Goal: Task Accomplishment & Management: Use online tool/utility

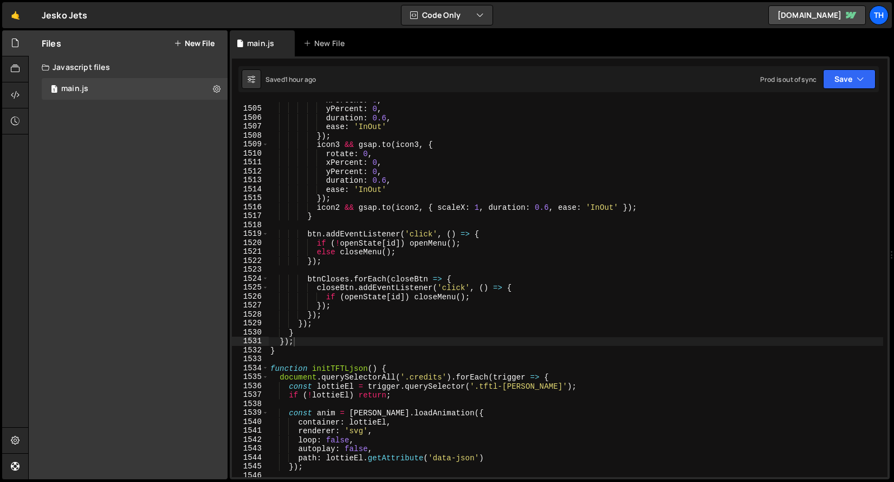
scroll to position [13442, 0]
click at [259, 364] on div "1534" at bounding box center [250, 368] width 37 height 9
click at [263, 365] on span at bounding box center [265, 368] width 6 height 9
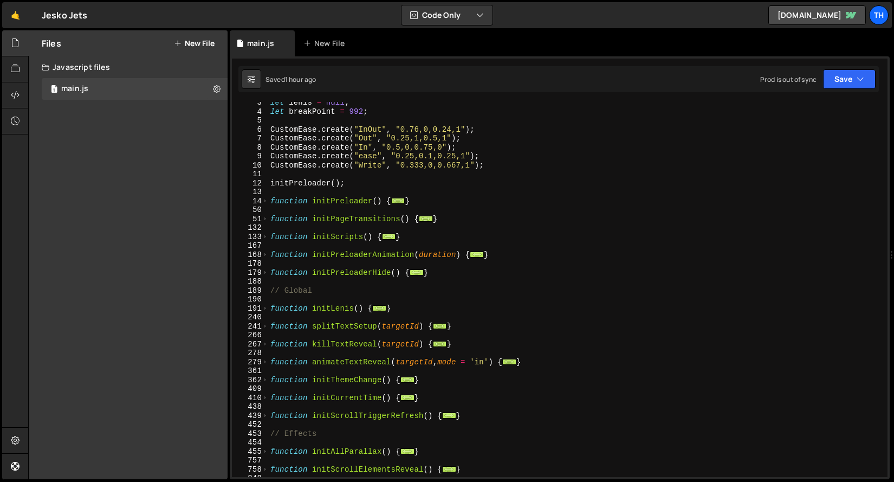
scroll to position [22, 0]
click at [265, 202] on span at bounding box center [265, 201] width 6 height 9
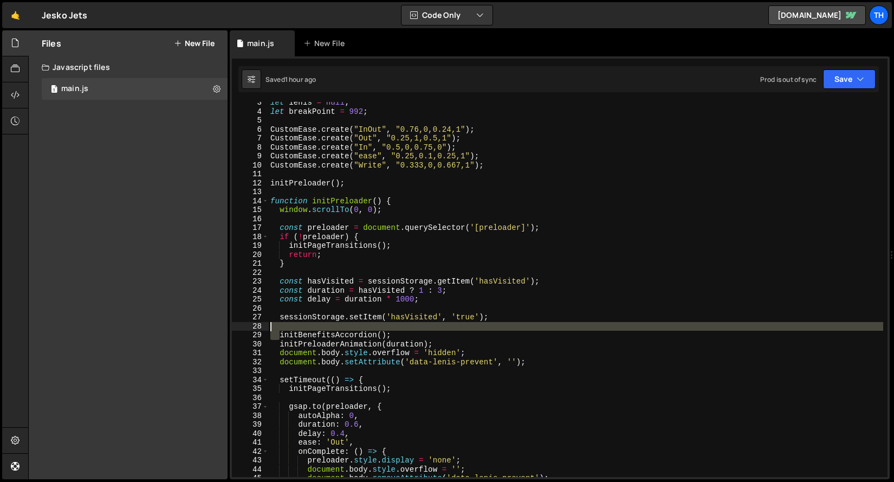
drag, startPoint x: 282, startPoint y: 333, endPoint x: 410, endPoint y: 330, distance: 128.4
click at [410, 330] on div "let [PERSON_NAME] = null ; let breakPoint = 992 ; CustomEase . create ( "InOut"…" at bounding box center [575, 294] width 615 height 393
click at [409, 331] on div "let [PERSON_NAME] = null ; let breakPoint = 992 ; CustomEase . create ( "InOut"…" at bounding box center [575, 294] width 615 height 393
type textarea "initBenefitsAccordion();"
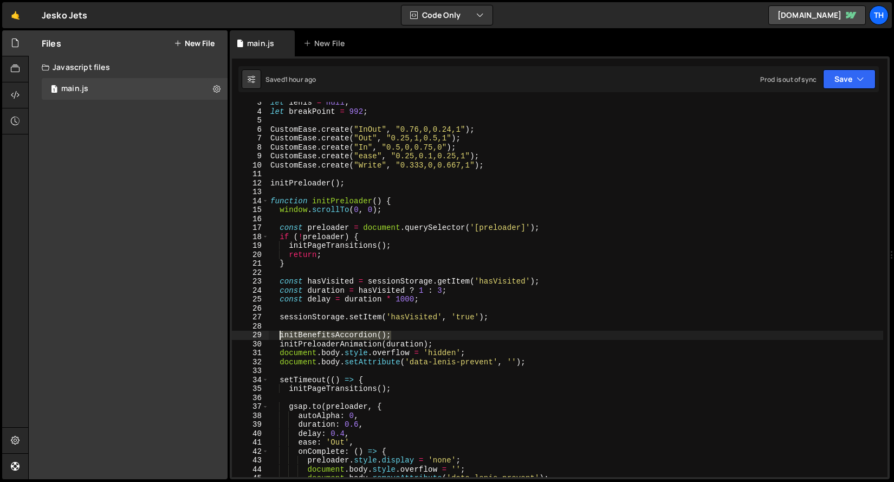
drag, startPoint x: 409, startPoint y: 334, endPoint x: 280, endPoint y: 338, distance: 129.0
click at [280, 338] on div "let [PERSON_NAME] = null ; let breakPoint = 992 ; CustomEase . create ( "InOut"…" at bounding box center [575, 294] width 615 height 393
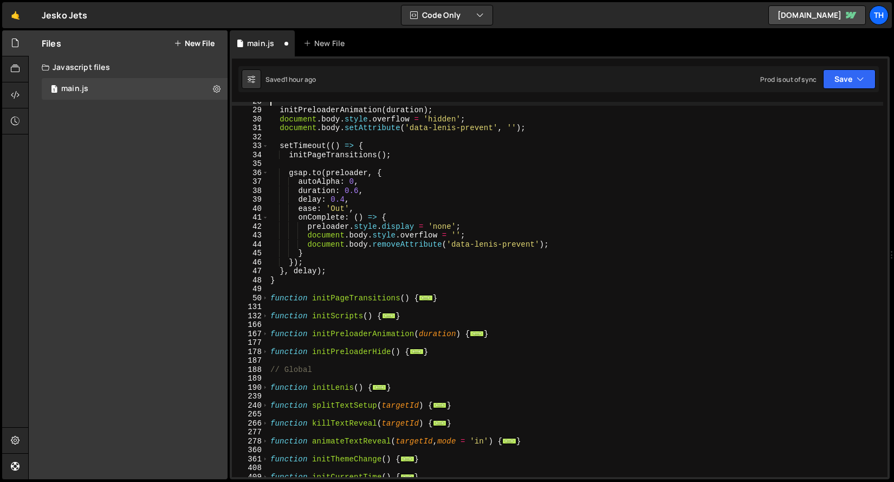
scroll to position [246, 0]
click at [267, 317] on span at bounding box center [265, 316] width 6 height 9
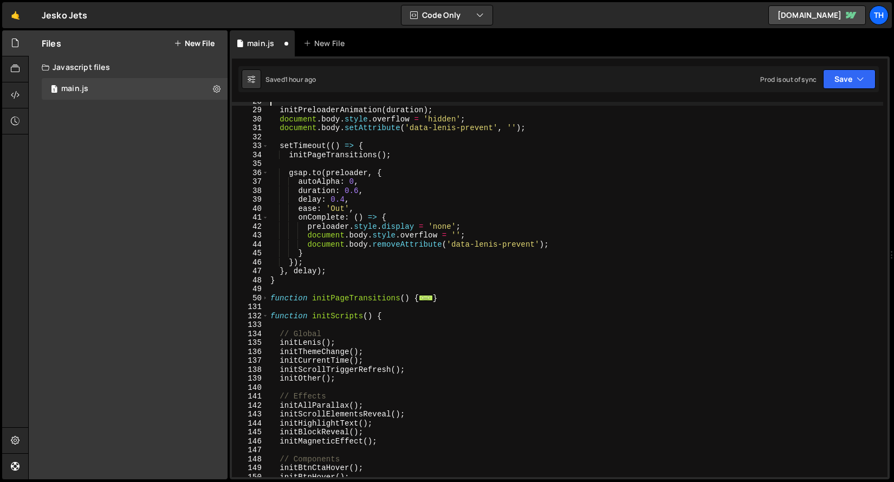
scroll to position [388, 0]
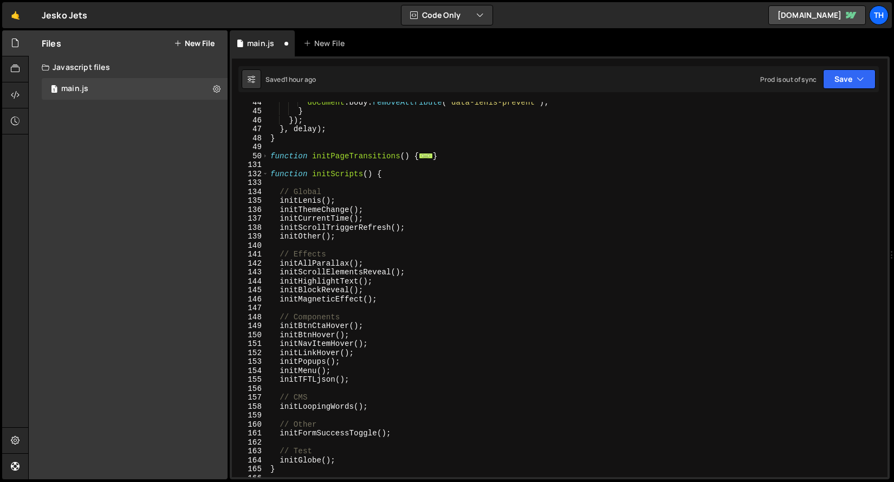
click at [384, 406] on div "document . body . removeAttribute ( 'data-[PERSON_NAME]-prevent' ) ; } }) ; } ,…" at bounding box center [575, 294] width 615 height 393
type textarea "initLoopingWords();"
paste textarea "initBenefitsAccordion();"
type textarea "initBenefitsAccordion();"
click at [393, 395] on div "document . body . removeAttribute ( 'data-[PERSON_NAME]-prevent' ) ; } }) ; } ,…" at bounding box center [575, 294] width 615 height 393
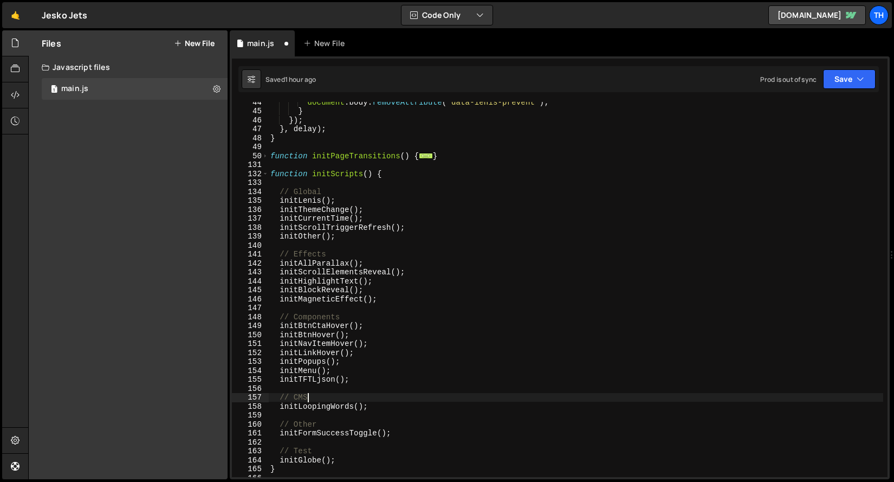
type textarea "// CMS"
paste textarea "initBenefitsAccordion();"
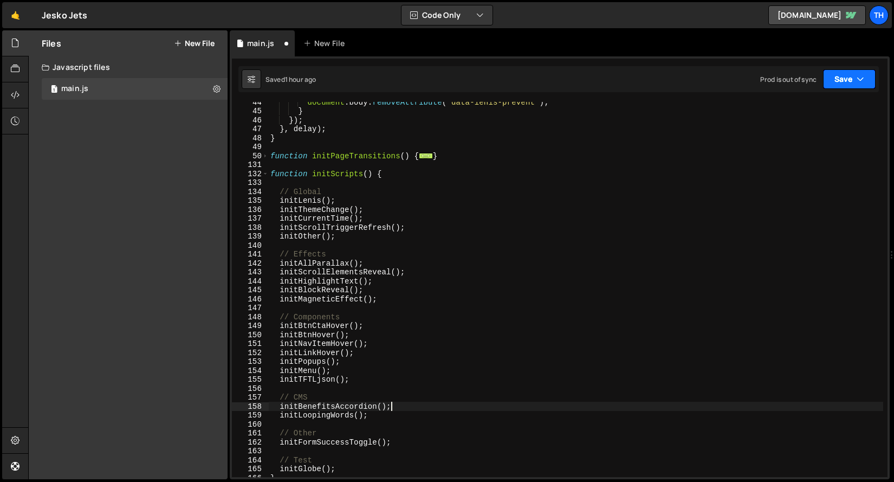
click at [838, 75] on button "Save" at bounding box center [849, 79] width 53 height 20
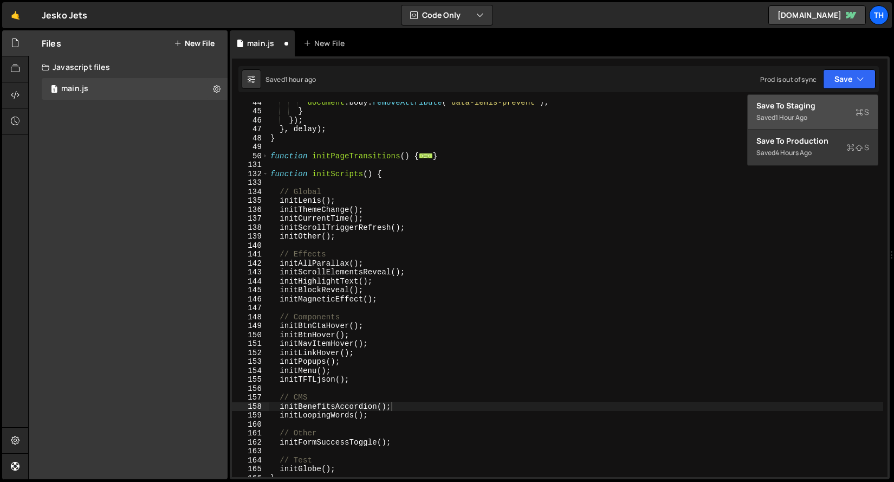
click at [823, 108] on div "Save to Staging S" at bounding box center [812, 105] width 113 height 11
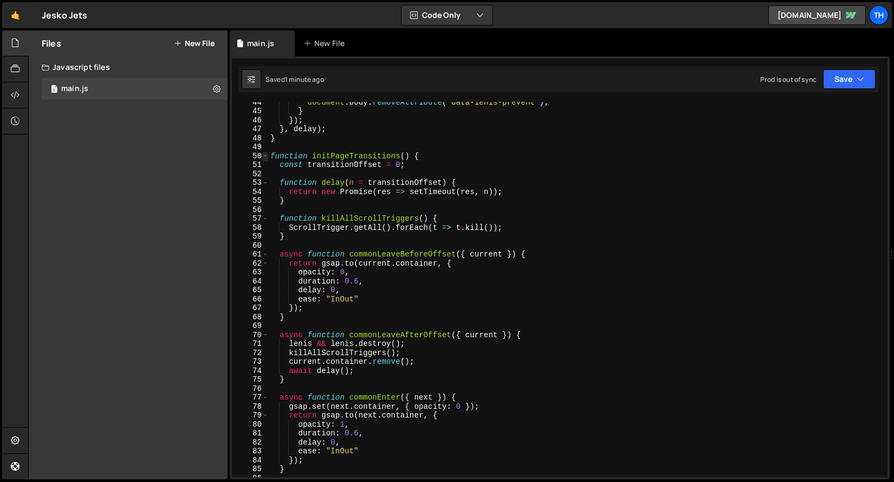
click at [267, 155] on span at bounding box center [265, 156] width 6 height 9
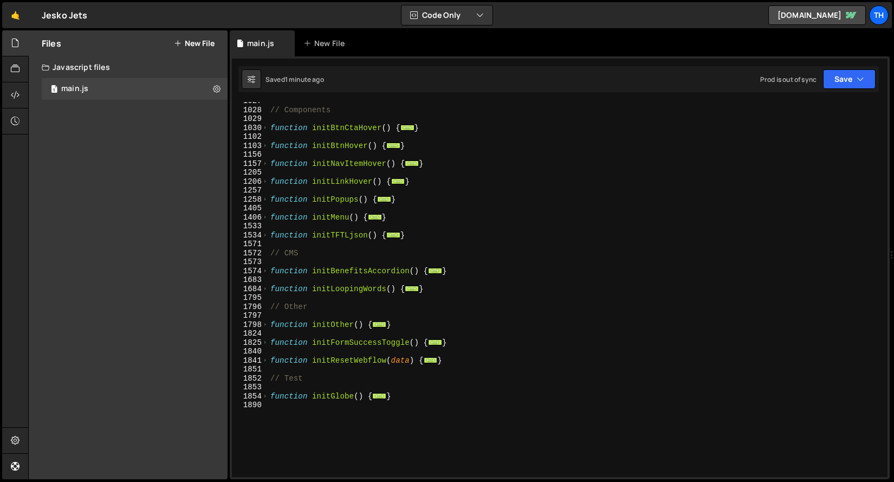
scroll to position [452, 0]
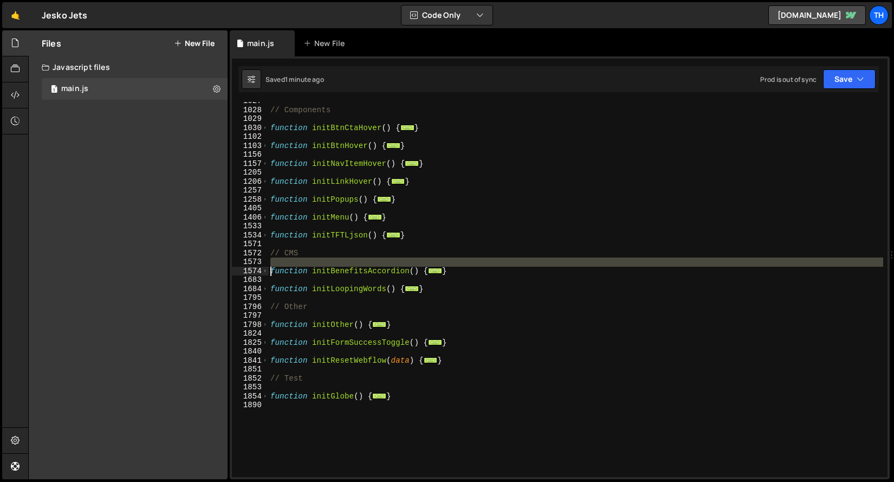
drag, startPoint x: 463, startPoint y: 265, endPoint x: 227, endPoint y: 269, distance: 235.7
click at [227, 269] on div "Files New File Javascript files 1 main.js 0 CSS files Copy share link Edit File…" at bounding box center [461, 254] width 866 height 449
click at [386, 268] on div "// Components function initBtnCtaHover ( ) { ... } function initBtnHover ( ) { …" at bounding box center [575, 292] width 615 height 393
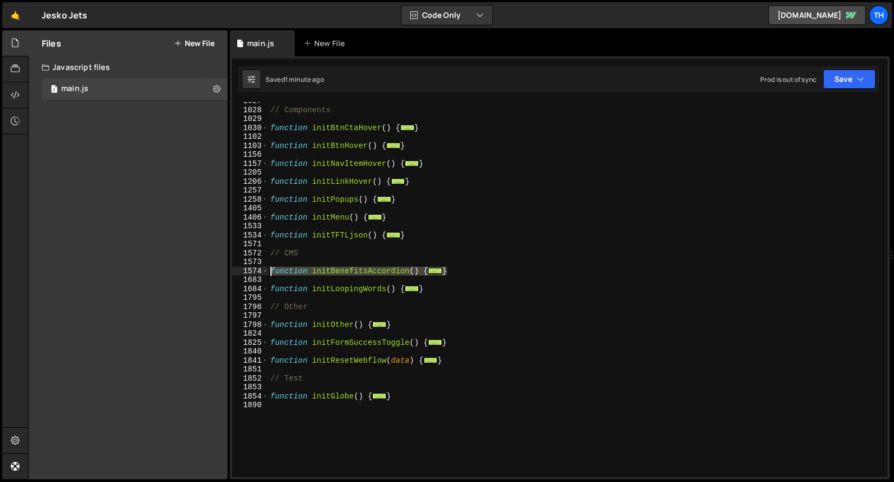
drag, startPoint x: 458, startPoint y: 269, endPoint x: 251, endPoint y: 269, distance: 206.9
click at [251, 269] on div "function initBenefitsAccordion() { 1027 1028 1029 1030 1102 1103 1156 1157 1205…" at bounding box center [560, 289] width 656 height 375
click at [292, 327] on div "// Components function initBtnCtaHover ( ) { ... } function initBtnHover ( ) { …" at bounding box center [575, 292] width 615 height 393
click at [262, 271] on span at bounding box center [265, 271] width 6 height 9
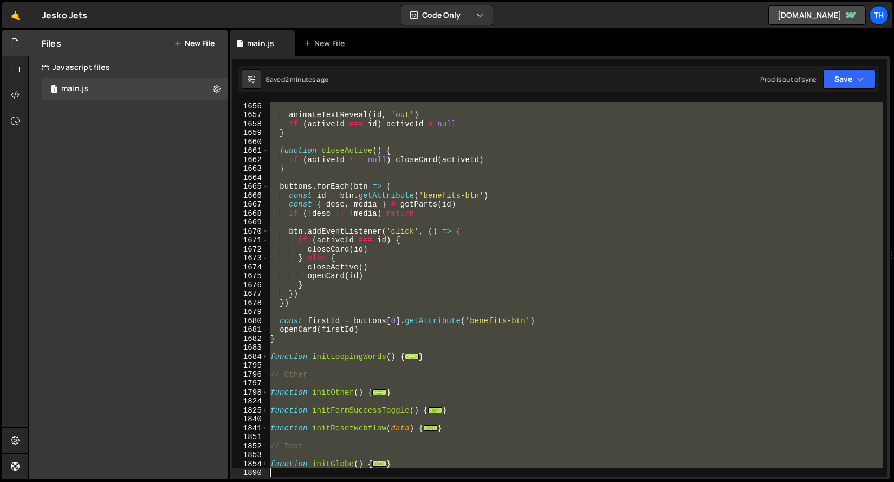
scroll to position [1350, 0]
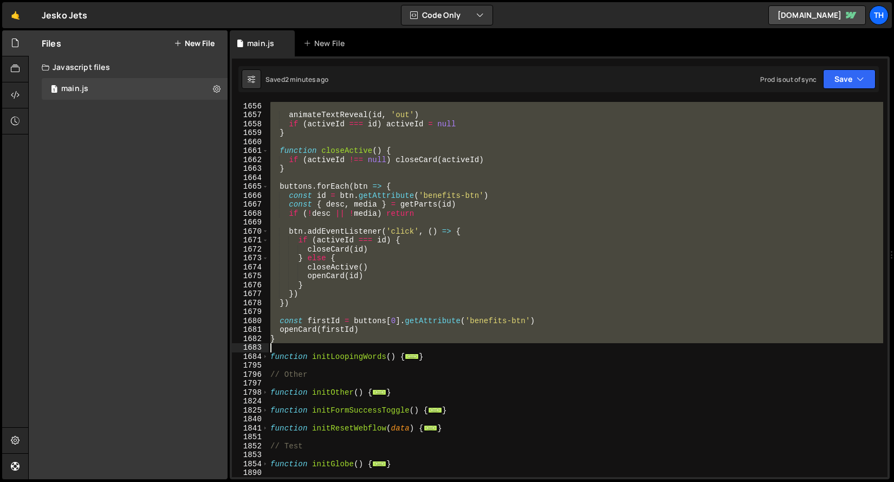
drag, startPoint x: 271, startPoint y: 155, endPoint x: 317, endPoint y: 343, distance: 194.1
click at [317, 343] on div "animateTextReveal ( id , 'out' ) if ( activeId === id ) activeId = null } funct…" at bounding box center [575, 297] width 615 height 393
paste textarea
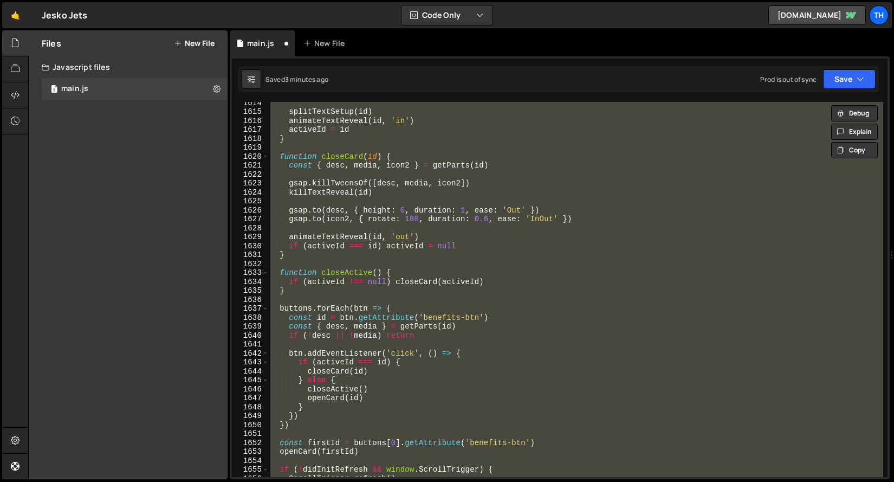
scroll to position [1139, 0]
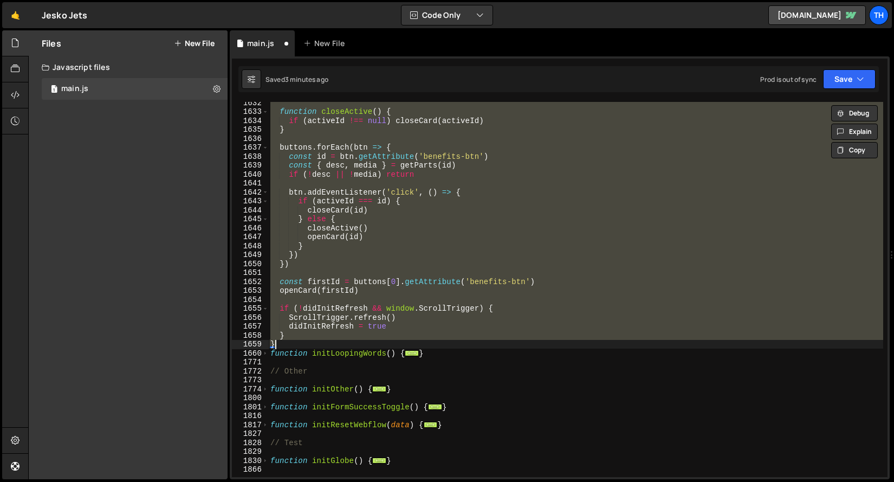
type textarea "}"
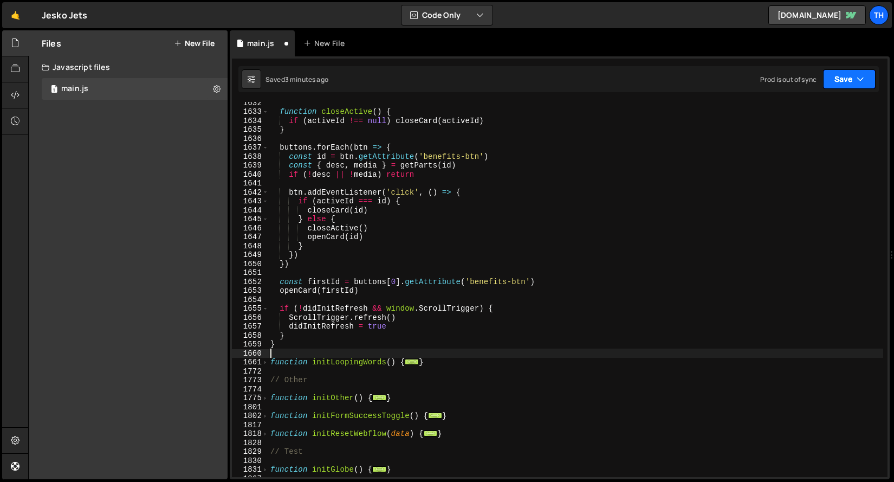
click at [838, 84] on button "Save" at bounding box center [849, 79] width 53 height 20
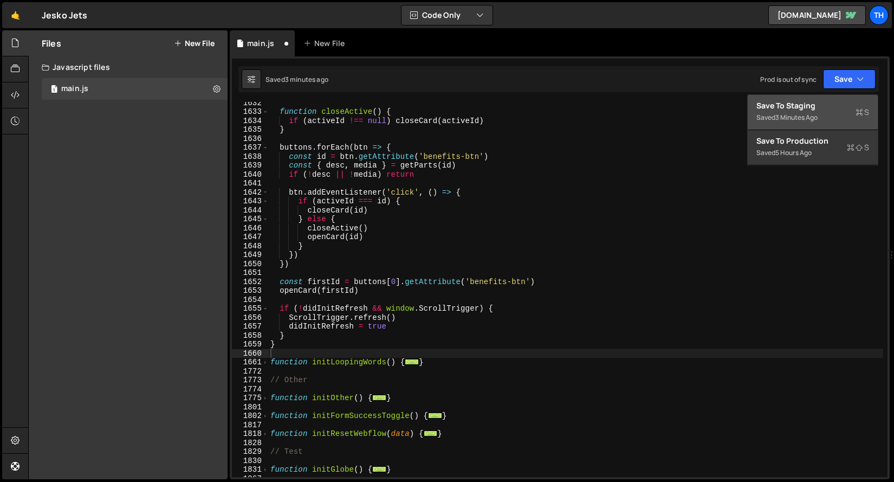
click at [807, 109] on div "Save to Staging S" at bounding box center [812, 105] width 113 height 11
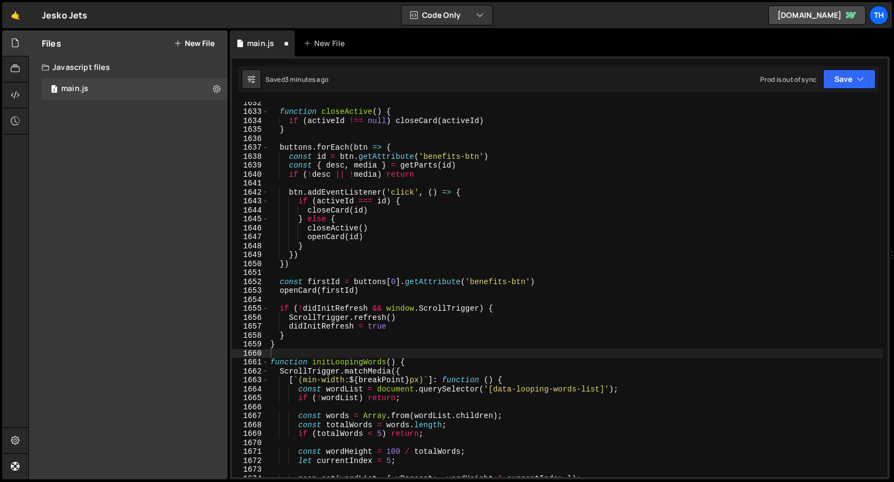
scroll to position [14583, 0]
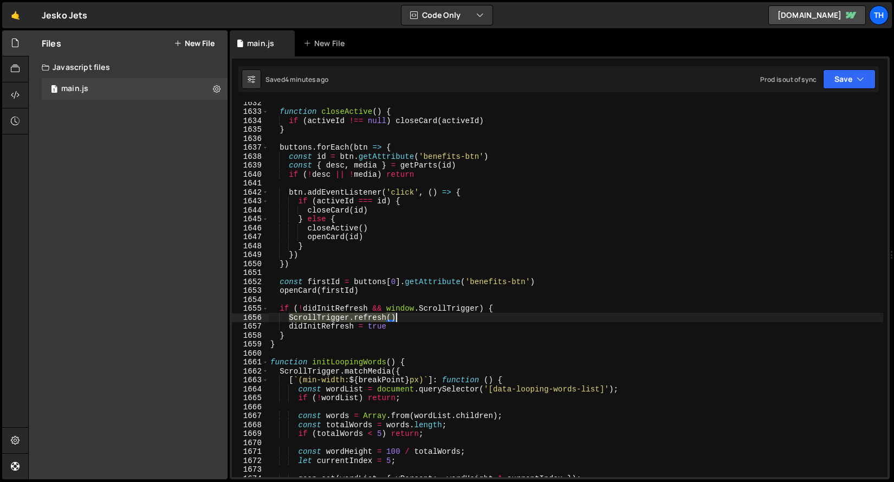
drag, startPoint x: 291, startPoint y: 318, endPoint x: 405, endPoint y: 316, distance: 113.8
click at [405, 316] on div "function closeActive ( ) { if ( activeId !== null ) closeCard ( activeId ) } bu…" at bounding box center [575, 294] width 615 height 393
click at [316, 325] on div "function closeActive ( ) { if ( activeId !== null ) closeCard ( activeId ) } bu…" at bounding box center [575, 294] width 615 height 393
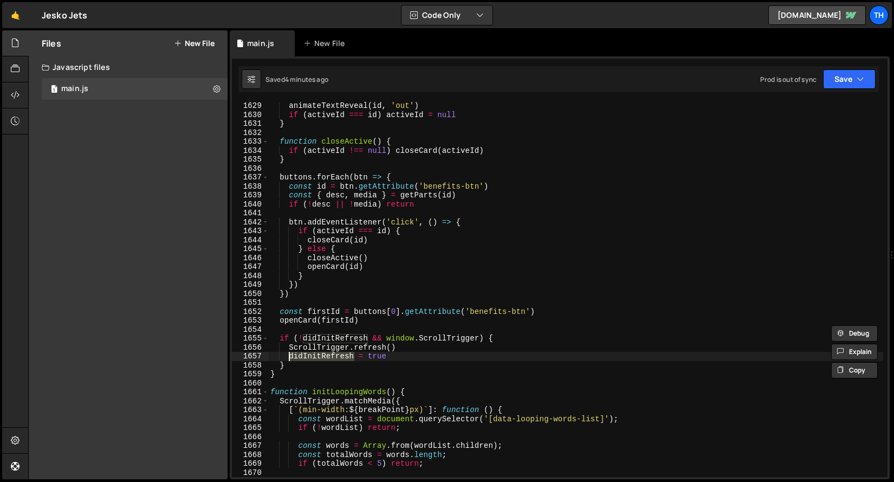
scroll to position [14623, 0]
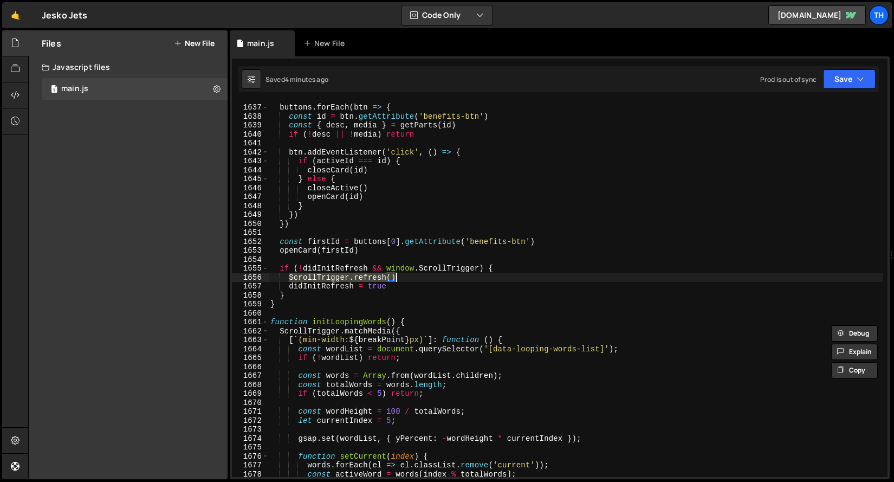
drag, startPoint x: 289, startPoint y: 277, endPoint x: 419, endPoint y: 273, distance: 130.1
click at [419, 273] on div "buttons . forEach ( btn => { const id = btn . getAttribute ( 'benefits-btn' ) c…" at bounding box center [575, 290] width 615 height 393
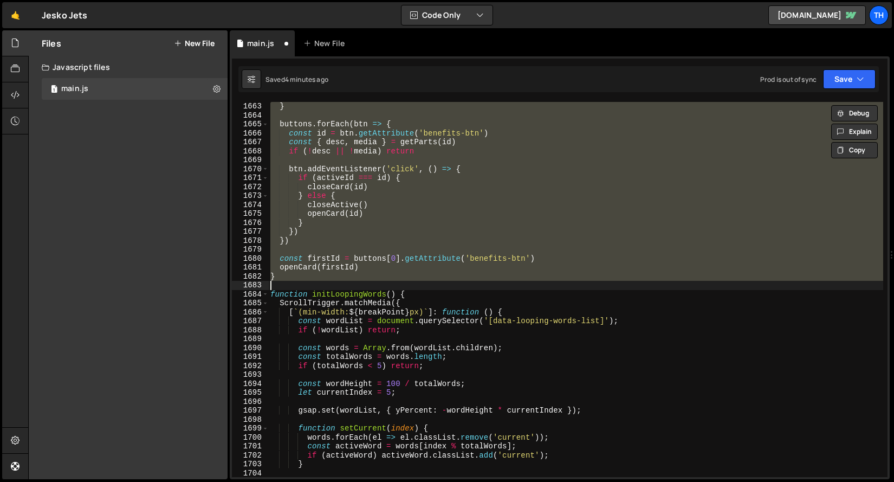
scroll to position [14856, 0]
click at [369, 271] on div "} buttons . forEach ( btn => { const id = btn . getAttribute ( 'benefits-btn' )…" at bounding box center [575, 289] width 615 height 375
type textarea "openCard(firstId)"
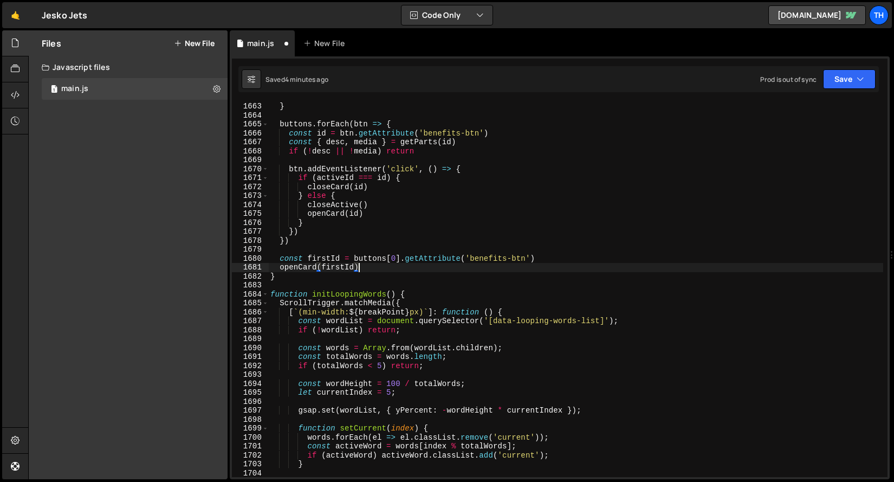
click at [373, 268] on div "} buttons . forEach ( btn => { const id = btn . getAttribute ( 'benefits-btn' )…" at bounding box center [575, 298] width 615 height 393
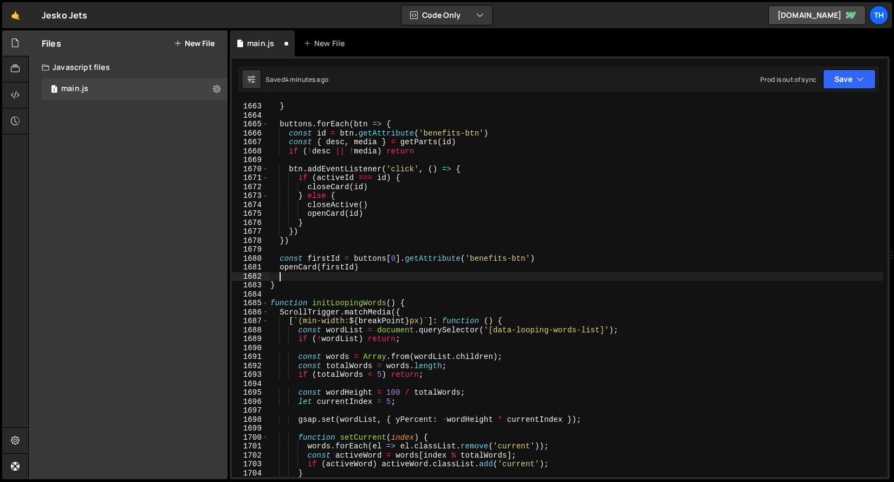
paste textarea "ScrollTrigger.refresh()"
type textarea "ScrollTrigger.refresh()"
click at [851, 74] on button "Save" at bounding box center [849, 79] width 53 height 20
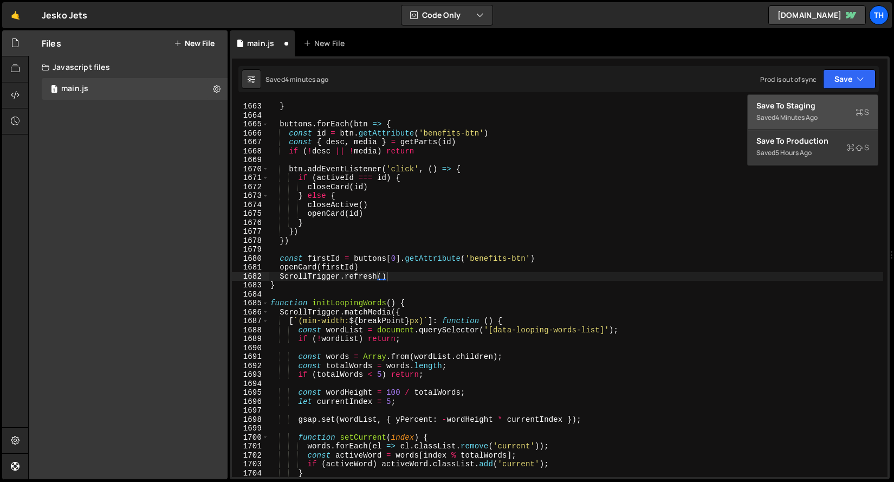
click at [839, 109] on div "Save to Staging S" at bounding box center [812, 105] width 113 height 11
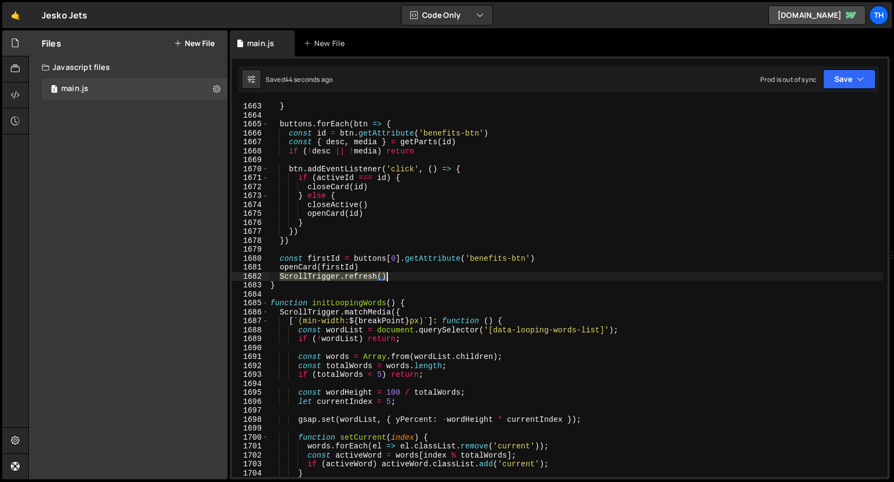
drag, startPoint x: 282, startPoint y: 276, endPoint x: 399, endPoint y: 274, distance: 117.0
click at [399, 274] on div "} buttons . forEach ( btn => { const id = btn . getAttribute ( 'benefits-btn' )…" at bounding box center [575, 298] width 615 height 393
click at [346, 276] on div "} buttons . forEach ( btn => { const id = btn . getAttribute ( 'benefits-btn' )…" at bounding box center [575, 289] width 615 height 375
drag, startPoint x: 407, startPoint y: 278, endPoint x: 238, endPoint y: 275, distance: 169.6
click at [238, 275] on div "ScrollTrigger.[PERSON_NAME]() 1663 1664 1665 1666 1667 1668 1669 1670 1671 1672…" at bounding box center [560, 289] width 656 height 375
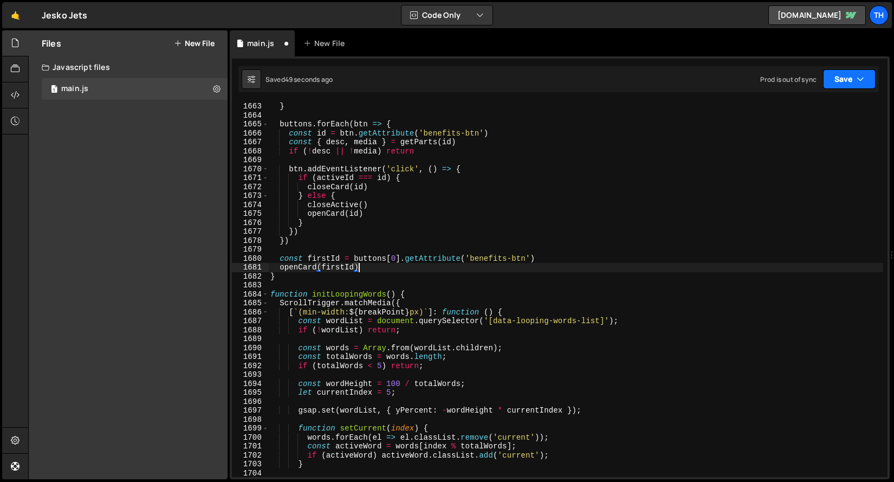
click at [874, 76] on button "Save" at bounding box center [849, 79] width 53 height 20
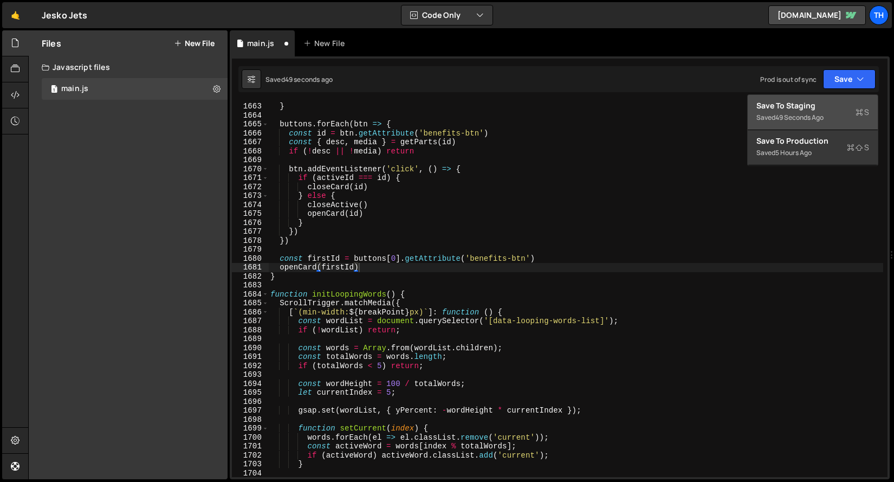
click at [863, 99] on button "Save to Staging S Saved 49 seconds ago" at bounding box center [813, 112] width 130 height 35
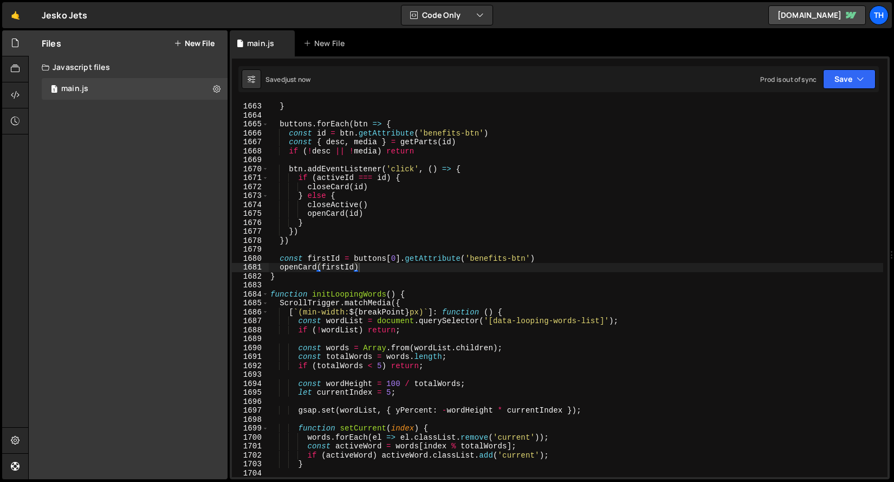
click at [269, 296] on div "} buttons . forEach ( btn => { const id = btn . getAttribute ( 'benefits-btn' )…" at bounding box center [575, 298] width 615 height 393
click at [262, 295] on span at bounding box center [265, 294] width 6 height 9
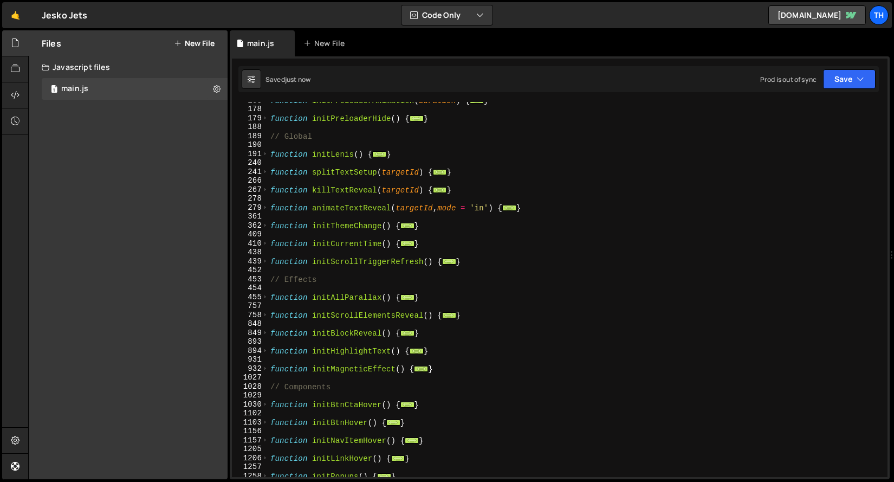
scroll to position [85, 0]
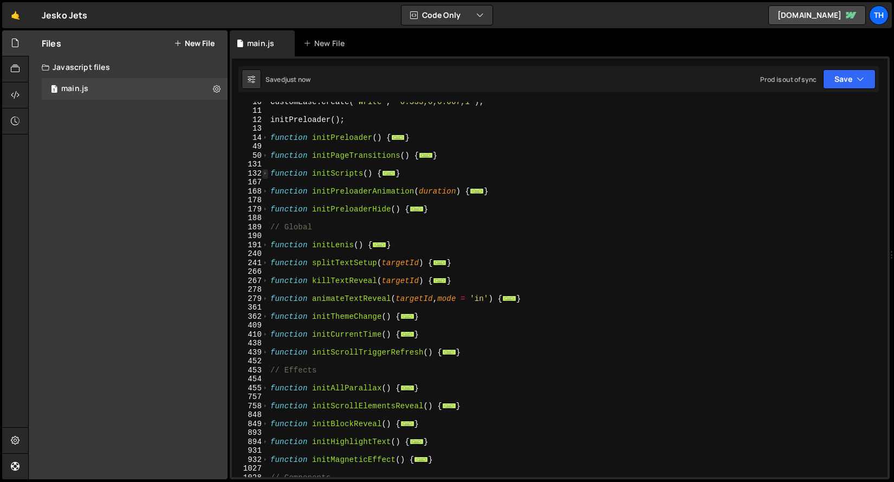
click at [265, 173] on span at bounding box center [265, 173] width 6 height 9
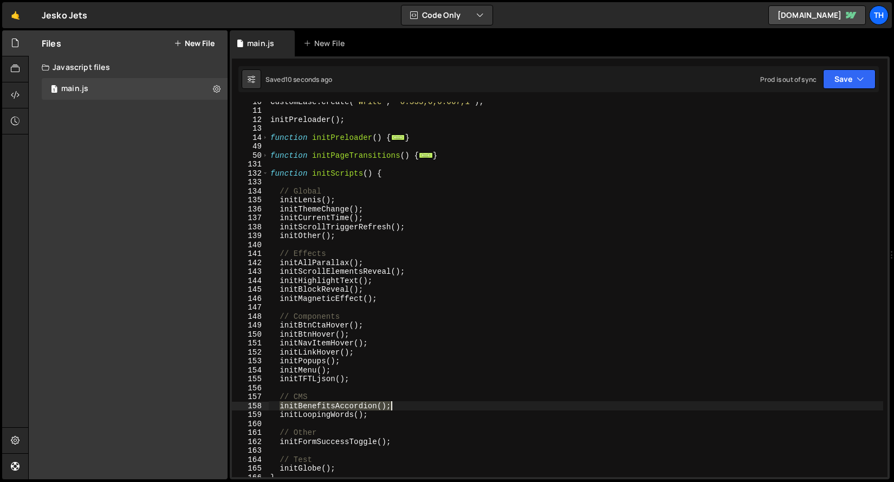
drag, startPoint x: 282, startPoint y: 407, endPoint x: 412, endPoint y: 406, distance: 130.0
click at [412, 406] on div "CustomEase . create ( "Write" , "0.333,0,0.667,1" ) ; initPreloader ( ) ; funct…" at bounding box center [575, 293] width 615 height 393
type textarea "initBenefitsAccordion();"
click at [354, 183] on div "CustomEase . create ( "Write" , "0.333,0,0.667,1" ) ; initPreloader ( ) ; funct…" at bounding box center [575, 293] width 615 height 393
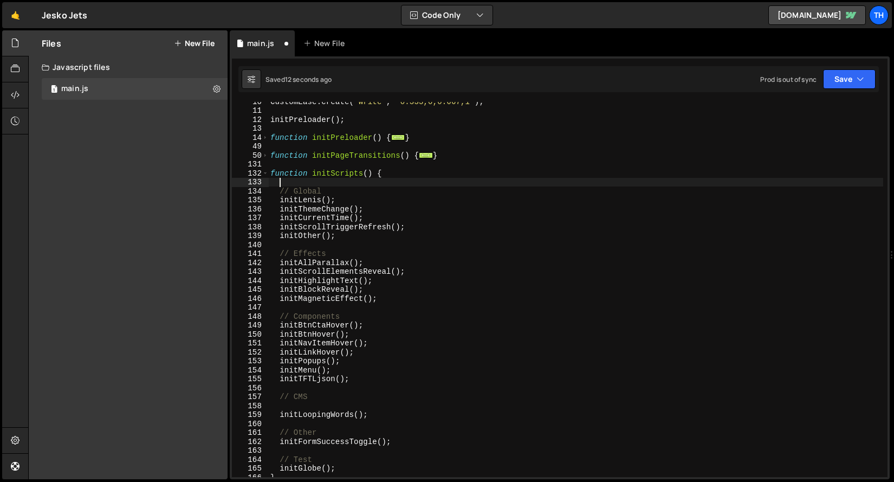
paste textarea "initBenefitsAccordion();"
type textarea "initBenefitsAccordion();"
click at [828, 78] on button "Save" at bounding box center [849, 79] width 53 height 20
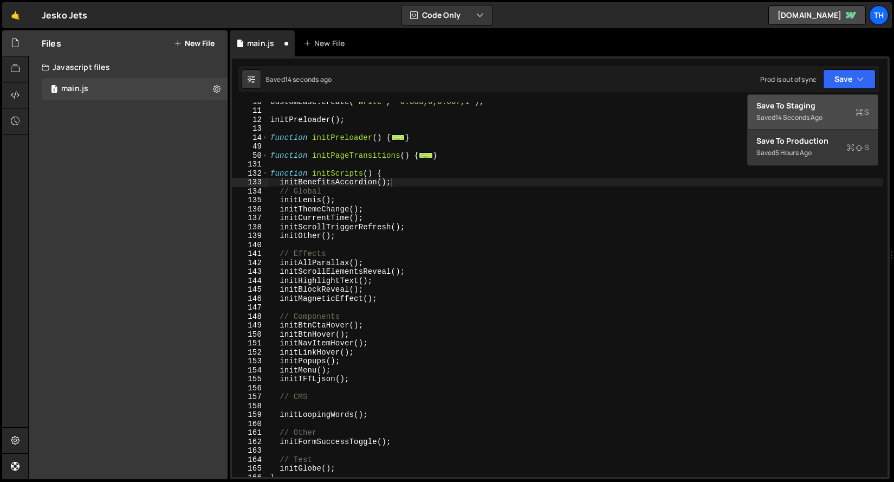
click at [819, 100] on div "Save to Staging S" at bounding box center [812, 105] width 113 height 11
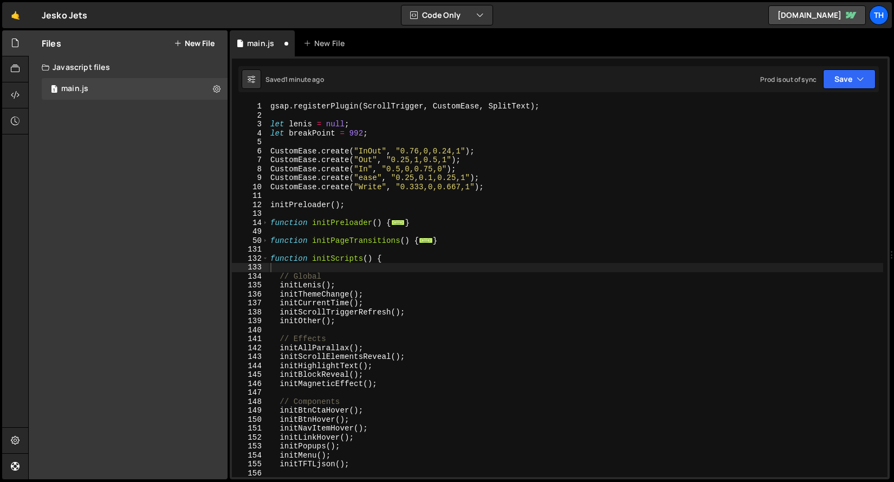
scroll to position [206, 0]
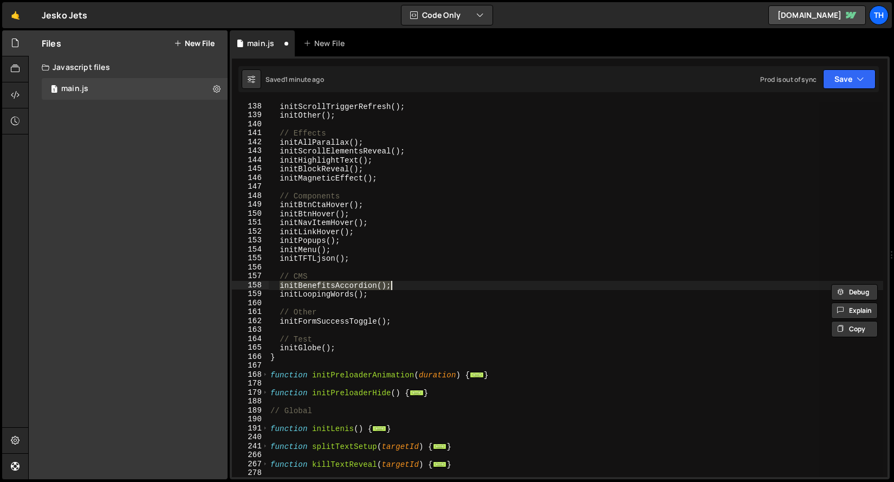
click at [437, 282] on div "initScrollTriggerRefresh ( ) ; initOther ( ) ; // Effects initAllParallax ( ) ;…" at bounding box center [575, 289] width 615 height 375
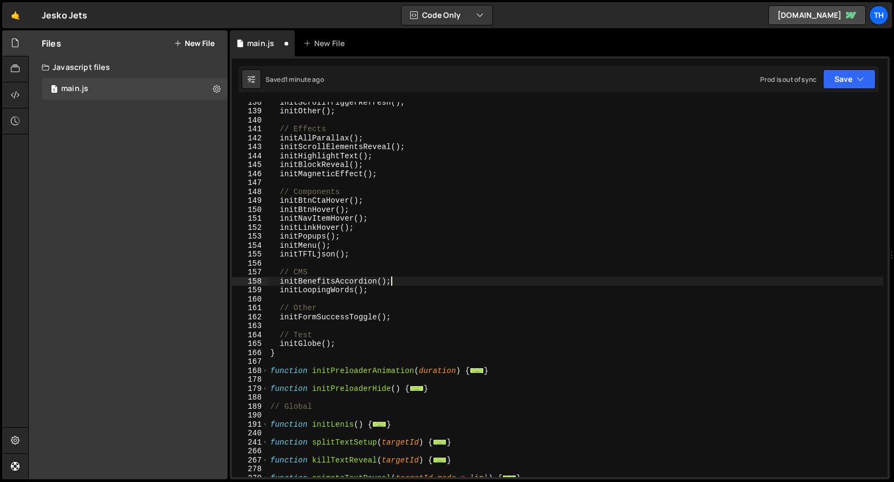
scroll to position [872, 0]
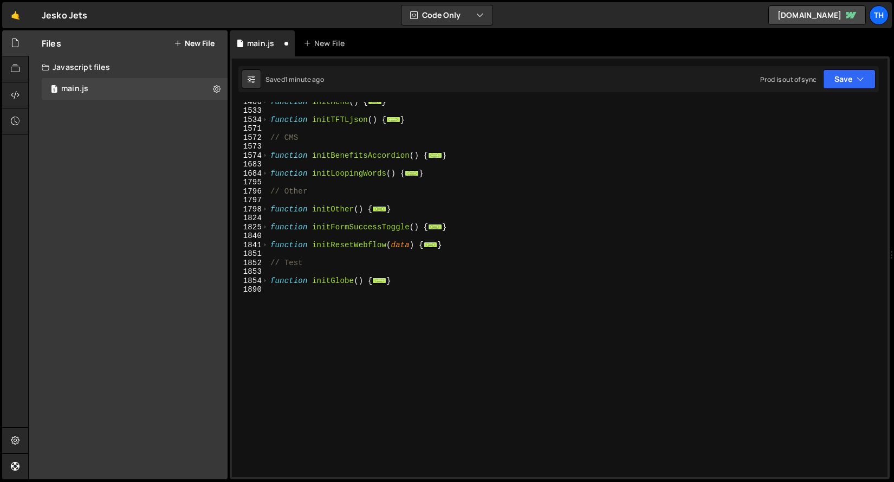
click at [315, 254] on div "function initMenu ( ) { ... } function initTFTLjson ( ) { ... } // CMS function…" at bounding box center [575, 293] width 615 height 393
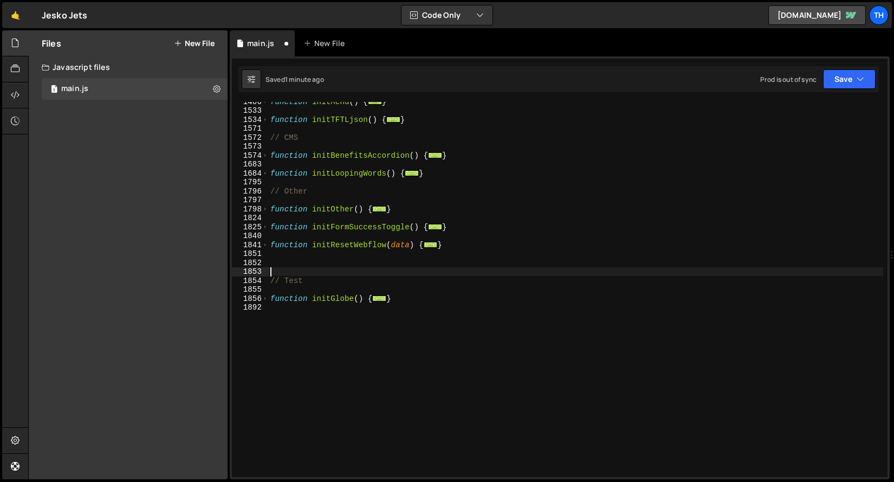
paste textarea "}"
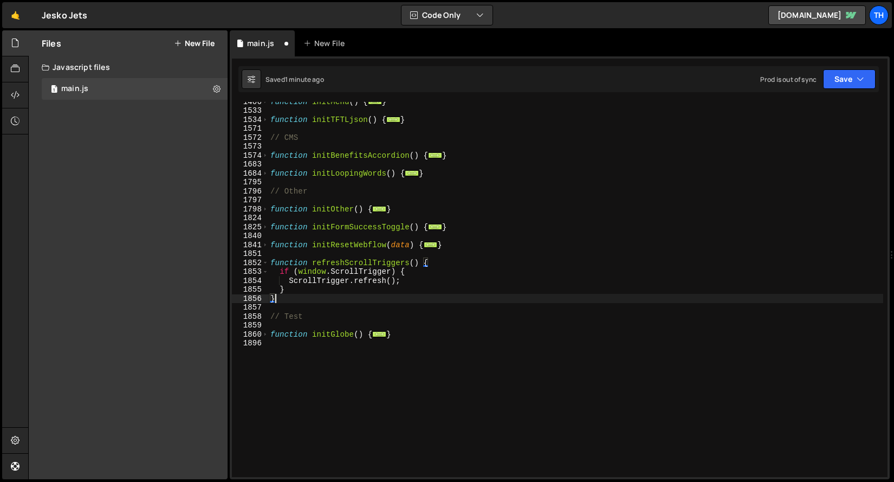
click at [338, 261] on div "function initMenu ( ) { ... } function initTFTLjson ( ) { ... } // CMS function…" at bounding box center [575, 293] width 615 height 393
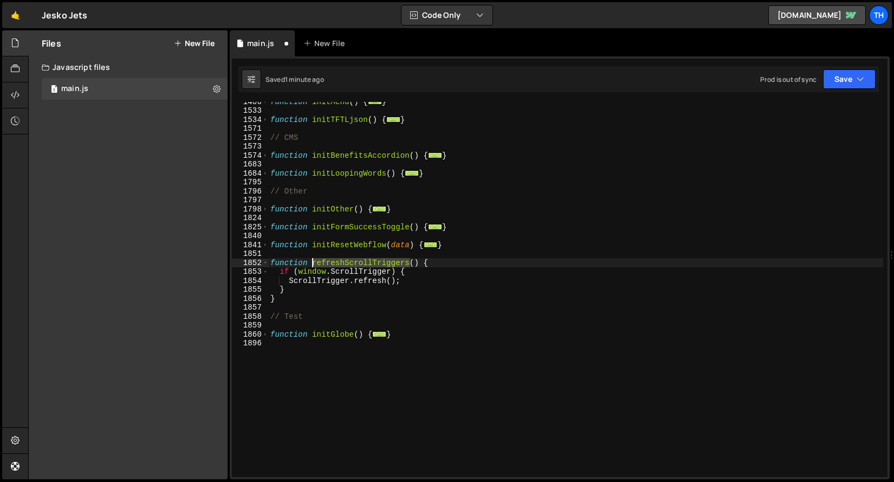
click at [338, 261] on div "function initMenu ( ) { ... } function initTFTLjson ( ) { ... } // CMS function…" at bounding box center [575, 293] width 615 height 393
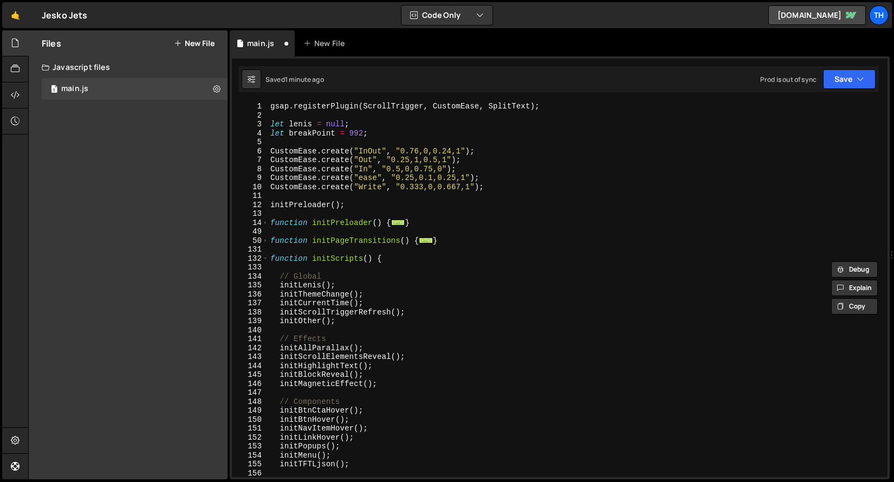
scroll to position [112, 0]
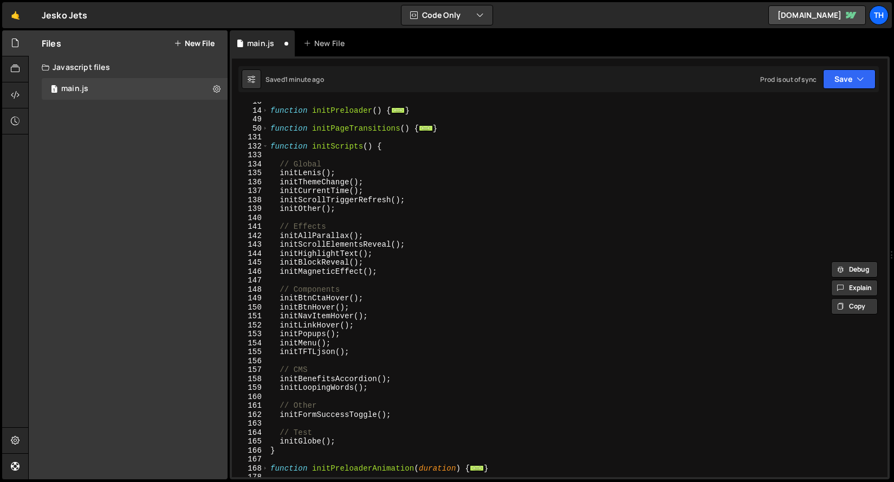
click at [365, 441] on div "function initPreloader ( ) { ... } function initPageTransitions ( ) { ... } fun…" at bounding box center [575, 293] width 615 height 393
type textarea "initGlobe();"
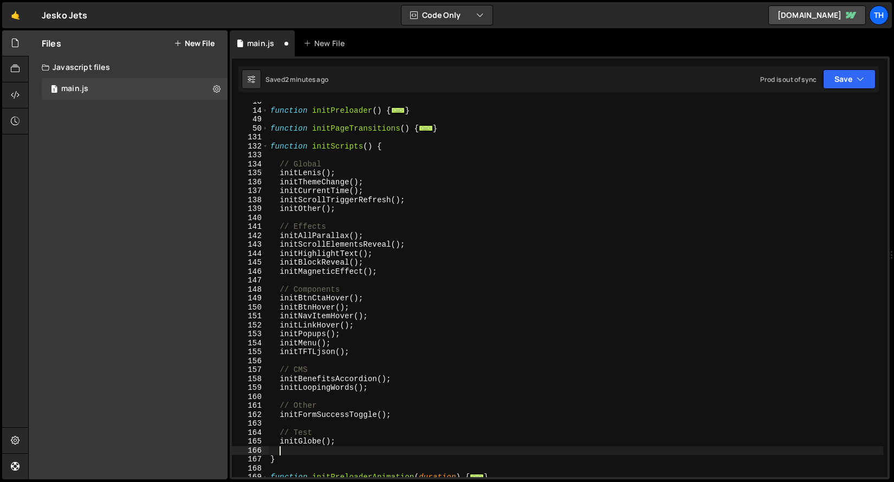
paste textarea "refreshScrollTriggers"
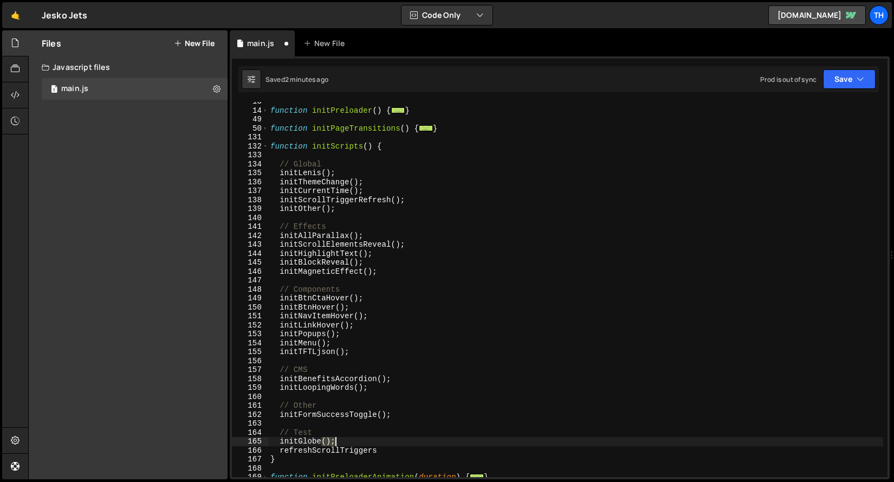
drag, startPoint x: 323, startPoint y: 439, endPoint x: 367, endPoint y: 439, distance: 43.3
click at [367, 439] on div "function initPreloader ( ) { ... } function initPageTransitions ( ) { ... } fun…" at bounding box center [575, 293] width 615 height 393
click at [393, 449] on div "function initPreloader ( ) { ... } function initPageTransitions ( ) { ... } fun…" at bounding box center [575, 293] width 615 height 393
paste textarea "();"
click at [847, 45] on div "main.js New File" at bounding box center [560, 43] width 660 height 26
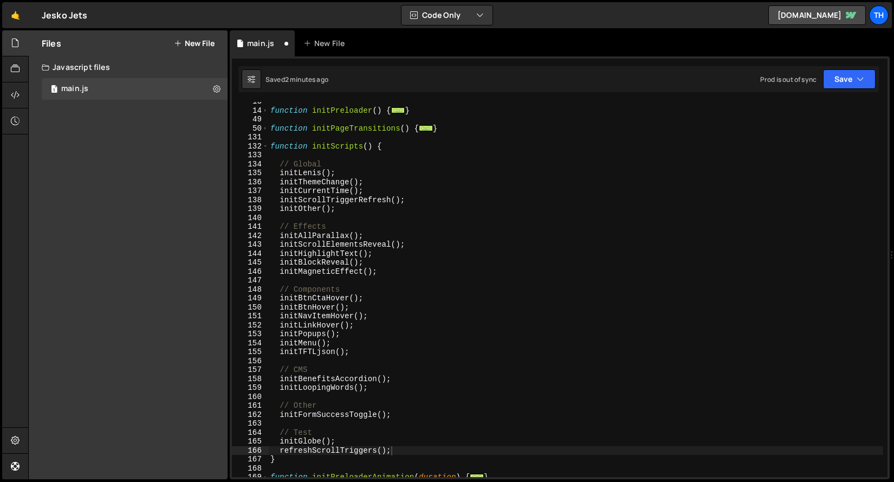
click at [847, 67] on div "Saved 2 minutes ago Prod is out of sync Upgrade to Edit Save Save to Staging S …" at bounding box center [558, 79] width 640 height 26
click at [842, 84] on button "Save" at bounding box center [849, 79] width 53 height 20
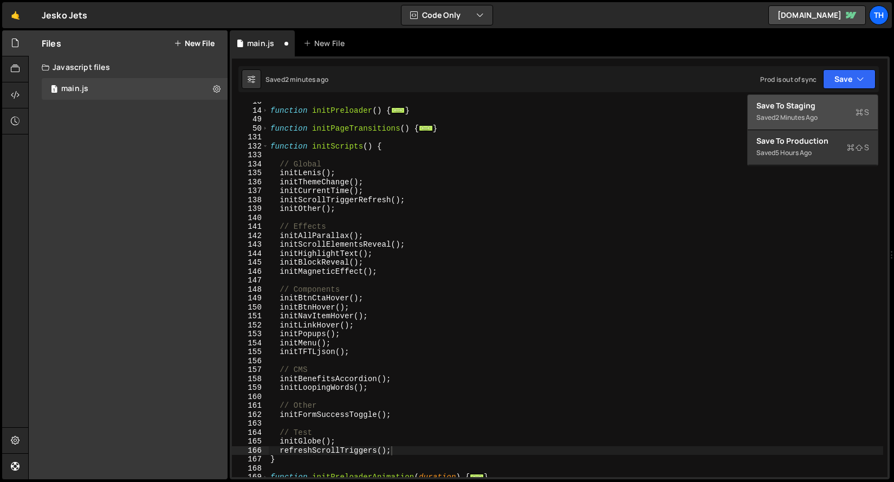
click at [833, 99] on button "Save to Staging S Saved 2 minutes ago" at bounding box center [813, 112] width 130 height 35
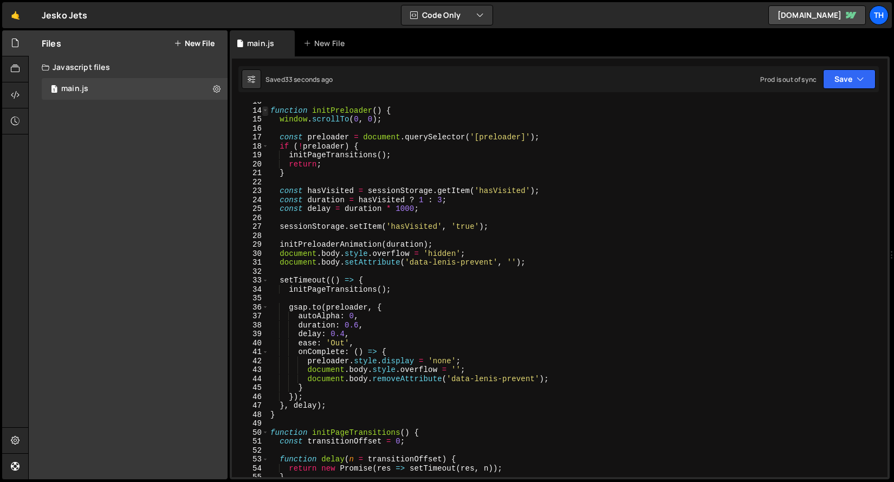
click at [264, 113] on span at bounding box center [265, 110] width 6 height 9
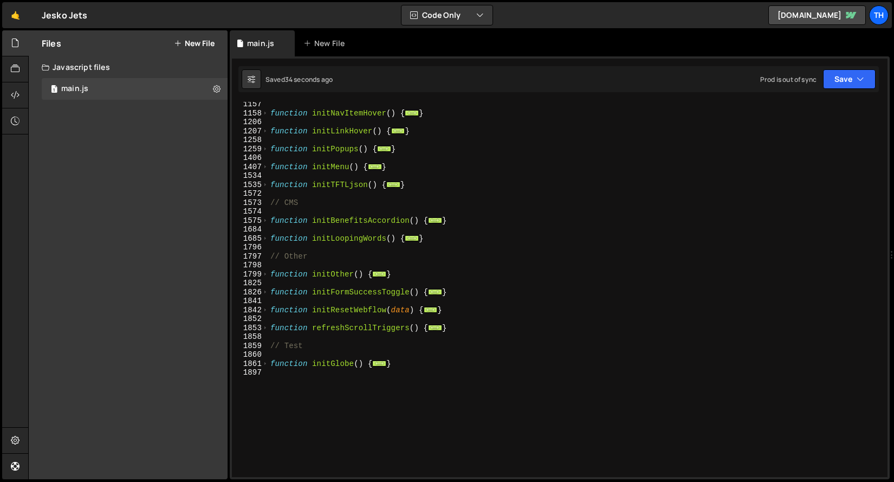
scroll to position [502, 0]
drag, startPoint x: 470, startPoint y: 326, endPoint x: 244, endPoint y: 328, distance: 225.9
click at [244, 328] on div "refreshScrollTriggers(); 1157 1158 1206 1207 1258 1259 1406 1407 1534 1535 1572…" at bounding box center [560, 289] width 656 height 375
type textarea "function refreshScrollTriggers() { if (window.ScrollTrigger) {"
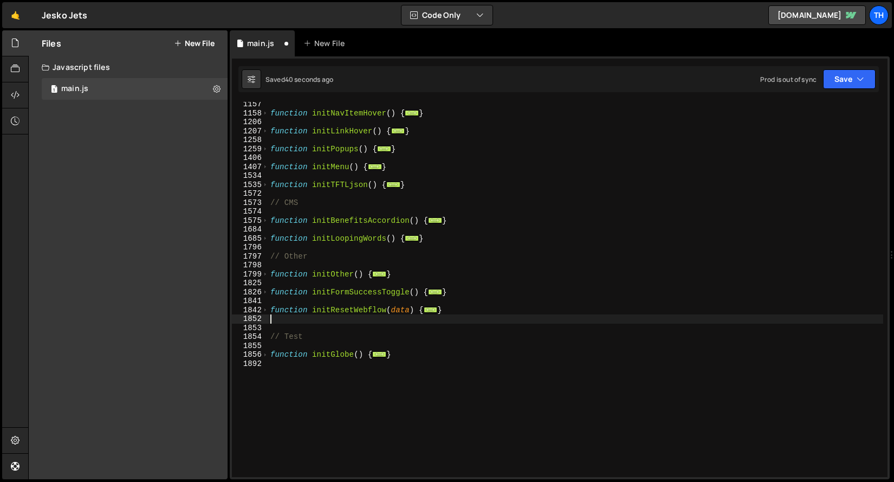
type textarea "}"
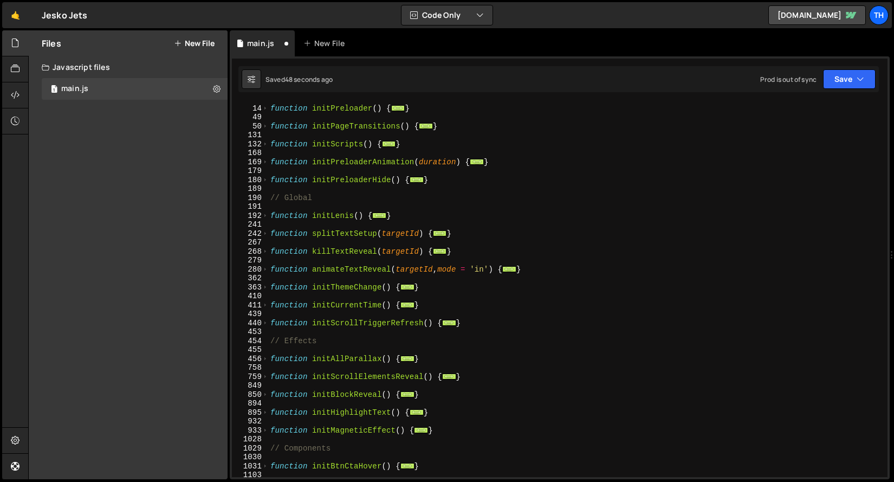
scroll to position [86, 0]
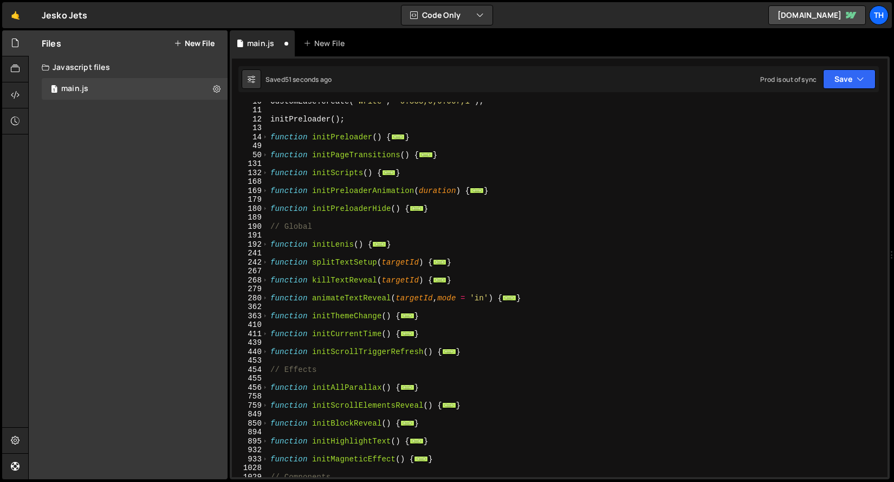
click at [267, 346] on div "439" at bounding box center [250, 342] width 37 height 9
click at [265, 348] on span at bounding box center [265, 351] width 6 height 9
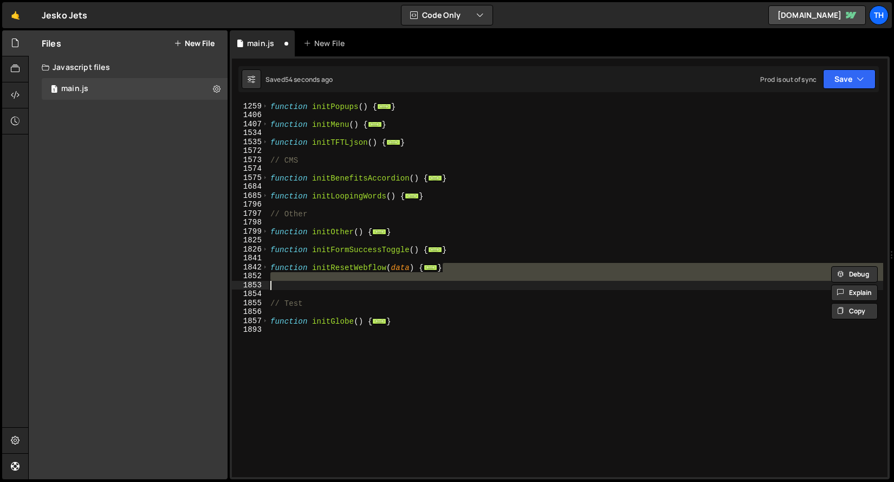
scroll to position [653, 0]
type textarea "} }"
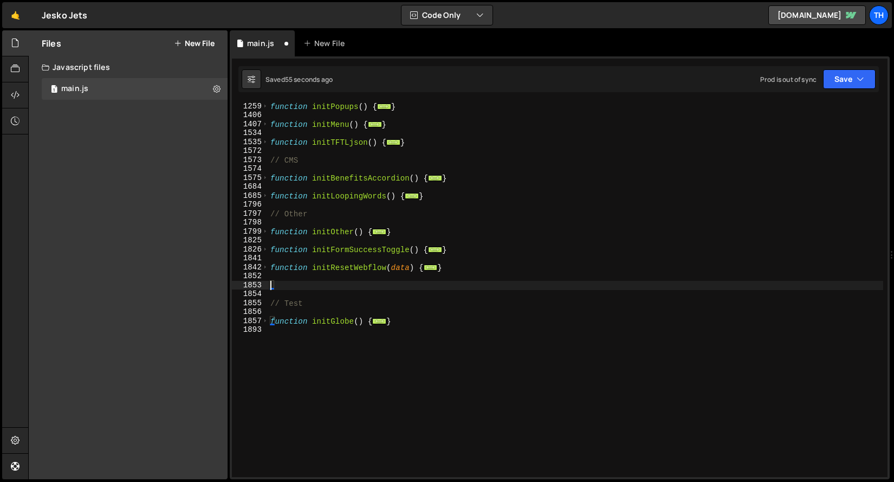
type textarea "}"
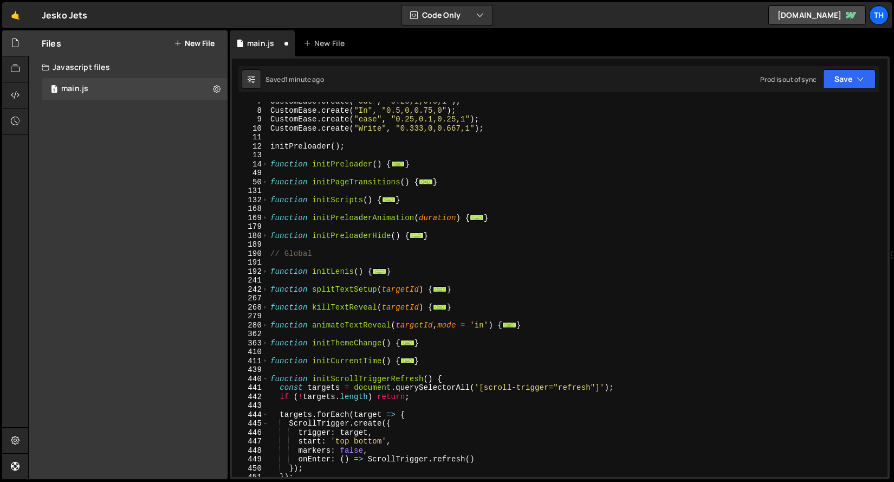
scroll to position [25, 0]
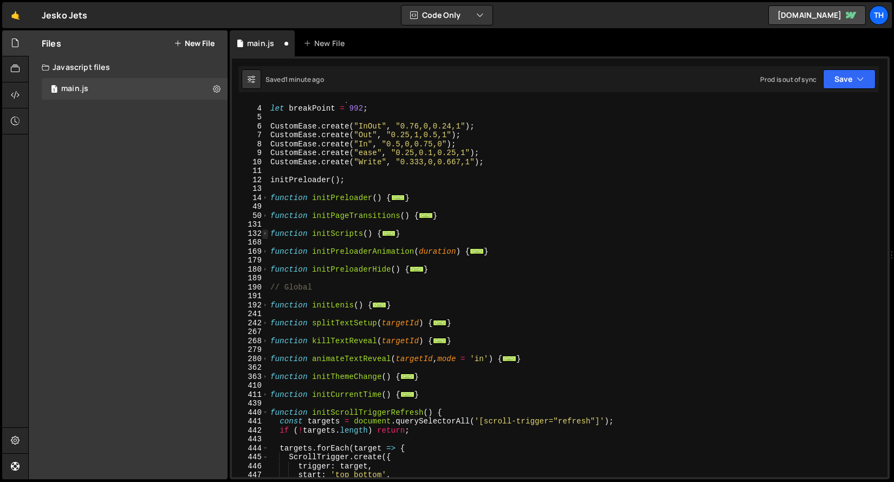
click at [267, 235] on span at bounding box center [265, 233] width 6 height 9
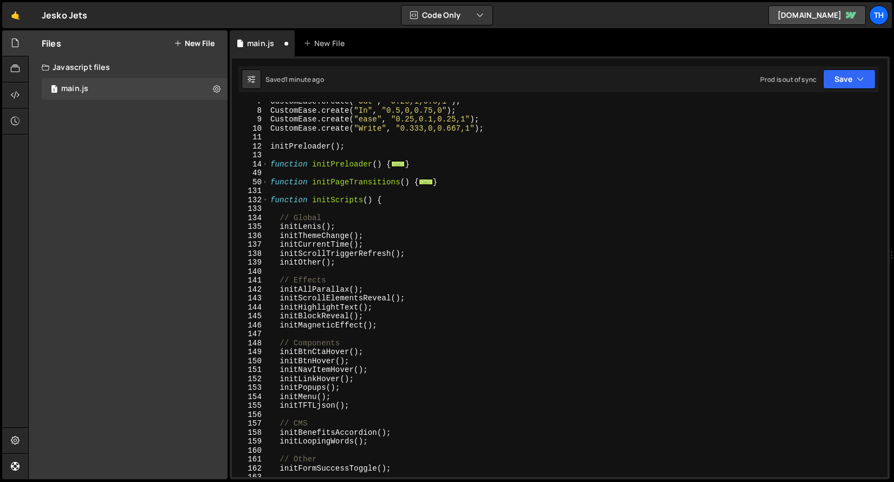
scroll to position [139, 0]
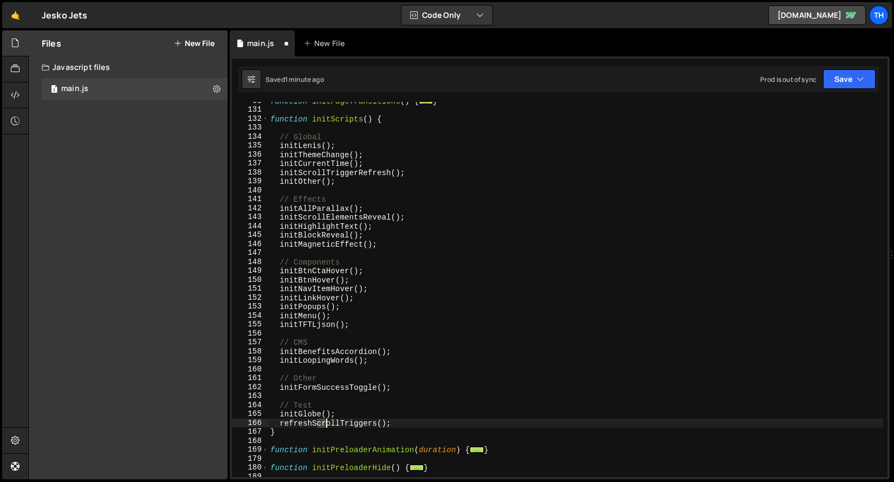
drag, startPoint x: 327, startPoint y: 419, endPoint x: 347, endPoint y: 418, distance: 19.6
click at [346, 418] on div "function initPageTransitions ( ) { ... } function initScripts ( ) { // Global i…" at bounding box center [575, 292] width 615 height 393
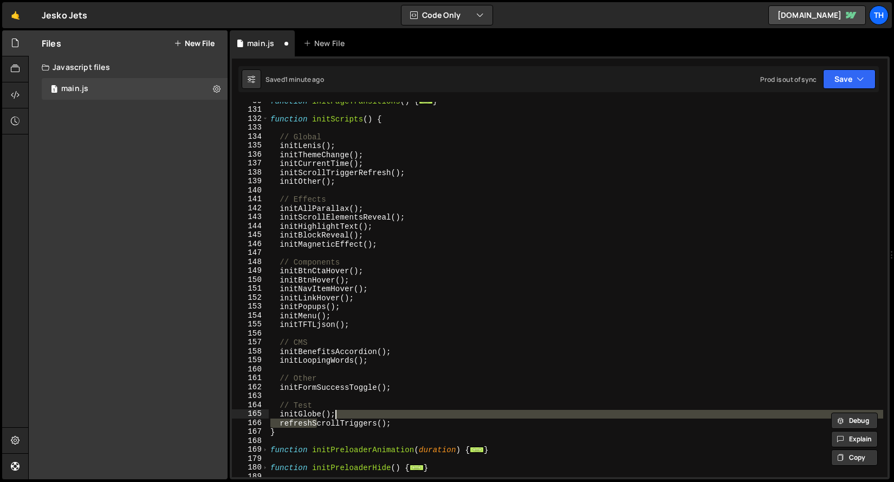
click at [390, 421] on div "function initPageTransitions ( ) { ... } function initScripts ( ) { // Global i…" at bounding box center [575, 292] width 615 height 393
type textarea "refreshScrollTriggers();"
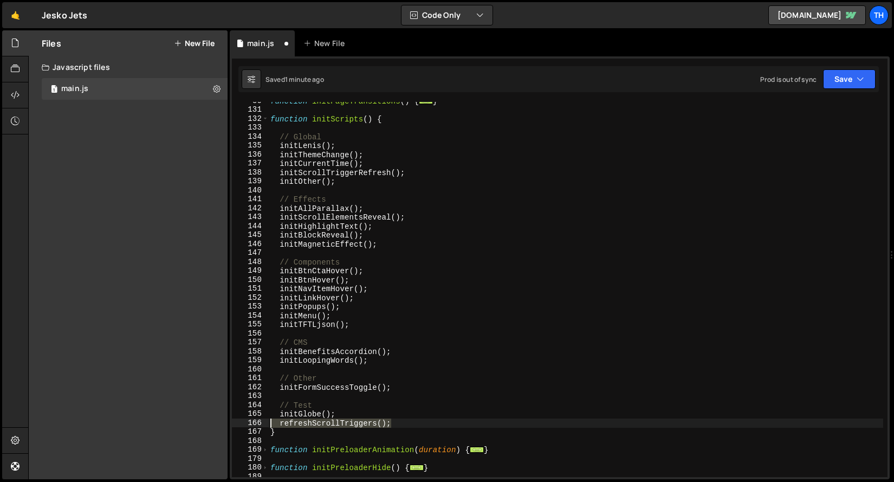
drag, startPoint x: 421, startPoint y: 422, endPoint x: 217, endPoint y: 421, distance: 204.2
click at [217, 421] on div "Files New File Javascript files 1 main.js 0 CSS files Copy share link Edit File…" at bounding box center [461, 254] width 866 height 449
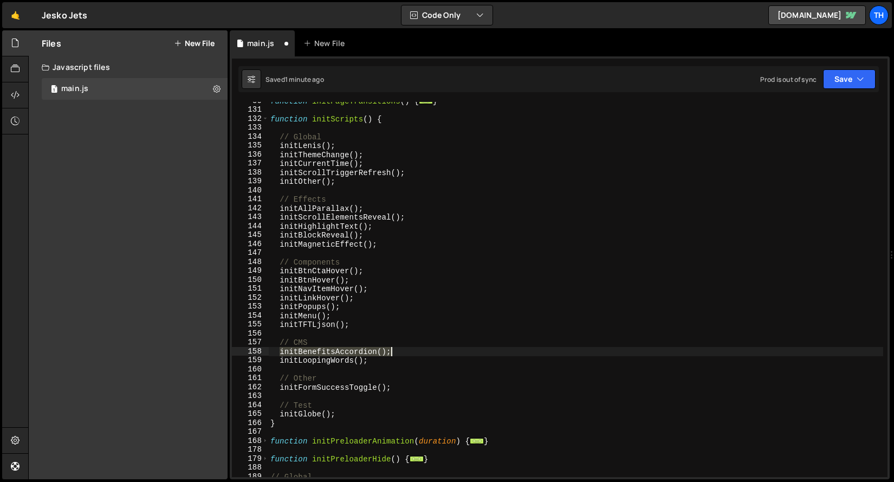
drag, startPoint x: 281, startPoint y: 353, endPoint x: 401, endPoint y: 353, distance: 120.3
click at [401, 353] on div "function initPageTransitions ( ) { ... } function initScripts ( ) { // Global i…" at bounding box center [575, 292] width 615 height 393
type textarea "initBenefitsAccordion();"
type textarea "// CMS"
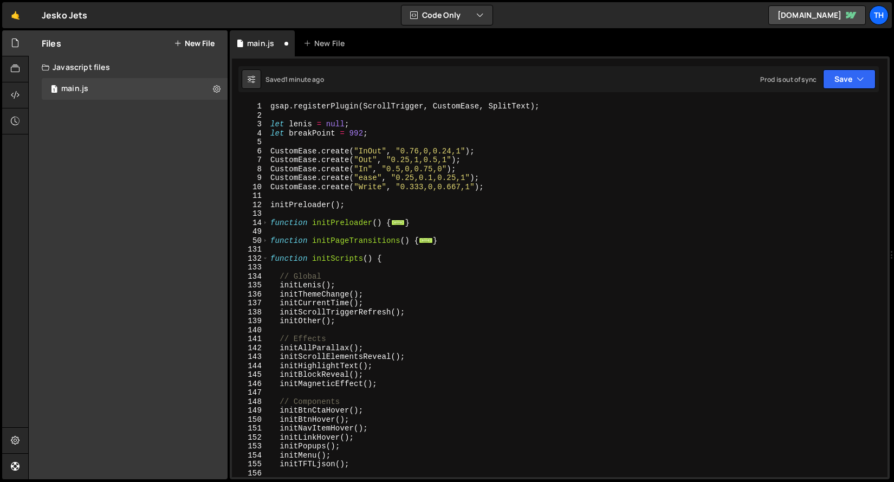
scroll to position [0, 0]
click at [265, 239] on span at bounding box center [265, 240] width 6 height 9
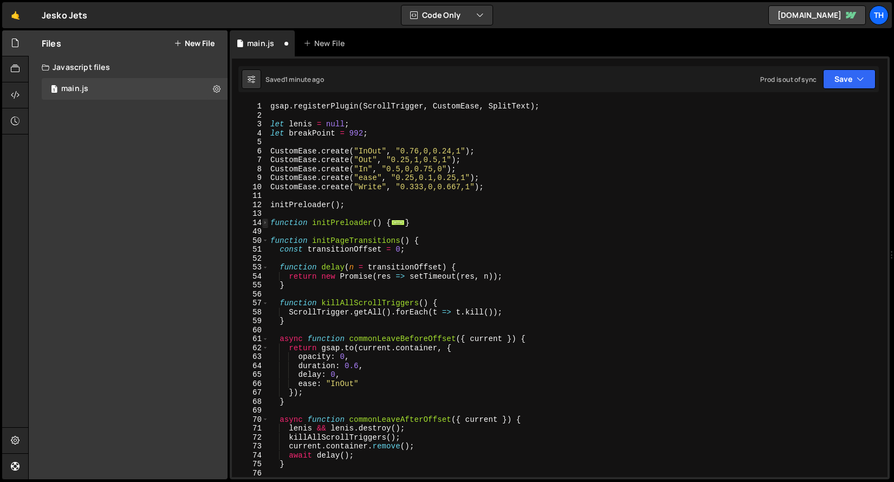
click at [266, 225] on span at bounding box center [265, 222] width 6 height 9
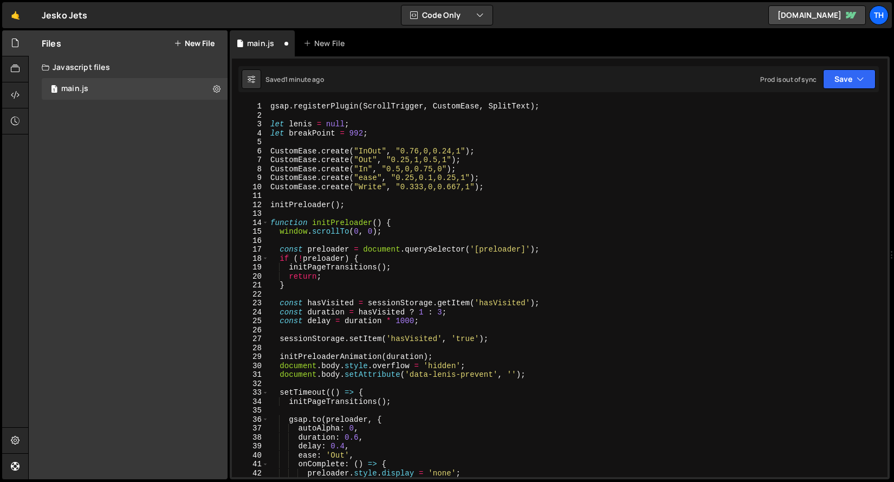
click at [328, 333] on div "gsap . registerPlugin ( ScrollTrigger , CustomEase , SplitText ) ; let [PERSON_…" at bounding box center [575, 298] width 615 height 393
click at [323, 349] on div "gsap . registerPlugin ( ScrollTrigger , CustomEase , SplitText ) ; let [PERSON_…" at bounding box center [575, 298] width 615 height 393
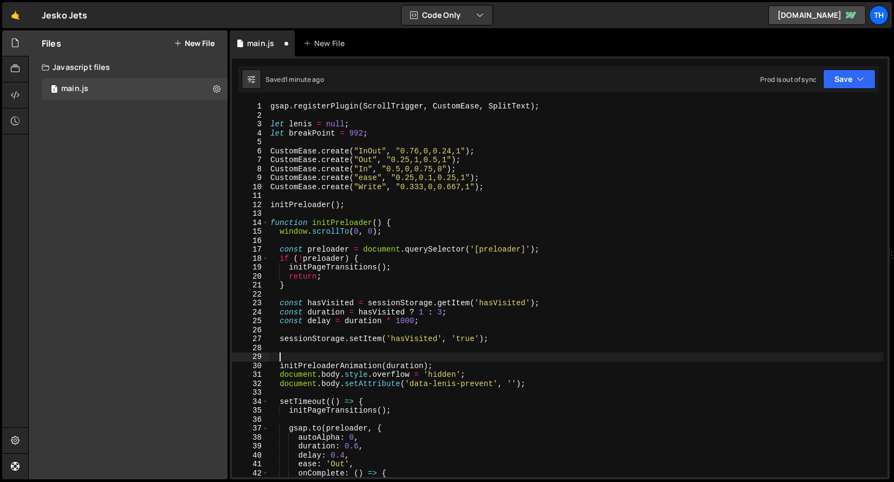
paste textarea "initBenefitsAccordion();"
click at [268, 223] on span at bounding box center [265, 222] width 6 height 9
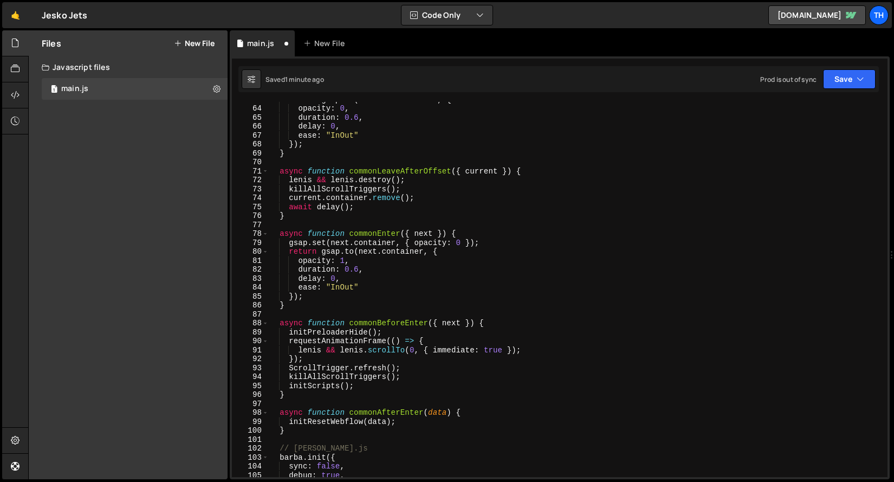
scroll to position [290, 0]
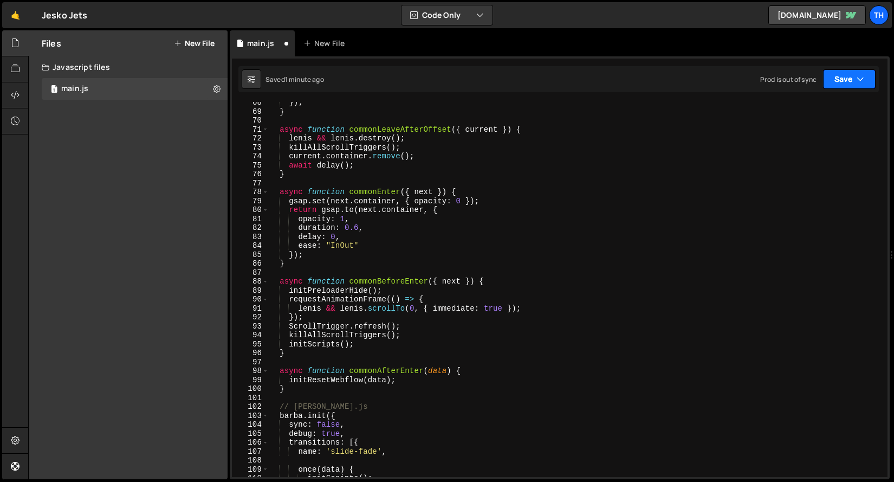
click at [849, 74] on button "Save" at bounding box center [849, 79] width 53 height 20
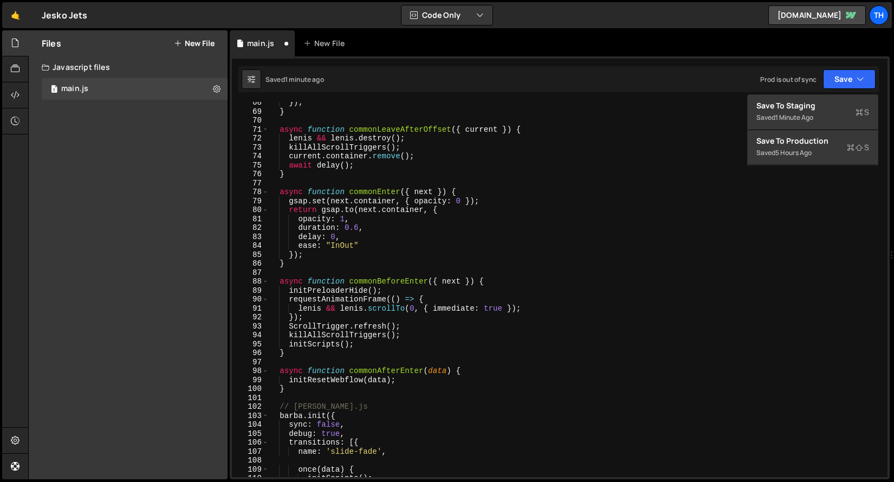
click at [378, 323] on div "}) ; } async function commonLeaveAfterOffset ( { current }) { [PERSON_NAME] && …" at bounding box center [575, 294] width 615 height 393
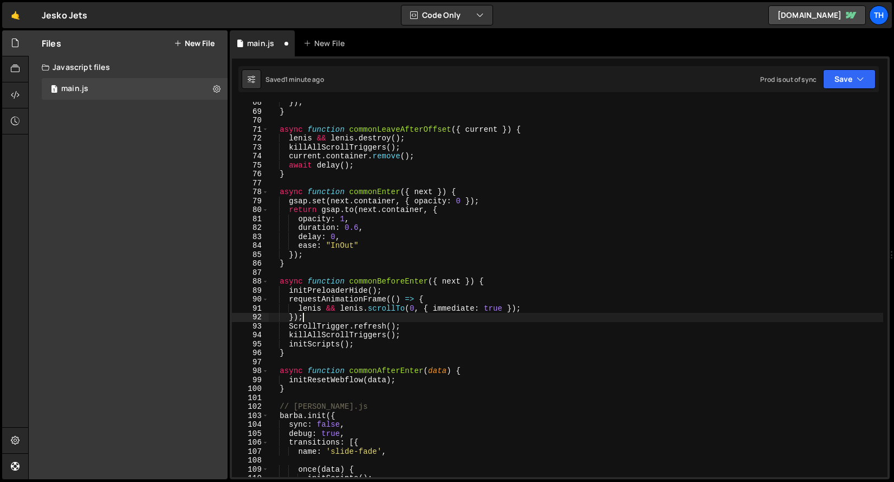
click at [378, 319] on div "}) ; } async function commonLeaveAfterOffset ( { current }) { [PERSON_NAME] && …" at bounding box center [575, 294] width 615 height 393
type textarea "});"
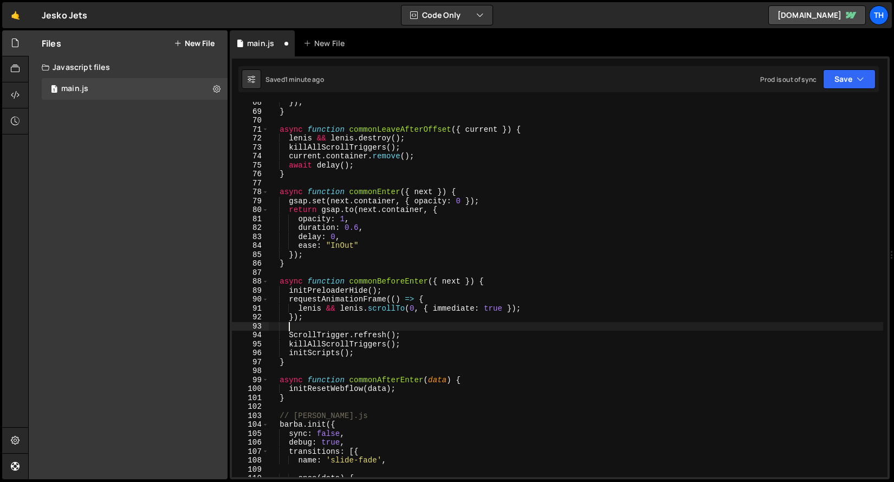
scroll to position [0, 1]
paste textarea "initBenefitsAccordion();"
type textarea "initBenefitsAccordion();"
click at [839, 79] on button "Save" at bounding box center [849, 79] width 53 height 20
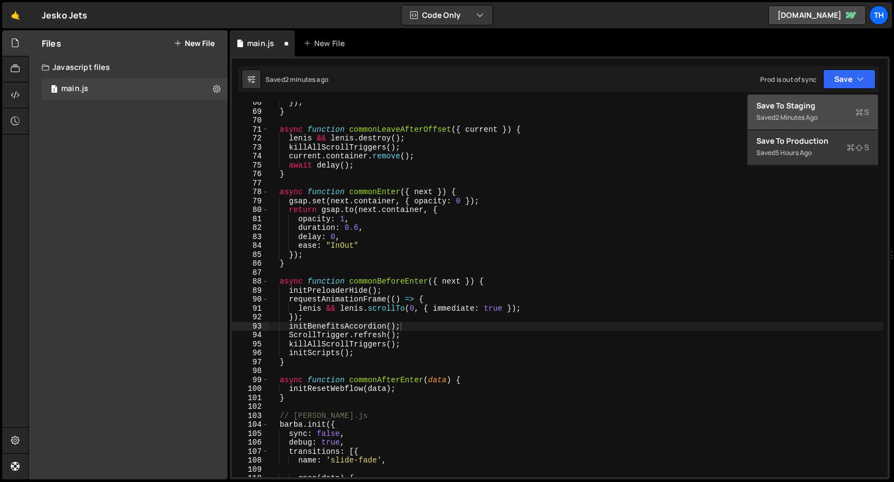
click at [831, 103] on div "Save to Staging S" at bounding box center [812, 105] width 113 height 11
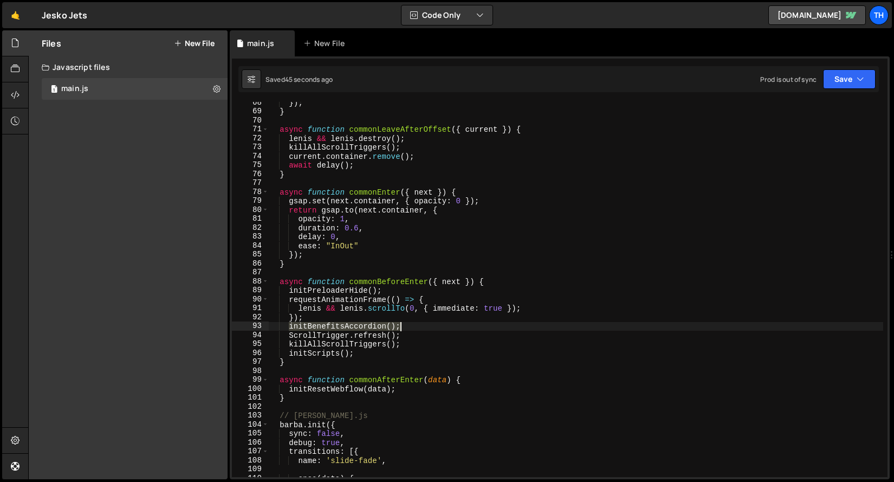
drag, startPoint x: 291, startPoint y: 326, endPoint x: 424, endPoint y: 322, distance: 132.8
click at [424, 322] on div "}) ; } async function commonLeaveAfterOffset ( { current }) { [PERSON_NAME] && …" at bounding box center [575, 294] width 615 height 393
type textarea "});"
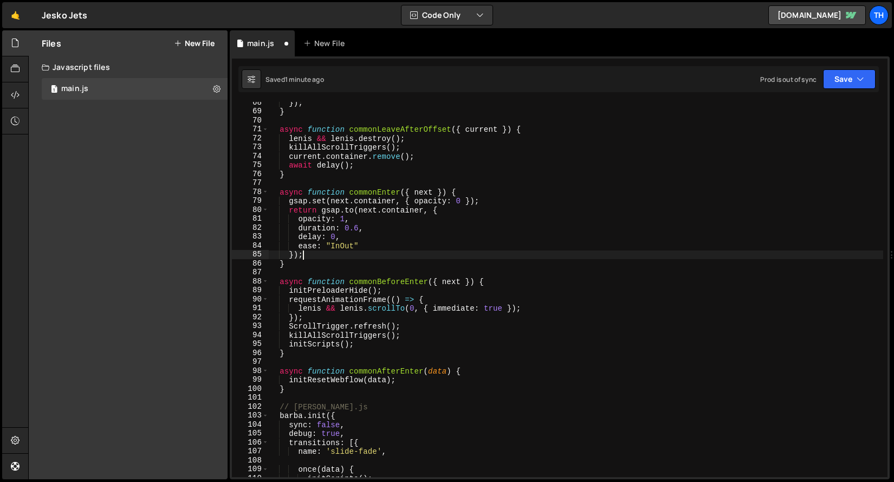
click at [317, 254] on div "}) ; } async function commonLeaveAfterOffset ( { current }) { [PERSON_NAME] && …" at bounding box center [575, 294] width 615 height 393
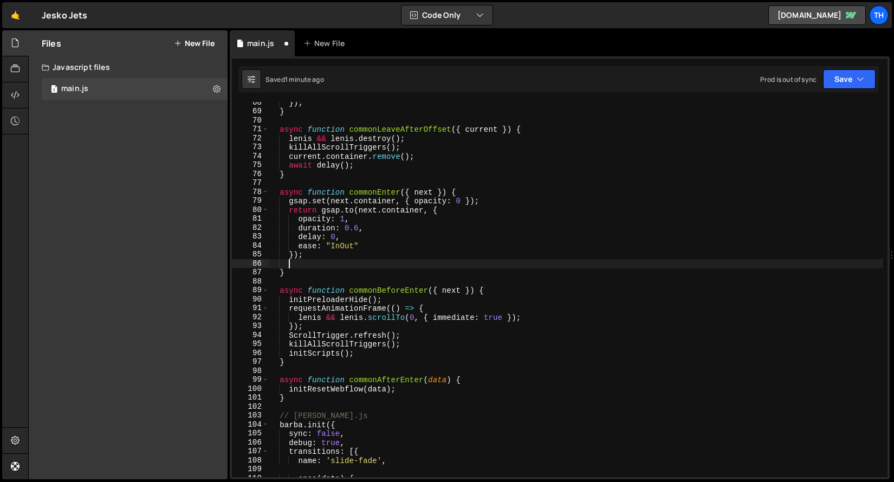
scroll to position [0, 1]
paste textarea "initBenefitsAccordion();"
click at [861, 74] on icon "button" at bounding box center [860, 79] width 8 height 11
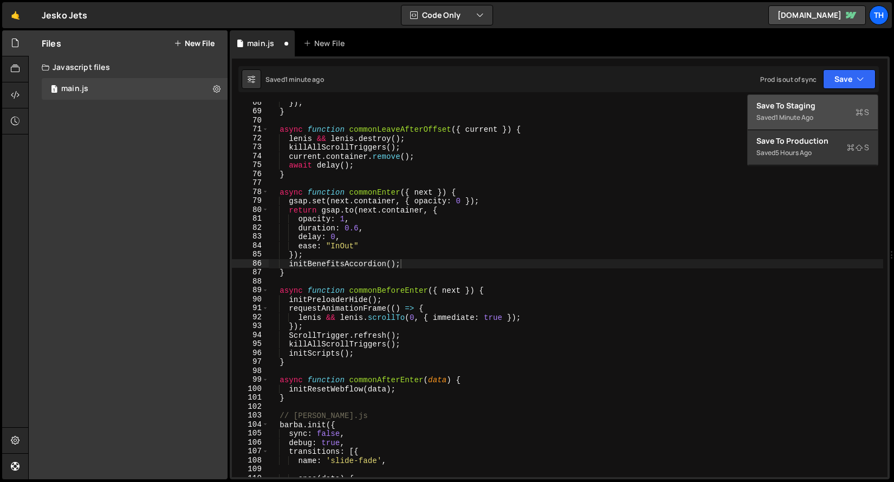
click at [822, 117] on div "Saved 1 minute ago" at bounding box center [812, 117] width 113 height 13
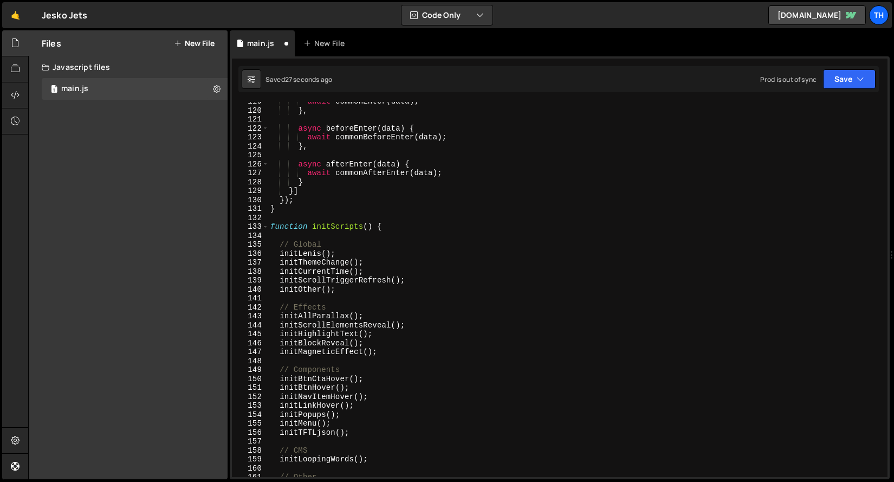
scroll to position [1135, 0]
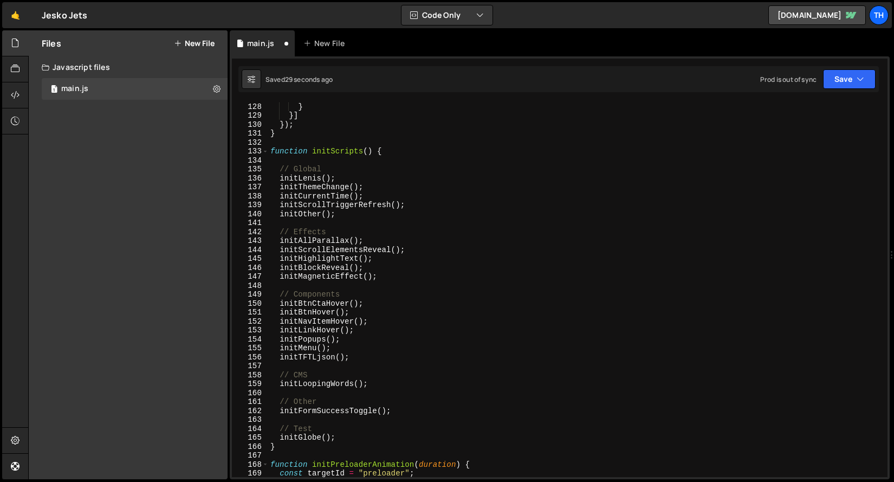
click at [373, 388] on div "await commonAfterEnter ( data ) ; } }] }) ; } function initScripts ( ) { // Glo…" at bounding box center [575, 289] width 615 height 393
click at [390, 385] on div "await commonAfterEnter ( data ) ; } }] }) ; } function initScripts ( ) { // Glo…" at bounding box center [575, 289] width 615 height 393
click at [360, 380] on div "await commonAfterEnter ( data ) ; } }] }) ; } function initScripts ( ) { // Glo…" at bounding box center [575, 289] width 615 height 393
type textarea "// CMS"
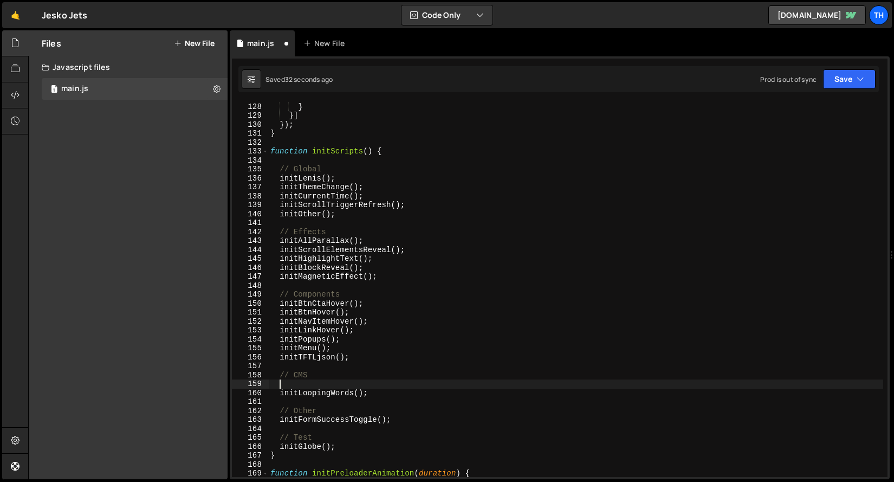
paste textarea "initBenefitsAccordion();"
type textarea "initBenefitsAccordion();"
click at [854, 92] on div "Saved 33 seconds ago Prod is out of sync Upgrade to Edit Save Save to Staging S…" at bounding box center [558, 79] width 640 height 26
click at [852, 86] on button "Save" at bounding box center [849, 79] width 53 height 20
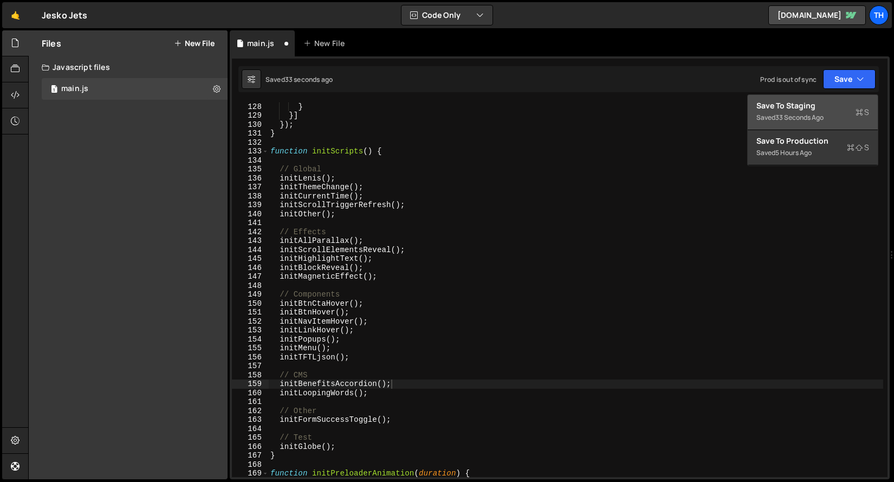
click at [835, 108] on div "Save to Staging S" at bounding box center [812, 105] width 113 height 11
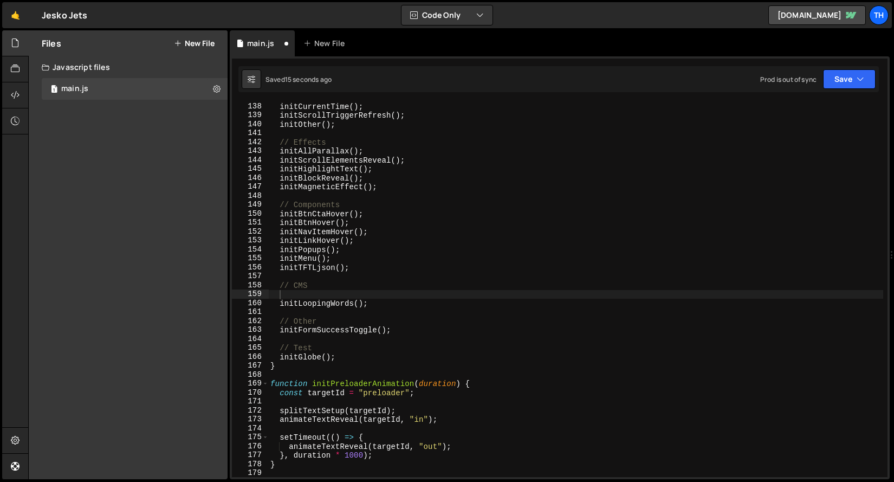
scroll to position [1225, 0]
click at [837, 81] on button "Save" at bounding box center [849, 79] width 53 height 20
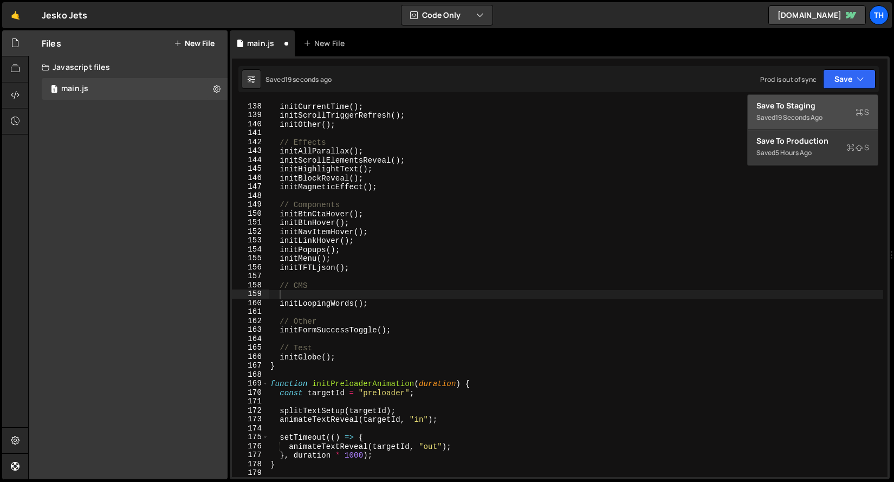
click at [827, 111] on div "Saved 19 seconds ago" at bounding box center [812, 117] width 113 height 13
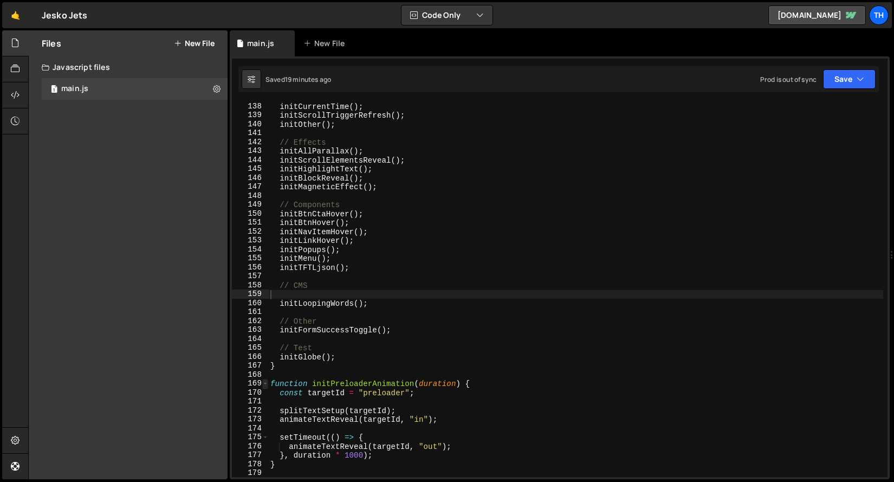
click at [264, 384] on span at bounding box center [265, 383] width 6 height 9
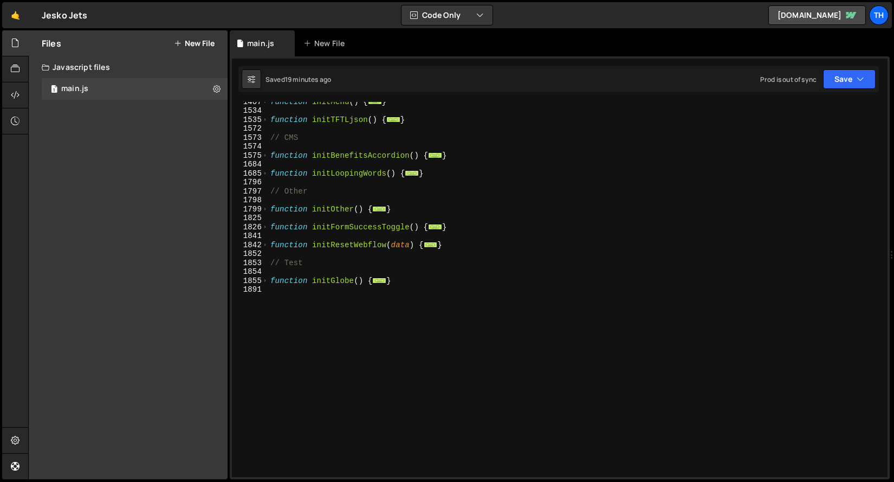
scroll to position [568, 0]
drag, startPoint x: 462, startPoint y: 224, endPoint x: 264, endPoint y: 223, distance: 197.7
click at [264, 223] on div "1407 1534 1535 1572 1573 1574 1575 1684 1685 1796 1797 1798 1799 1825 1826 1841…" at bounding box center [560, 289] width 656 height 375
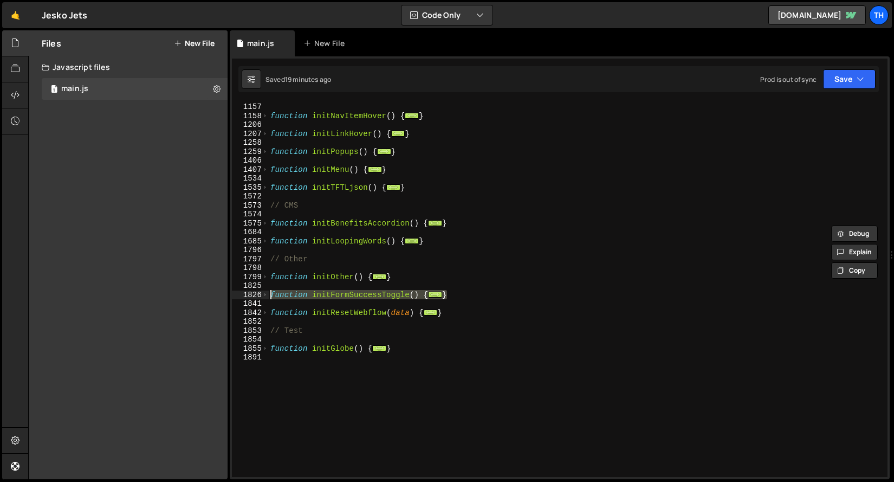
scroll to position [492, 0]
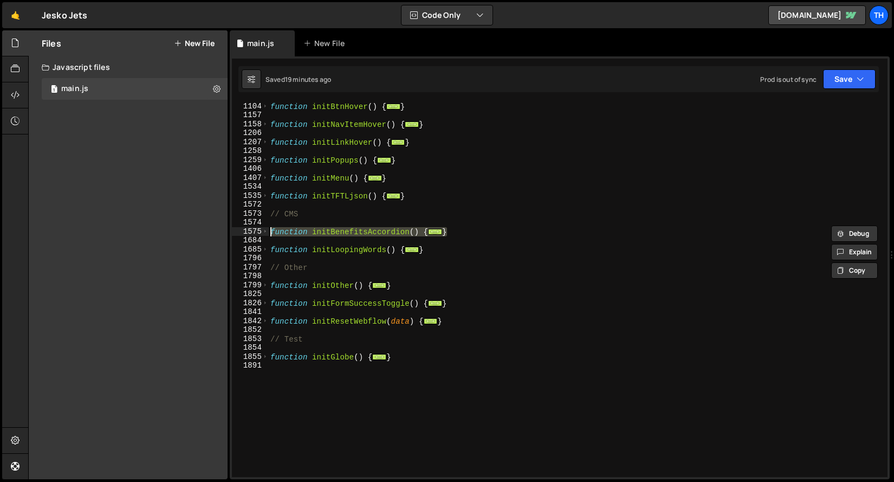
drag, startPoint x: 464, startPoint y: 232, endPoint x: 223, endPoint y: 236, distance: 241.1
click at [223, 236] on div "Files New File Javascript files 1 main.js 0 CSS files Copy share link Edit File…" at bounding box center [461, 254] width 866 height 449
paste textarea "*/"
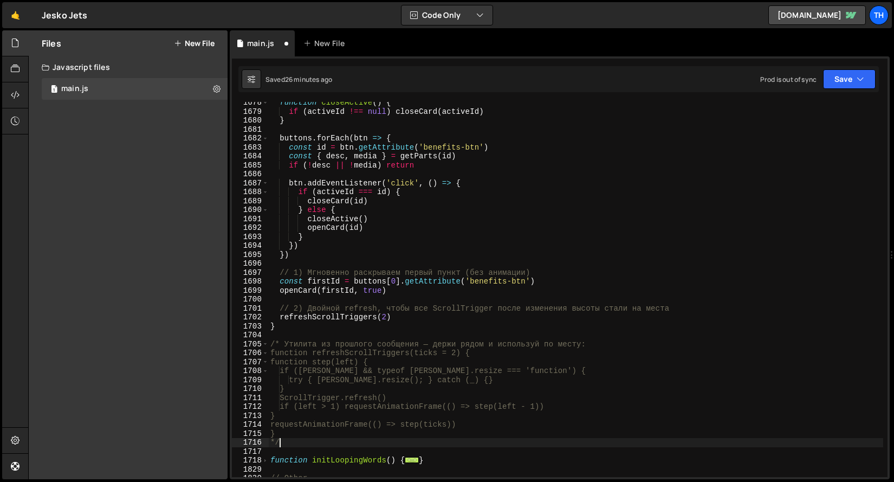
scroll to position [1574, 0]
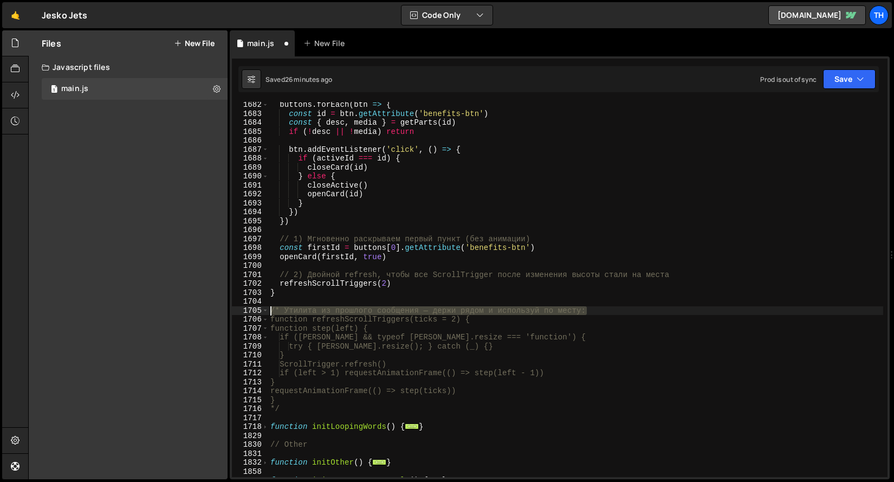
drag, startPoint x: 598, startPoint y: 312, endPoint x: 179, endPoint y: 308, distance: 418.8
click at [179, 308] on div "Files New File Javascript files 1 main.js 0 CSS files Copy share link Edit File…" at bounding box center [461, 254] width 866 height 449
type textarea "/* Утилита из прошлого сообщения — держи рядом и используй по месту:"
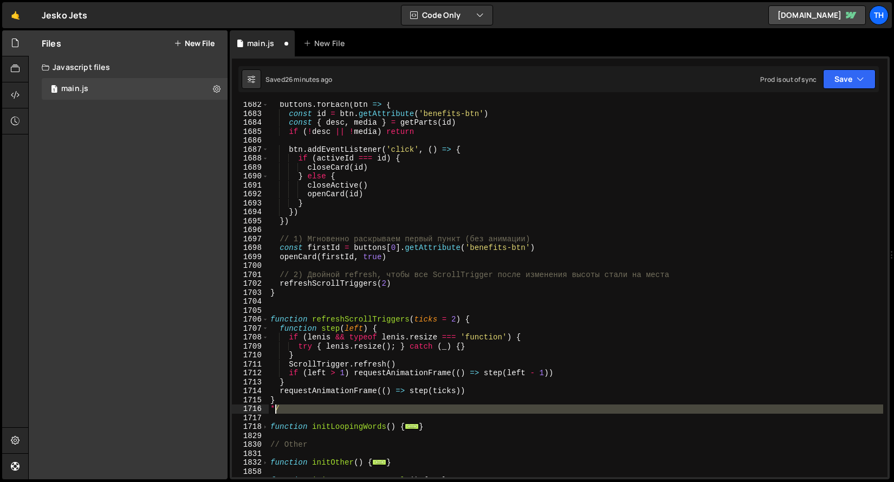
drag, startPoint x: 303, startPoint y: 414, endPoint x: 269, endPoint y: 412, distance: 34.2
click at [269, 412] on div "buttons . forEach ( btn => { const id = btn . getAttribute ( 'benefits-btn' ) c…" at bounding box center [575, 296] width 615 height 393
click at [314, 412] on div "buttons . forEach ( btn => { const id = btn . getAttribute ( 'benefits-btn' ) c…" at bounding box center [575, 289] width 615 height 375
type textarea "*/"
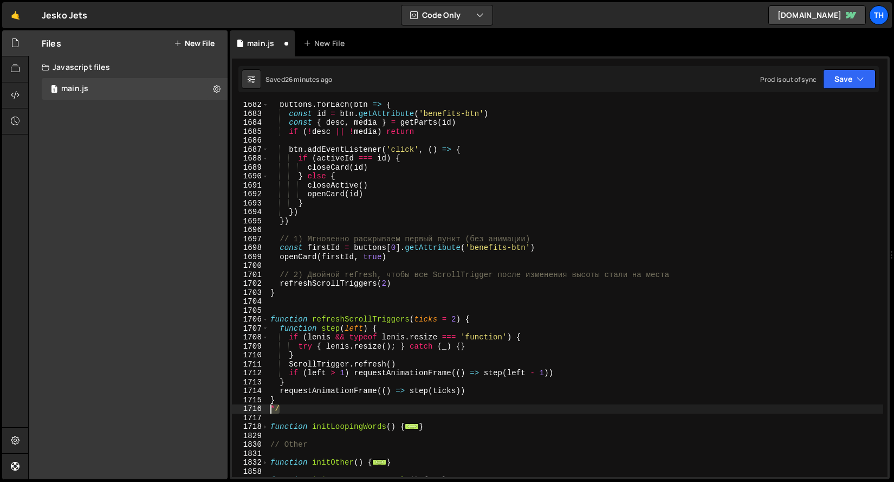
drag, startPoint x: 313, startPoint y: 408, endPoint x: 202, endPoint y: 412, distance: 111.7
click at [202, 412] on div "Files New File Javascript files 1 main.js 0 CSS files Copy share link Edit File…" at bounding box center [461, 254] width 866 height 449
click at [859, 85] on button "Save" at bounding box center [849, 79] width 53 height 20
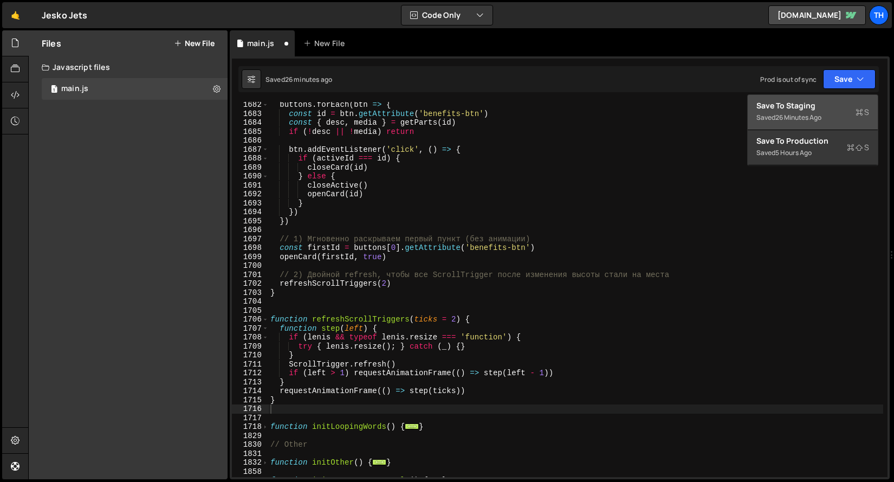
click at [846, 109] on div "Save to Staging S" at bounding box center [812, 105] width 113 height 11
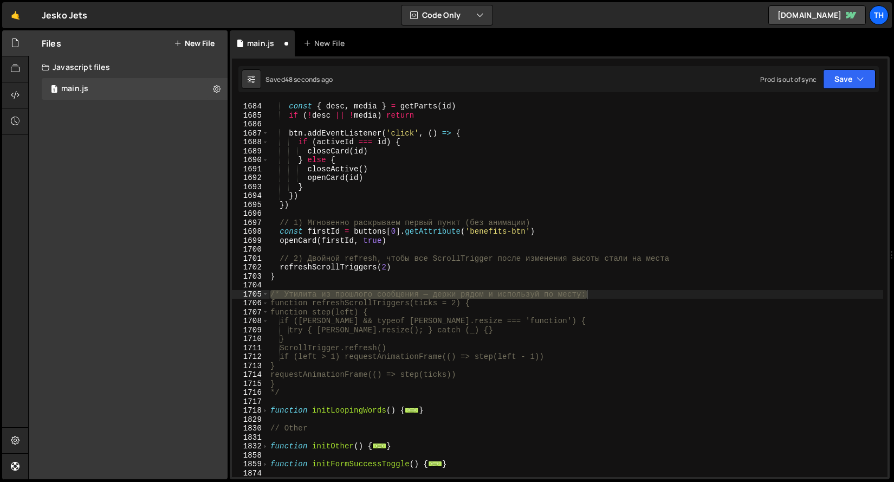
scroll to position [429, 0]
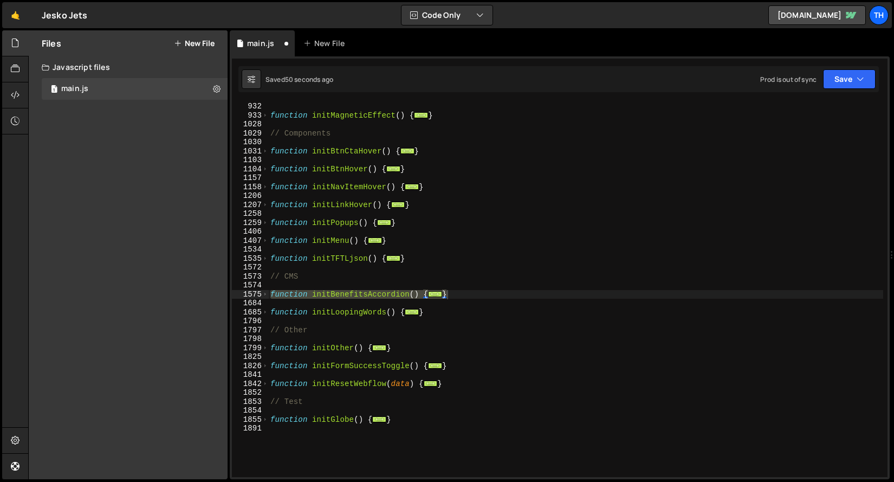
click at [846, 92] on div "Saved 50 seconds ago Prod is out of sync Upgrade to Edit Save Save to Staging S…" at bounding box center [558, 79] width 640 height 26
click at [845, 81] on button "Save" at bounding box center [849, 79] width 53 height 20
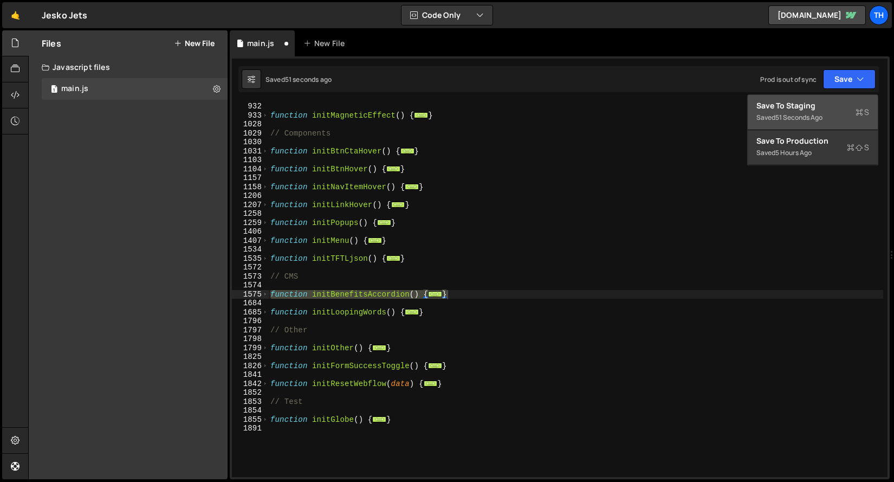
click at [832, 103] on div "Save to Staging S" at bounding box center [812, 105] width 113 height 11
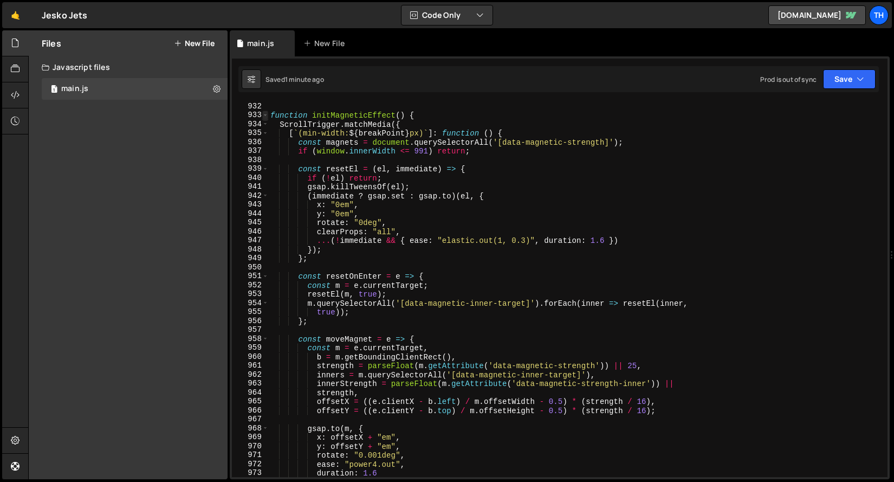
type textarea "}"
click at [268, 115] on span at bounding box center [265, 115] width 6 height 9
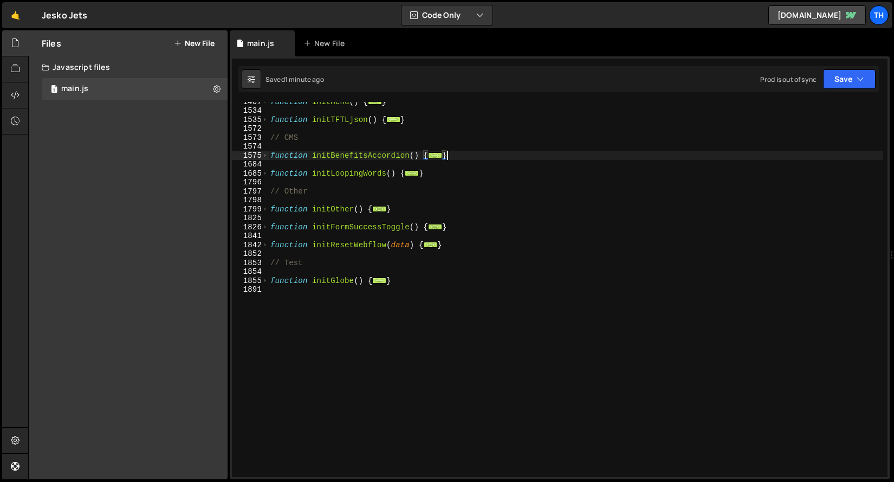
scroll to position [568, 0]
click at [348, 178] on div "function initMenu ( ) { ... } function initTFTLjson ( ) { ... } // CMS function…" at bounding box center [575, 293] width 615 height 393
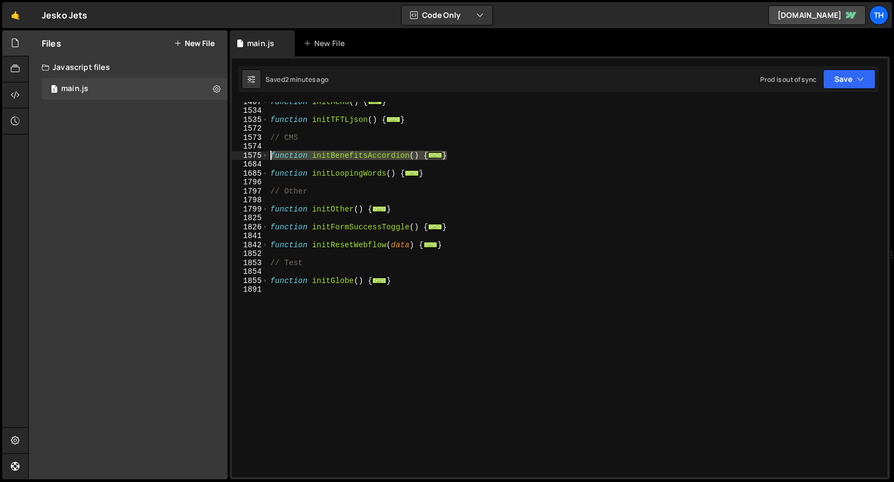
drag, startPoint x: 459, startPoint y: 155, endPoint x: 251, endPoint y: 152, distance: 208.1
click at [251, 152] on div "1407 1534 1535 1572 1573 1574 1575 1684 1685 1796 1797 1798 1799 1825 1826 1841…" at bounding box center [560, 289] width 656 height 375
paste textarea "}"
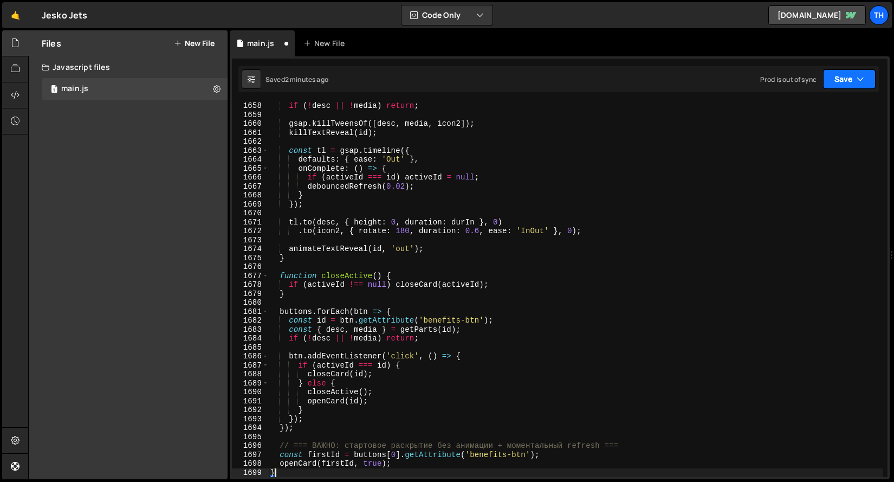
click at [855, 85] on button "Save" at bounding box center [849, 79] width 53 height 20
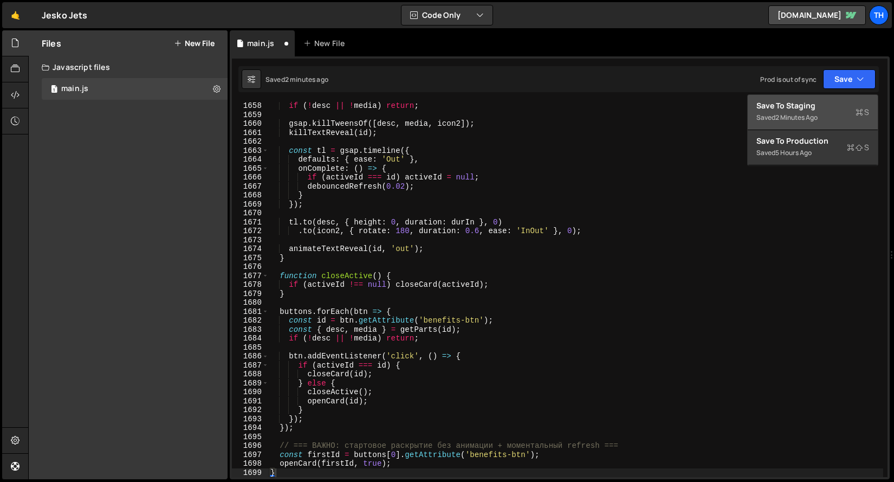
click at [835, 106] on div "Save to Staging S" at bounding box center [812, 105] width 113 height 11
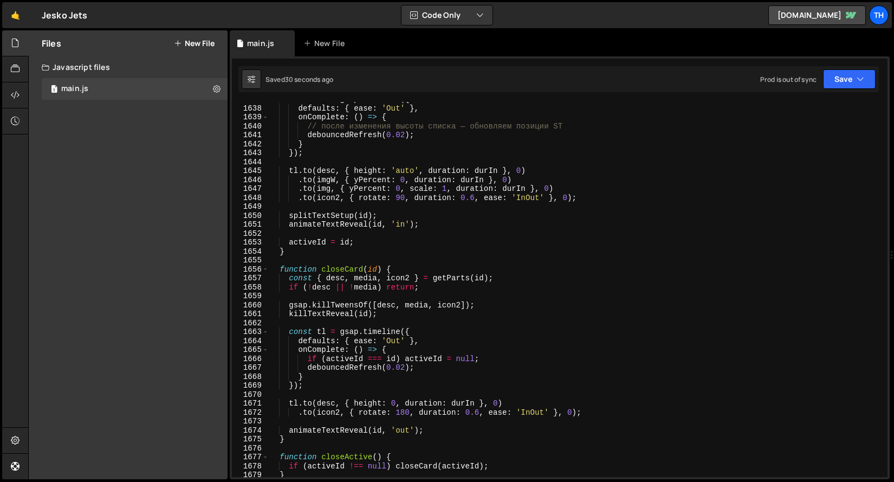
scroll to position [14393, 0]
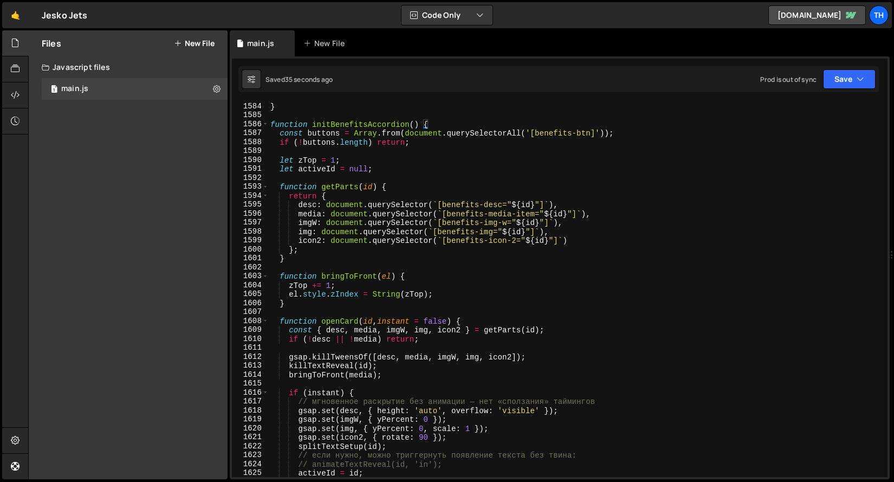
click at [264, 128] on div "1587" at bounding box center [250, 132] width 37 height 9
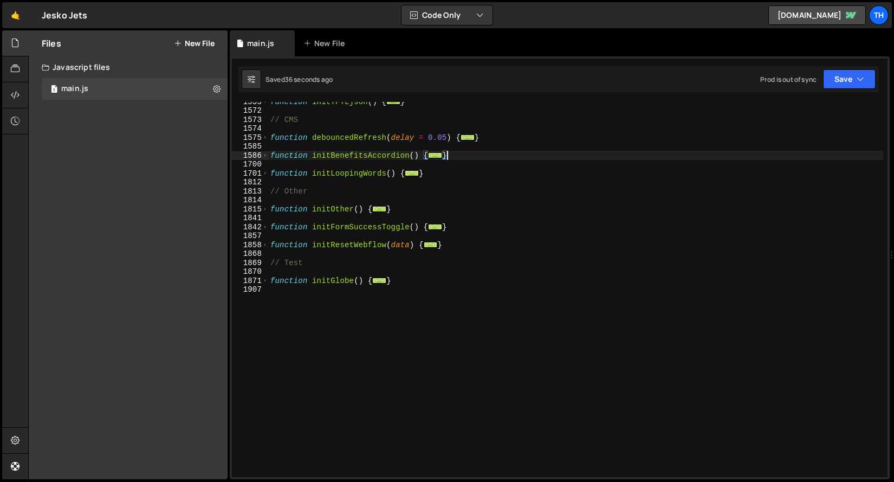
click at [264, 127] on div "1574" at bounding box center [250, 128] width 37 height 9
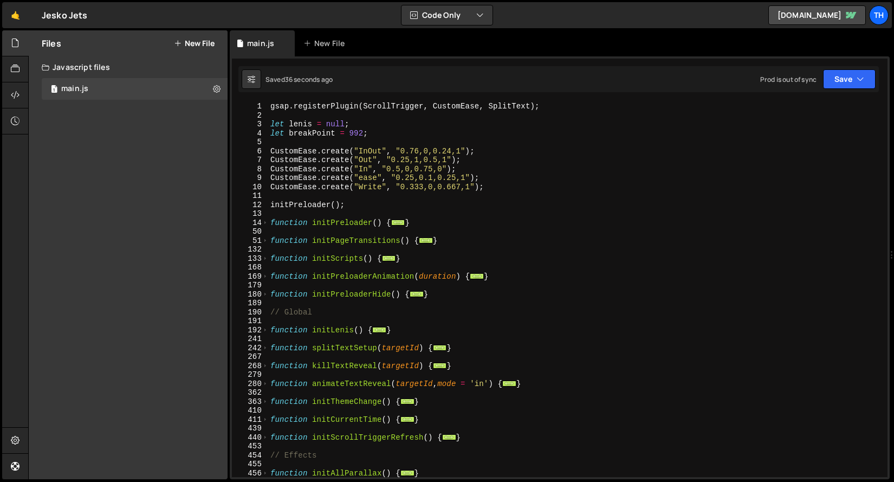
scroll to position [0, 0]
click at [328, 137] on div "gsap . registerPlugin ( ScrollTrigger , CustomEase , SplitText ) ; let [PERSON_…" at bounding box center [575, 298] width 615 height 393
type textarea "let breakPoint = 992;"
click at [329, 142] on div "gsap . registerPlugin ( ScrollTrigger , CustomEase , SplitText ) ; let [PERSON_…" at bounding box center [575, 298] width 615 height 393
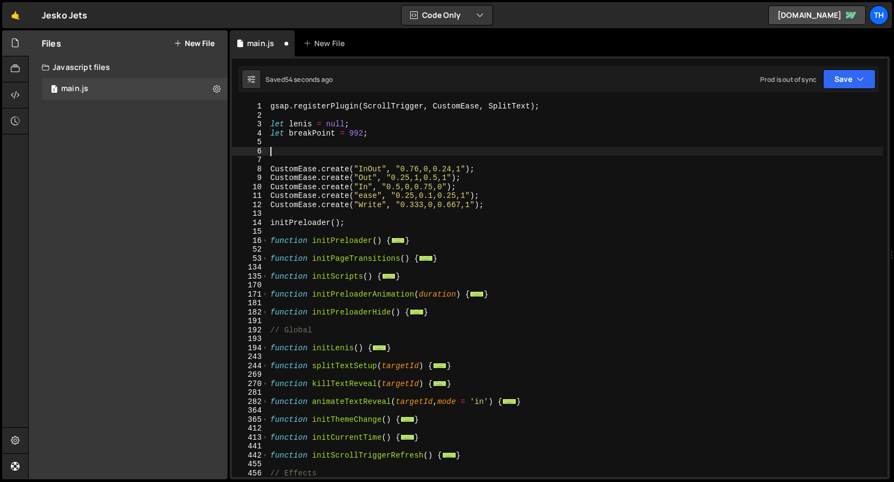
paste textarea "let durOut = 0.6;"
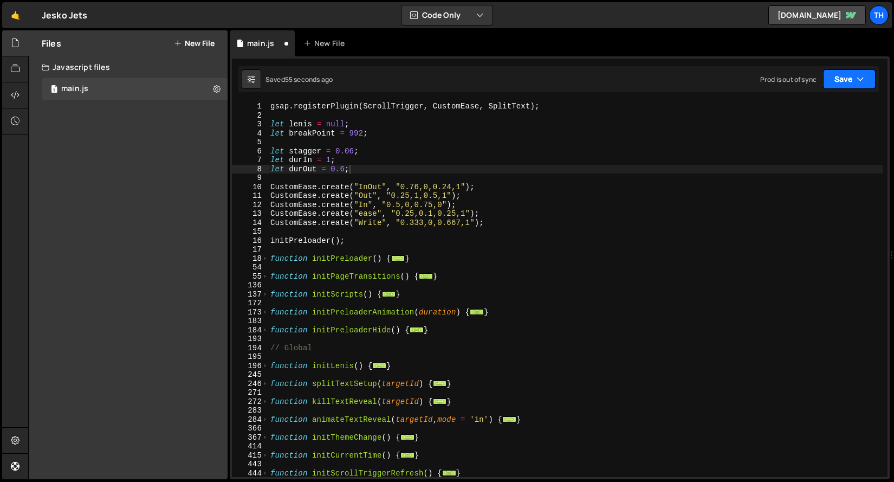
click at [825, 75] on button "Save" at bounding box center [849, 79] width 53 height 20
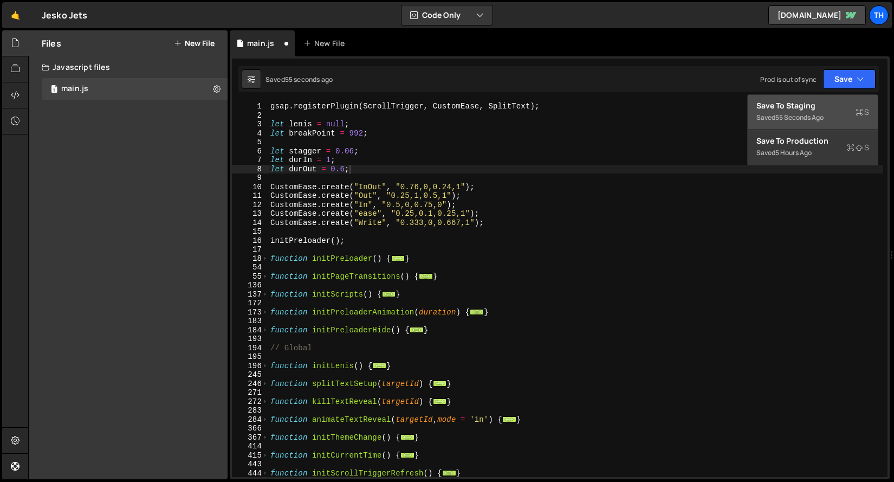
click at [832, 104] on div "Save to Staging S" at bounding box center [812, 105] width 113 height 11
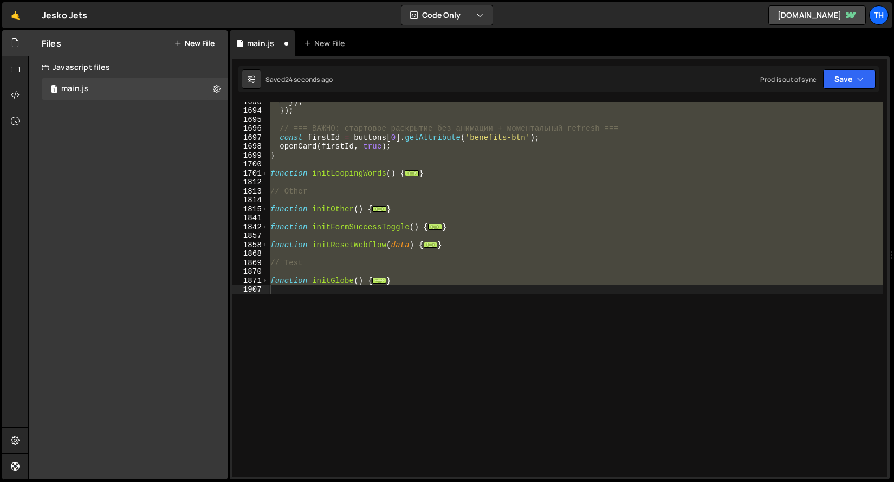
scroll to position [429, 0]
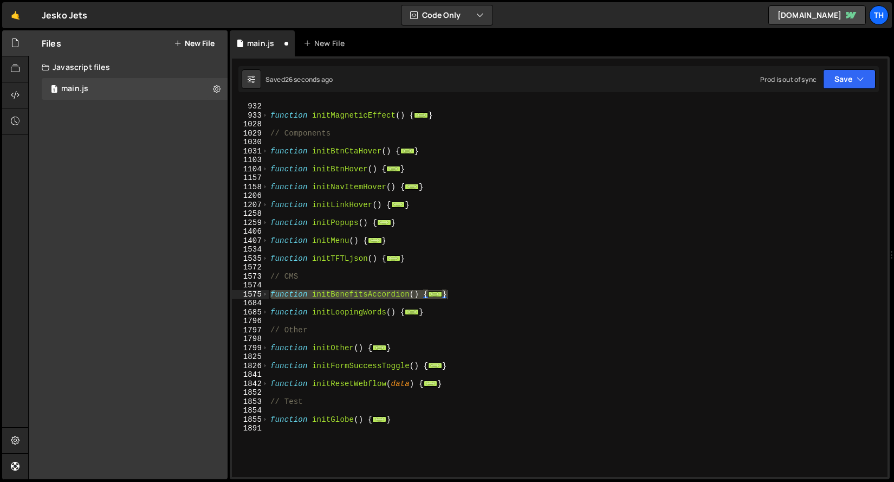
type textarea "openCard(firstId) }"
click at [268, 293] on div "1575" at bounding box center [250, 294] width 37 height 9
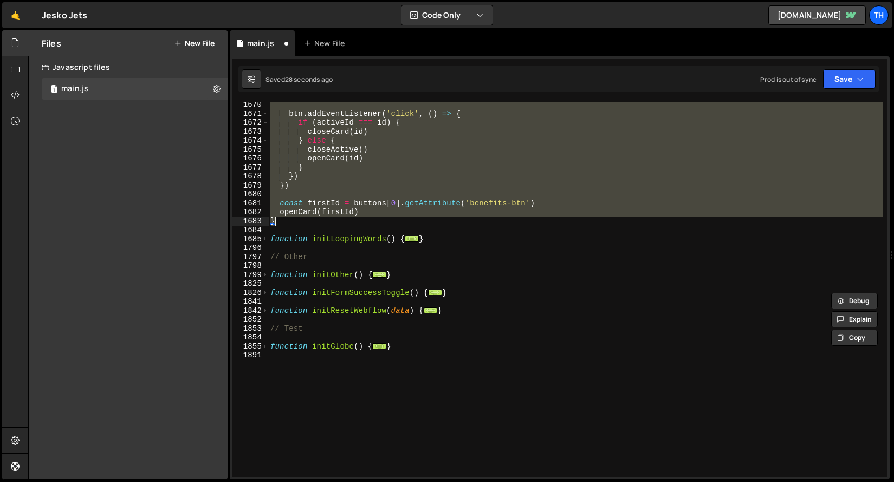
scroll to position [1367, 0]
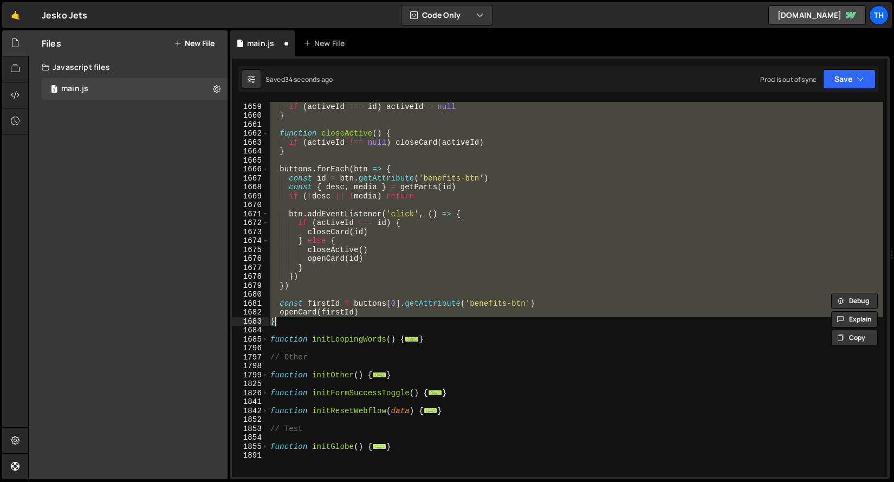
drag, startPoint x: 299, startPoint y: 351, endPoint x: 344, endPoint y: 334, distance: 47.8
click at [299, 350] on div "animateTextReveal ( id , 'out' ) if ( activeId === id ) activeId = null } funct…" at bounding box center [575, 289] width 615 height 393
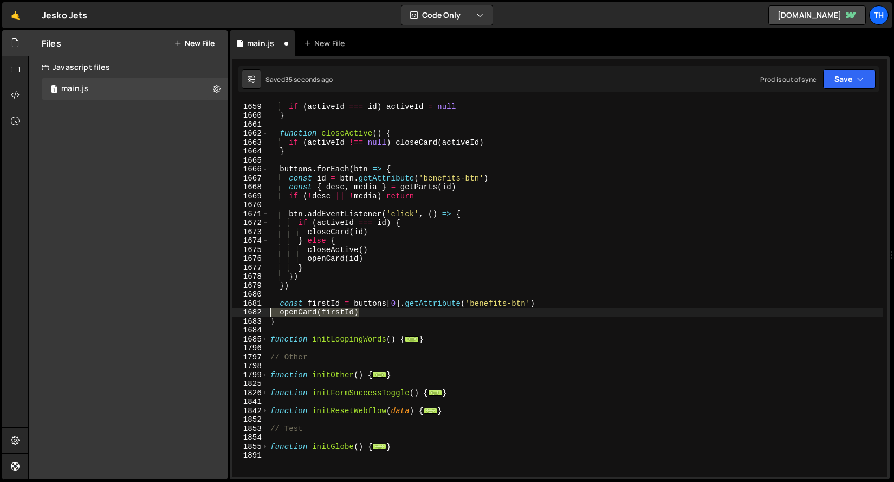
drag, startPoint x: 373, startPoint y: 314, endPoint x: 225, endPoint y: 304, distance: 148.2
click at [225, 304] on div "Files New File Javascript files 1 main.js 0 CSS files Copy share link Edit File…" at bounding box center [461, 254] width 866 height 449
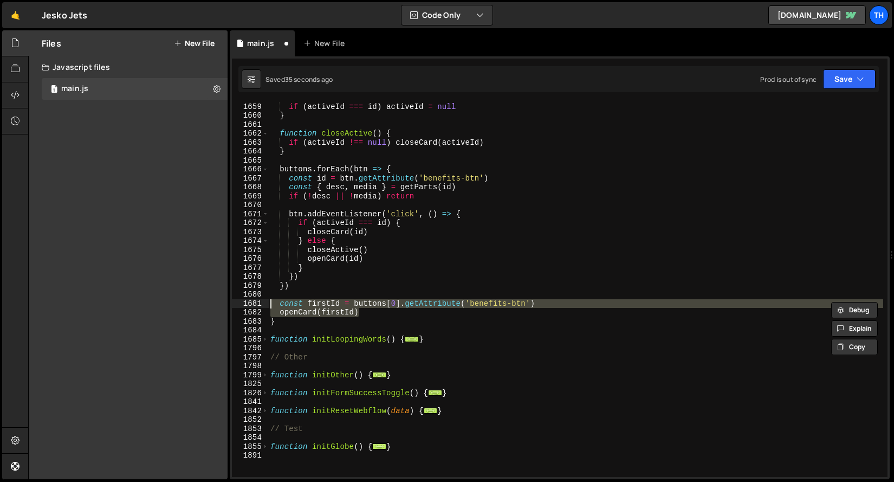
paste textarea "openCard(firstId, true);"
click at [298, 311] on div "animateTextReveal ( id , 'out' ) if ( activeId === id ) activeId = null } funct…" at bounding box center [575, 289] width 615 height 375
click at [298, 311] on div "animateTextReveal ( id , 'out' ) if ( activeId === id ) activeId = null } funct…" at bounding box center [575, 289] width 615 height 393
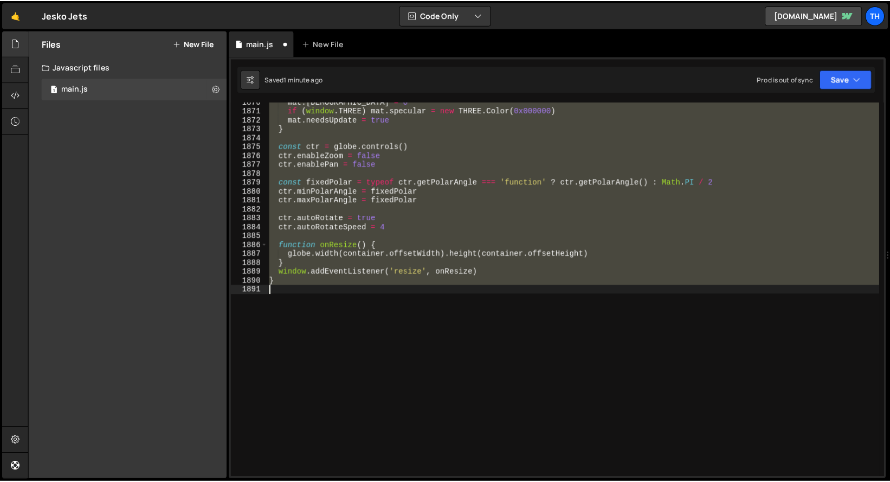
scroll to position [14838, 0]
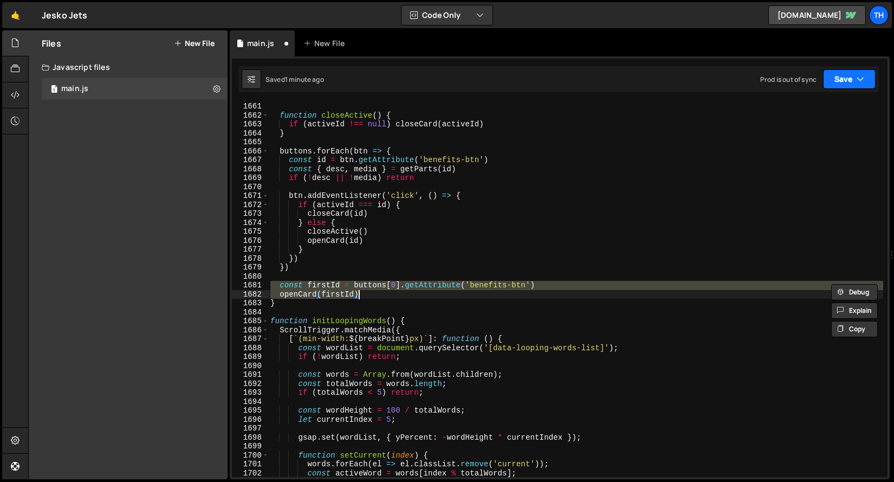
click at [838, 77] on button "Save" at bounding box center [849, 79] width 53 height 20
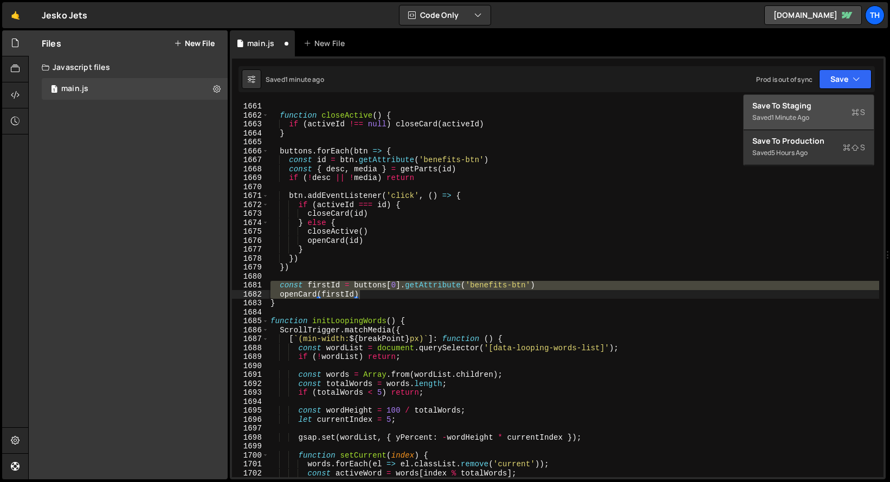
click at [819, 111] on div "Saved 1 minute ago" at bounding box center [808, 117] width 113 height 13
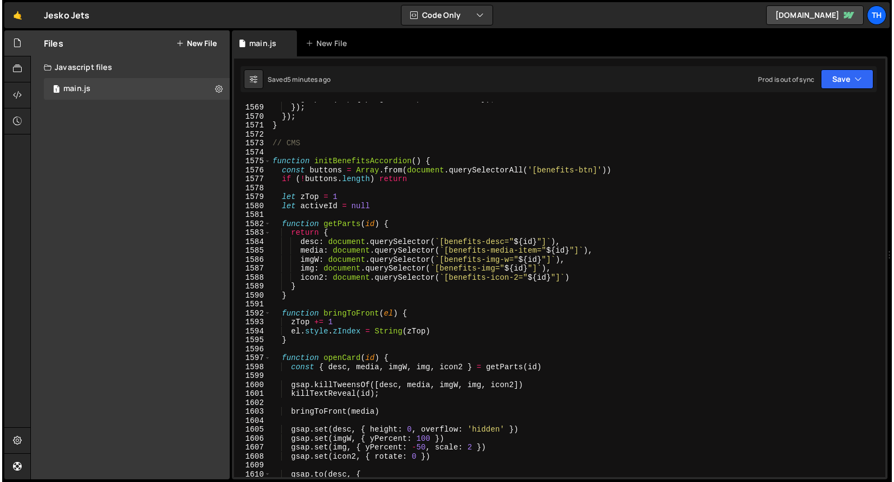
scroll to position [14015, 0]
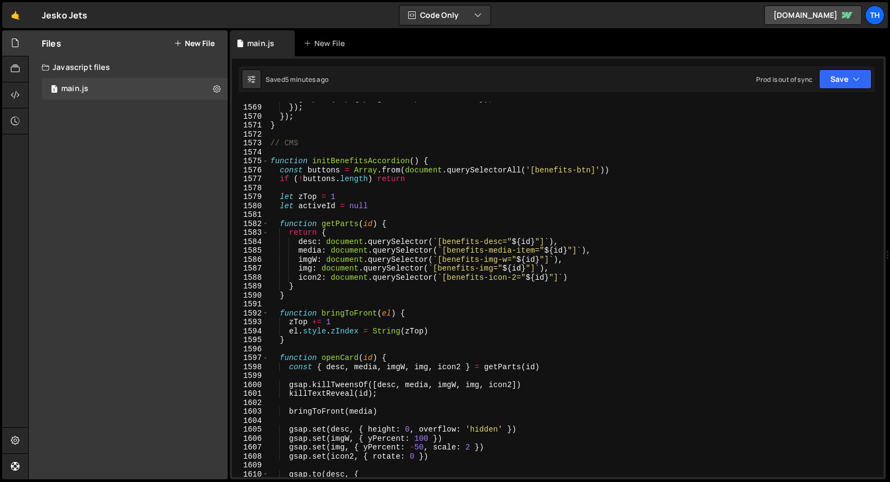
click at [328, 157] on div "gsap . to ( tl , { progress : 1 , duration : 1 }) ; }) ; }) ; } // CMS function…" at bounding box center [575, 290] width 615 height 393
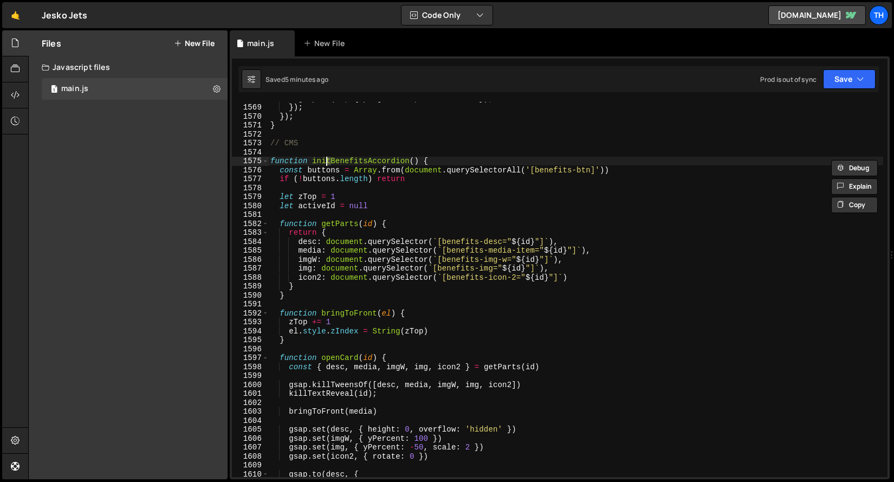
click at [328, 157] on div "gsap . to ( tl , { progress : 1 , duration : 1 }) ; }) ; }) ; } // CMS function…" at bounding box center [575, 289] width 615 height 375
type textarea "}"
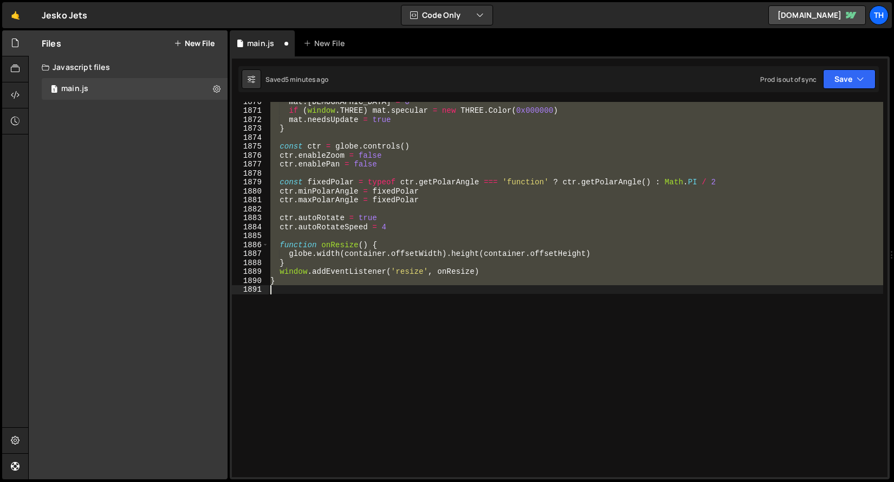
scroll to position [16711, 0]
click at [357, 239] on div "mat . shininess = 0 if ( window . THREE ) mat . specular = new THREE . Color ( …" at bounding box center [575, 289] width 615 height 375
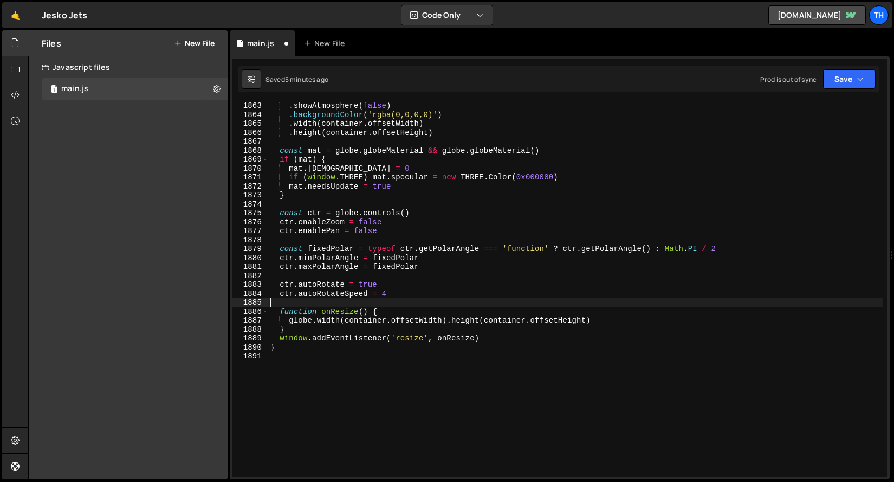
scroll to position [16544, 0]
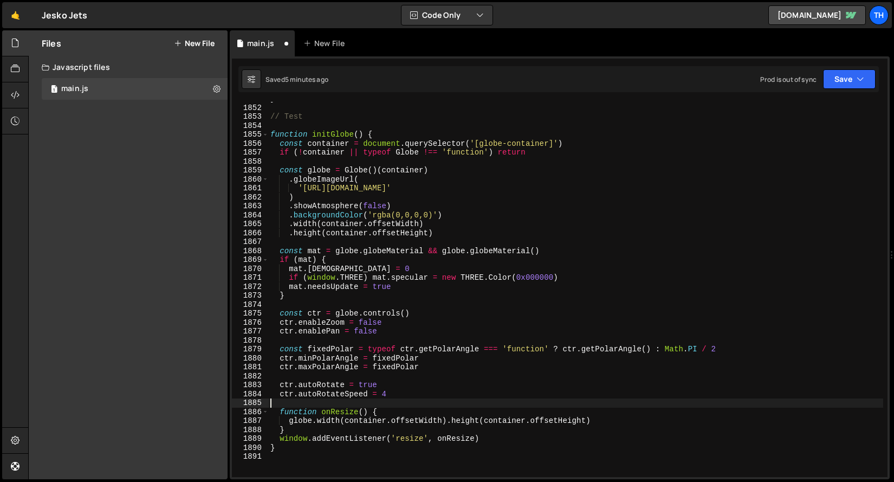
click at [268, 134] on div "1855" at bounding box center [250, 134] width 37 height 9
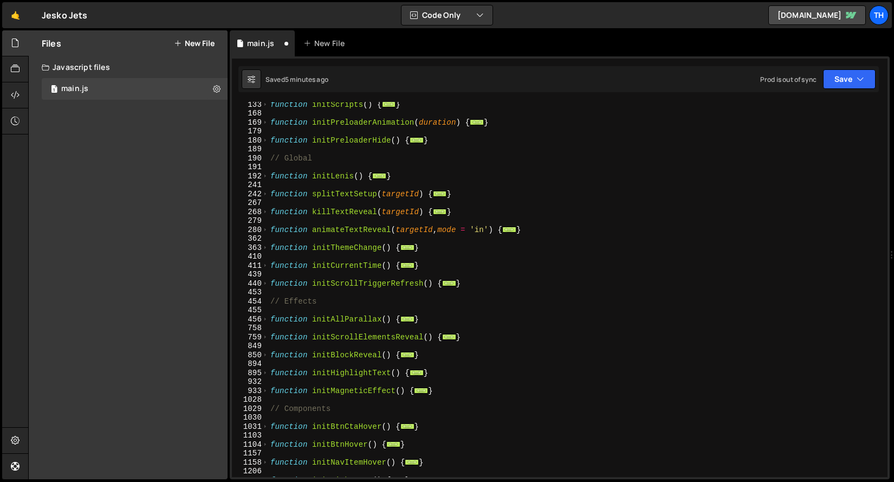
scroll to position [0, 0]
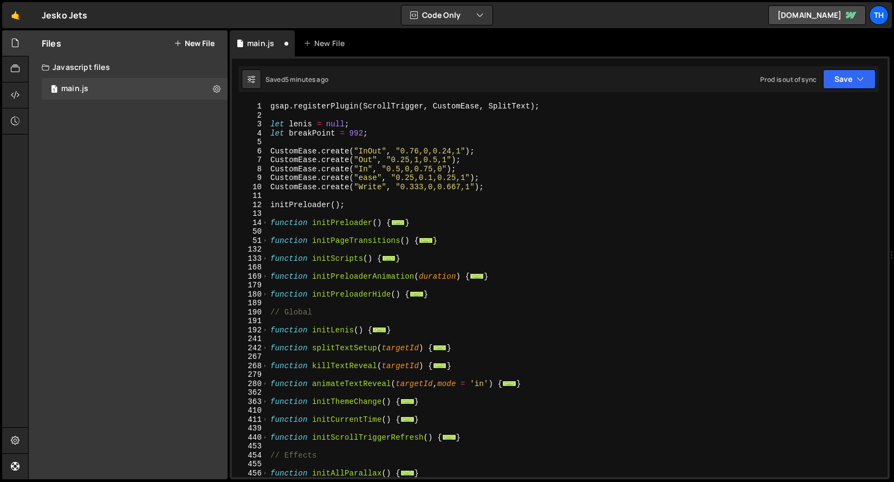
click at [270, 228] on div "gsap . registerPlugin ( ScrollTrigger , CustomEase , SplitText ) ; let [PERSON_…" at bounding box center [575, 298] width 615 height 393
click at [266, 223] on span at bounding box center [265, 222] width 6 height 9
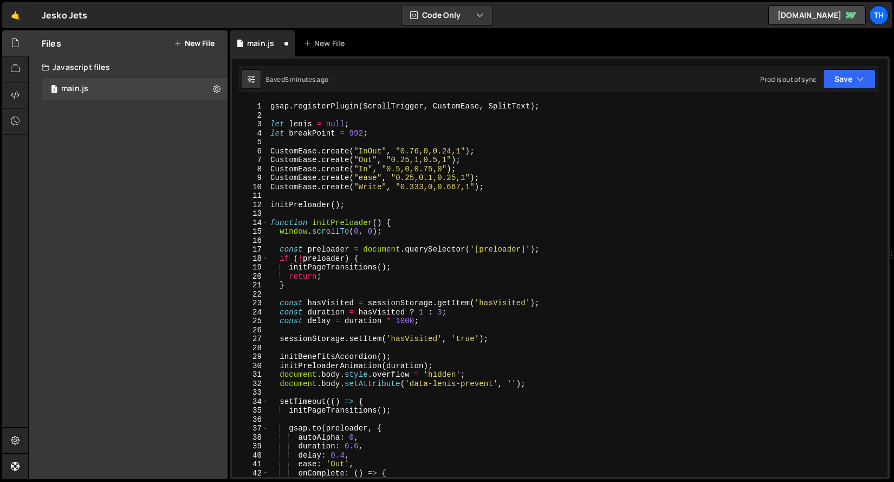
scroll to position [4, 0]
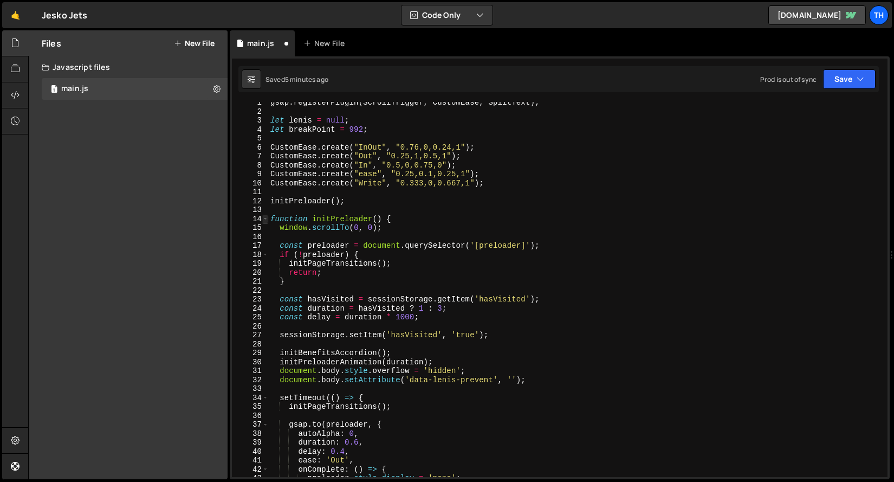
click at [266, 217] on span at bounding box center [265, 219] width 6 height 9
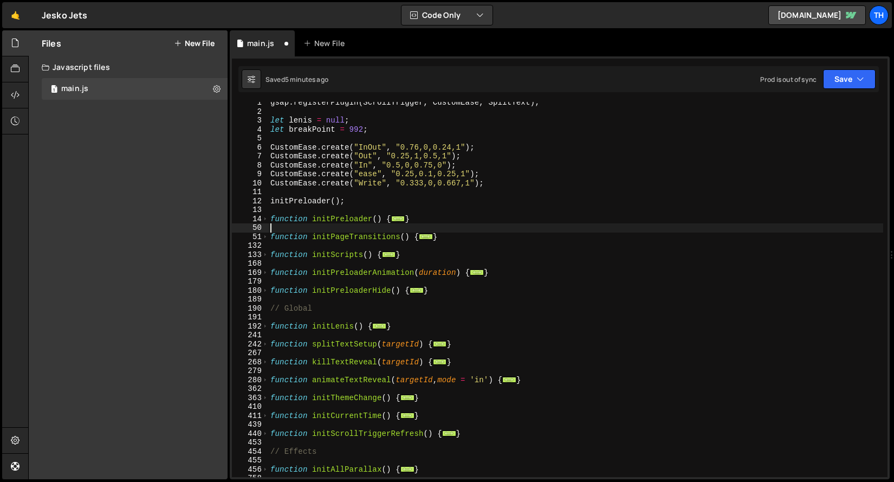
click at [264, 228] on div "50" at bounding box center [250, 227] width 37 height 9
click at [264, 251] on span at bounding box center [265, 254] width 6 height 9
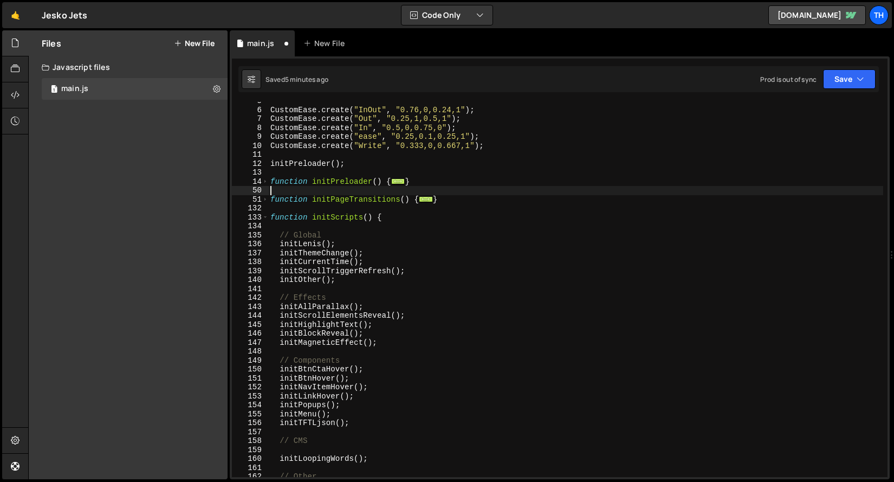
scroll to position [41, 0]
click at [266, 198] on span at bounding box center [265, 199] width 6 height 9
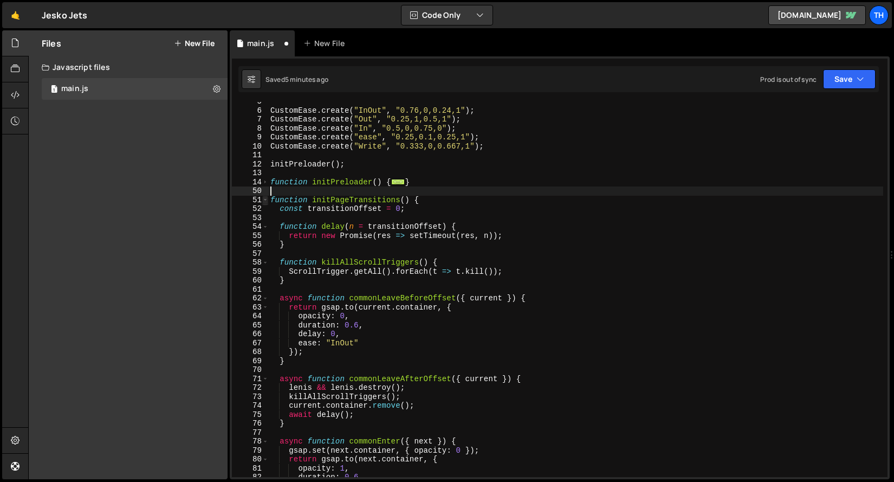
click at [267, 203] on span at bounding box center [265, 200] width 6 height 9
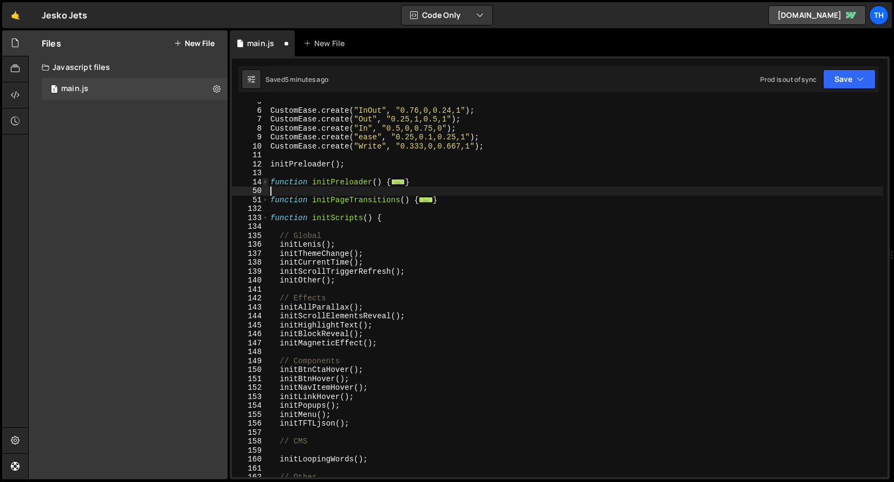
click at [265, 181] on span at bounding box center [265, 182] width 6 height 9
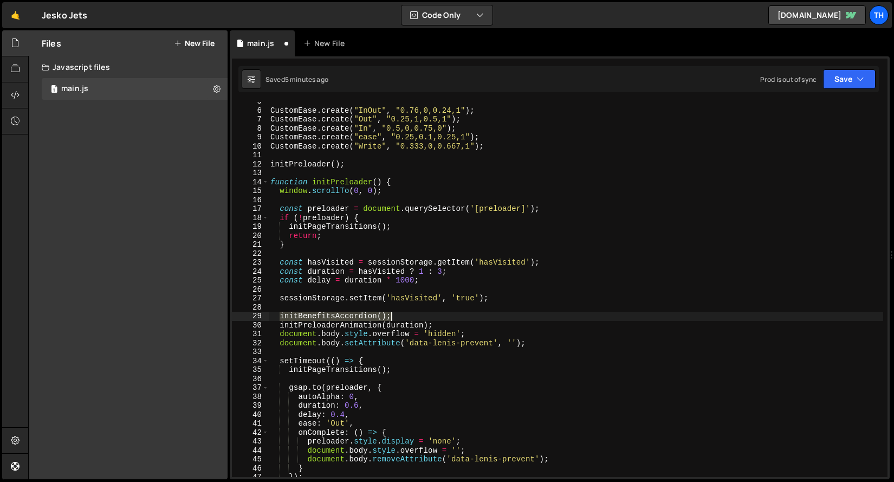
drag, startPoint x: 280, startPoint y: 317, endPoint x: 412, endPoint y: 315, distance: 132.2
click at [412, 315] on div "CustomEase . create ( "InOut" , "0.76,0,0.24,1" ) ; CustomEase . create ( "Out"…" at bounding box center [575, 293] width 615 height 393
type textarea "initBenefitsAccordion();"
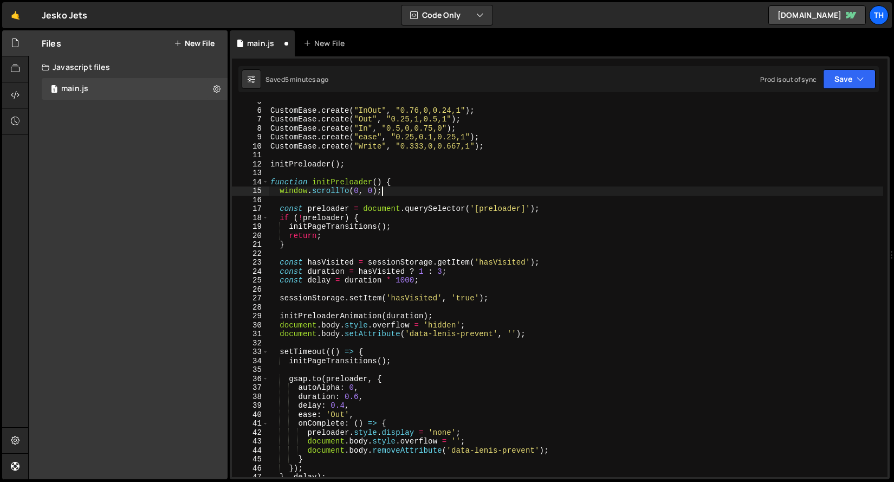
click at [412, 194] on div "CustomEase . create ( "InOut" , "0.76,0,0.24,1" ) ; CustomEase . create ( "Out"…" at bounding box center [575, 293] width 615 height 393
type textarea "window.scrollTo(0, 0);"
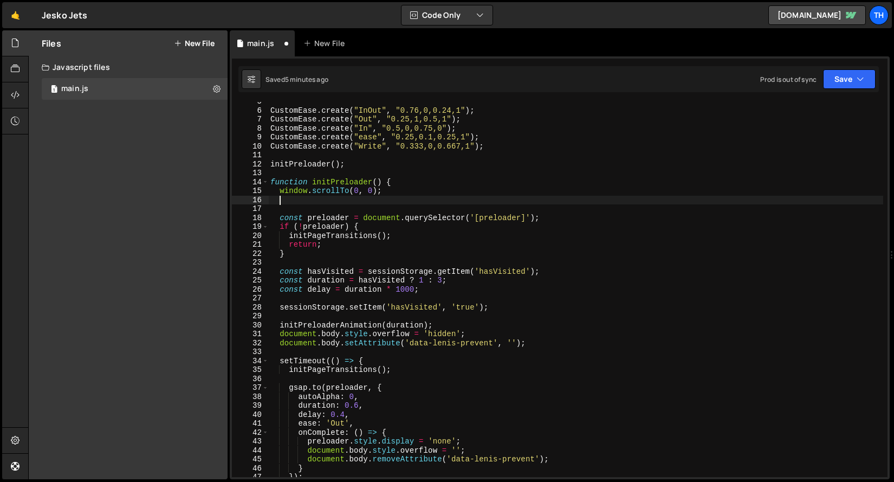
paste textarea "initBenefitsAccordion();"
type textarea "initBenefitsAccordion();"
click at [827, 76] on button "Save" at bounding box center [849, 79] width 53 height 20
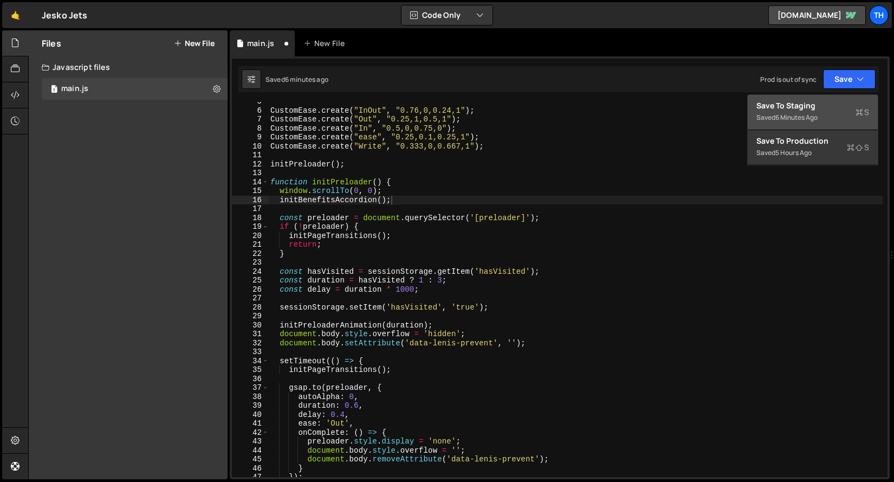
click at [827, 106] on div "Save to Staging S" at bounding box center [812, 105] width 113 height 11
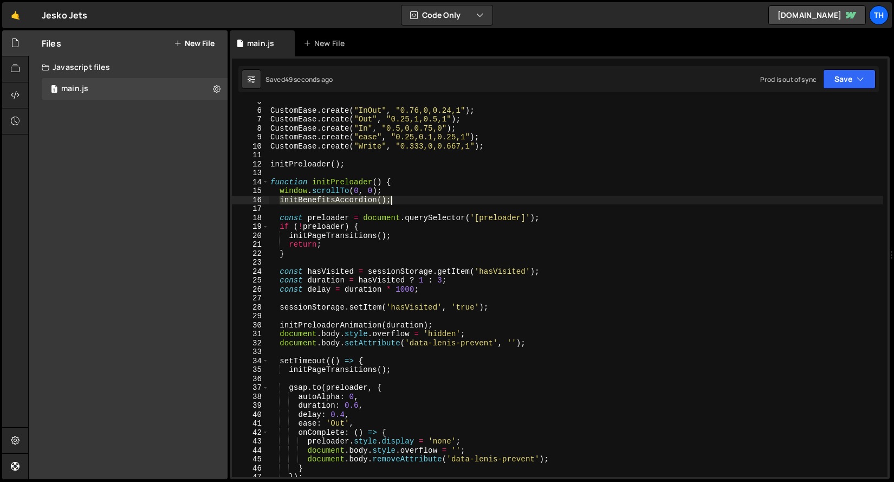
drag, startPoint x: 289, startPoint y: 200, endPoint x: 429, endPoint y: 196, distance: 140.4
click at [429, 196] on div "CustomEase . create ( "InOut" , "0.76,0,0.24,1" ) ; CustomEase . create ( "Out"…" at bounding box center [575, 293] width 615 height 393
type textarea "window.scrollTo(0, 0);"
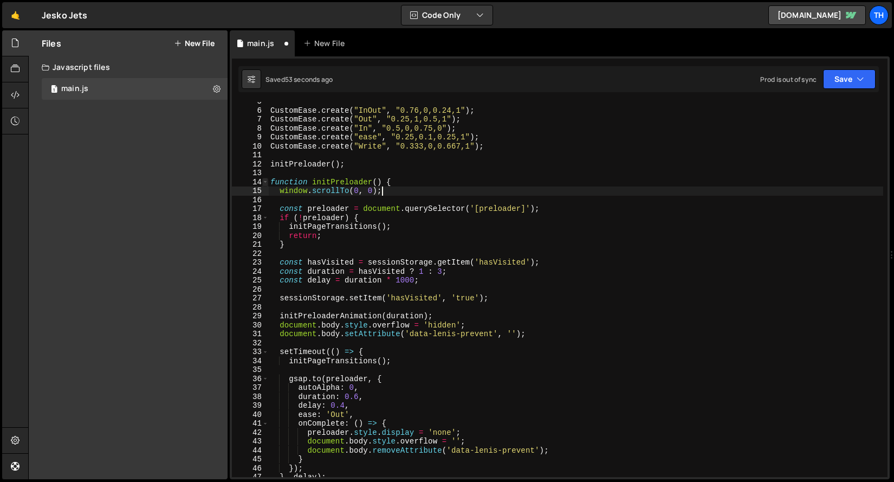
click at [265, 183] on span at bounding box center [265, 182] width 6 height 9
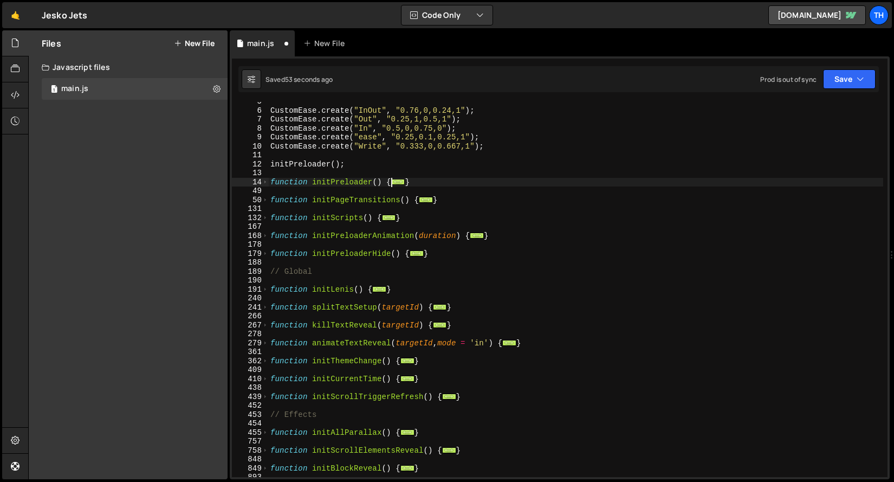
click at [268, 218] on div "132" at bounding box center [250, 217] width 37 height 9
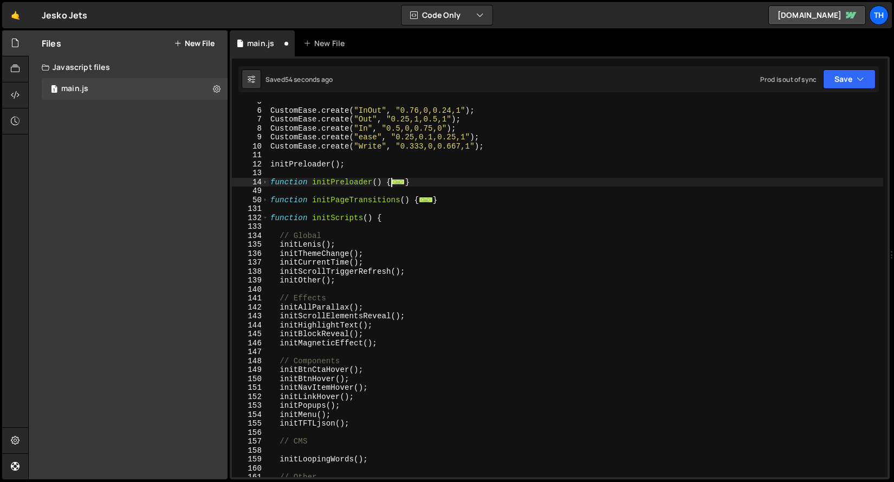
scroll to position [44, 0]
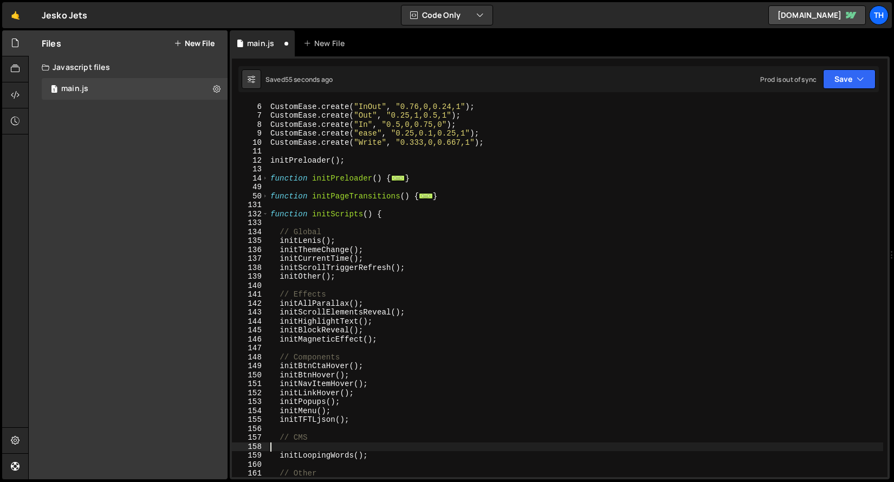
click at [361, 444] on div "CustomEase . create ( "InOut" , "0.76,0,0.24,1" ) ; CustomEase . create ( "Out"…" at bounding box center [575, 289] width 615 height 393
paste textarea "initBenefitsAccordion();"
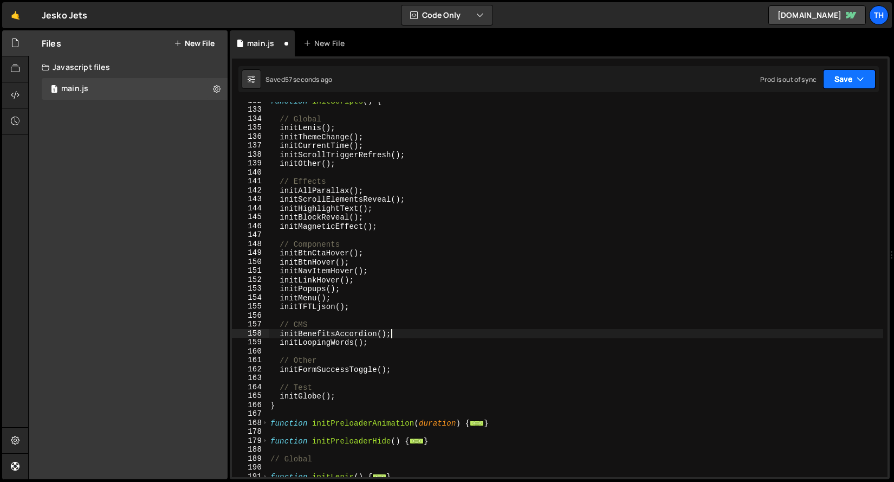
click at [833, 77] on button "Save" at bounding box center [849, 79] width 53 height 20
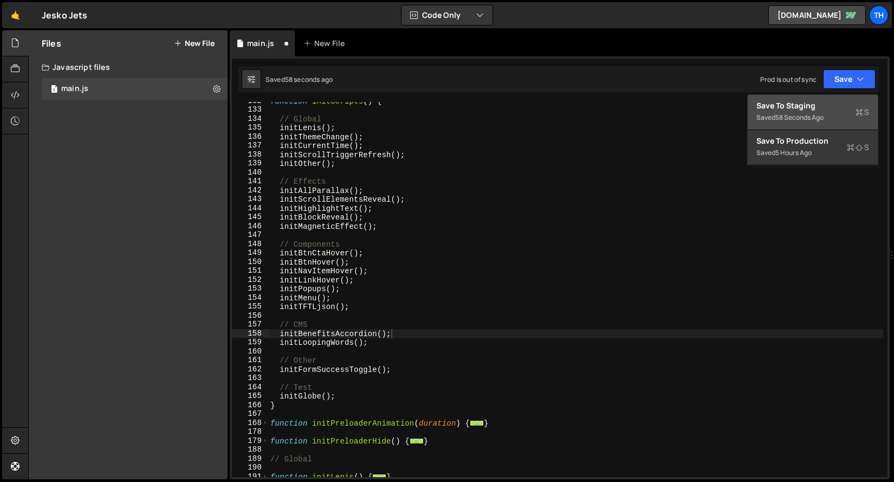
click at [828, 103] on div "Save to Staging S" at bounding box center [812, 105] width 113 height 11
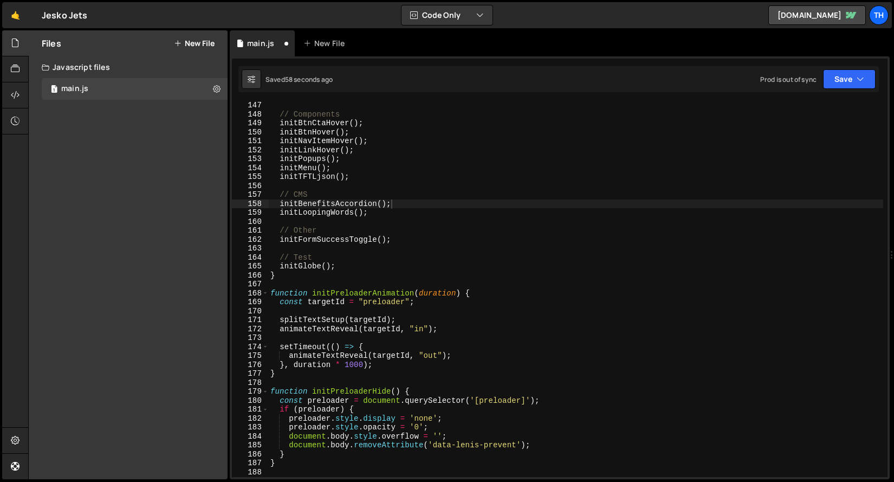
scroll to position [1306, 0]
click at [263, 292] on span at bounding box center [265, 293] width 6 height 9
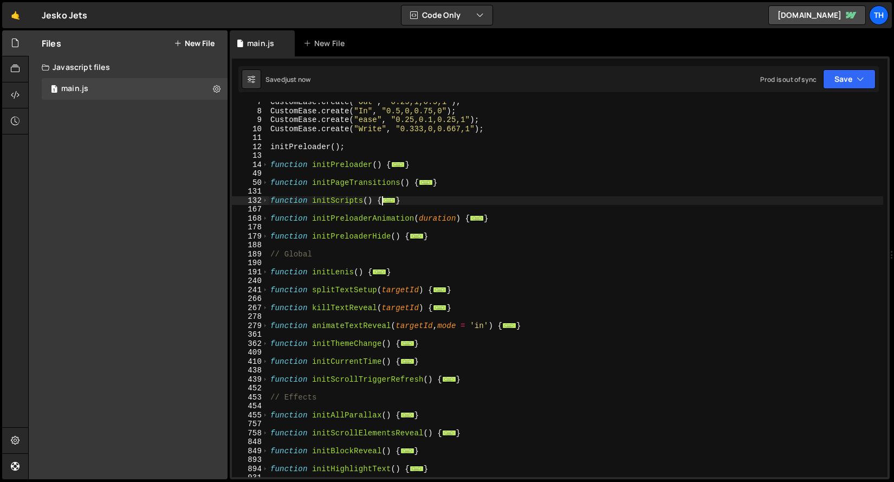
scroll to position [24, 0]
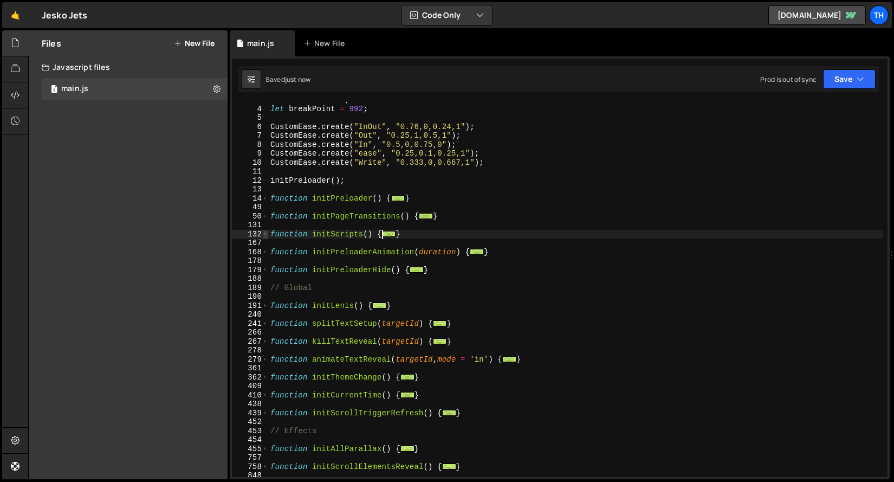
click at [264, 231] on span at bounding box center [265, 234] width 6 height 9
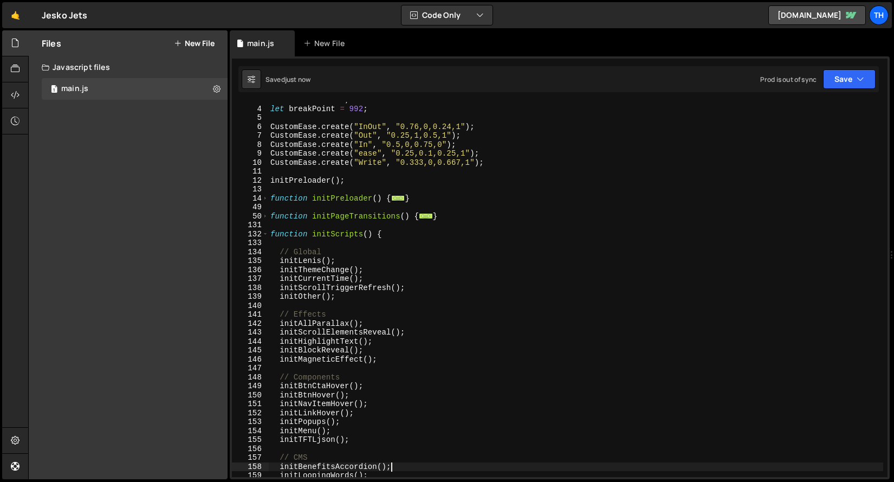
scroll to position [105, 0]
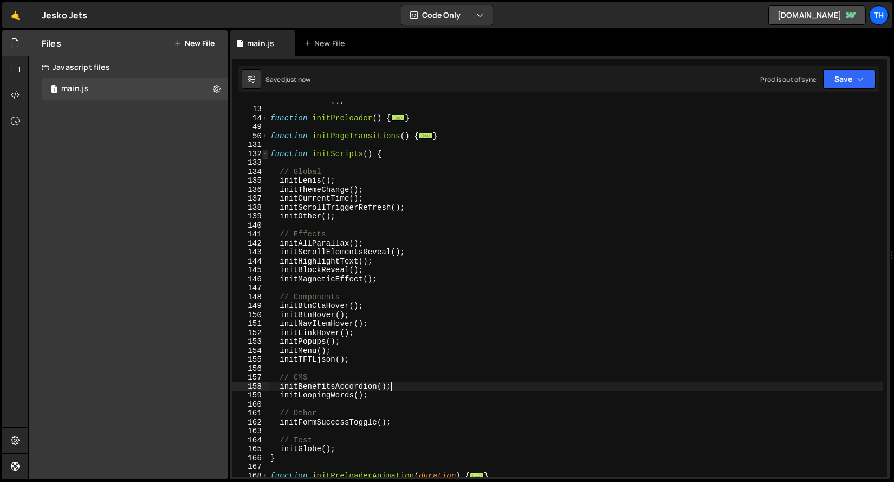
click at [265, 151] on span at bounding box center [265, 154] width 6 height 9
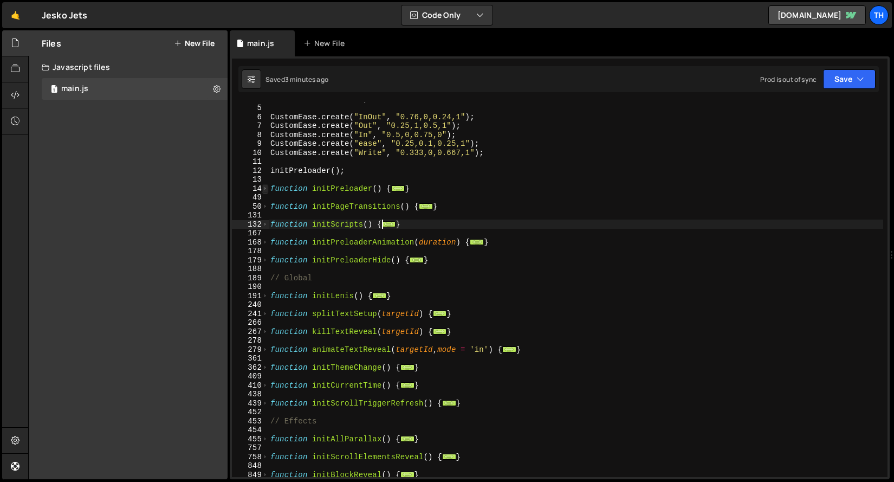
scroll to position [34, 0]
click at [268, 226] on span at bounding box center [265, 224] width 6 height 9
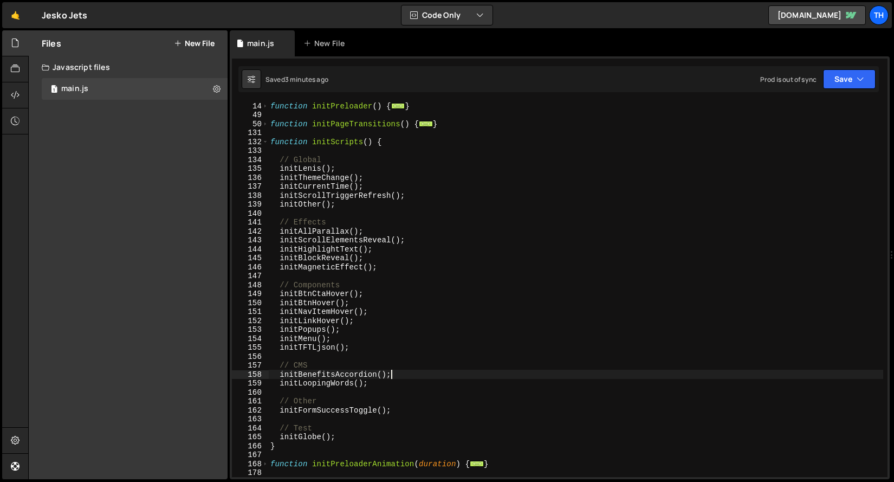
scroll to position [116, 0]
click at [860, 82] on icon "button" at bounding box center [860, 79] width 8 height 11
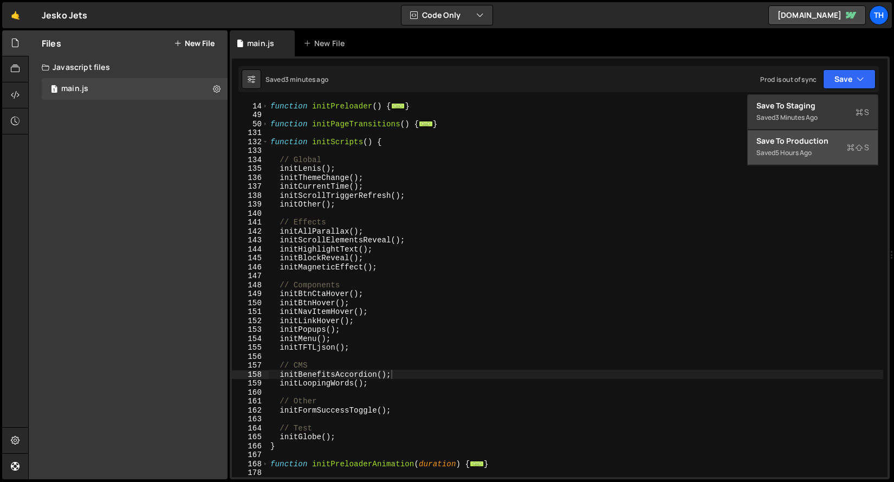
click at [812, 147] on div "Saved 5 hours ago" at bounding box center [812, 152] width 113 height 13
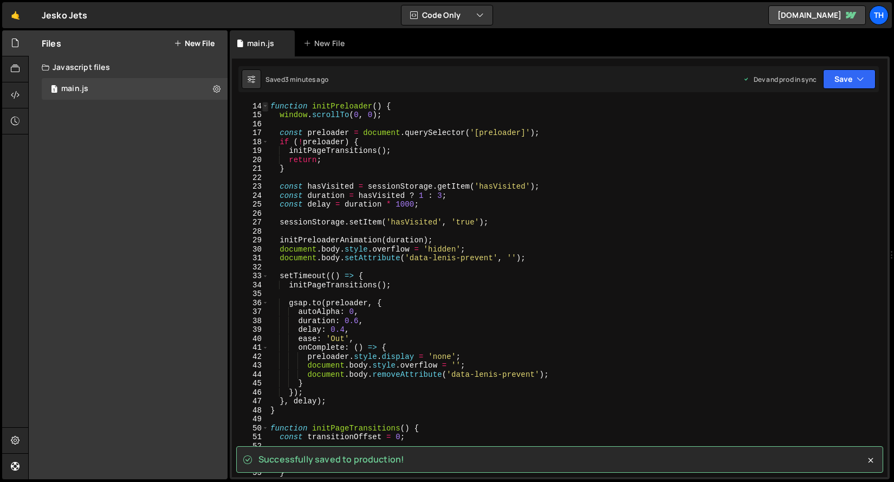
click at [267, 109] on span at bounding box center [265, 106] width 6 height 9
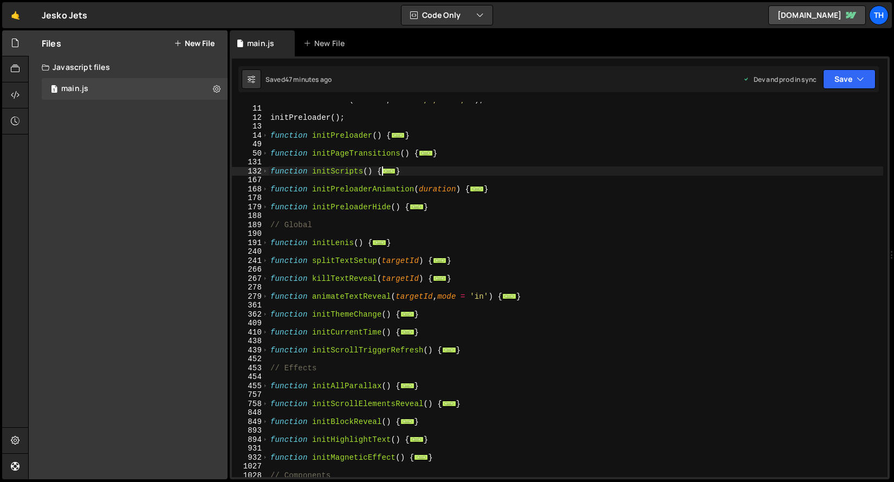
scroll to position [84, 0]
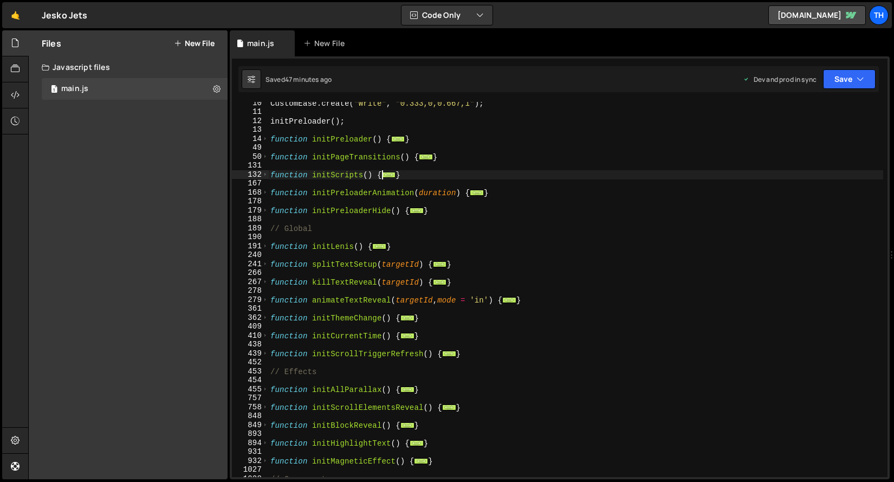
click at [475, 355] on div "CustomEase . create ( "Write" , "0.333,0,0.667,1" ) ; initPreloader ( ) ; funct…" at bounding box center [575, 295] width 615 height 393
type textarea "}"
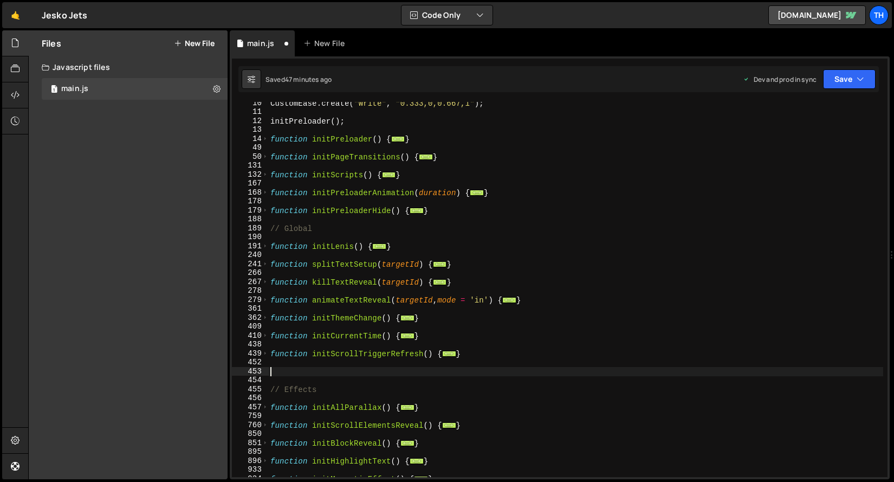
paste textarea "// [PERSON_NAME].hooks.afterEnter(() => { refreshScrollTriggersSmooth(); });"
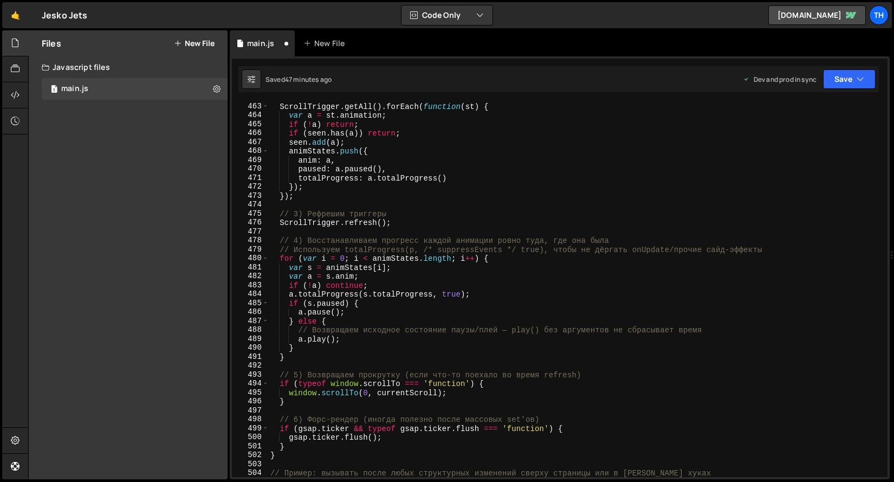
scroll to position [486, 0]
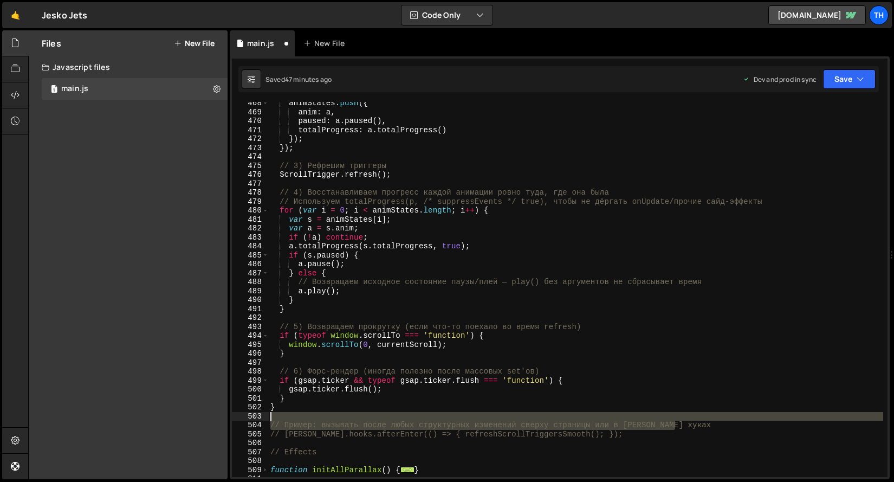
drag, startPoint x: 689, startPoint y: 425, endPoint x: 267, endPoint y: 420, distance: 422.6
click at [267, 420] on div "// [PERSON_NAME].hooks.afterEnter(() => { refreshScrollTriggersSmooth(); }); 46…" at bounding box center [560, 289] width 656 height 375
type textarea "// Пример: вызывать после любых структурных изменений сверху страницы или в [PE…"
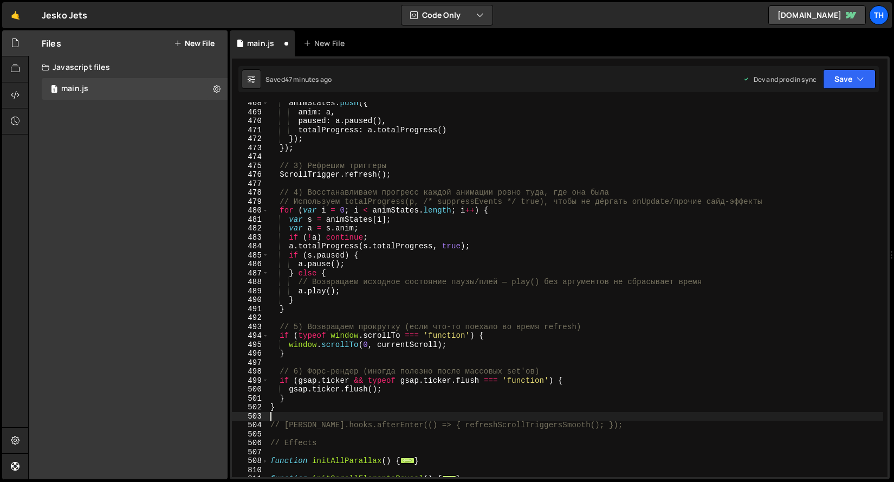
click at [509, 427] on div "animStates . push ({ anim : a , paused : a . paused ( ) , totalProgress : a . t…" at bounding box center [575, 295] width 615 height 393
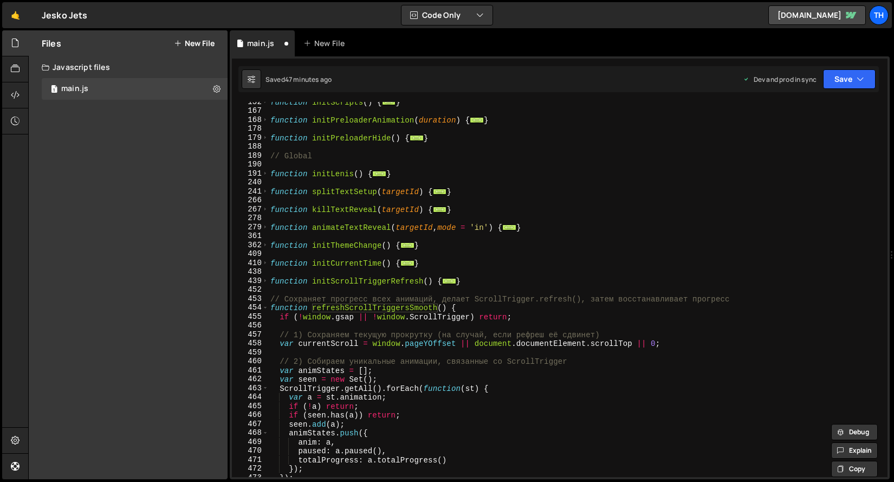
scroll to position [151, 0]
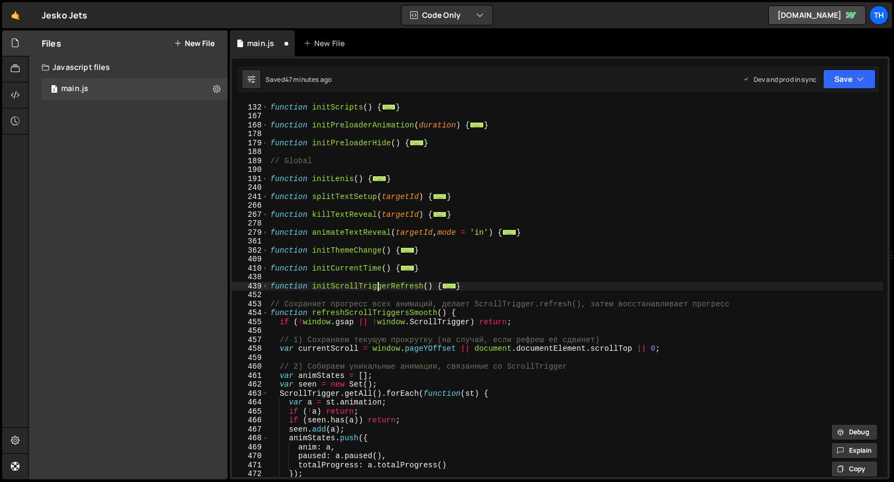
click at [376, 288] on div "function initScripts ( ) { ... } function initPreloaderAnimation ( duration ) {…" at bounding box center [575, 290] width 615 height 393
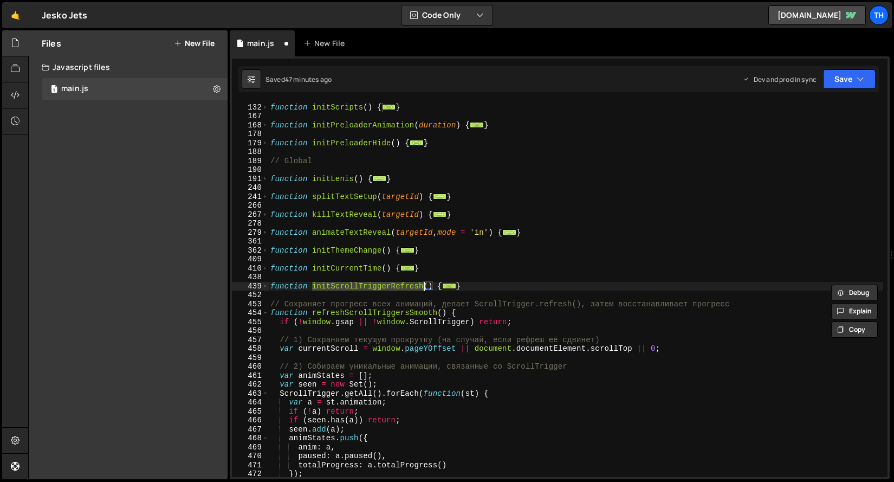
click at [349, 315] on div "function initScripts ( ) { ... } function initPreloaderAnimation ( duration ) {…" at bounding box center [575, 290] width 615 height 393
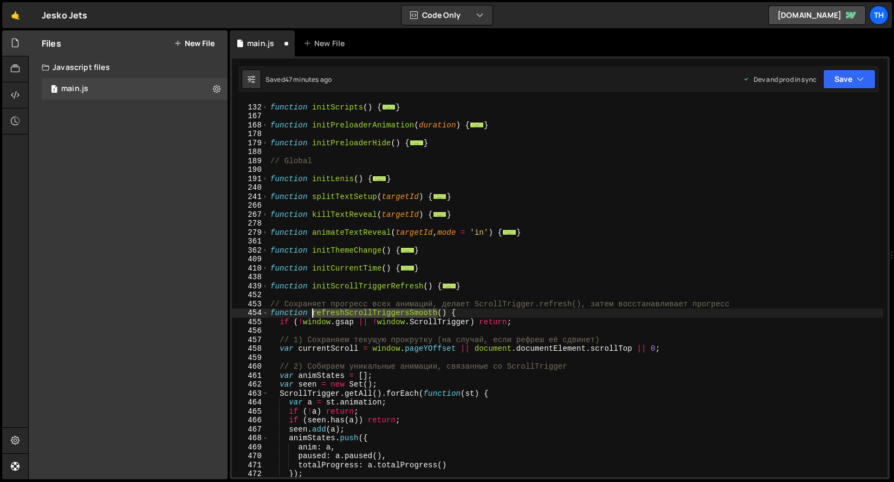
click at [349, 315] on div "function initScripts ( ) { ... } function initPreloaderAnimation ( duration ) {…" at bounding box center [575, 290] width 615 height 393
paste textarea "initScrollTriggerRefres"
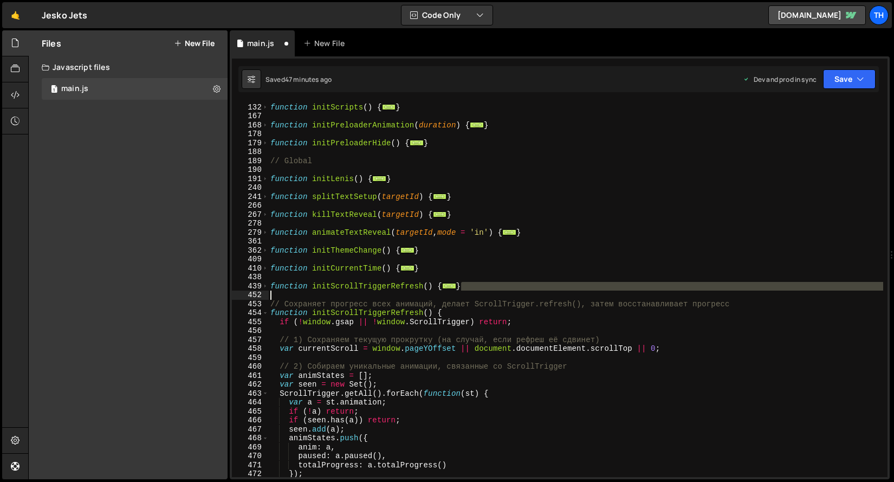
drag, startPoint x: 486, startPoint y: 287, endPoint x: 223, endPoint y: 287, distance: 263.8
click at [223, 287] on div "Files New File Javascript files 1 main.js 0 CSS files Copy share link Edit File…" at bounding box center [461, 254] width 866 height 449
type textarea "function initScrollTriggerRefresh() { const targets = document.querySelectorAll…"
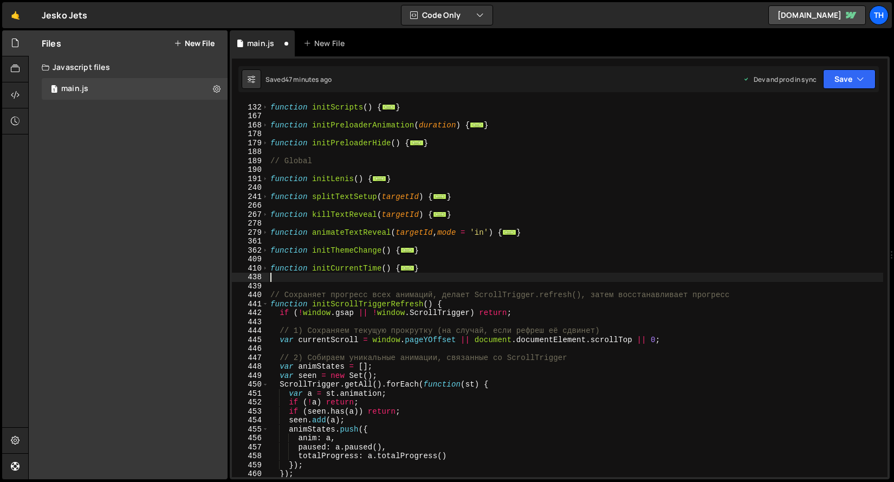
type textarea "}"
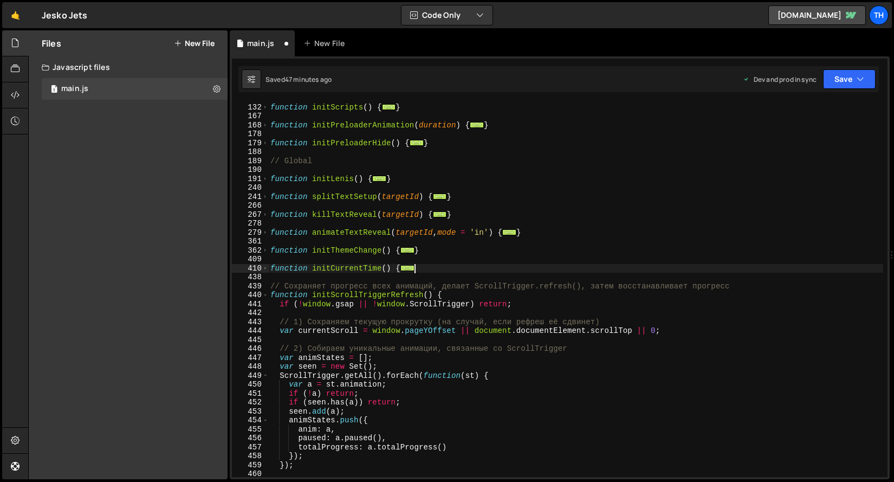
type textarea "}); }"
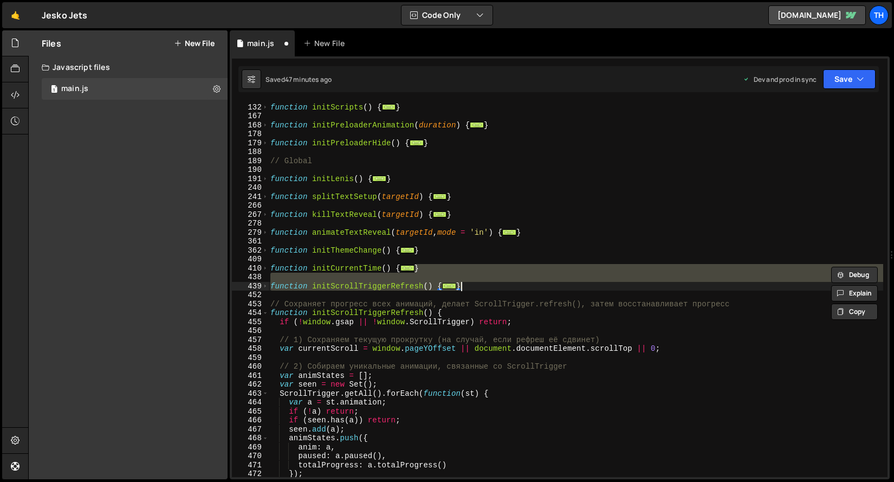
click at [316, 292] on div "function initScripts ( ) { ... } function initPreloaderAnimation ( duration ) {…" at bounding box center [575, 290] width 615 height 393
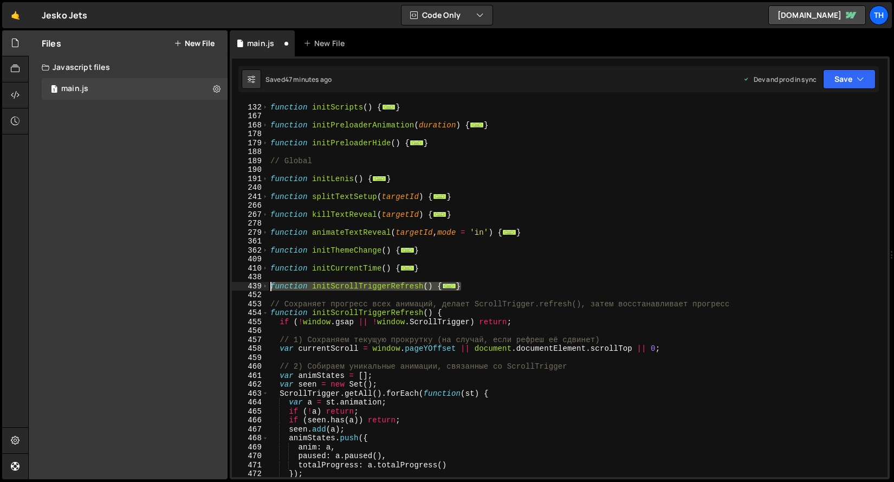
drag, startPoint x: 471, startPoint y: 285, endPoint x: 270, endPoint y: 286, distance: 200.4
click at [271, 286] on div "function initScripts ( ) { ... } function initPreloaderAnimation ( duration ) {…" at bounding box center [575, 290] width 615 height 393
type textarea "function initScrollTriggerRefresh() { const targets = document.querySelectorAll…"
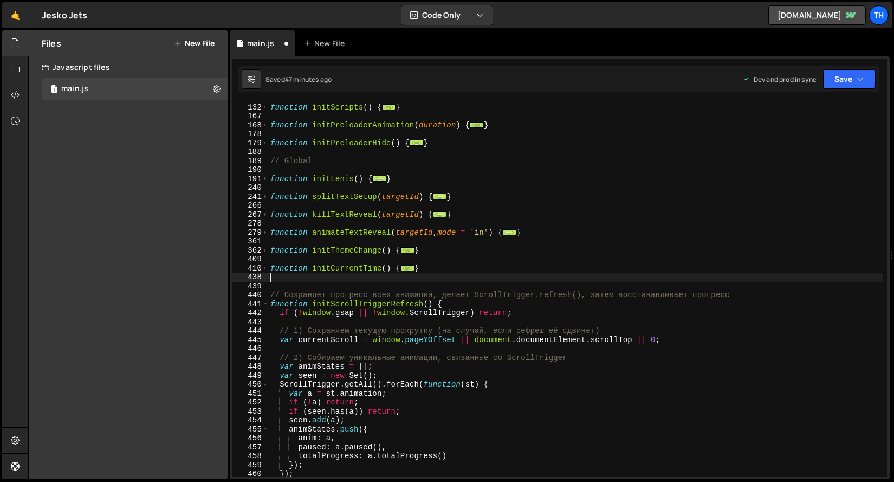
type textarea "}"
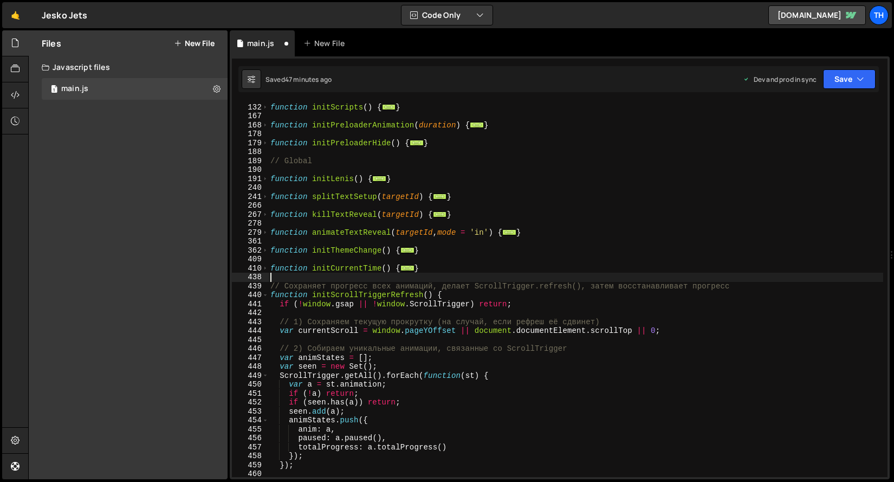
drag, startPoint x: 752, startPoint y: 280, endPoint x: 232, endPoint y: 277, distance: 519.5
click at [232, 277] on div "} 131 132 167 168 178 179 188 189 190 191 240 241 266 267 278 279 361 362 409 4…" at bounding box center [560, 289] width 656 height 375
click at [540, 295] on div "function initScripts ( ) { ... } function initPreloaderAnimation ( duration ) {…" at bounding box center [575, 290] width 615 height 393
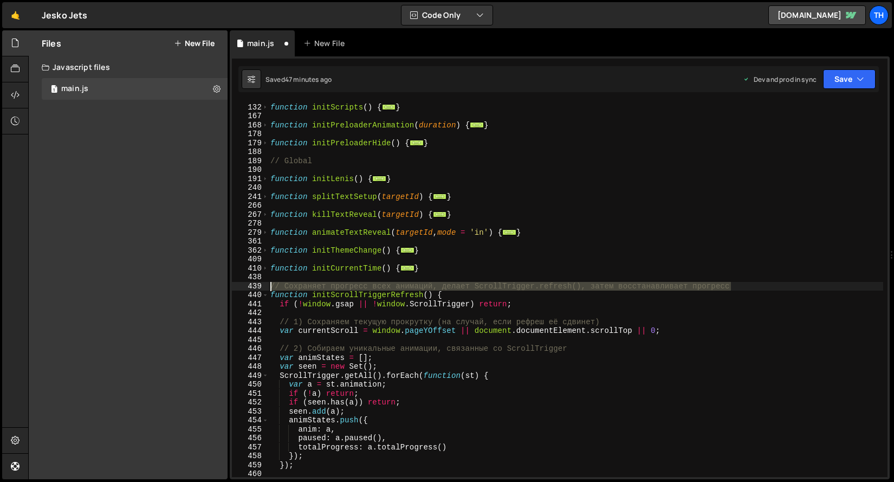
drag, startPoint x: 738, startPoint y: 284, endPoint x: 231, endPoint y: 287, distance: 507.6
click at [231, 287] on div "function initScrollTriggerRefresh() { 131 132 167 168 178 179 188 189 190 191 2…" at bounding box center [560, 267] width 660 height 423
type textarea "// Сохраняет прогресс всех анимаций, делает ScrollTrigger.refresh(), затем восс…"
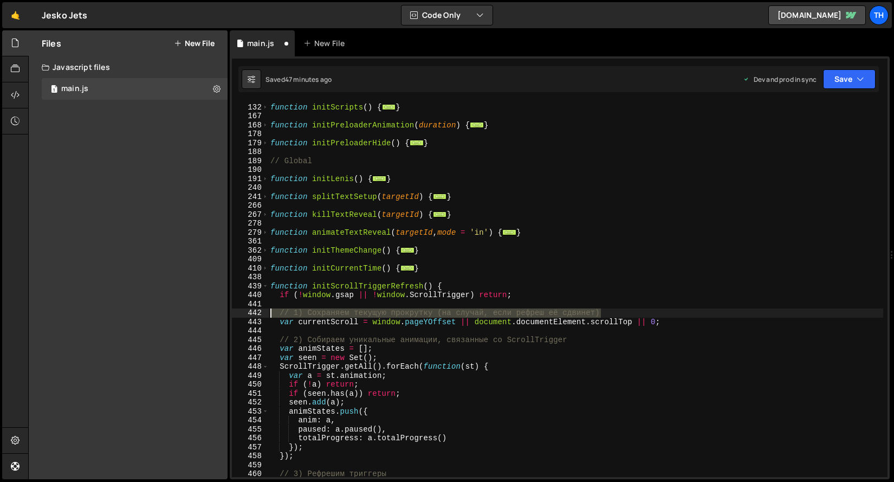
drag, startPoint x: 641, startPoint y: 314, endPoint x: 223, endPoint y: 312, distance: 418.2
click at [223, 312] on div "Files New File Javascript files 1 main.js 0 CSS files Copy share link Edit File…" at bounding box center [461, 254] width 866 height 449
type textarea "// 1) Сохраняем текущую прокрутку (на случай, если рефреш её сдвинет)"
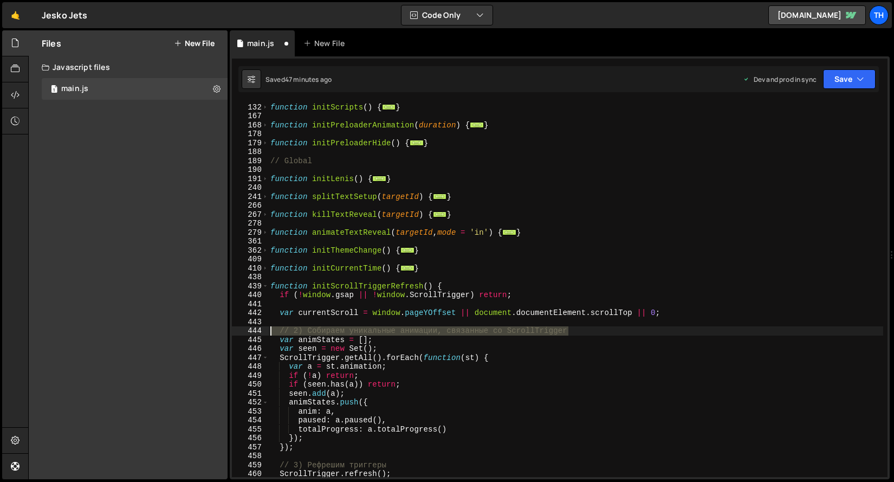
drag, startPoint x: 601, startPoint y: 332, endPoint x: 231, endPoint y: 329, distance: 370.6
click at [231, 329] on div "131 132 167 168 178 179 188 189 190 191 240 241 266 267 278 279 361 362 409 410…" at bounding box center [560, 267] width 660 height 423
type textarea "// 2) Собираем уникальные анимации, связанные со ScrollTrigger"
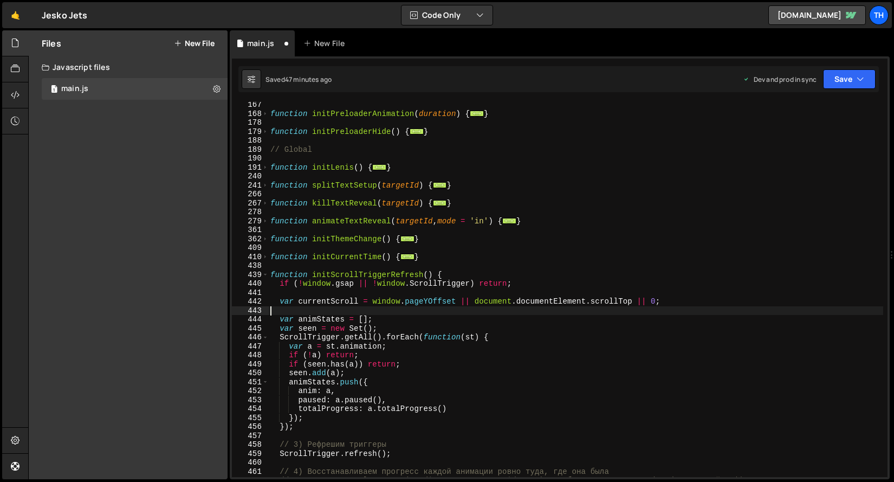
scroll to position [225, 0]
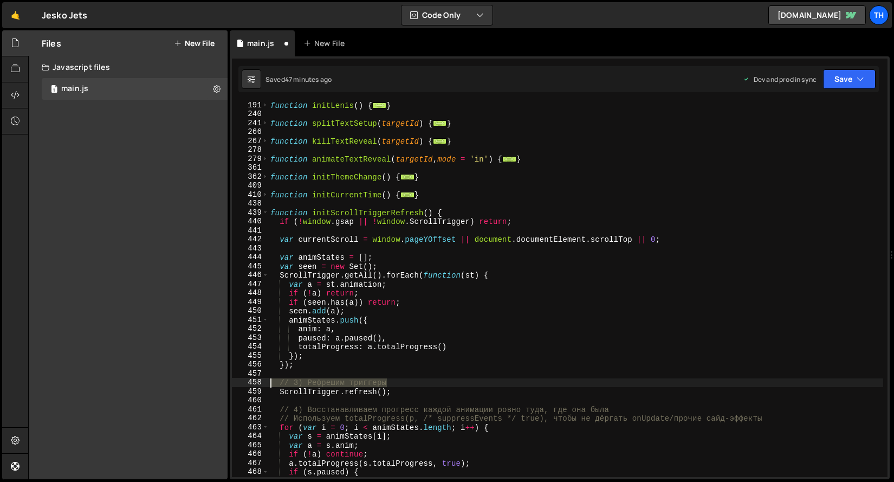
drag, startPoint x: 404, startPoint y: 383, endPoint x: 215, endPoint y: 381, distance: 189.1
click at [215, 381] on div "Files New File Javascript files 1 main.js 0 CSS files Copy share link Edit File…" at bounding box center [461, 254] width 866 height 449
type textarea "// 3) Рефрешим триггеры"
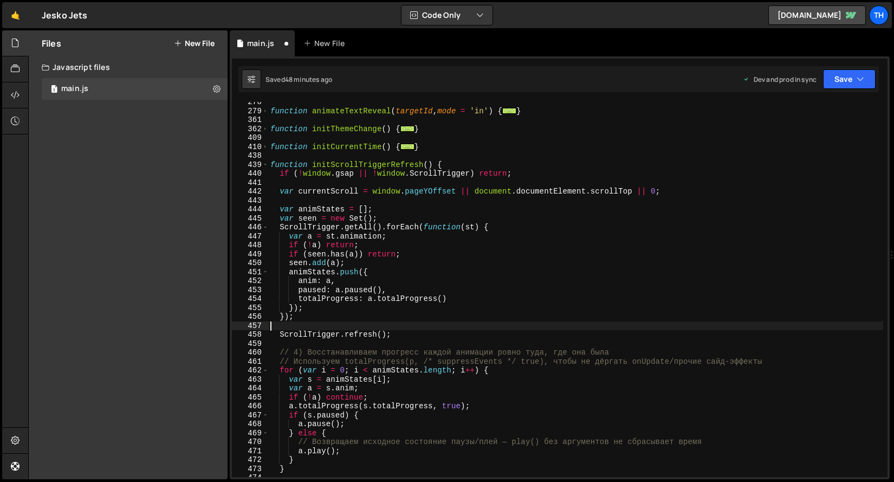
scroll to position [273, 0]
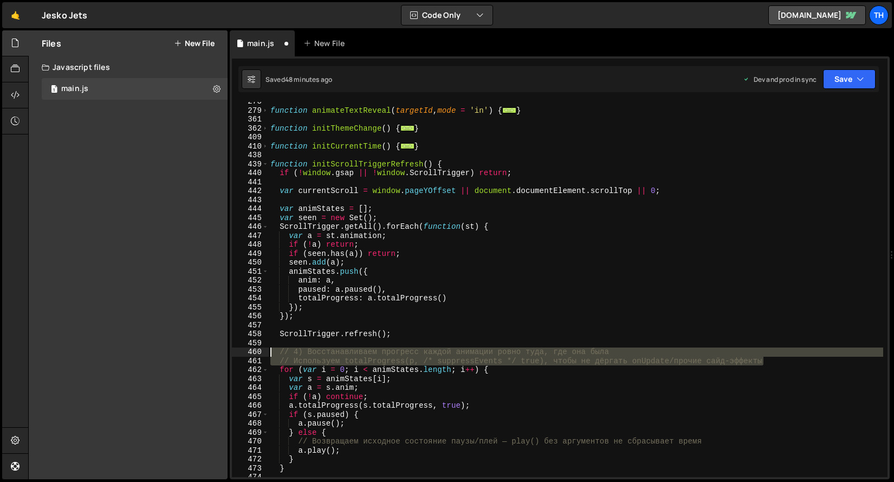
drag, startPoint x: 782, startPoint y: 363, endPoint x: 235, endPoint y: 346, distance: 546.9
click at [235, 346] on div "278 279 361 362 409 410 438 439 440 441 442 443 444 445 446 447 448 449 450 451…" at bounding box center [560, 289] width 656 height 375
type textarea "// 4) Восстанавливаем прогресс каждой анимации ровно туда, где она была"
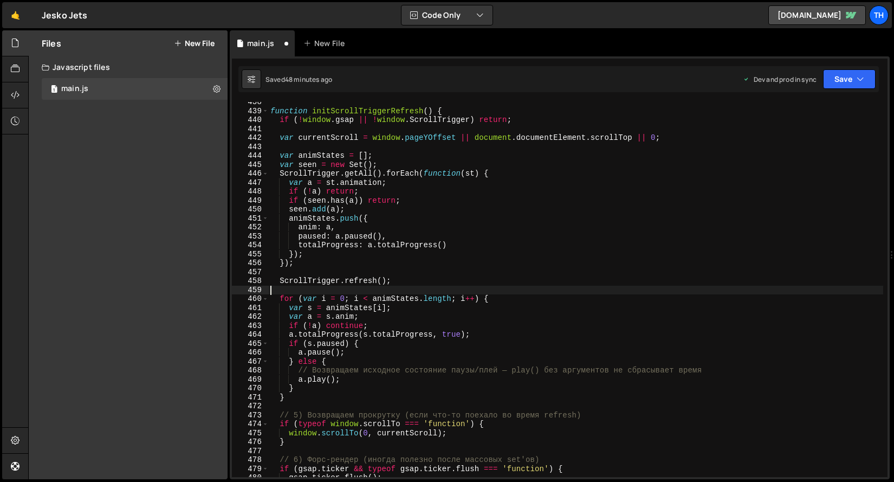
scroll to position [326, 0]
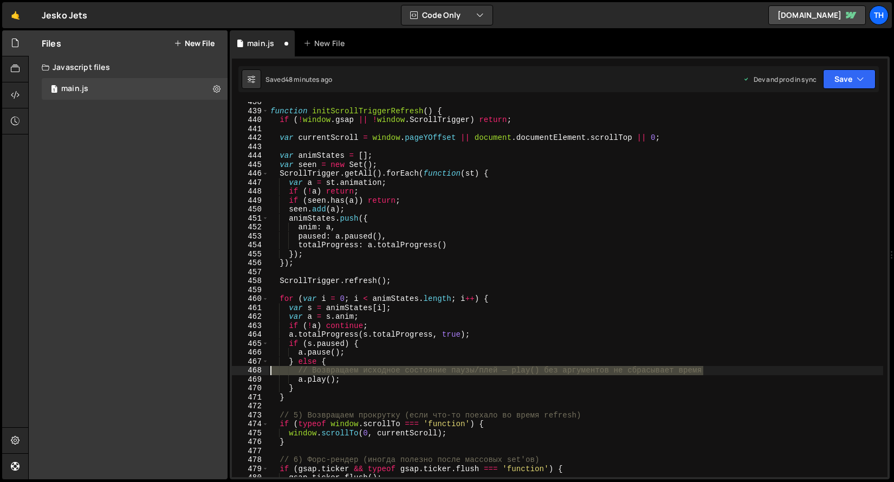
drag, startPoint x: 719, startPoint y: 373, endPoint x: 166, endPoint y: 370, distance: 553.1
click at [166, 370] on div "Files New File Javascript files 1 main.js 0 CSS files Copy share link Edit File…" at bounding box center [461, 254] width 866 height 449
type textarea "// Возвращаем исходное состояние паузы/плей — play() без аргументов не сбрасыва…"
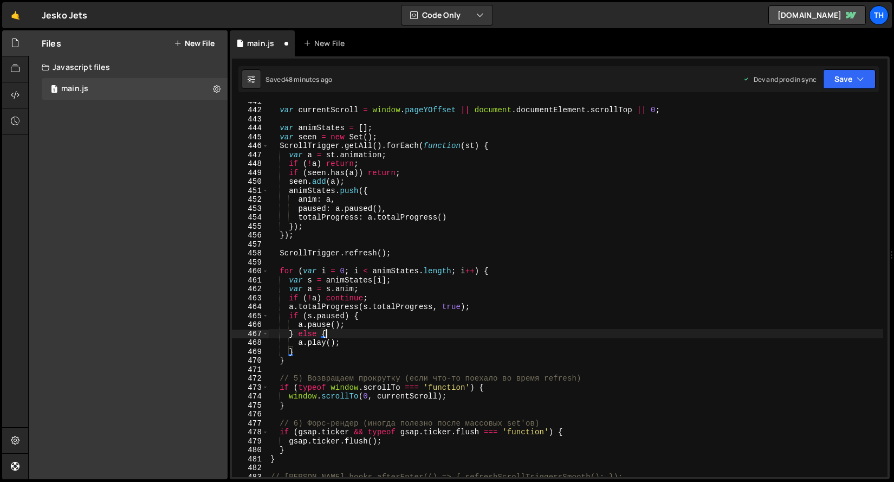
scroll to position [361, 0]
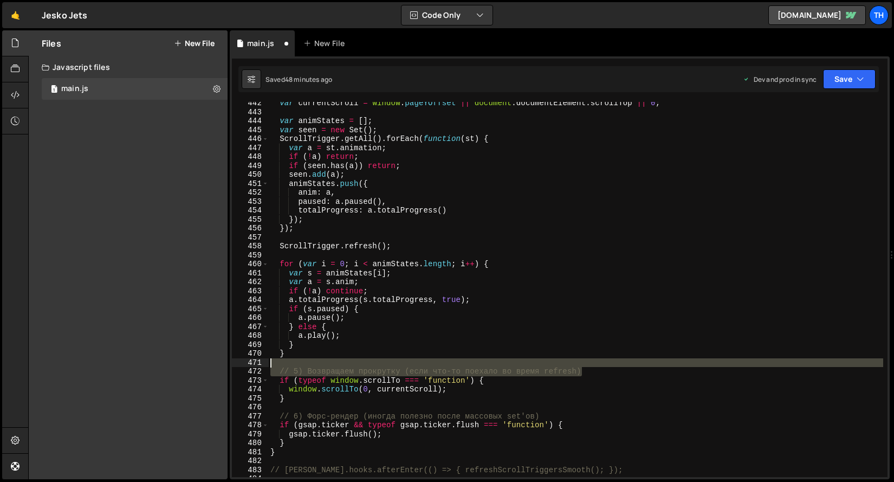
drag, startPoint x: 594, startPoint y: 371, endPoint x: 176, endPoint y: 364, distance: 417.7
click at [176, 364] on div "Files New File Javascript files 1 main.js 0 CSS files Copy share link Edit File…" at bounding box center [461, 254] width 866 height 449
type textarea "// 5) Возвращаем прокрутку (если что-то поехало во время refresh)"
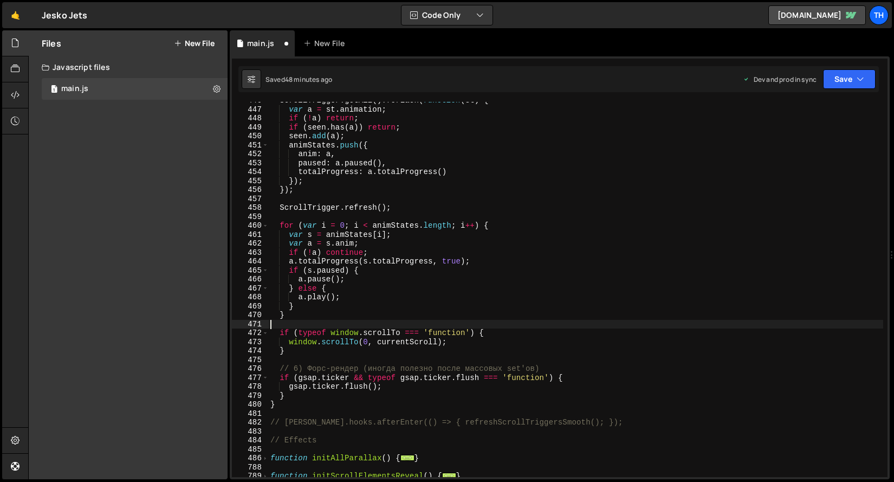
scroll to position [408, 0]
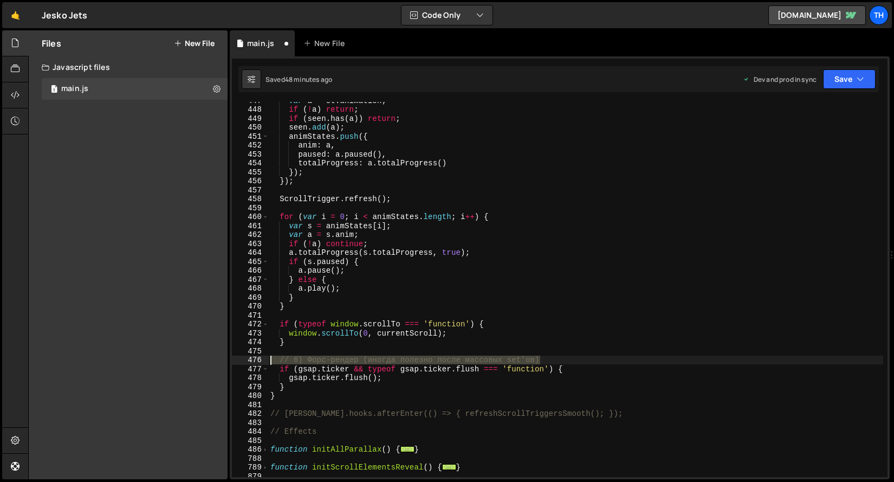
drag, startPoint x: 564, startPoint y: 359, endPoint x: 229, endPoint y: 359, distance: 335.3
click at [229, 359] on div "Files New File Javascript files 1 main.js 0 CSS files Copy share link Edit File…" at bounding box center [461, 254] width 866 height 449
type textarea "// 6) Форс-рендер (иногда полезно после массовых set'ов)"
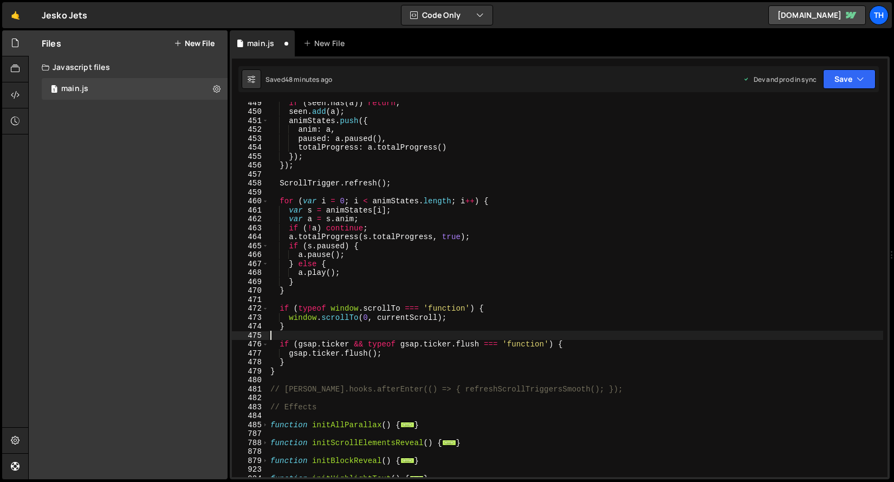
scroll to position [430, 0]
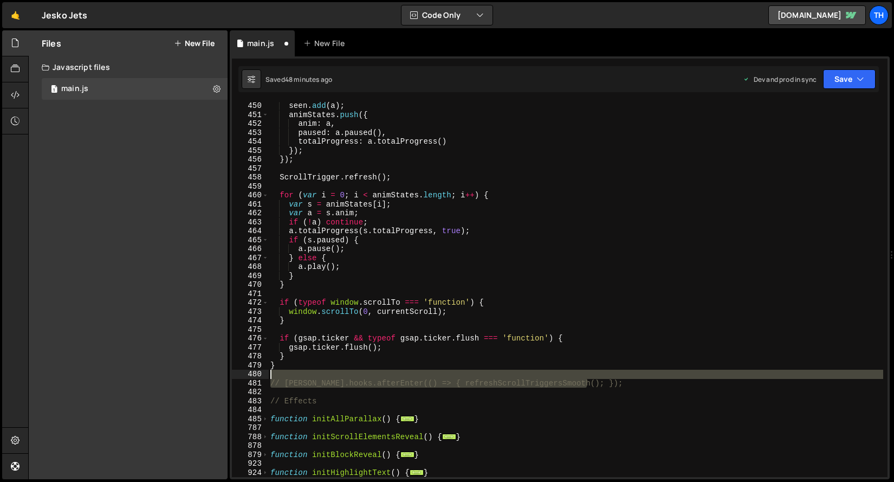
drag, startPoint x: 598, startPoint y: 387, endPoint x: 216, endPoint y: 373, distance: 382.2
click at [216, 373] on div "Files New File Javascript files 1 main.js 0 CSS files Copy share link Edit File…" at bounding box center [461, 254] width 866 height 449
type textarea "// [PERSON_NAME].hooks.afterEnter(() => { refreshScrollTriggersSmooth(); });"
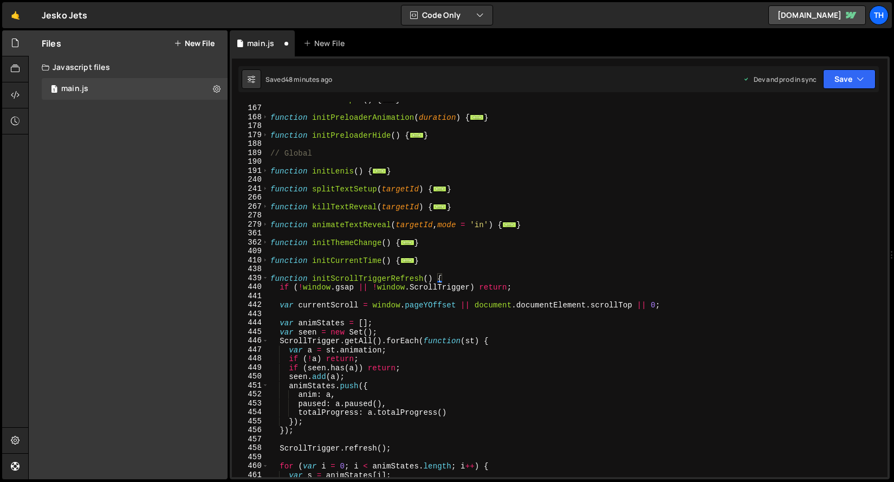
scroll to position [158, 0]
click at [317, 277] on div "function initScripts ( ) { ... } function initPreloaderAnimation ( duration ) {…" at bounding box center [575, 292] width 615 height 393
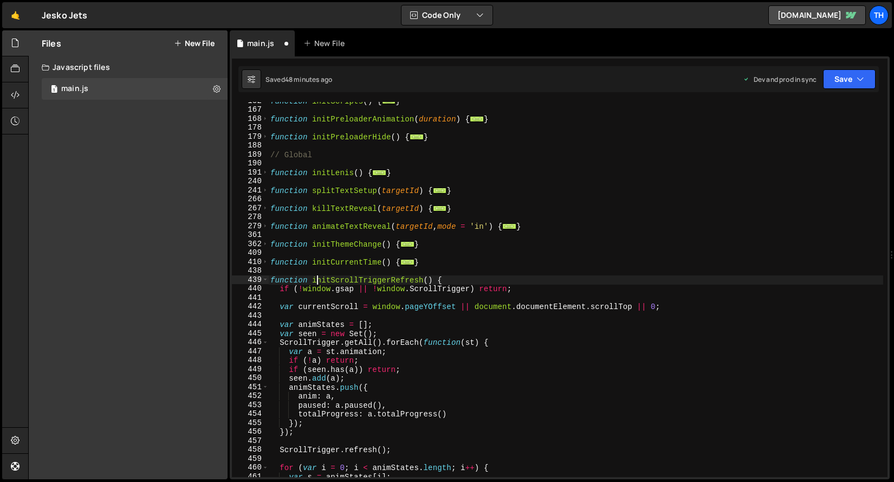
click at [317, 277] on div "function initScripts ( ) { ... } function initPreloaderAnimation ( duration ) {…" at bounding box center [575, 292] width 615 height 393
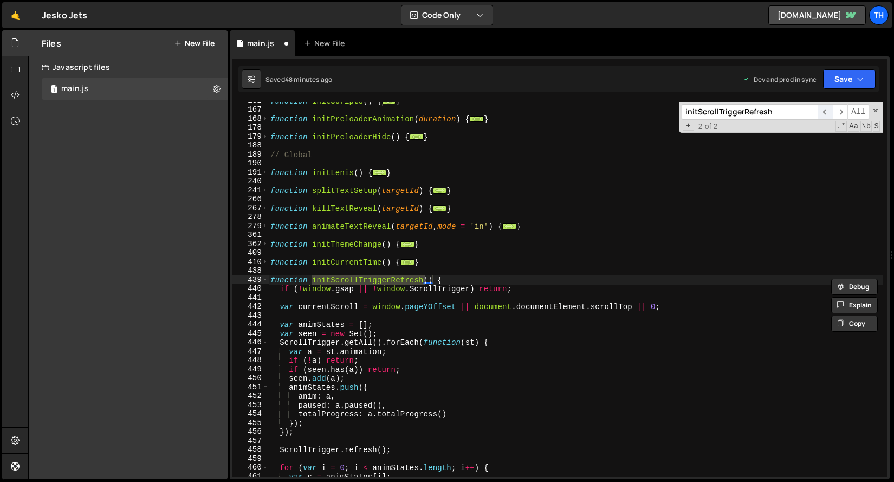
click at [821, 113] on span "​" at bounding box center [824, 112] width 15 height 16
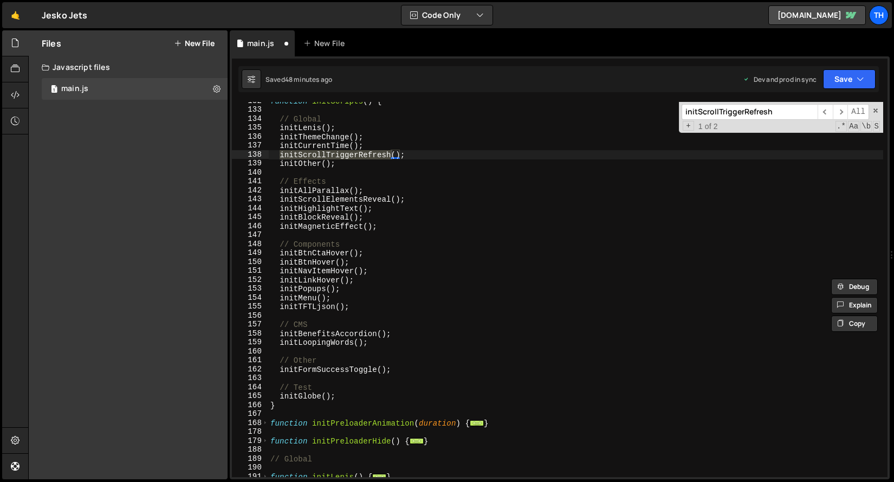
type textarea "initScrollTriggerRefresh();"
click at [416, 155] on div "function initScripts ( ) { // Global initLenis ( ) ; initThemeChange ( ) ; init…" at bounding box center [575, 292] width 615 height 393
drag, startPoint x: 431, startPoint y: 152, endPoint x: 281, endPoint y: 151, distance: 149.5
click at [281, 151] on div "function initScripts ( ) { // Global initLenis ( ) ; initThemeChange ( ) ; init…" at bounding box center [575, 292] width 615 height 393
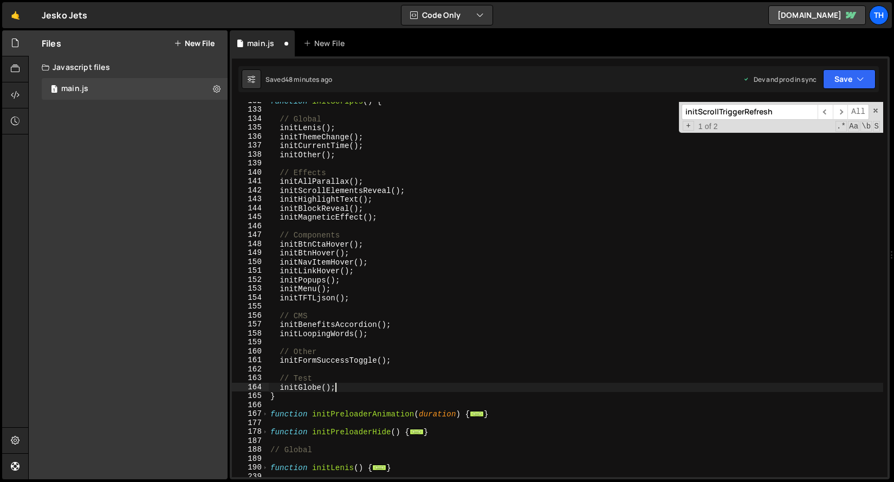
click at [346, 383] on div "function initScripts ( ) { // Global initLenis ( ) ; initThemeChange ( ) ; init…" at bounding box center [575, 292] width 615 height 393
type textarea "initGlobe();"
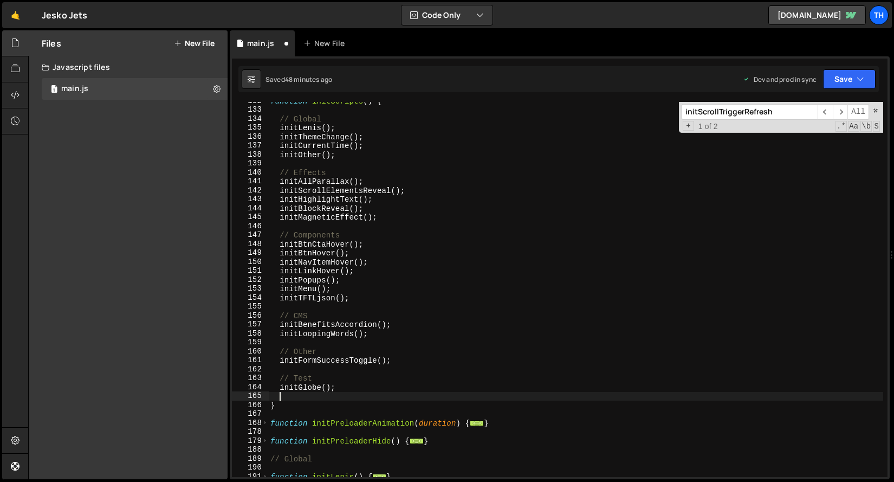
paste textarea "initScrollTriggerRefresh();"
type textarea "initScrollTriggerRefresh();"
click at [828, 74] on button "Save" at bounding box center [849, 79] width 53 height 20
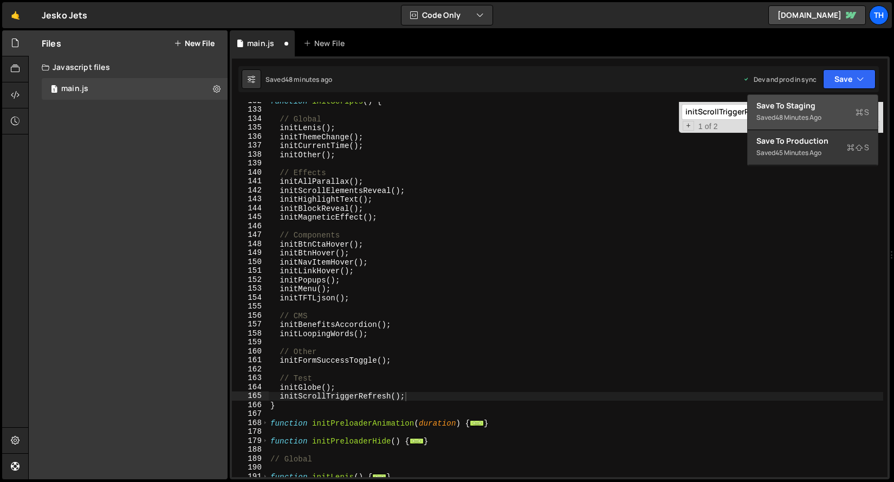
click at [826, 99] on button "Save to Staging S Saved 48 minutes ago" at bounding box center [813, 112] width 130 height 35
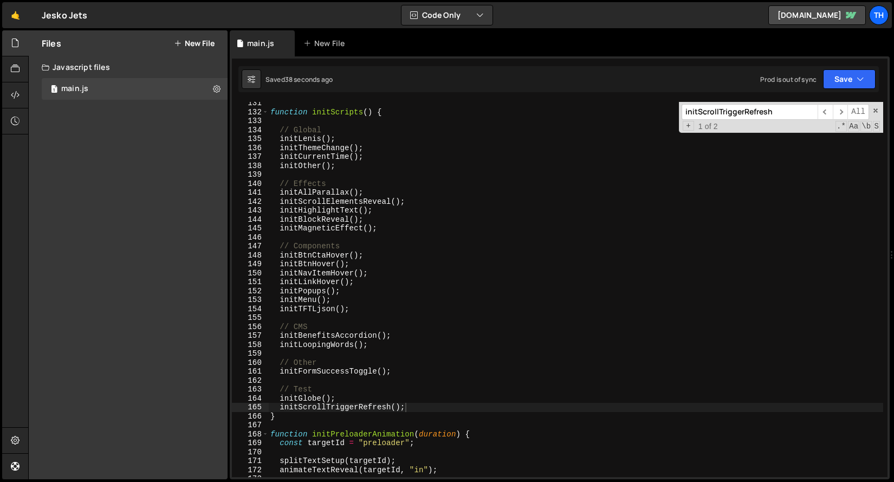
scroll to position [1165, 0]
drag, startPoint x: 415, startPoint y: 405, endPoint x: 229, endPoint y: 406, distance: 186.4
click at [229, 406] on div "Files New File Javascript files 1 main.js 0 CSS files Copy share link Edit File…" at bounding box center [461, 254] width 866 height 449
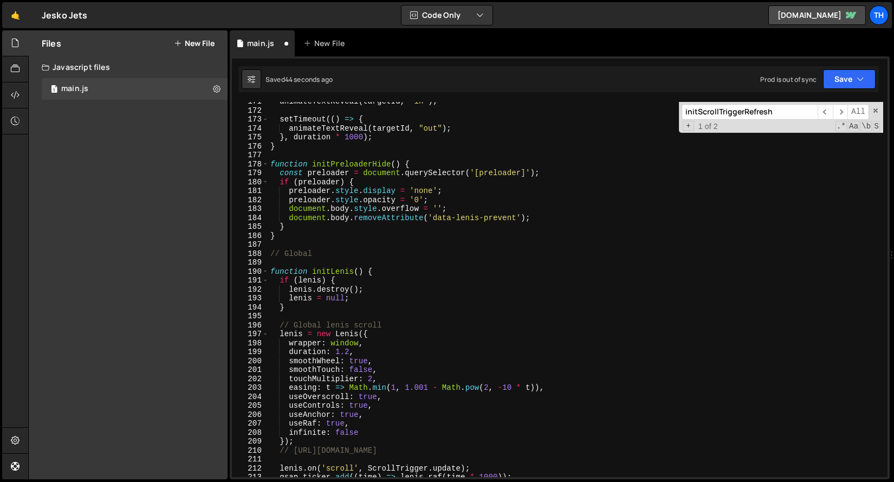
scroll to position [1524, 0]
click at [263, 161] on span at bounding box center [265, 164] width 6 height 9
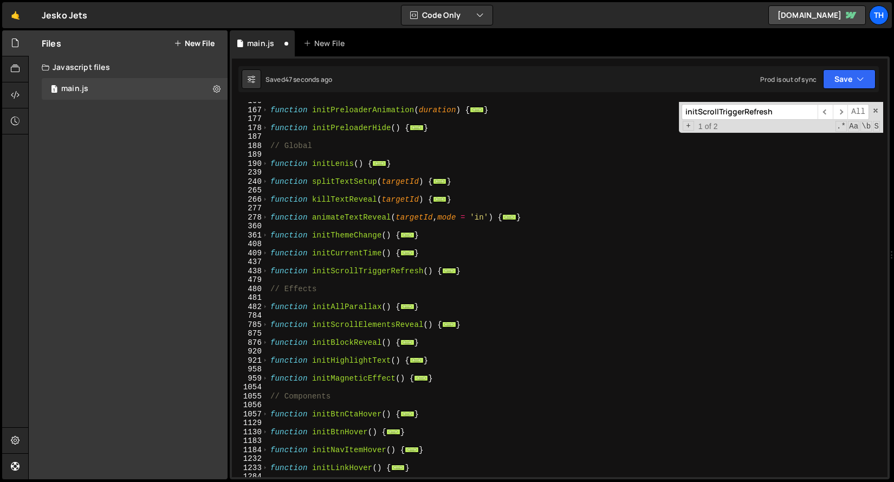
scroll to position [164, 0]
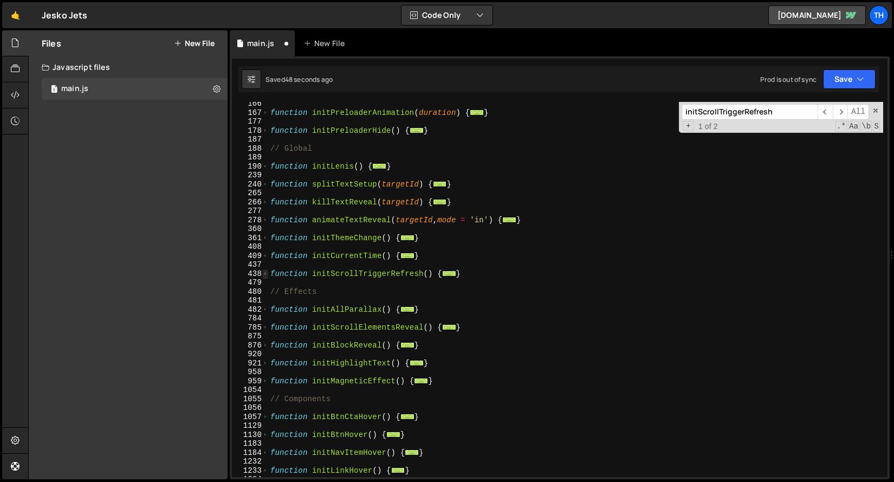
click at [267, 273] on span at bounding box center [265, 273] width 6 height 9
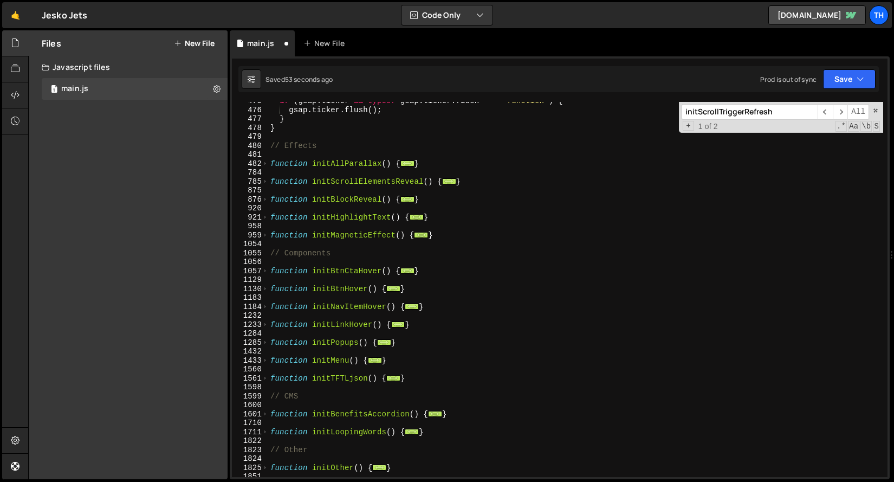
scroll to position [685, 0]
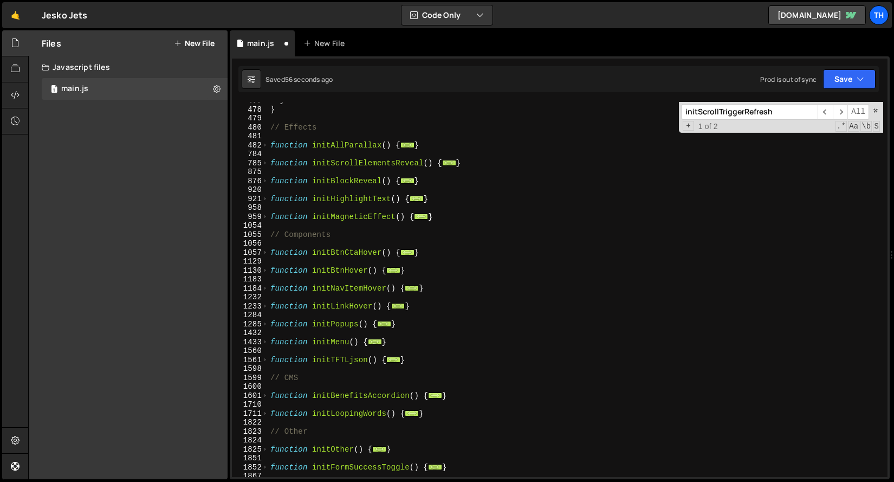
click at [265, 401] on div "1710" at bounding box center [250, 404] width 37 height 9
click at [265, 399] on span at bounding box center [265, 395] width 6 height 9
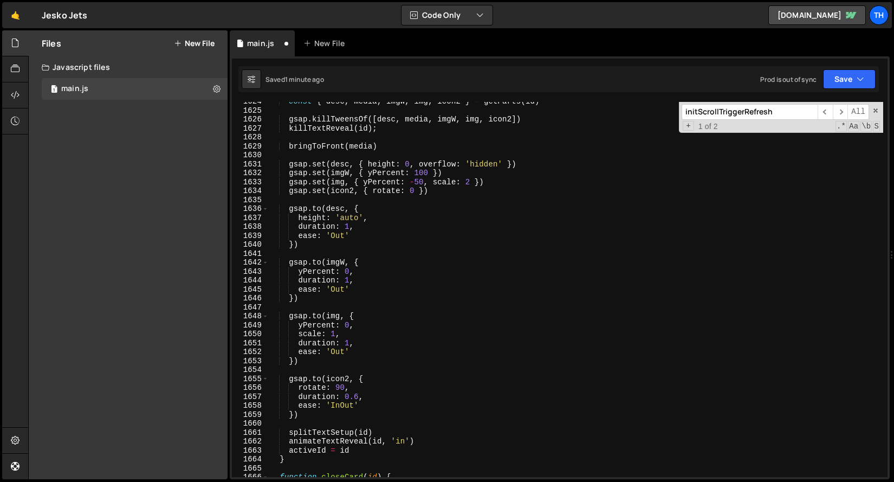
scroll to position [1184, 0]
click at [425, 437] on div "const { desc , media , imgW , img , icon2 } = getParts ( id ) gsap . killTweens…" at bounding box center [575, 294] width 615 height 393
click at [428, 441] on div "const { desc , media , imgW , img , icon2 } = getParts ( id ) gsap . killTweens…" at bounding box center [575, 294] width 615 height 393
type textarea "animateTextReveal(id, 'in')"
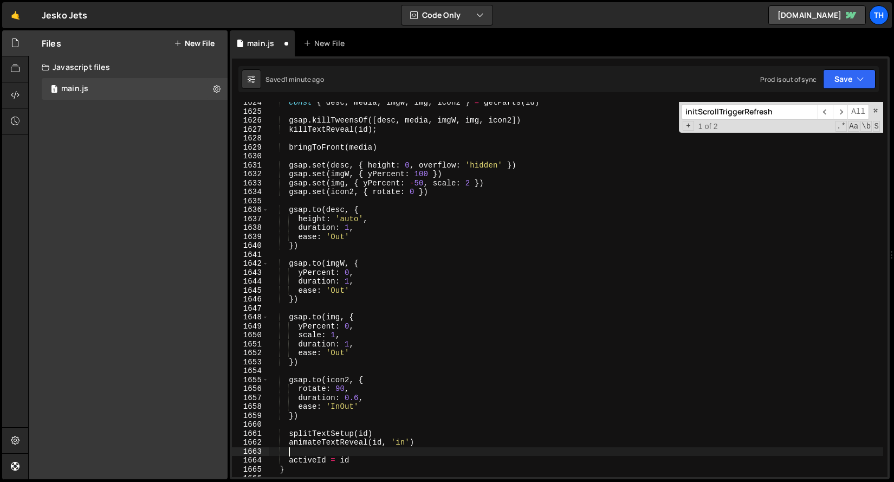
paste textarea "initScrollTriggerRefresh();"
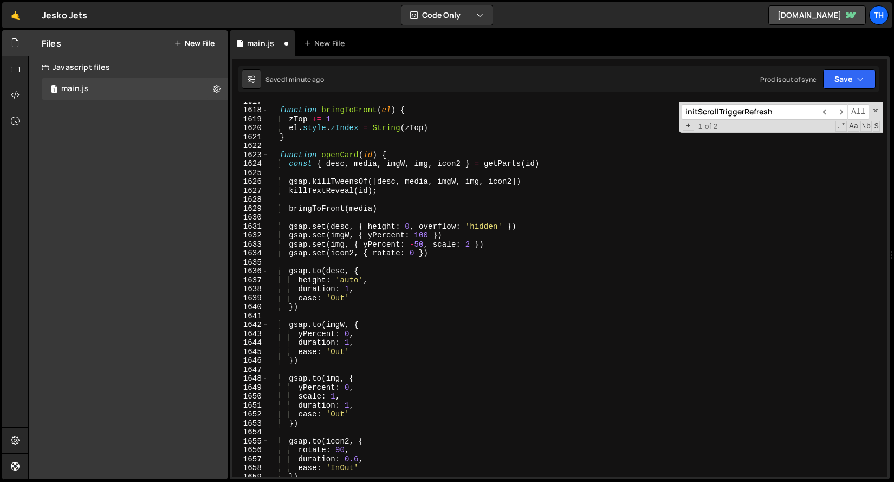
scroll to position [1126, 0]
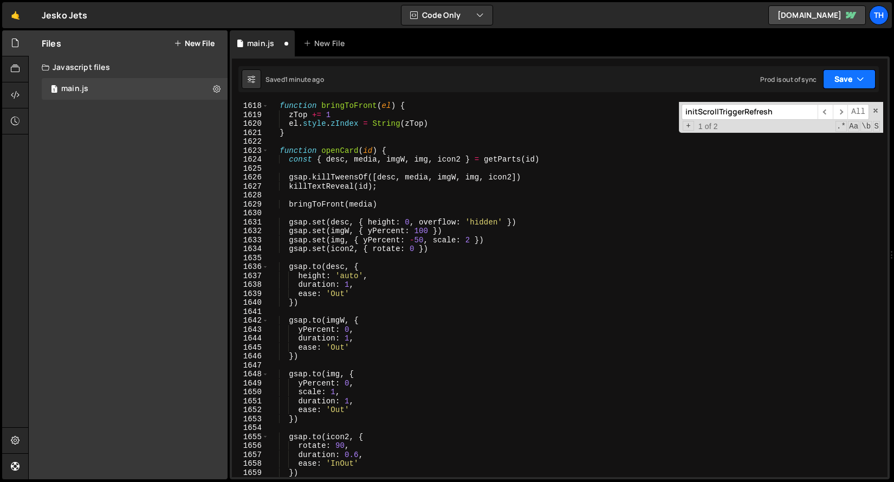
click at [843, 77] on button "Save" at bounding box center [849, 79] width 53 height 20
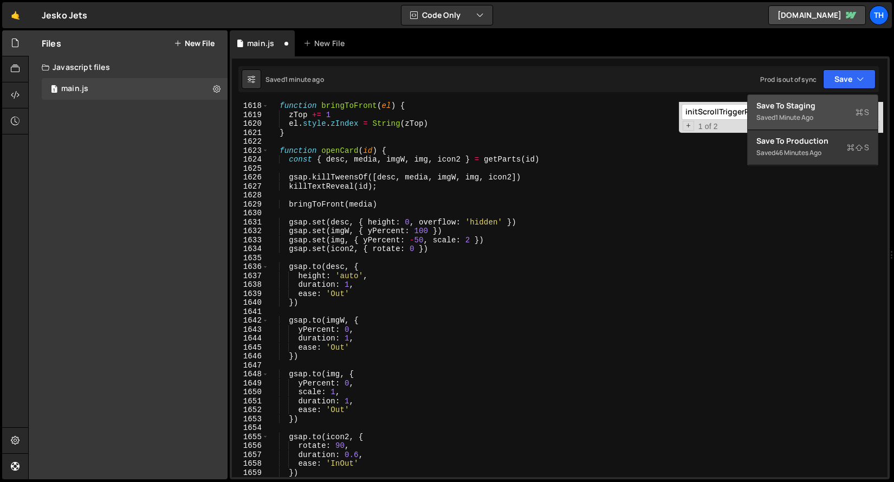
click at [807, 119] on div "1 minute ago" at bounding box center [794, 117] width 38 height 9
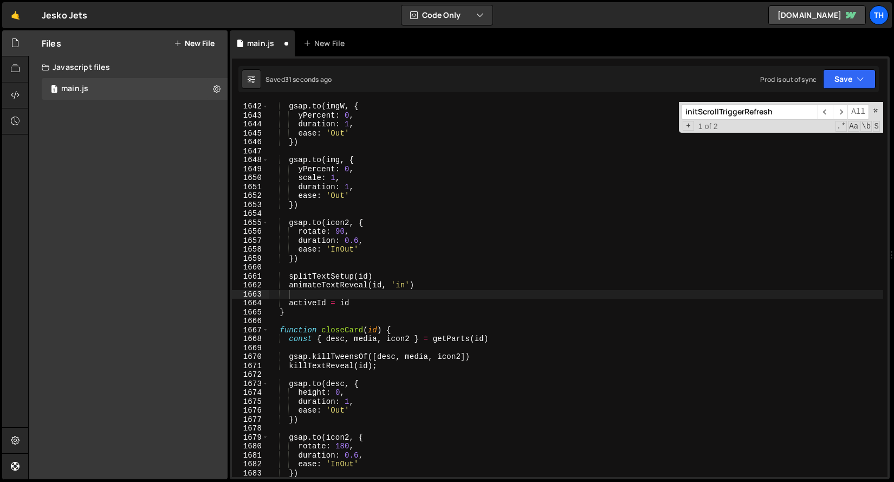
scroll to position [1341, 0]
click at [828, 75] on button "Save" at bounding box center [849, 79] width 53 height 20
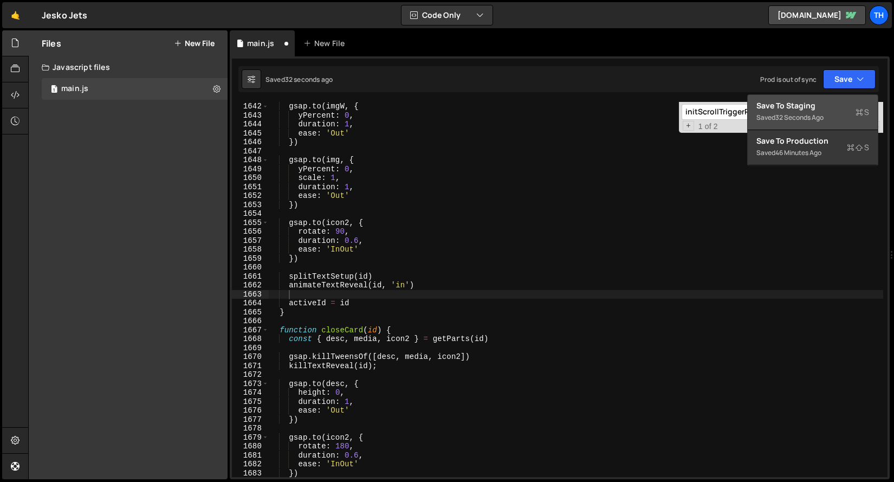
click at [799, 106] on div "Save to Staging S" at bounding box center [812, 105] width 113 height 11
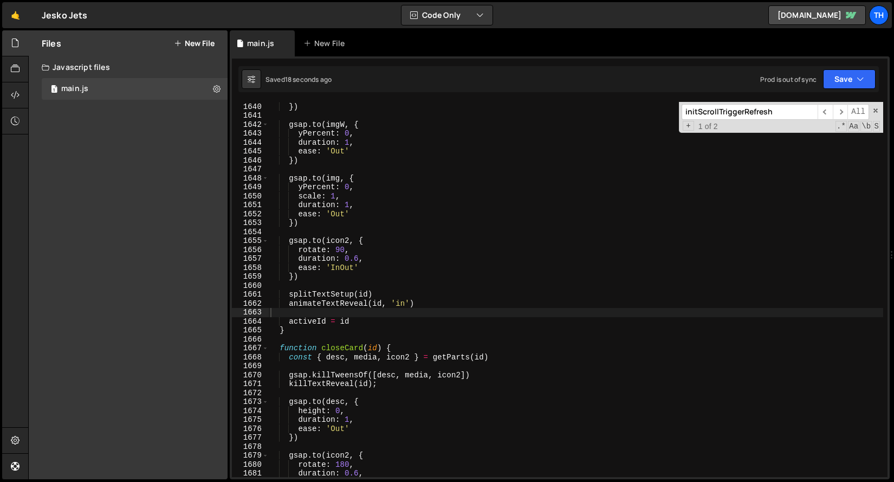
scroll to position [14650, 0]
type textarea "activeId = id"
click at [294, 319] on div "ease : 'Out' }) gsap . to ( imgW , { yPercent : 0 , duration : 1 , ease : 'Out'…" at bounding box center [575, 289] width 615 height 393
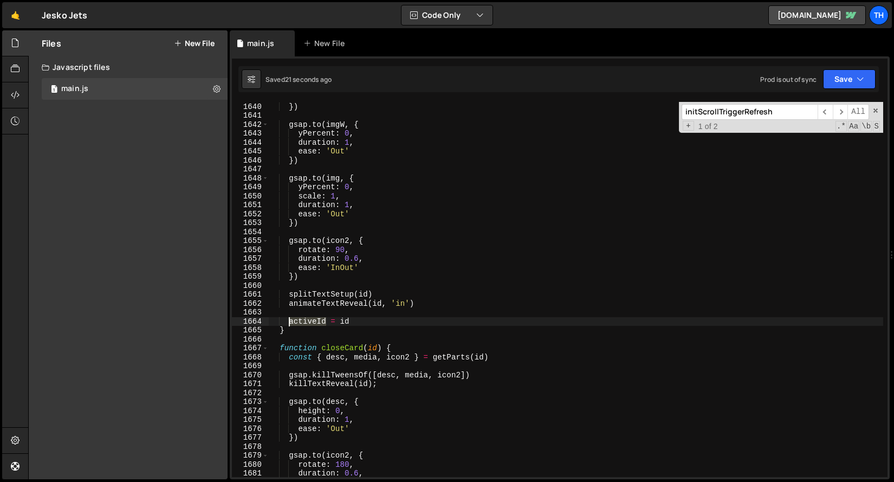
click at [294, 318] on div "ease : 'Out' }) gsap . to ( imgW , { yPercent : 0 , duration : 1 , ease : 'Out'…" at bounding box center [575, 289] width 615 height 393
click at [291, 317] on div "ease : 'Out' }) gsap . to ( imgW , { yPercent : 0 , duration : 1 , ease : 'Out'…" at bounding box center [575, 289] width 615 height 375
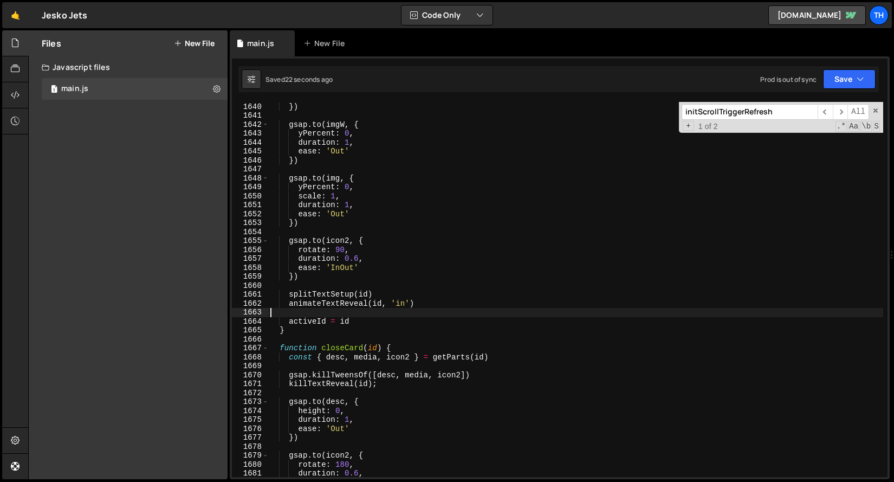
click at [285, 315] on div "ease : 'Out' }) gsap . to ( imgW , { yPercent : 0 , duration : 1 , ease : 'Out'…" at bounding box center [575, 289] width 615 height 393
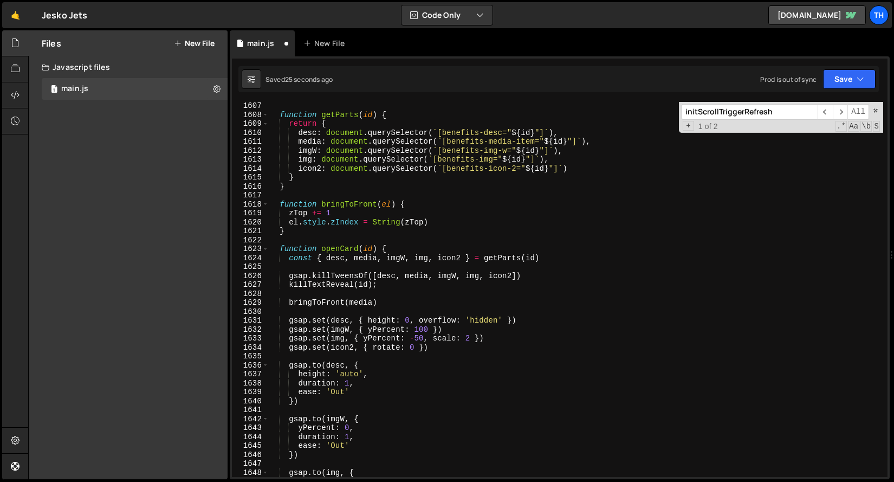
scroll to position [14344, 0]
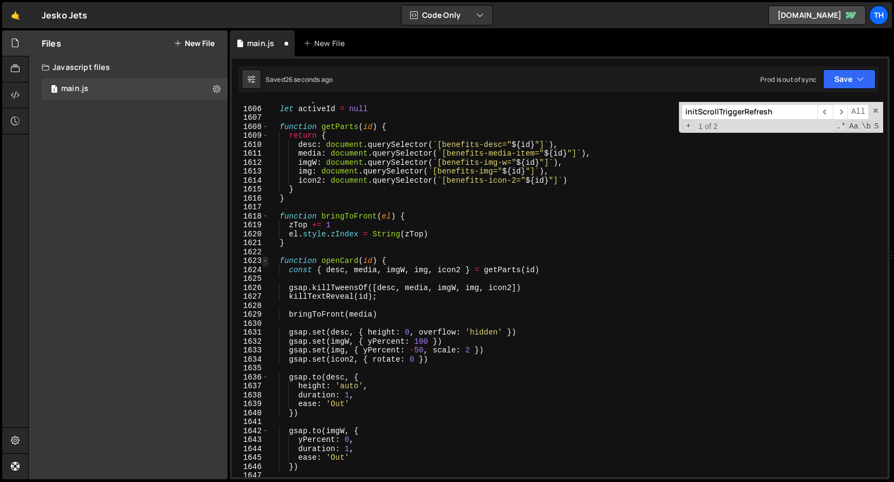
click at [262, 259] on span at bounding box center [265, 260] width 6 height 9
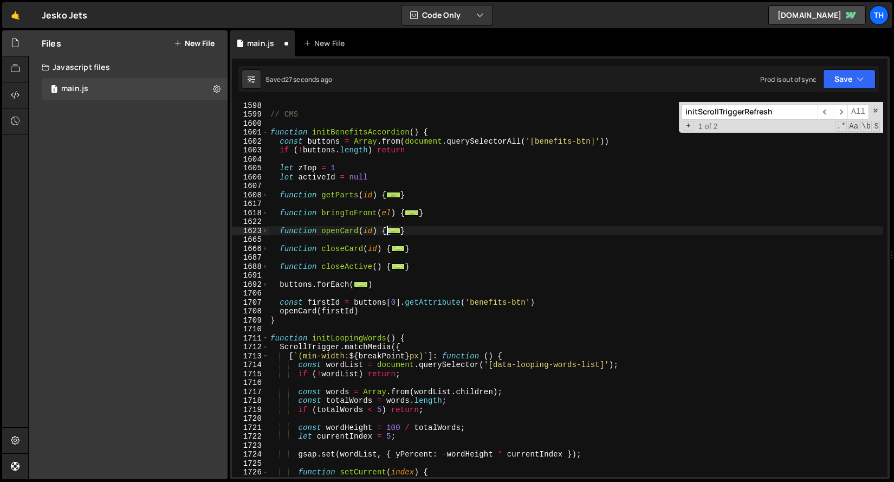
scroll to position [14276, 0]
click at [268, 132] on span at bounding box center [265, 132] width 6 height 9
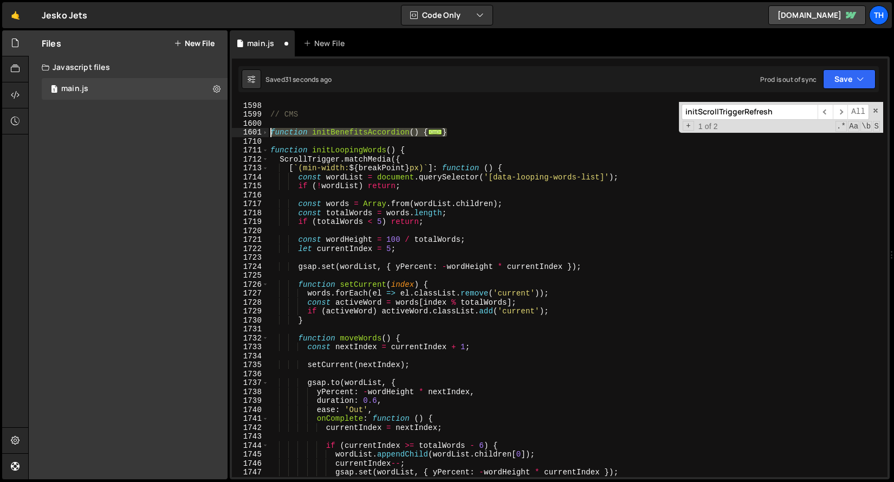
drag, startPoint x: 455, startPoint y: 131, endPoint x: 262, endPoint y: 128, distance: 193.4
click at [262, 128] on div "animateTextReveal(id, 'in') 1598 1599 1600 1601 1710 1711 1712 1713 1714 1715 1…" at bounding box center [560, 289] width 656 height 375
click at [452, 137] on div "// CMS function initBenefitsAccordion ( ) { ... } function initLoopingWords ( )…" at bounding box center [575, 289] width 615 height 375
drag, startPoint x: 460, startPoint y: 132, endPoint x: 236, endPoint y: 132, distance: 224.3
click at [236, 132] on div "} 1598 1599 1600 1601 1710 1711 1712 1713 1714 1715 1716 1717 1718 1719 1720 17…" at bounding box center [560, 289] width 656 height 375
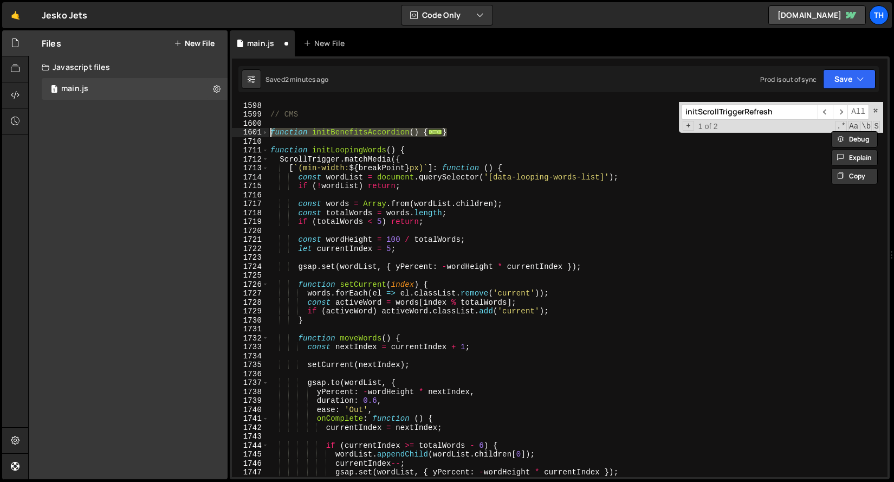
paste textarea "}"
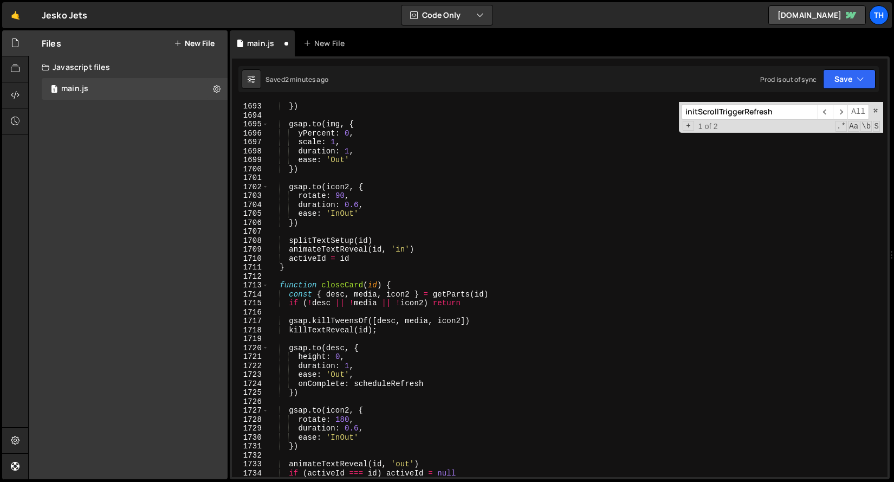
scroll to position [15110, 0]
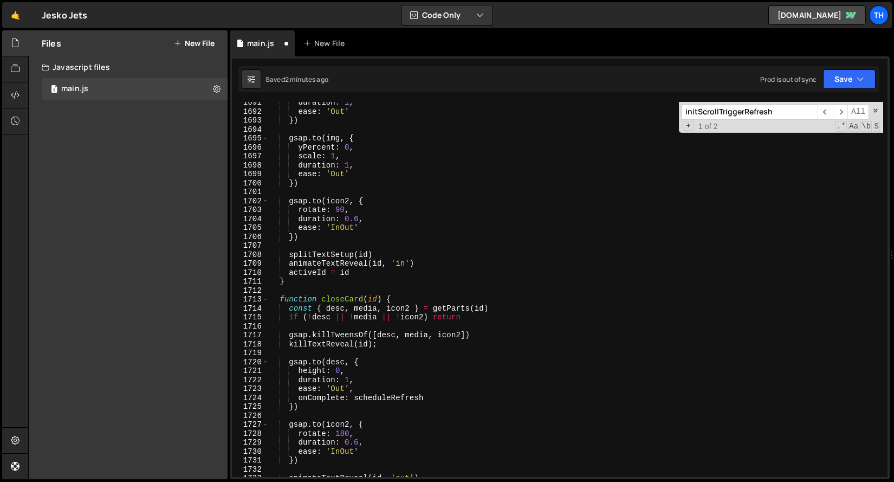
click at [849, 68] on div "Saved 2 minutes ago Prod is out of sync Upgrade to Edit Save Save to Staging S …" at bounding box center [558, 79] width 640 height 26
click at [846, 75] on button "Save" at bounding box center [849, 79] width 53 height 20
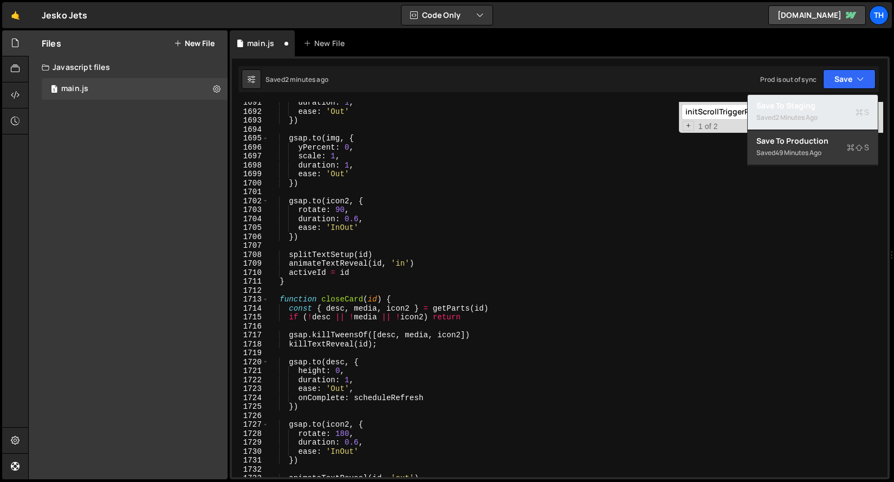
click at [806, 115] on div "2 minutes ago" at bounding box center [796, 117] width 42 height 9
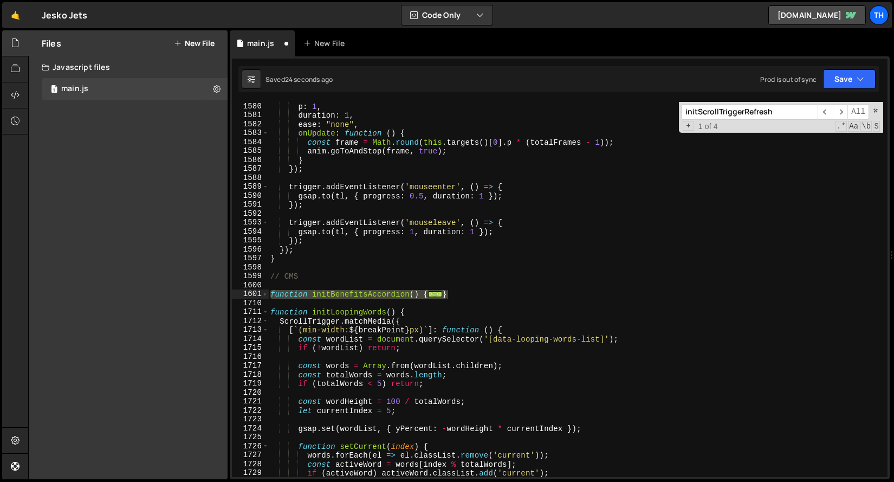
scroll to position [14115, 0]
click at [267, 294] on span at bounding box center [265, 293] width 6 height 9
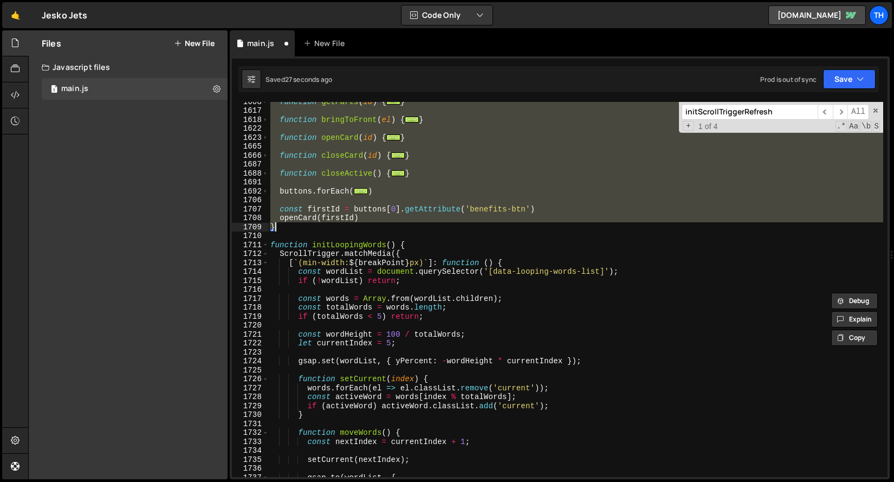
scroll to position [14370, 0]
click at [865, 68] on div "Saved 1 minute ago Prod is out of sync Upgrade to Edit Save Save to Staging S S…" at bounding box center [558, 79] width 640 height 26
click at [862, 74] on icon "button" at bounding box center [860, 79] width 8 height 11
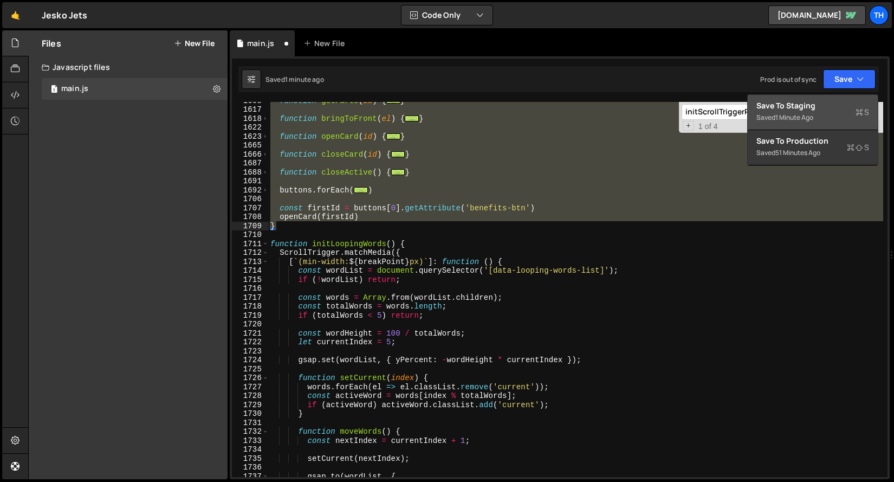
click at [813, 114] on div "1 minute ago" at bounding box center [794, 117] width 38 height 9
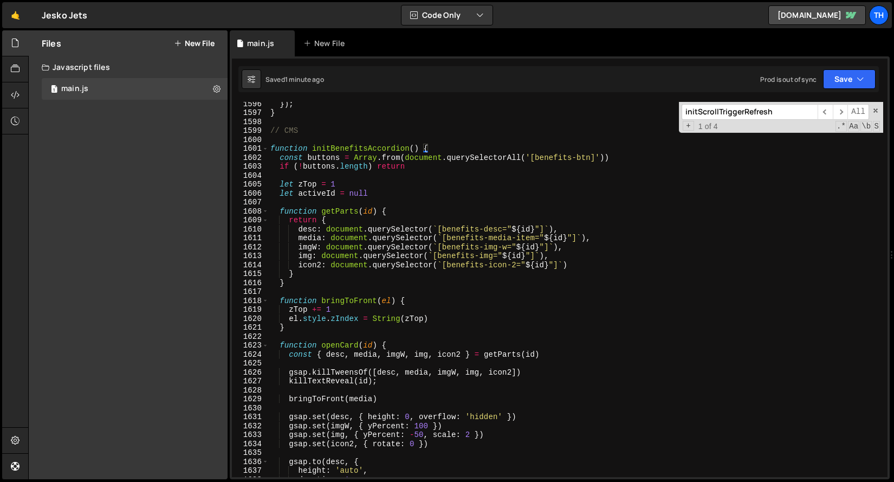
scroll to position [14259, 0]
click at [262, 147] on span at bounding box center [265, 149] width 6 height 9
click at [264, 149] on span at bounding box center [265, 149] width 6 height 9
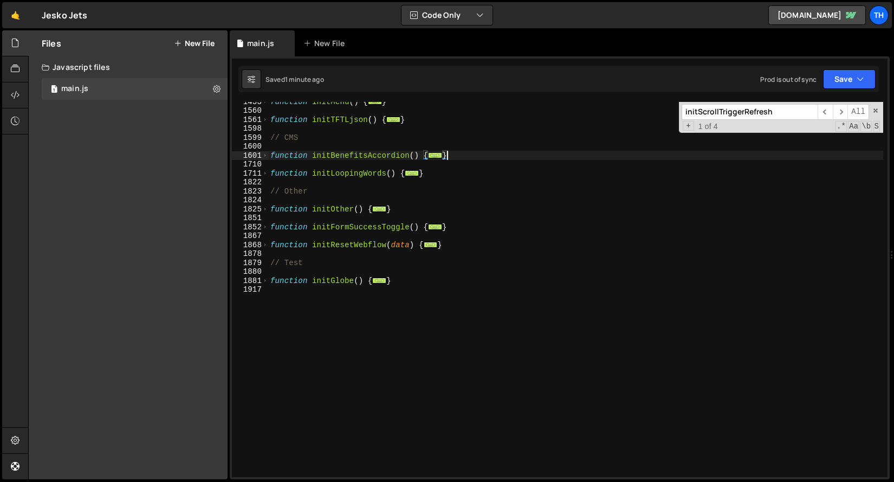
scroll to position [568, 0]
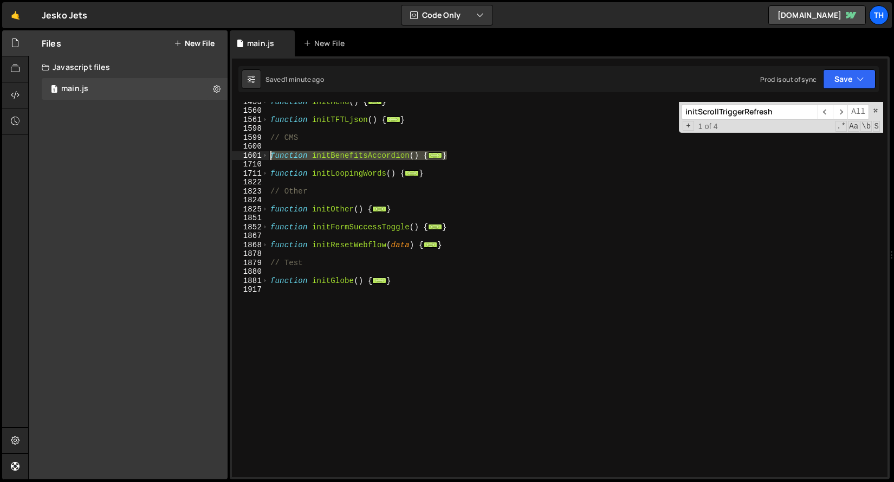
drag, startPoint x: 457, startPoint y: 156, endPoint x: 209, endPoint y: 156, distance: 248.1
click at [209, 156] on div "Files New File Javascript files 1 main.js 0 CSS files Copy share link Edit File…" at bounding box center [461, 254] width 866 height 449
paste textarea "}"
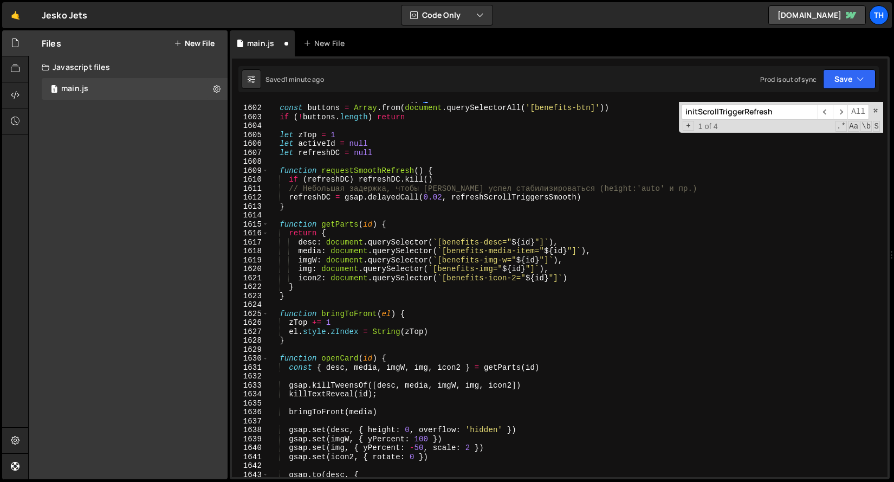
scroll to position [624, 0]
click at [476, 197] on div "function initBenefitsAccordion ( ) { const buttons = Array . from ( document . …" at bounding box center [575, 290] width 615 height 393
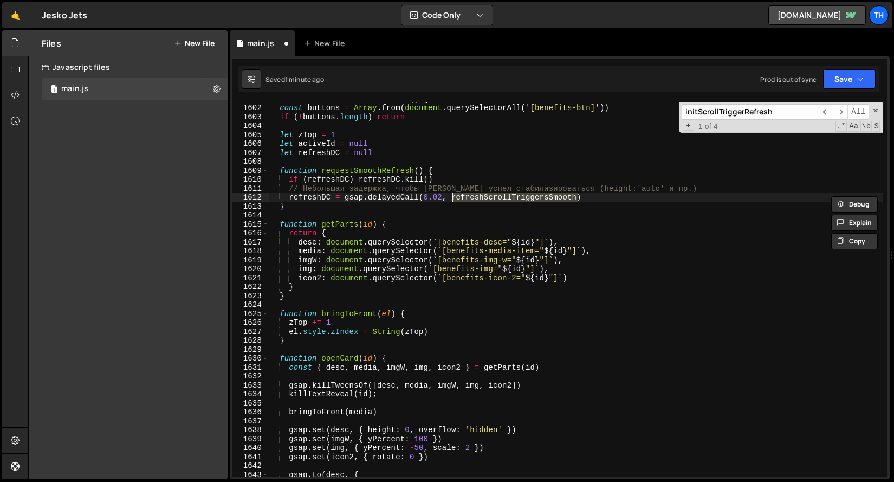
paste textarea "initScrollTriggerRefresh();"
type textarea "refreshDC = gsap.delayedCall(0.02, initScrollTriggerRefresh)"
click at [606, 213] on div "function initBenefitsAccordion ( ) { const buttons = Array . from ( document . …" at bounding box center [575, 290] width 615 height 393
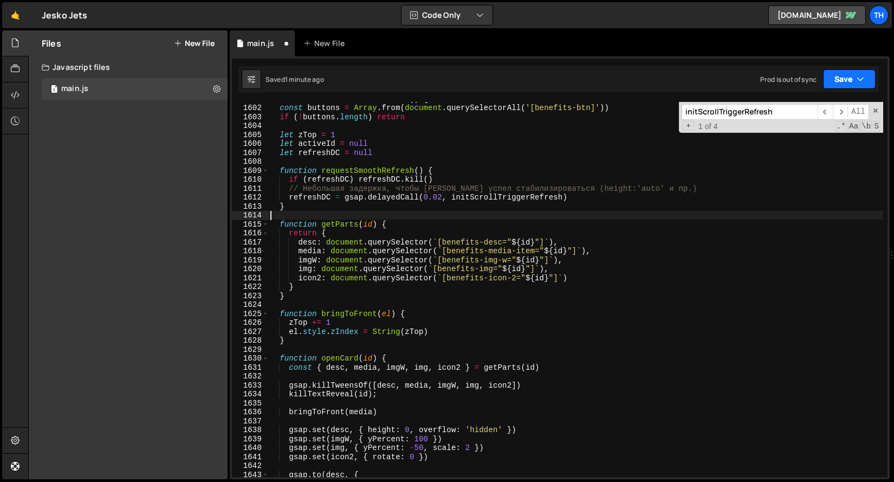
click at [841, 74] on button "Save" at bounding box center [849, 79] width 53 height 20
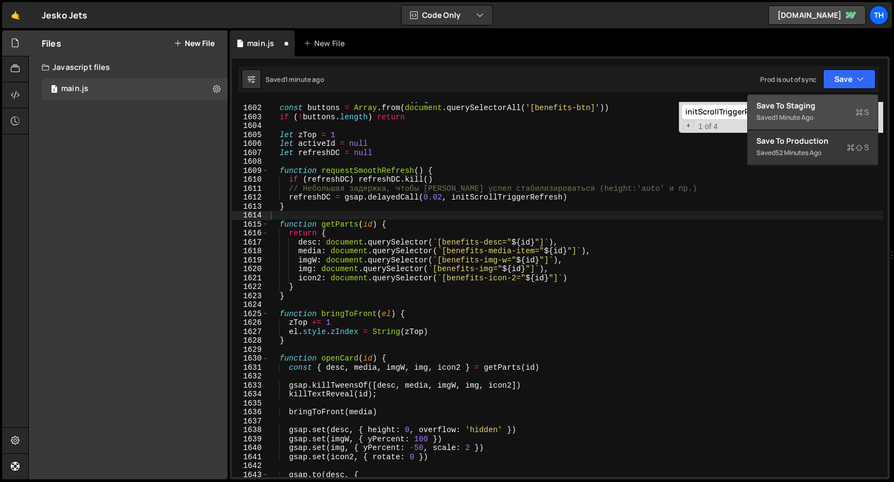
click at [775, 120] on div "Saved 1 minute ago" at bounding box center [812, 117] width 113 height 13
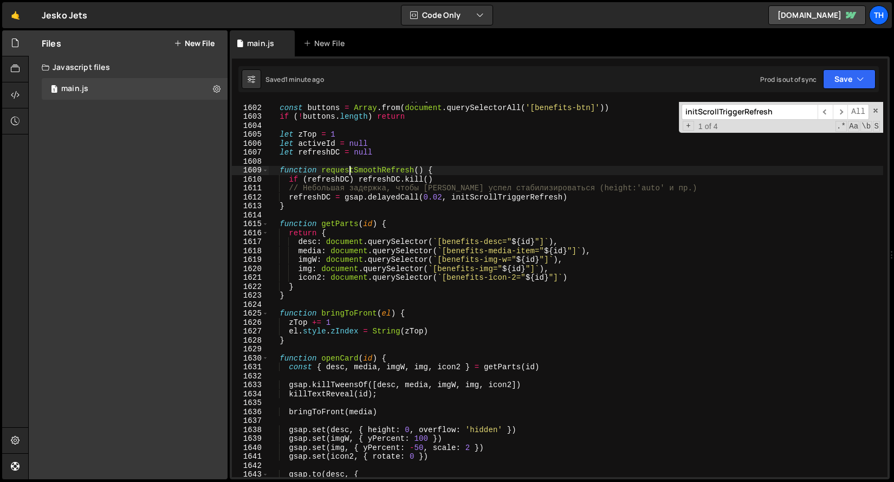
click at [351, 171] on div "function initBenefitsAccordion ( ) { const buttons = Array . from ( document . …" at bounding box center [575, 290] width 615 height 393
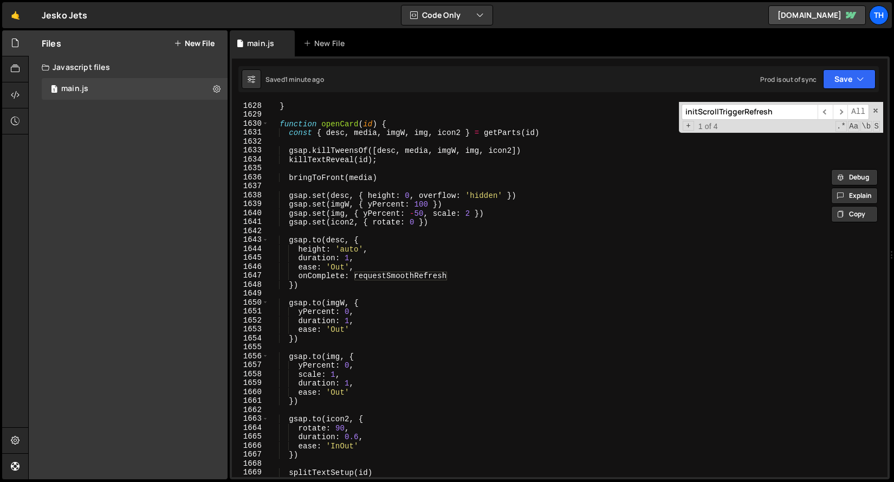
scroll to position [14544, 0]
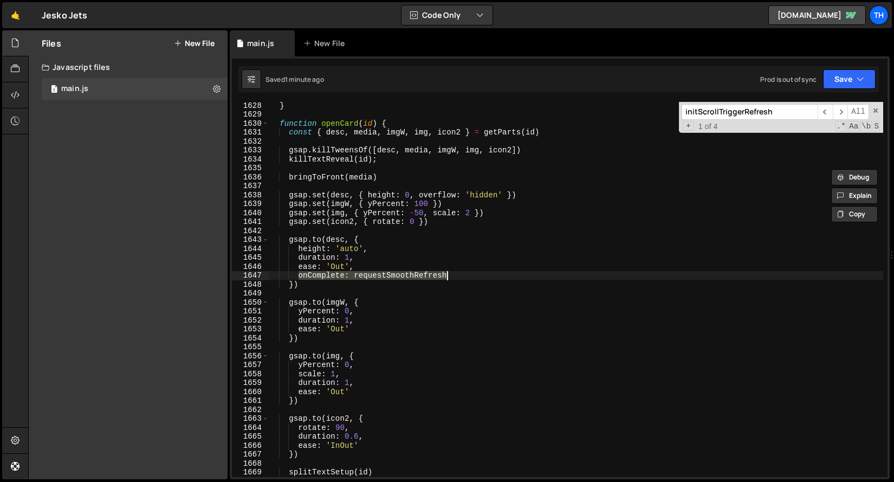
drag, startPoint x: 296, startPoint y: 276, endPoint x: 472, endPoint y: 272, distance: 176.1
click at [472, 272] on div "} function openCard ( id ) { const { desc , media , imgW , img , icon2 } = getP…" at bounding box center [575, 297] width 615 height 393
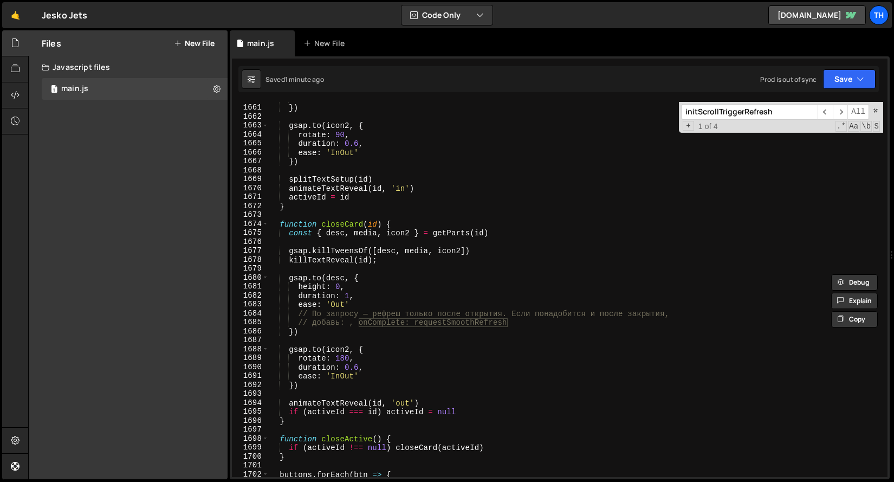
scroll to position [14837, 0]
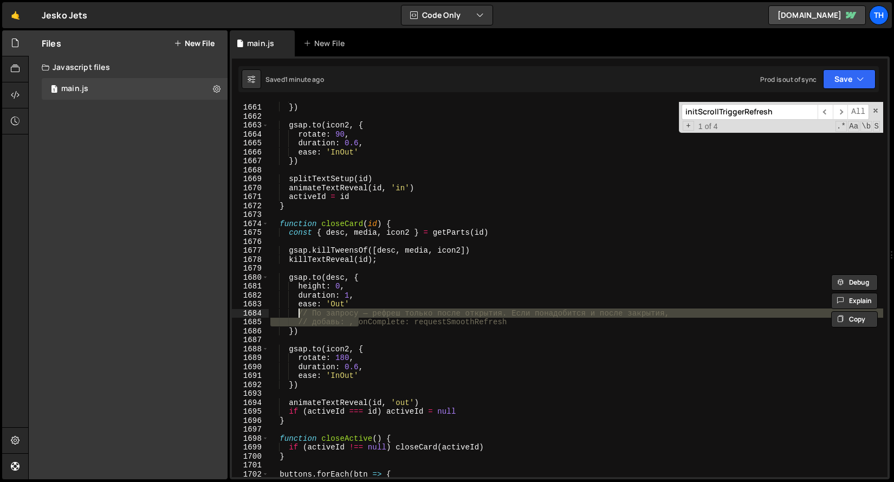
drag, startPoint x: 359, startPoint y: 322, endPoint x: 299, endPoint y: 313, distance: 60.4
click at [299, 313] on div "ease : 'Out' }) gsap . to ( icon2 , { rotate : 90 , duration : 0.6 , ease : 'In…" at bounding box center [575, 290] width 615 height 393
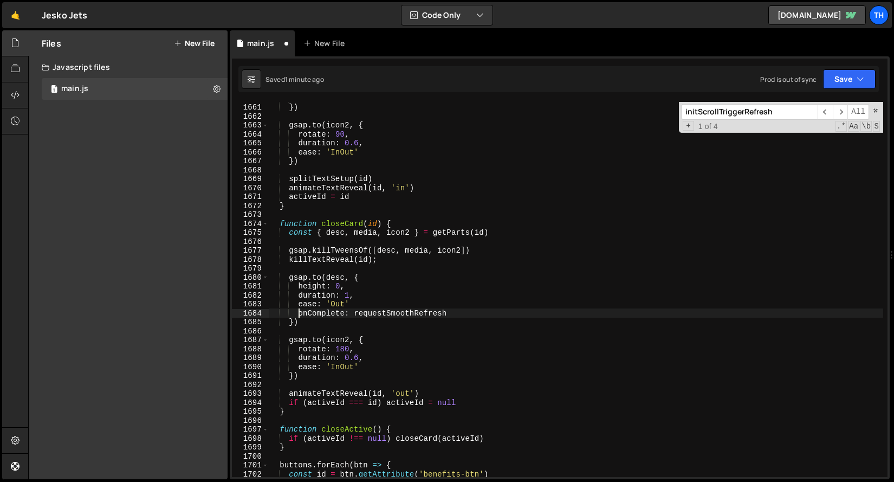
click at [421, 302] on div "ease : 'Out' }) gsap . to ( icon2 , { rotate : 90 , duration : 0.6 , ease : 'In…" at bounding box center [575, 290] width 615 height 393
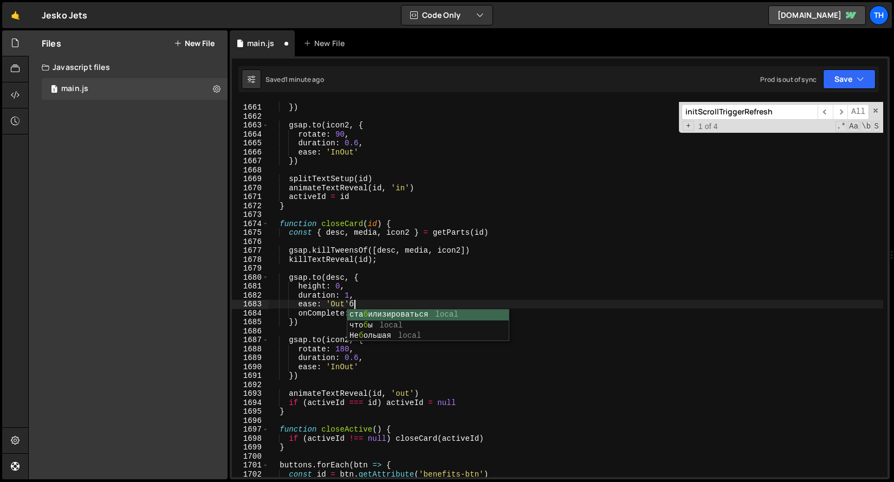
click at [426, 308] on div "ease : 'Out' }) gsap . to ( icon2 , { rotate : 90 , duration : 0.6 , ease : 'In…" at bounding box center [575, 290] width 615 height 393
click at [849, 78] on button "Save" at bounding box center [849, 79] width 53 height 20
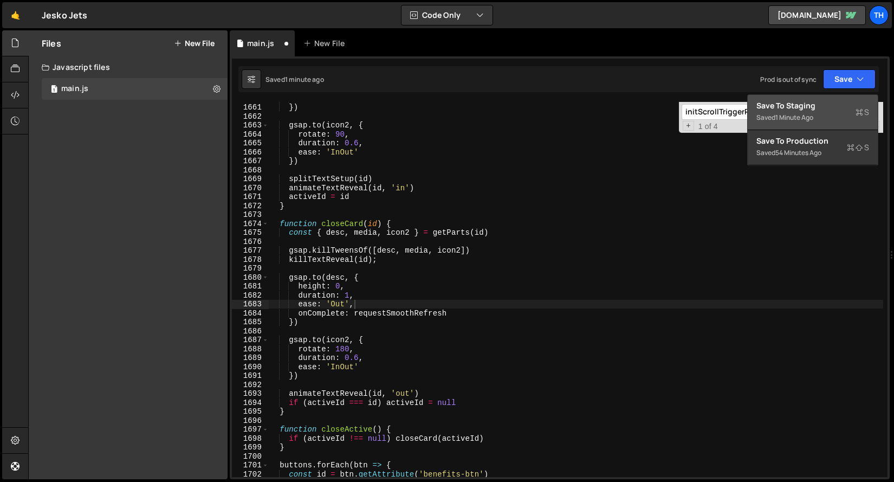
click at [790, 111] on div "Saved 1 minute ago" at bounding box center [812, 117] width 113 height 13
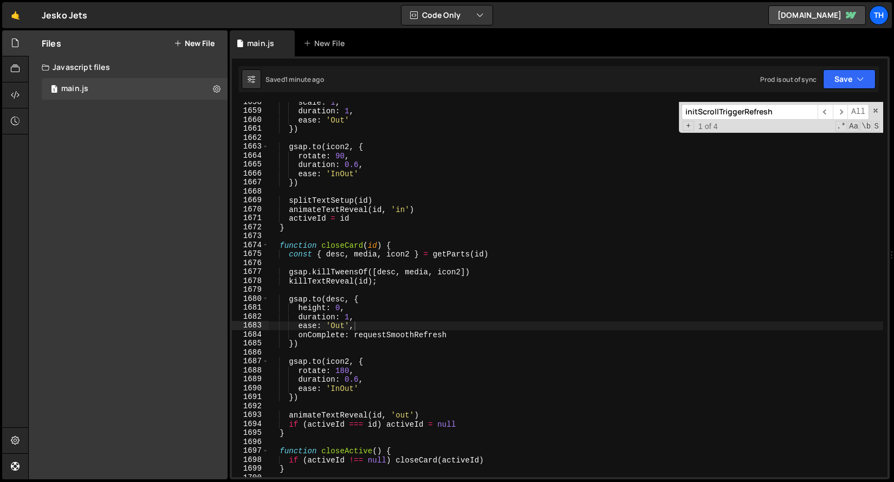
scroll to position [14814, 0]
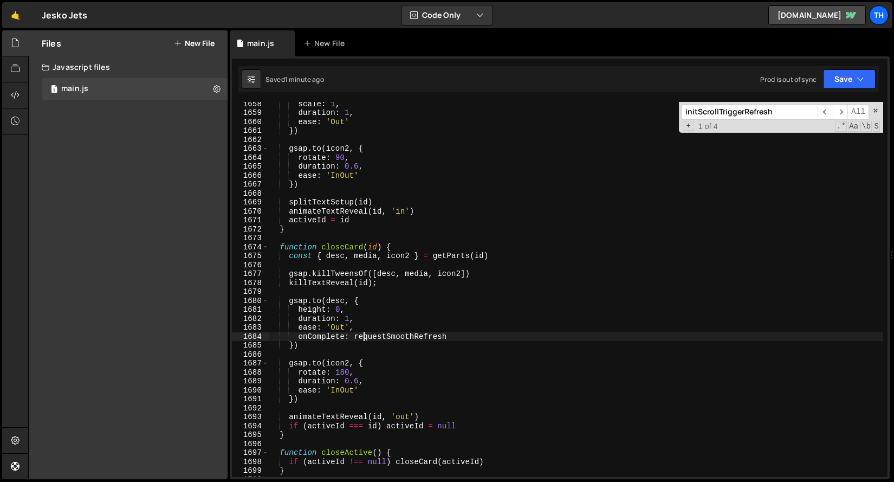
click at [366, 335] on div "scale : 1 , duration : 1 , ease : 'Out' }) gsap . to ( icon2 , { rotate : 90 , …" at bounding box center [575, 295] width 615 height 393
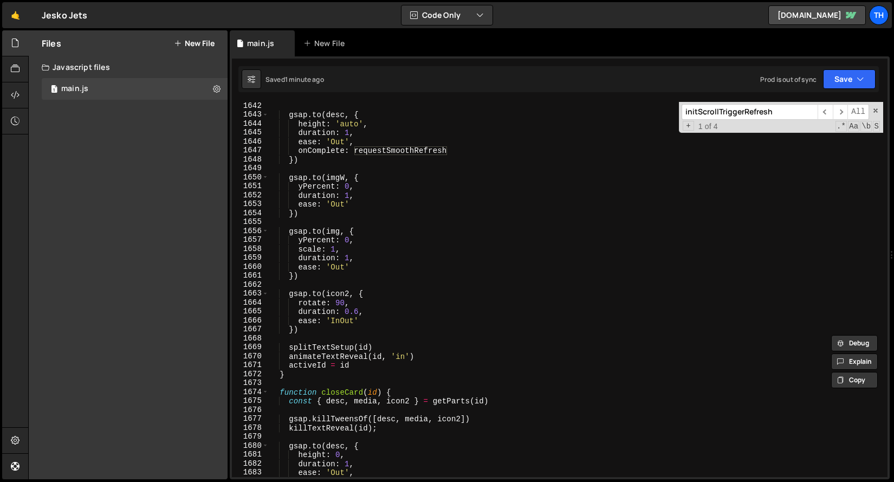
scroll to position [14667, 0]
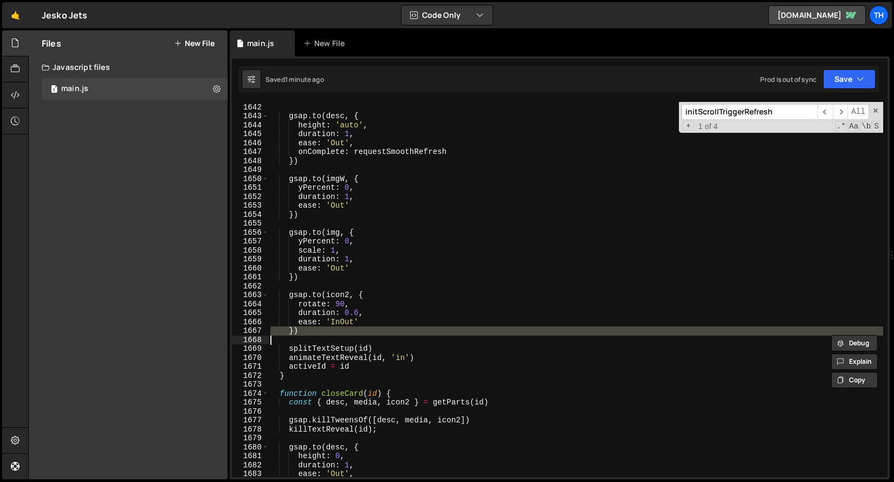
click at [366, 335] on div "gsap . set ( icon2 , { rotate : 0 }) gsap . to ( desc , { height : 'auto' , dur…" at bounding box center [575, 290] width 615 height 393
click at [351, 360] on div "gsap . set ( icon2 , { rotate : 0 }) gsap . to ( desc , { height : 'auto' , dur…" at bounding box center [575, 290] width 615 height 393
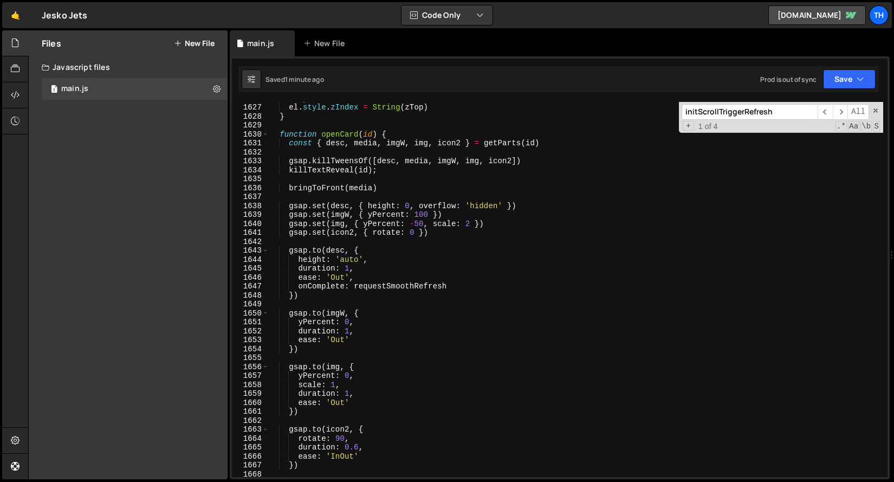
scroll to position [14532, 0]
click at [378, 295] on div "zTop += 1 el . style . zIndex = String ( zTop ) } function openCard ( id ) { co…" at bounding box center [575, 291] width 615 height 393
click at [380, 290] on div "zTop += 1 el . style . zIndex = String ( zTop ) } function openCard ( id ) { co…" at bounding box center [575, 291] width 615 height 393
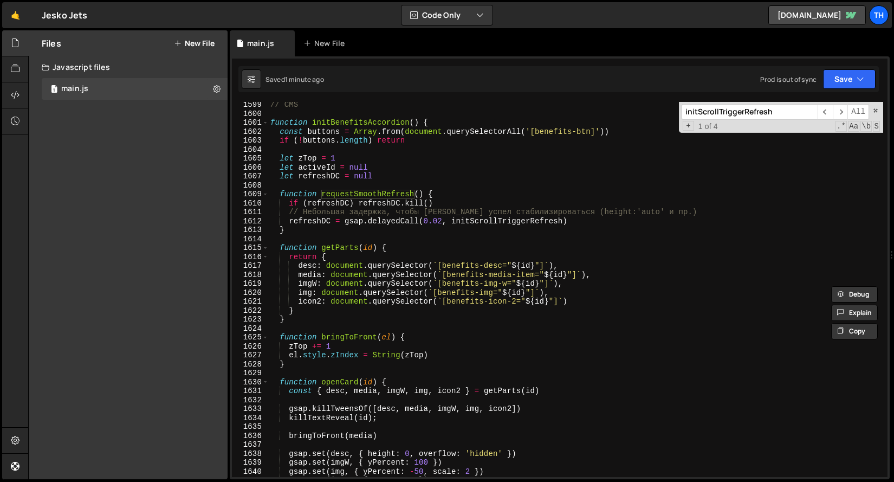
scroll to position [14279, 0]
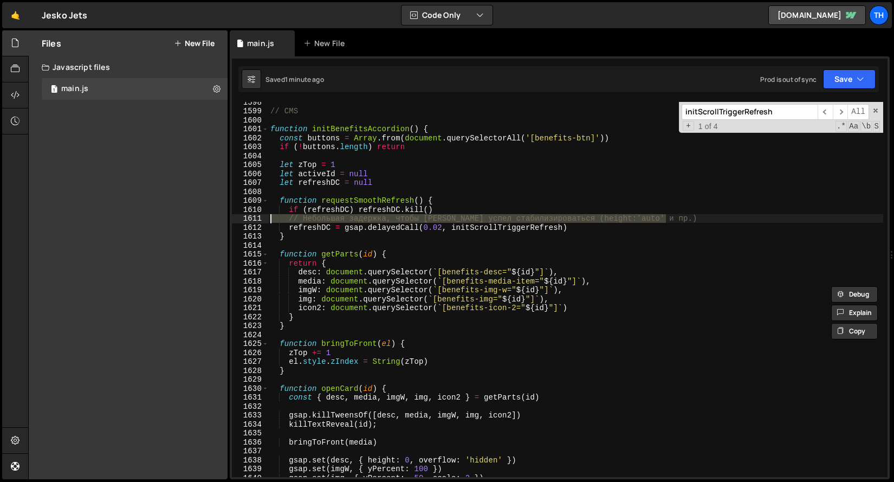
drag, startPoint x: 675, startPoint y: 219, endPoint x: 207, endPoint y: 217, distance: 467.5
click at [207, 217] on div "Files New File Javascript files 1 main.js 0 CSS files Copy share link Edit File…" at bounding box center [461, 254] width 866 height 449
type textarea "// Небольшая задержка, чтобы [PERSON_NAME] успел стабилизироваться (height:'aut…"
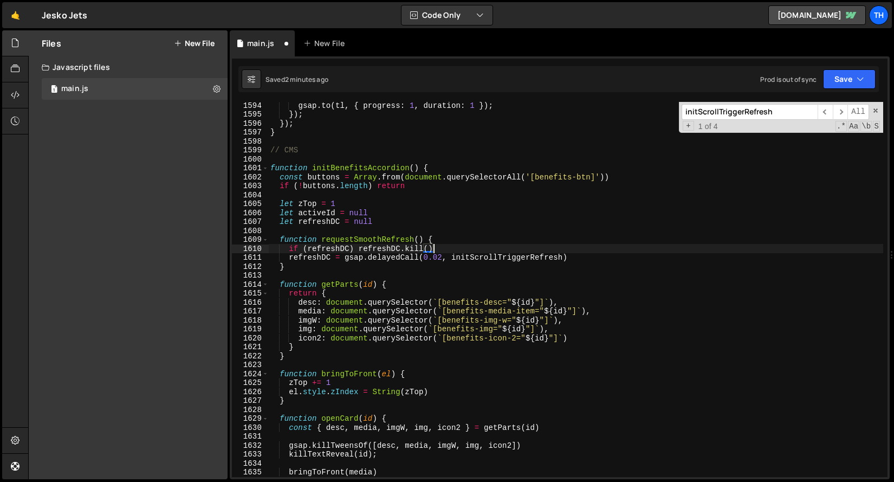
scroll to position [14240, 0]
click at [203, 224] on div "Files New File Javascript files 1 main.js 0 CSS files Copy share link Edit File…" at bounding box center [128, 254] width 199 height 449
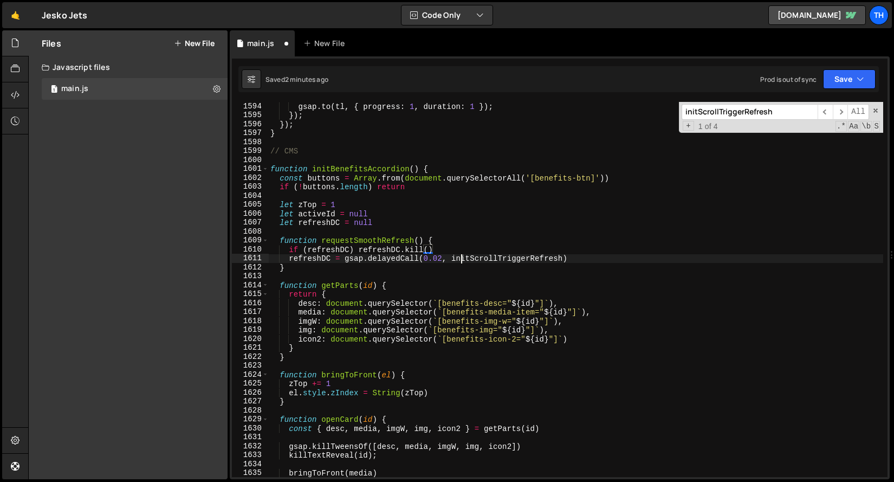
click at [463, 258] on div "gsap . to ( tl , { progress : 1 , duration : 1 }) ; }) ; }) ; } // CMS function…" at bounding box center [575, 298] width 615 height 393
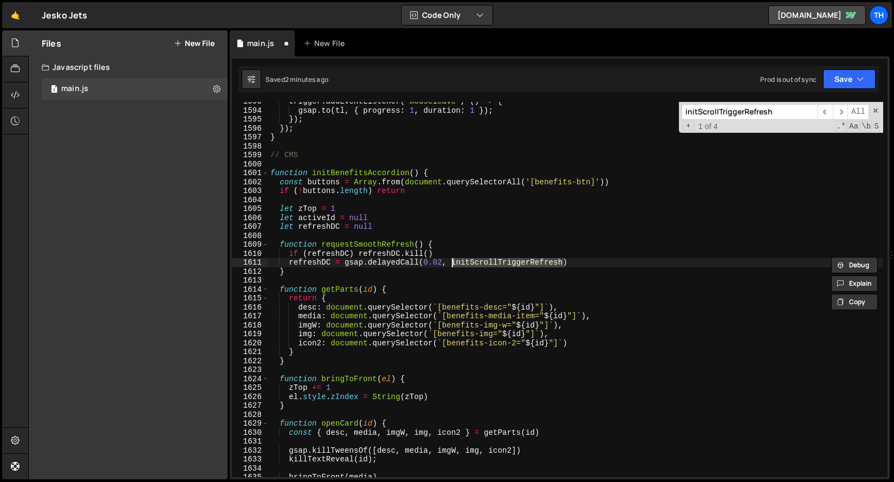
scroll to position [14235, 0]
click at [494, 263] on div "trigger . addEventListener ( 'mouseleave' , ( ) => { gsap . to ( tl , { progres…" at bounding box center [575, 289] width 615 height 375
click at [494, 263] on div "trigger . addEventListener ( 'mouseleave' , ( ) => { gsap . to ( tl , { progres…" at bounding box center [575, 293] width 615 height 393
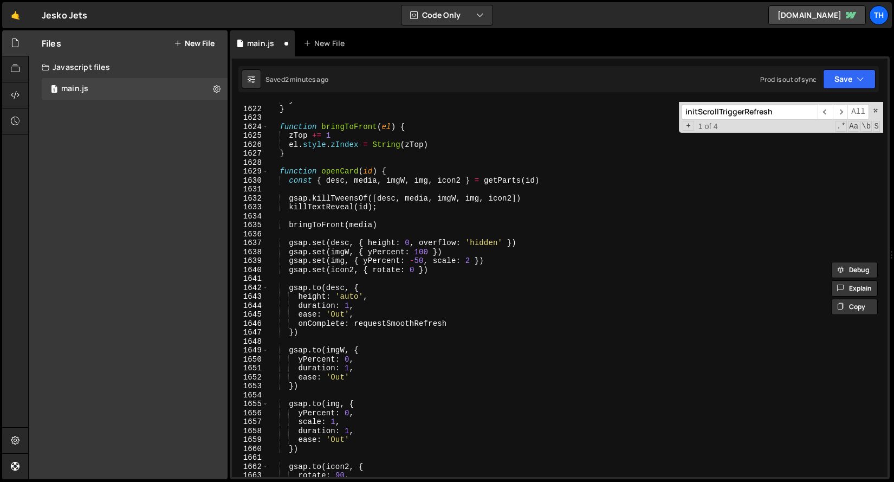
scroll to position [14500, 0]
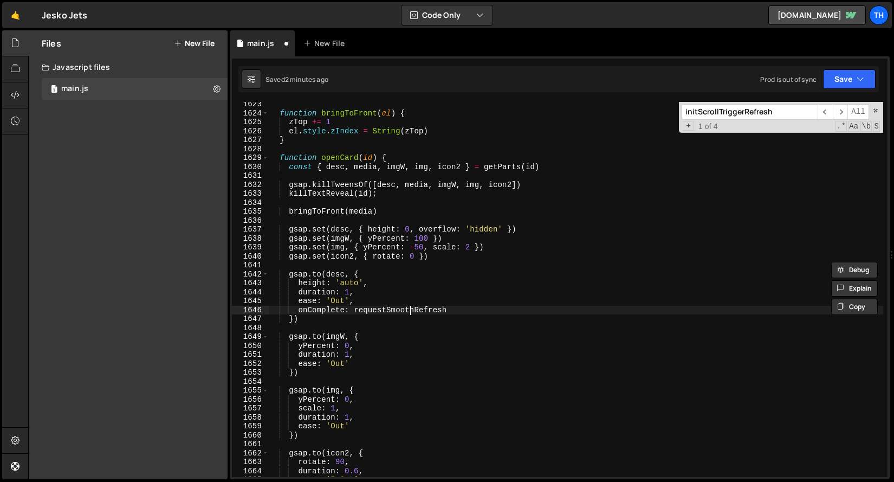
click at [408, 306] on div "function bringToFront ( el ) { zTop += 1 el . style . zIndex = String ( zTop ) …" at bounding box center [575, 296] width 615 height 393
paste textarea "initScrollTrigger"
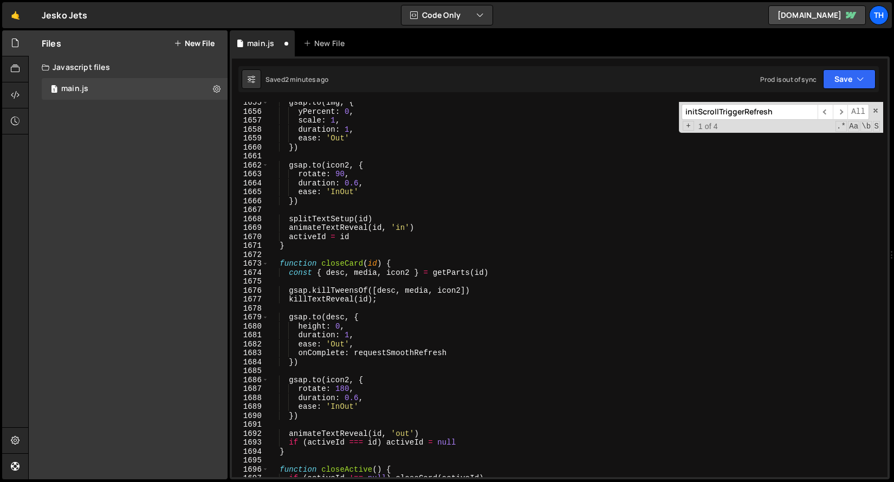
scroll to position [14796, 0]
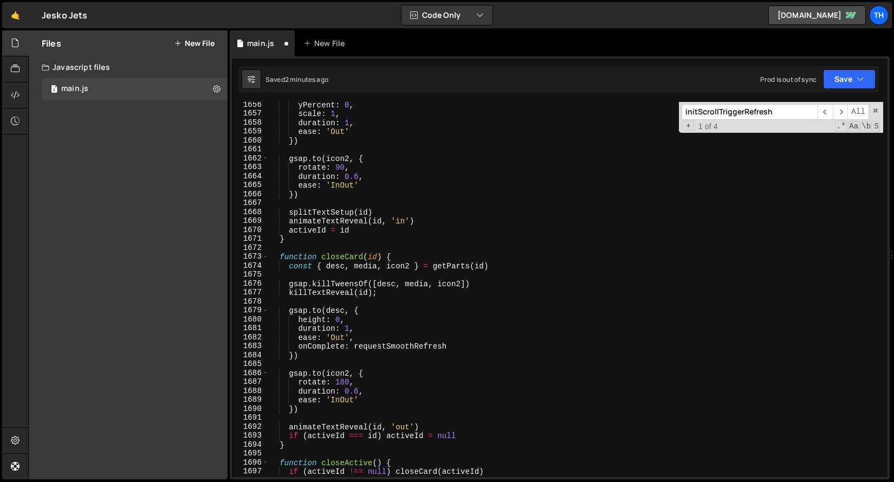
click at [420, 347] on div "yPercent : 0 , scale : 1 , duration : 1 , ease : 'Out' }) gsap . to ( icon2 , {…" at bounding box center [575, 296] width 615 height 393
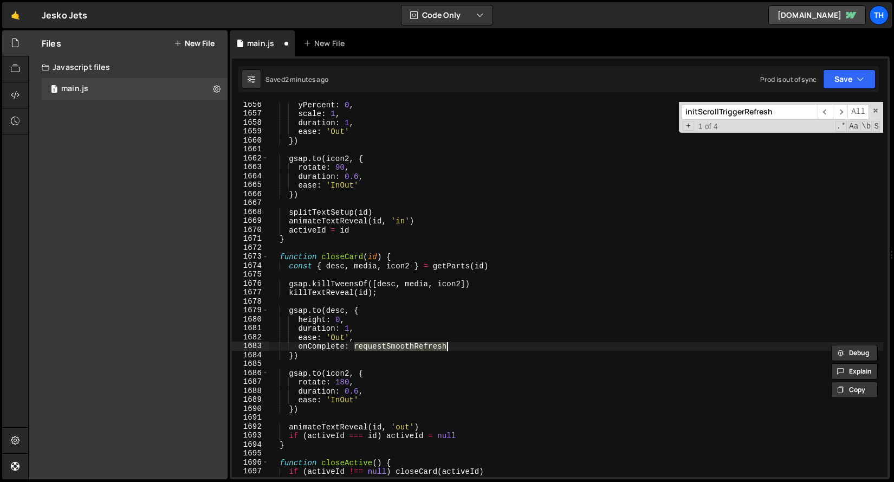
paste textarea "initScrollTrigger"
type textarea "onComplete: initScrollTriggerRefresh"
click at [833, 76] on button "Save" at bounding box center [849, 79] width 53 height 20
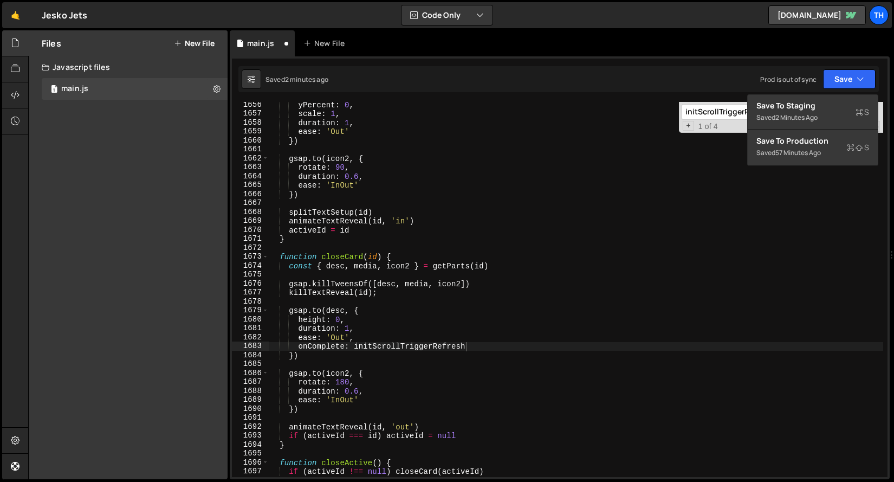
click at [825, 91] on div "Saved 2 minutes ago Prod is out of sync Upgrade to Edit Save Save to Staging S …" at bounding box center [558, 79] width 640 height 26
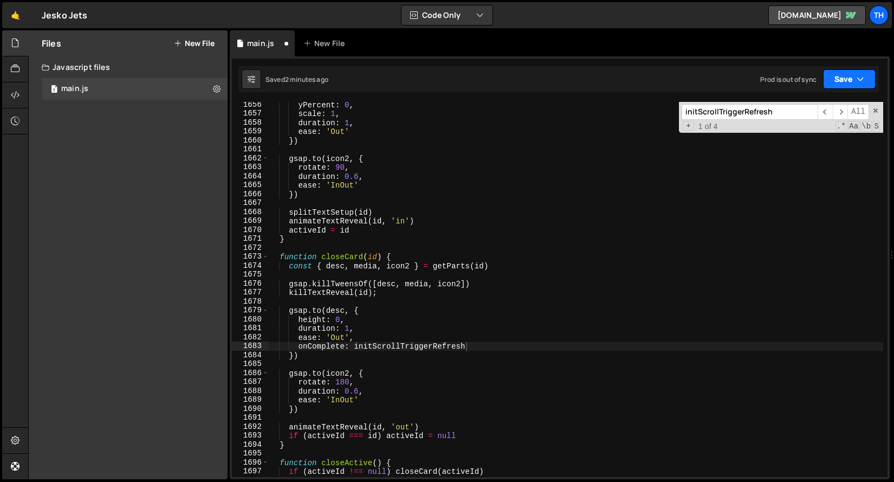
click at [832, 84] on button "Save" at bounding box center [849, 79] width 53 height 20
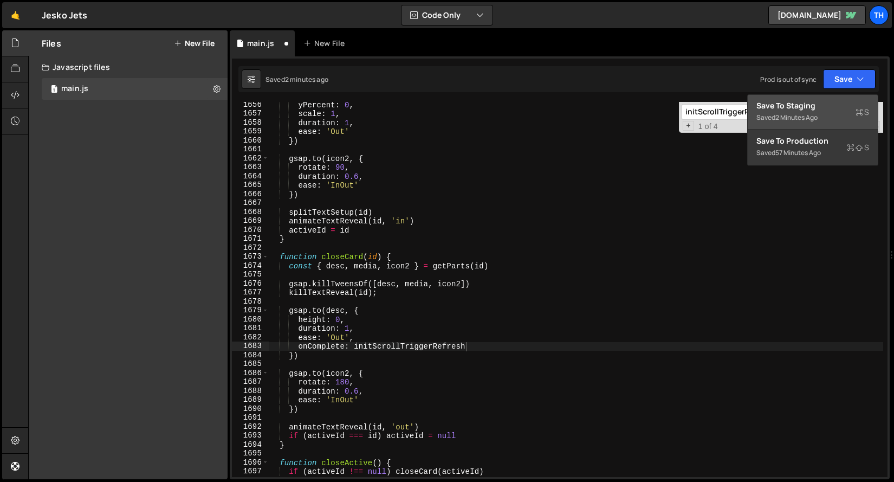
click at [809, 115] on div "2 minutes ago" at bounding box center [796, 117] width 42 height 9
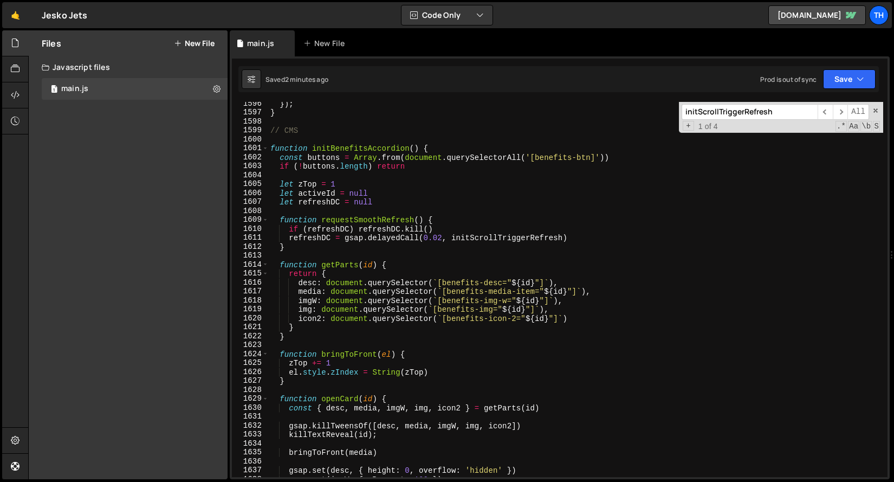
scroll to position [14259, 0]
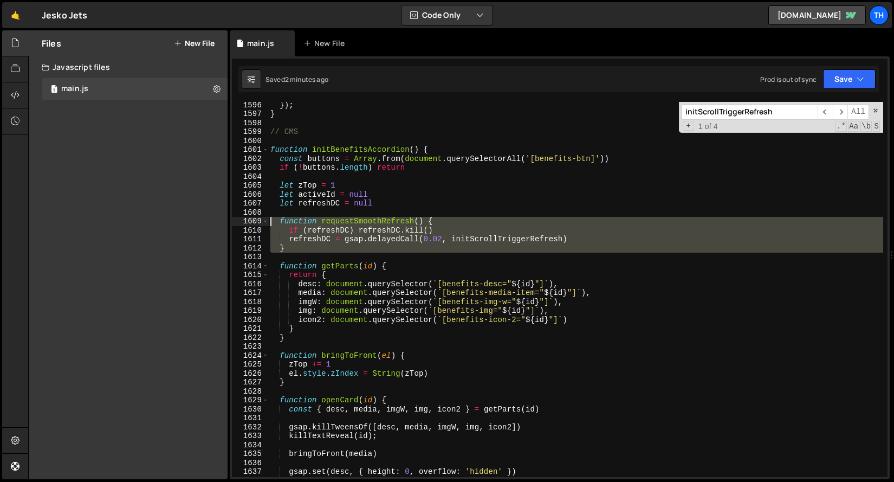
drag, startPoint x: 312, startPoint y: 258, endPoint x: 250, endPoint y: 218, distance: 73.2
click at [250, 218] on div "1596 1597 1598 1599 1600 1601 1602 1603 1604 1605 1606 1607 1608 1609 1610 1611…" at bounding box center [560, 289] width 656 height 375
type textarea "="
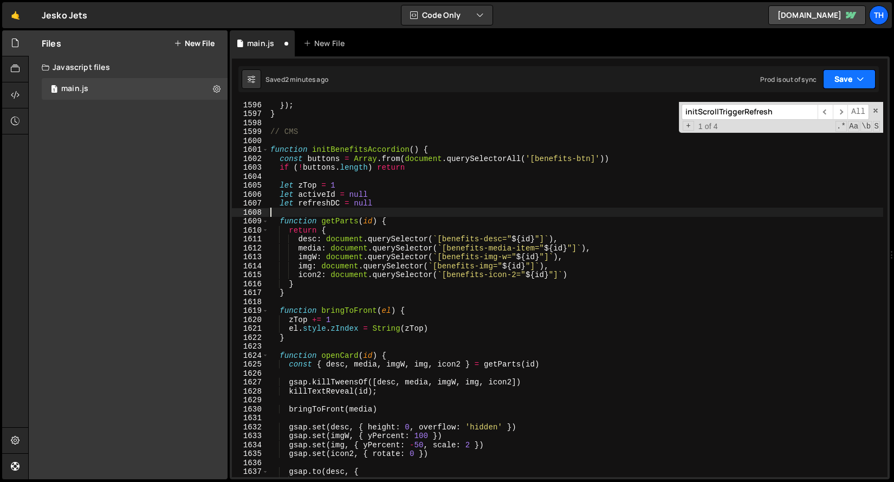
click at [832, 73] on button "Save" at bounding box center [849, 79] width 53 height 20
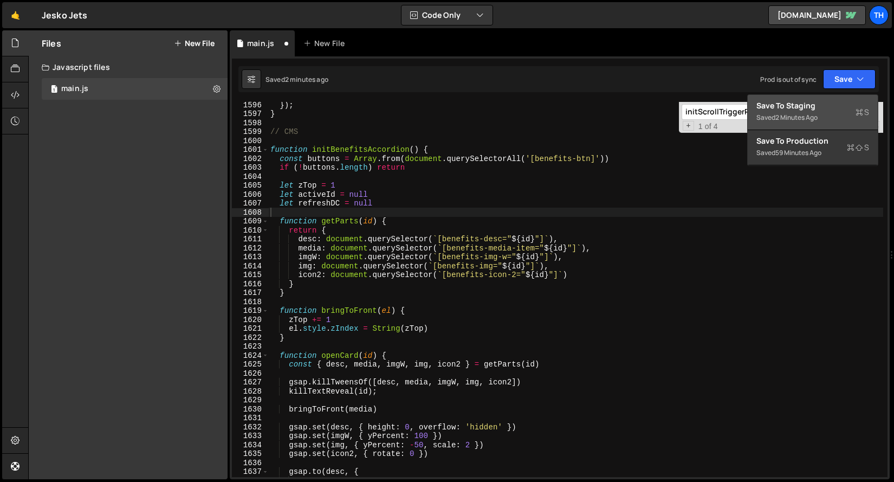
click at [791, 102] on div "Save to Staging S" at bounding box center [812, 105] width 113 height 11
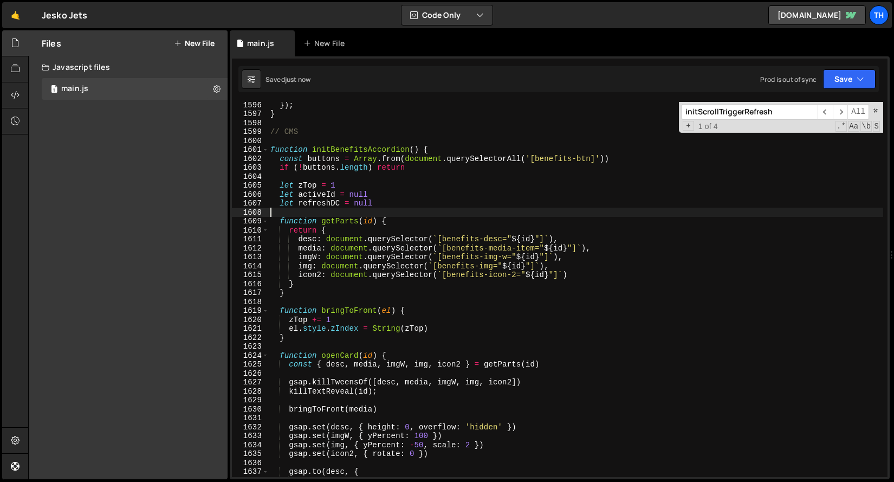
click at [262, 152] on div "1601" at bounding box center [250, 149] width 37 height 9
click at [264, 152] on span at bounding box center [265, 149] width 6 height 9
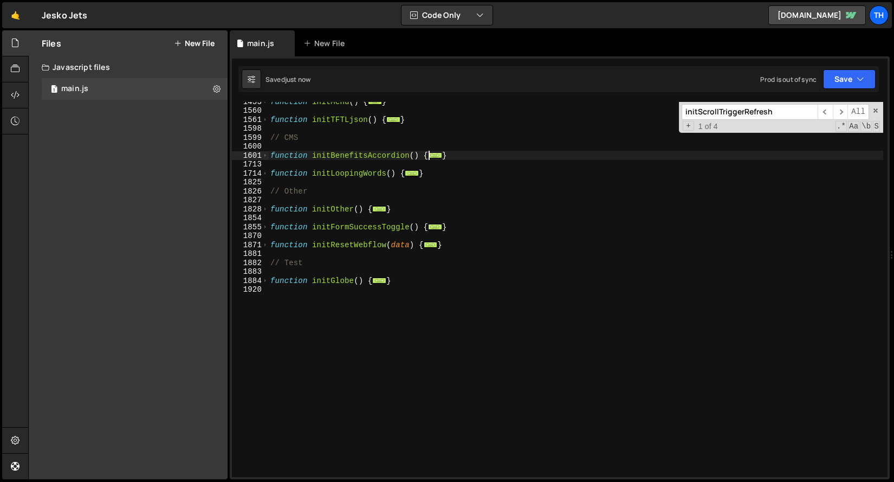
scroll to position [568, 0]
click at [268, 279] on span at bounding box center [265, 280] width 6 height 9
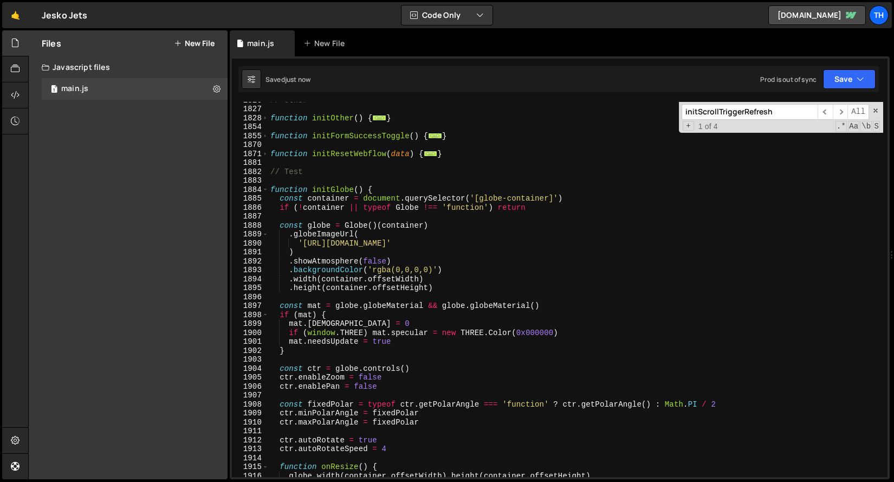
scroll to position [659, 0]
click at [268, 188] on div "1884" at bounding box center [250, 189] width 37 height 9
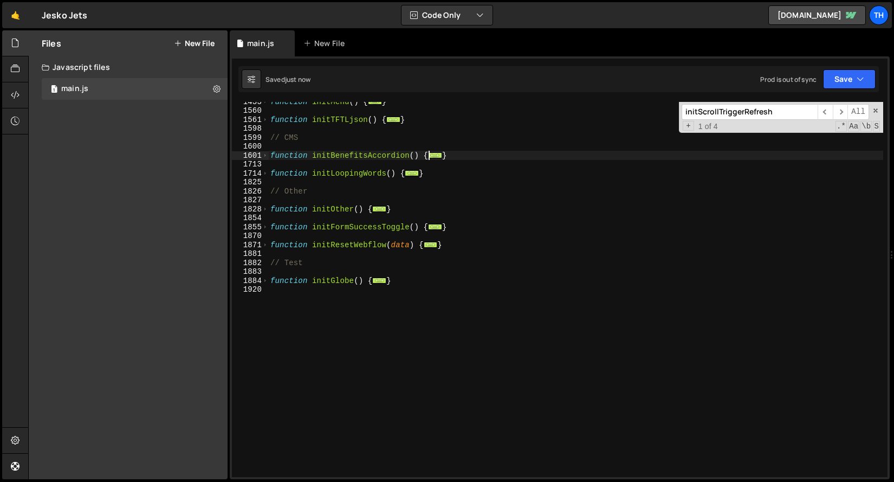
click at [265, 251] on div "1881" at bounding box center [250, 253] width 37 height 9
click at [265, 250] on div "1881" at bounding box center [250, 253] width 37 height 9
click at [267, 244] on span at bounding box center [265, 245] width 6 height 9
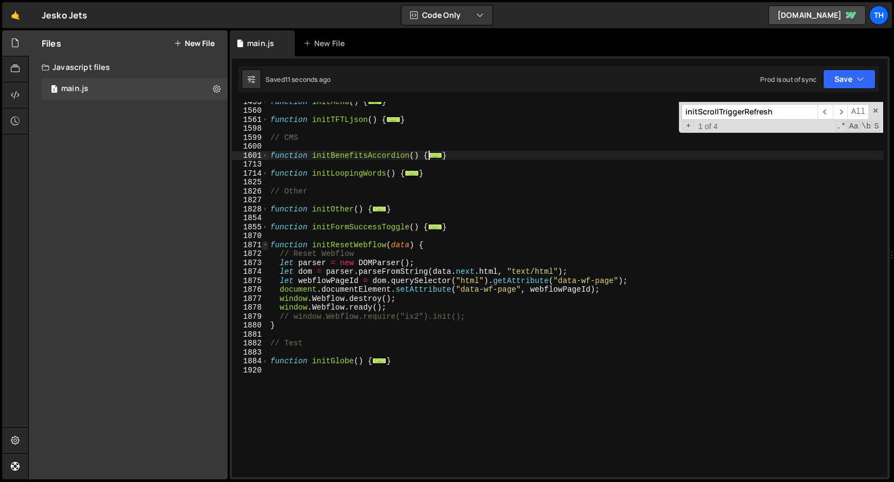
click at [267, 244] on span at bounding box center [265, 245] width 6 height 9
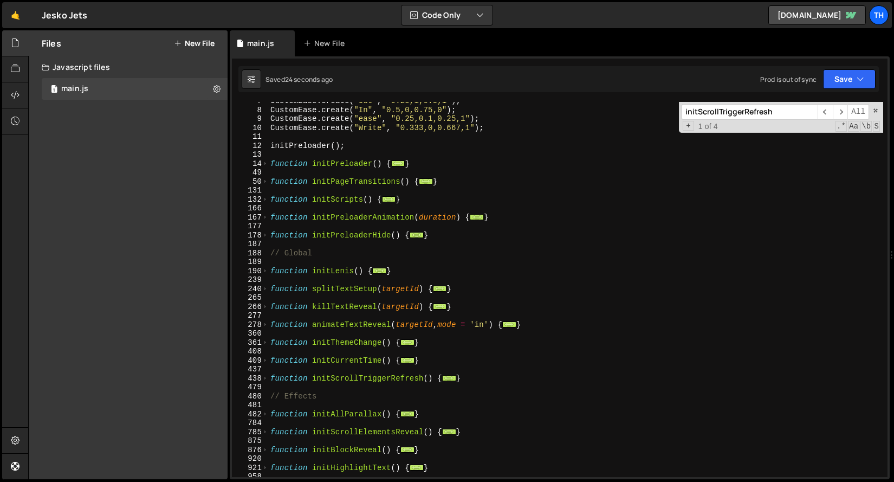
scroll to position [0, 0]
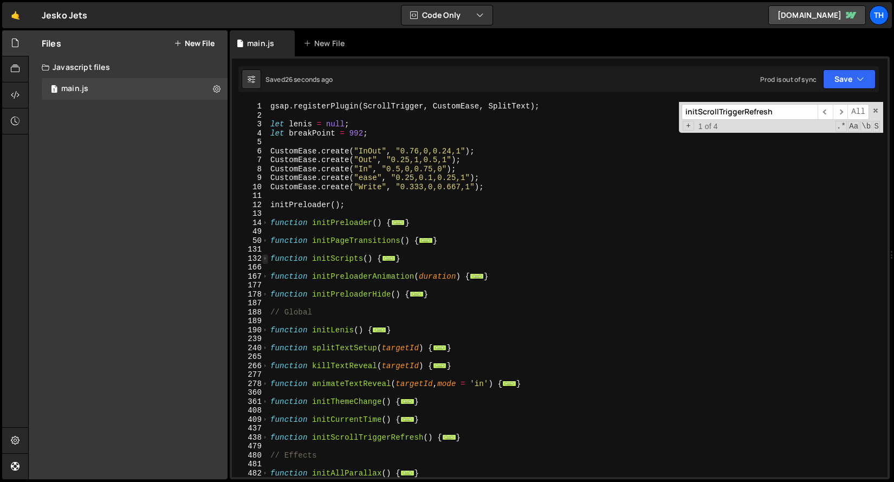
click at [266, 257] on span at bounding box center [265, 258] width 6 height 9
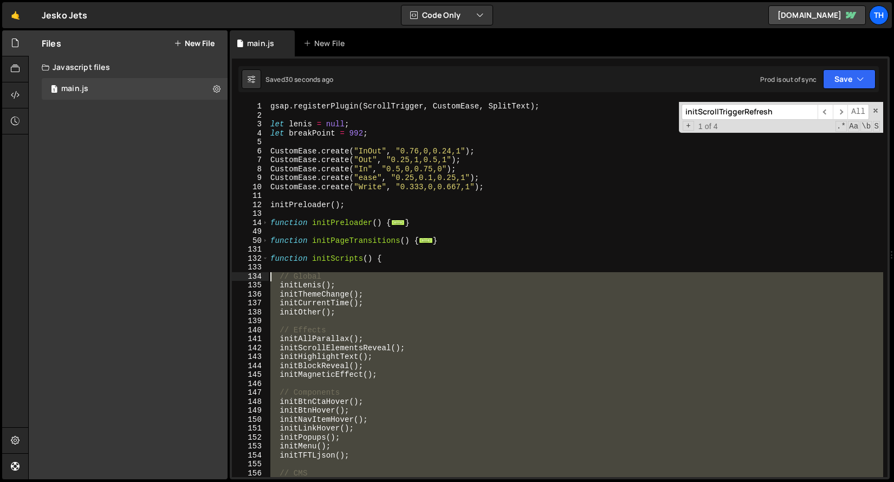
drag, startPoint x: 342, startPoint y: 342, endPoint x: 215, endPoint y: 278, distance: 142.5
click at [215, 278] on div "Files New File Javascript files 1 main.js 0 CSS files Copy share link Edit File…" at bounding box center [461, 254] width 866 height 449
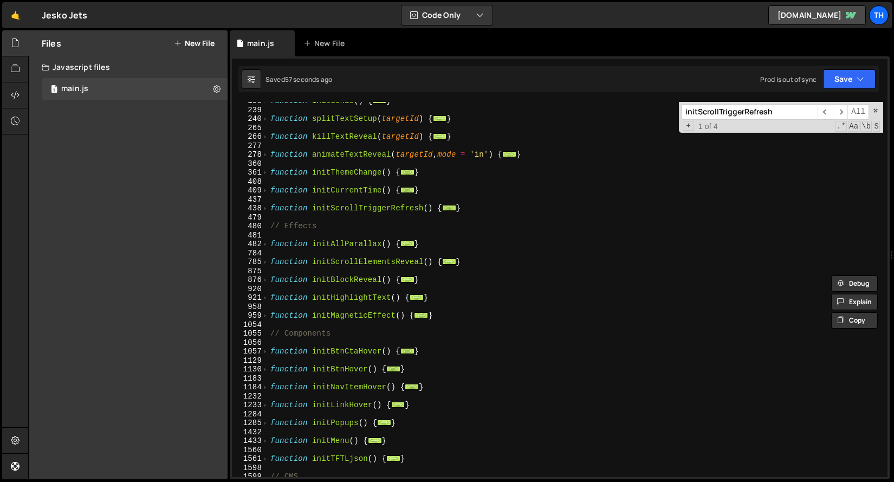
scroll to position [863, 0]
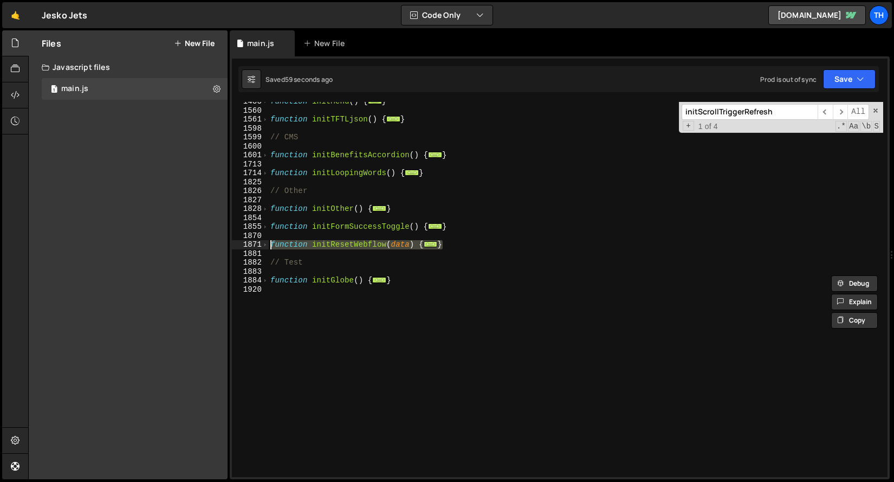
drag, startPoint x: 457, startPoint y: 242, endPoint x: 204, endPoint y: 243, distance: 252.5
click at [204, 243] on div "Files New File Javascript files 1 main.js 0 CSS files Copy share link Edit File…" at bounding box center [461, 254] width 866 height 449
type textarea "function initResetWebflow(data) { // Reset Webflow"
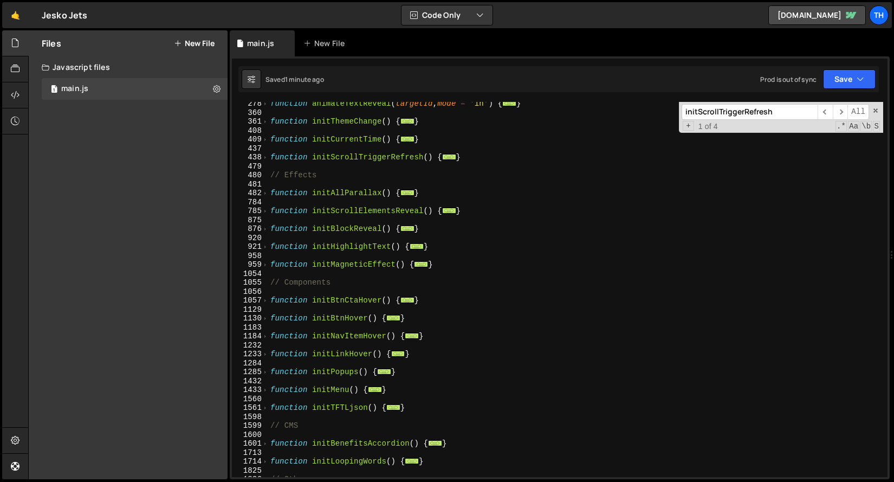
scroll to position [570, 0]
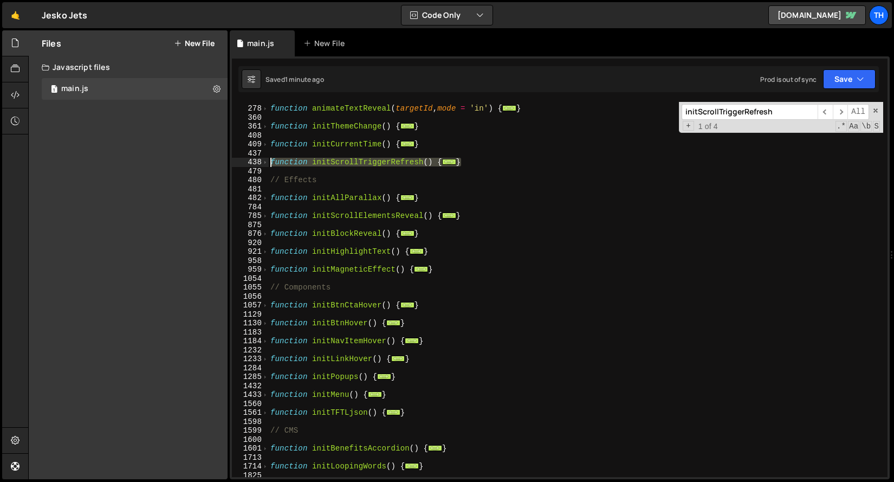
drag, startPoint x: 473, startPoint y: 164, endPoint x: 249, endPoint y: 165, distance: 224.3
click at [249, 165] on div "277 278 360 361 408 409 437 438 479 480 481 482 784 785 875 876 920 921 958 959…" at bounding box center [560, 289] width 656 height 375
type textarea "function initScrollTriggerRefresh() { if (!window.gsap || !window.ScrollTrigger…"
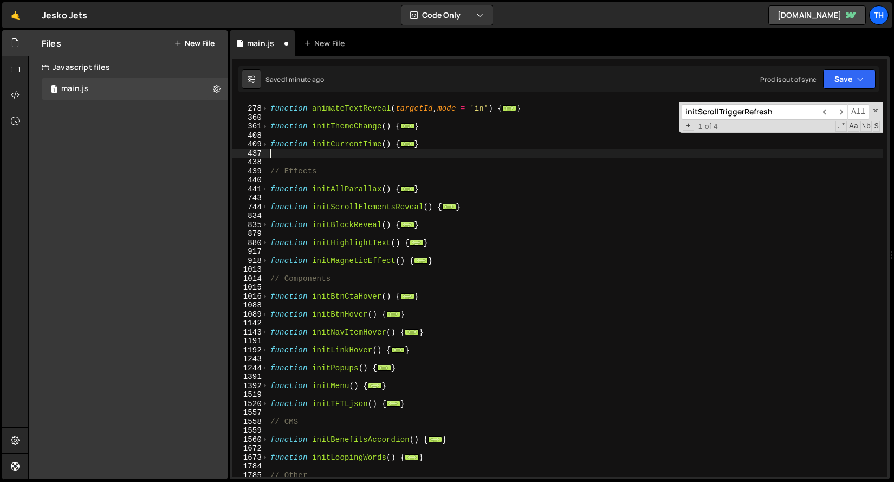
type textarea "}"
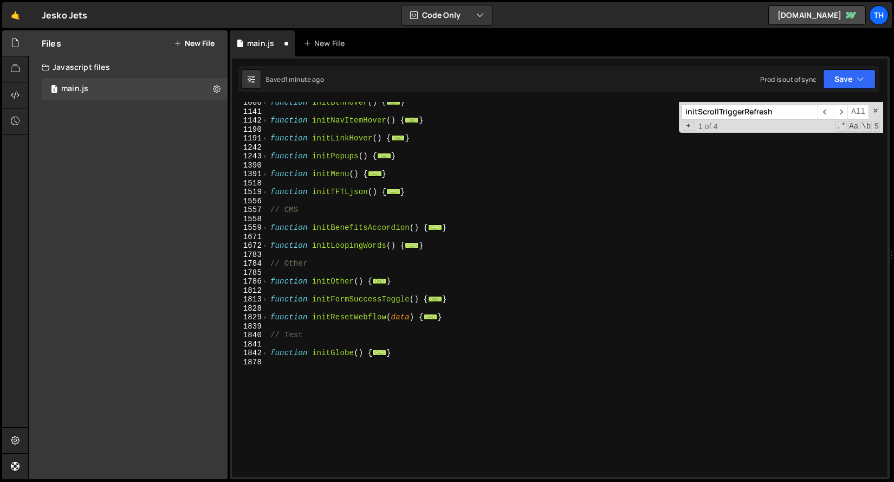
scroll to position [773, 0]
click at [452, 315] on div "function initBtnHover ( ) { ... } function initNavItemHover ( ) { ... } functio…" at bounding box center [575, 294] width 615 height 393
click at [456, 310] on div "function initBtnHover ( ) { ... } function initNavItemHover ( ) { ... } functio…" at bounding box center [575, 294] width 615 height 393
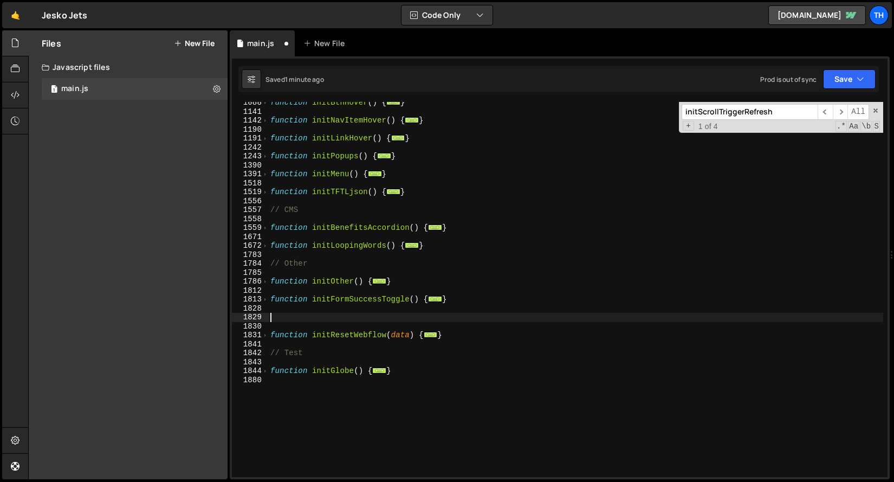
paste textarea "}"
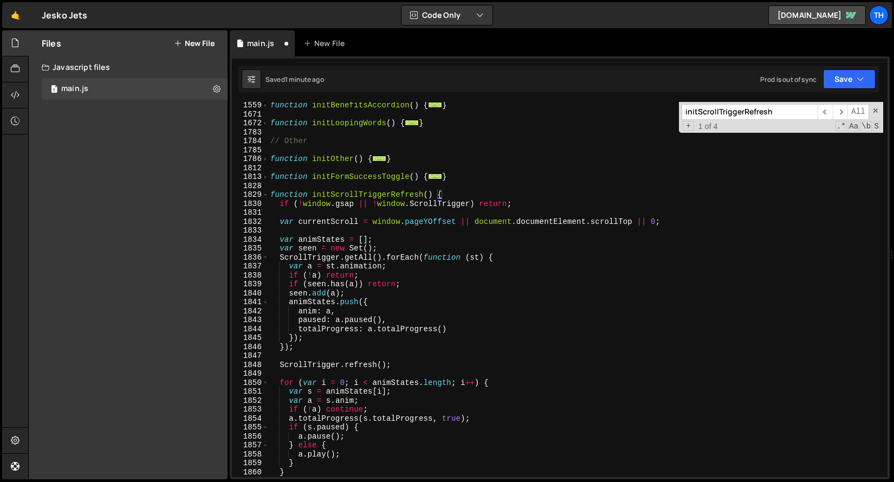
scroll to position [893, 0]
click at [265, 196] on span at bounding box center [265, 196] width 6 height 9
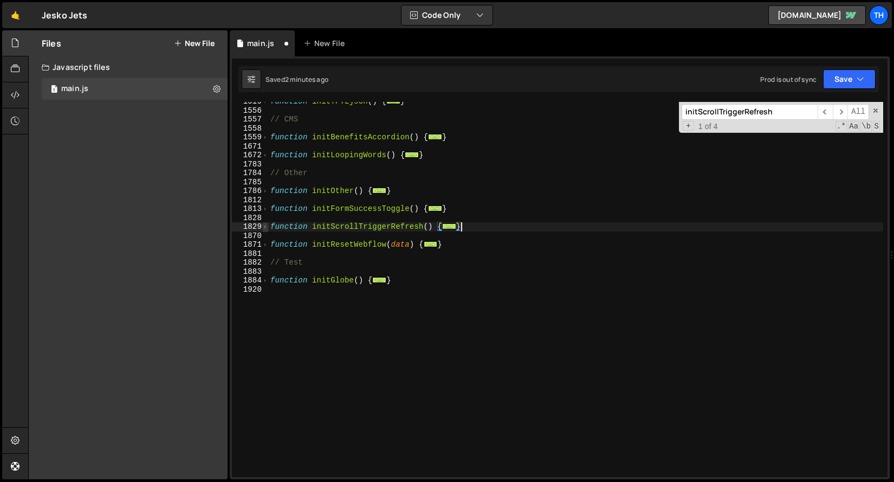
click at [262, 226] on span at bounding box center [265, 226] width 6 height 9
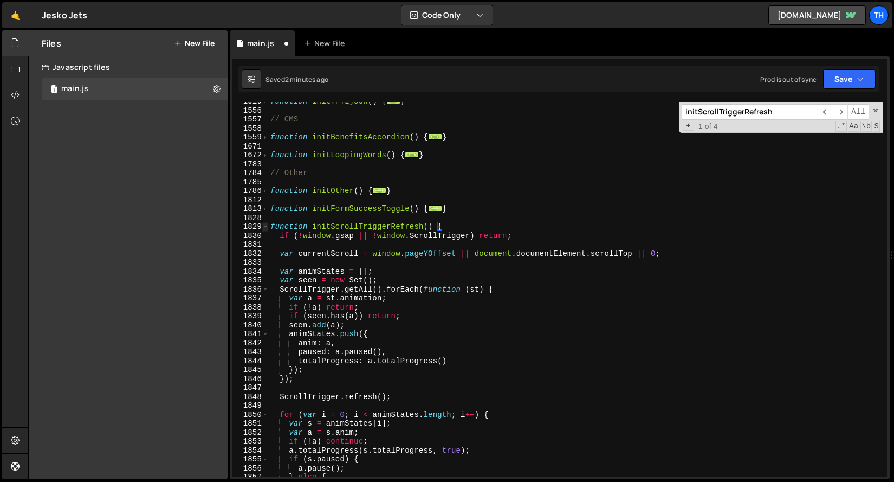
click at [262, 226] on span at bounding box center [265, 226] width 6 height 9
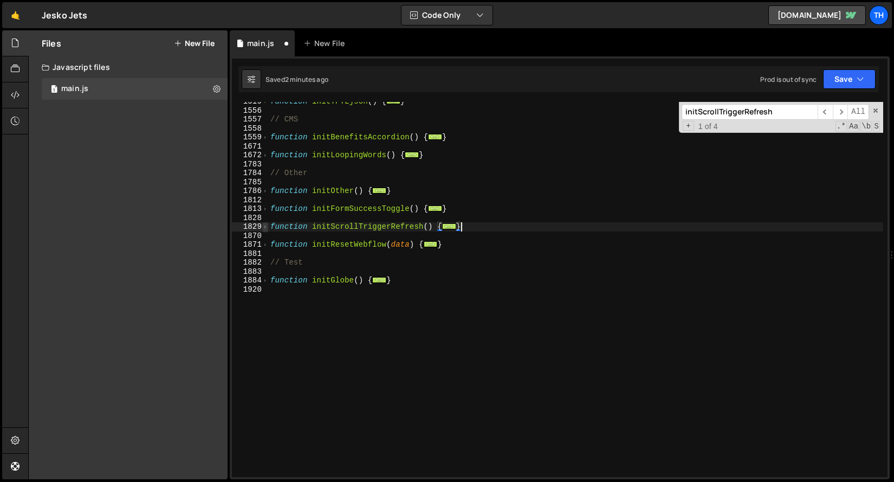
click at [266, 227] on span at bounding box center [265, 226] width 6 height 9
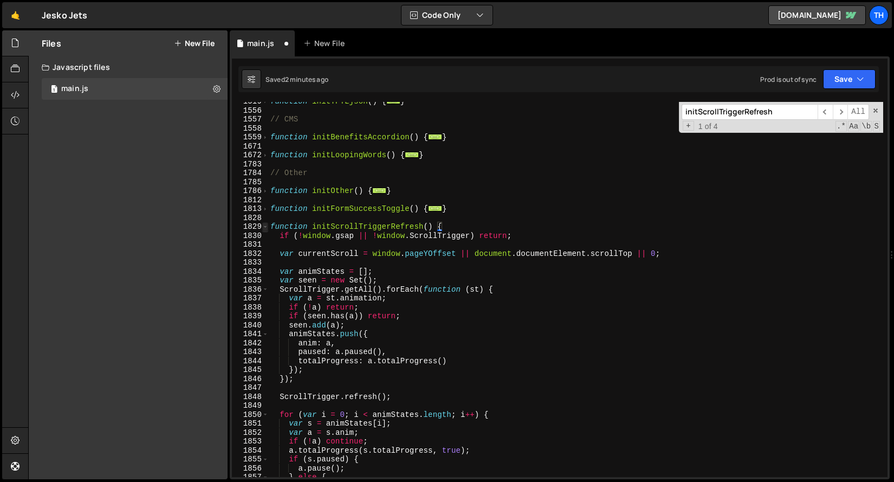
click at [266, 227] on span at bounding box center [265, 226] width 6 height 9
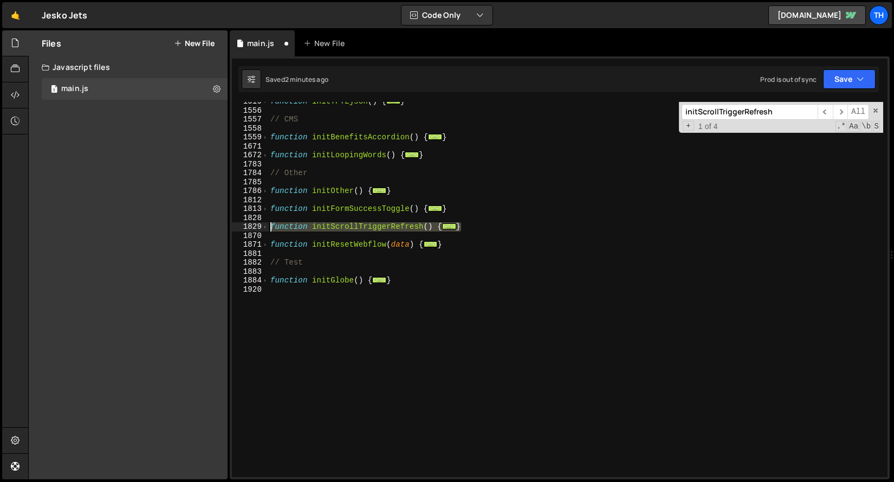
drag, startPoint x: 484, startPoint y: 223, endPoint x: 209, endPoint y: 227, distance: 275.2
click at [209, 227] on div "Files New File Javascript files 1 main.js 0 CSS files Copy share link Edit File…" at bounding box center [461, 254] width 866 height 449
click at [265, 210] on span at bounding box center [265, 208] width 6 height 9
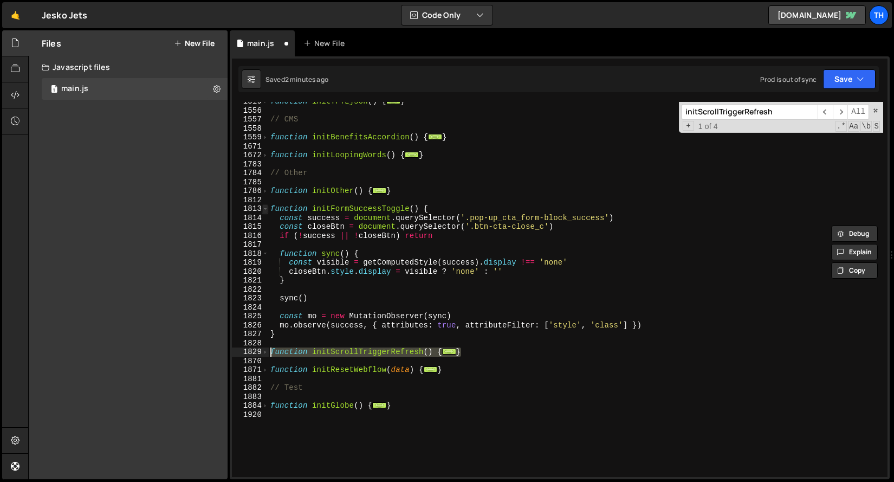
click at [267, 210] on span at bounding box center [265, 208] width 6 height 9
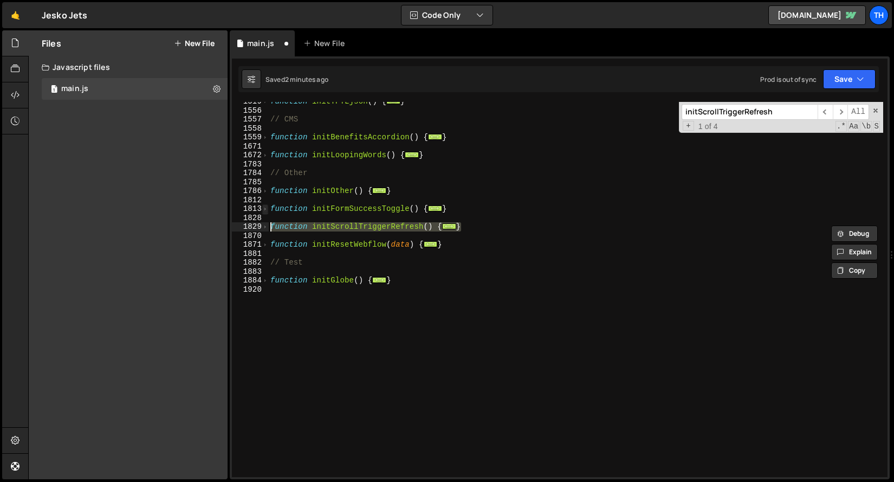
click at [267, 211] on span at bounding box center [265, 208] width 6 height 9
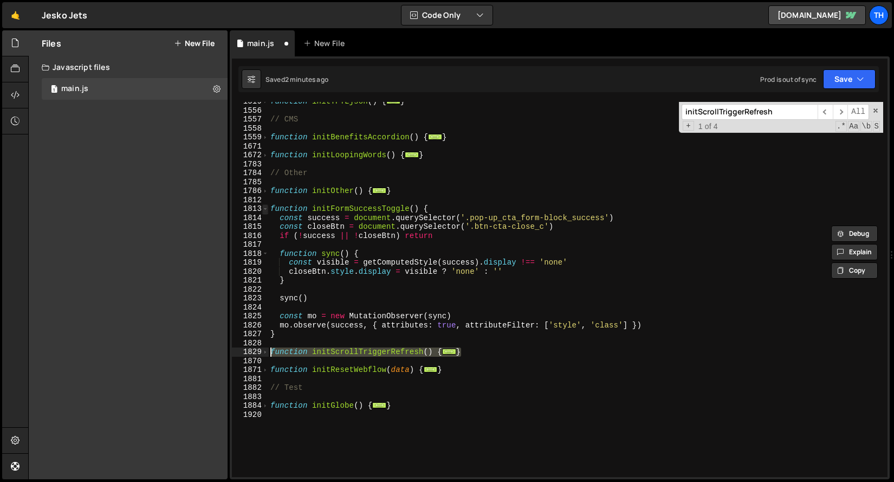
click at [267, 211] on span at bounding box center [265, 208] width 6 height 9
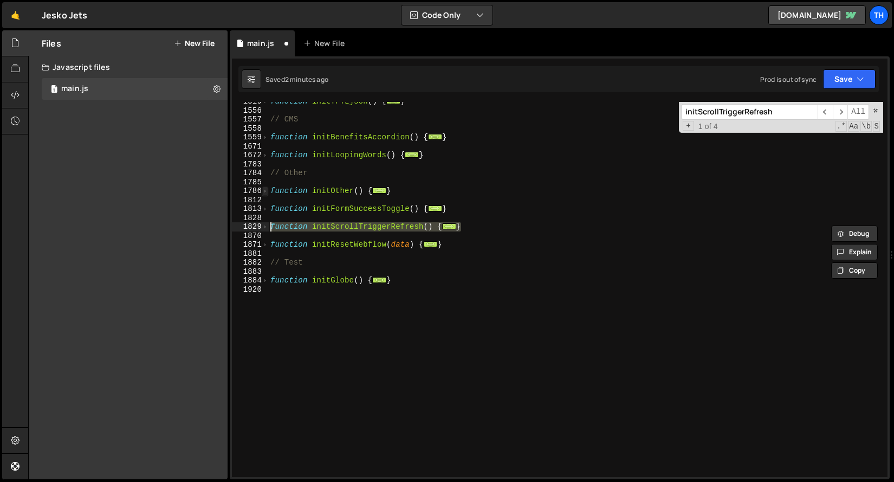
click at [264, 192] on span at bounding box center [265, 190] width 6 height 9
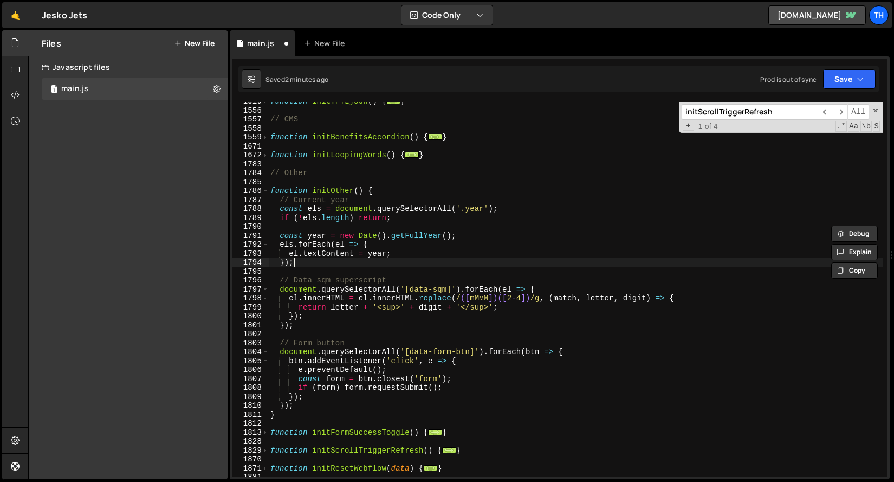
click at [369, 267] on div "function initTFTLjson ( ) { ... } // CMS function initBenefitsAccordion ( ) { .…" at bounding box center [575, 293] width 615 height 393
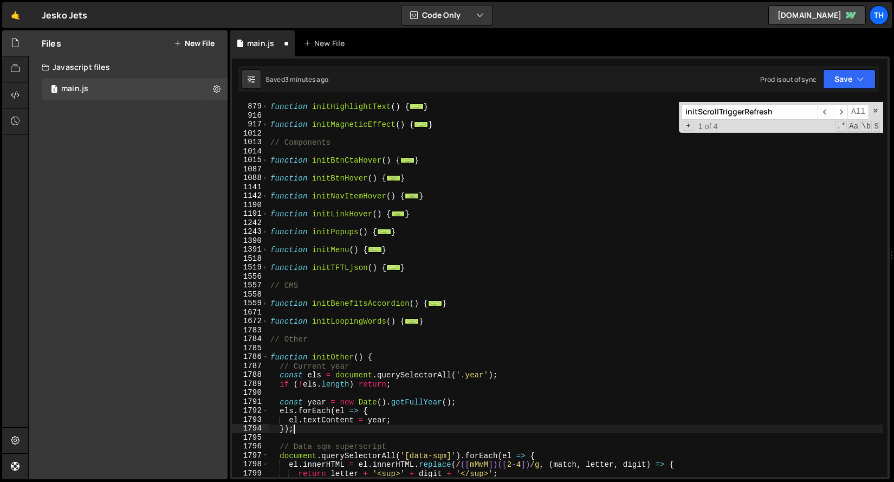
scroll to position [681, 0]
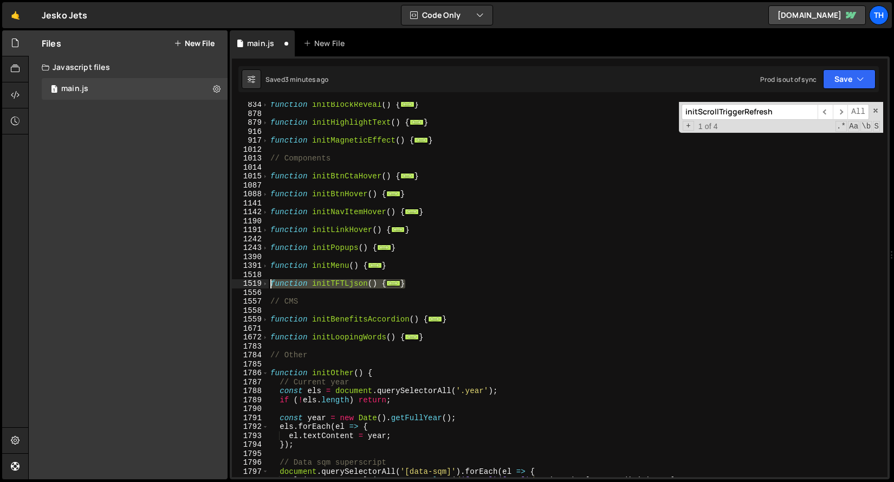
drag, startPoint x: 414, startPoint y: 281, endPoint x: 219, endPoint y: 285, distance: 195.1
click at [219, 285] on div "Files New File Javascript files 1 main.js 0 CSS files Copy share link Edit File…" at bounding box center [461, 254] width 866 height 449
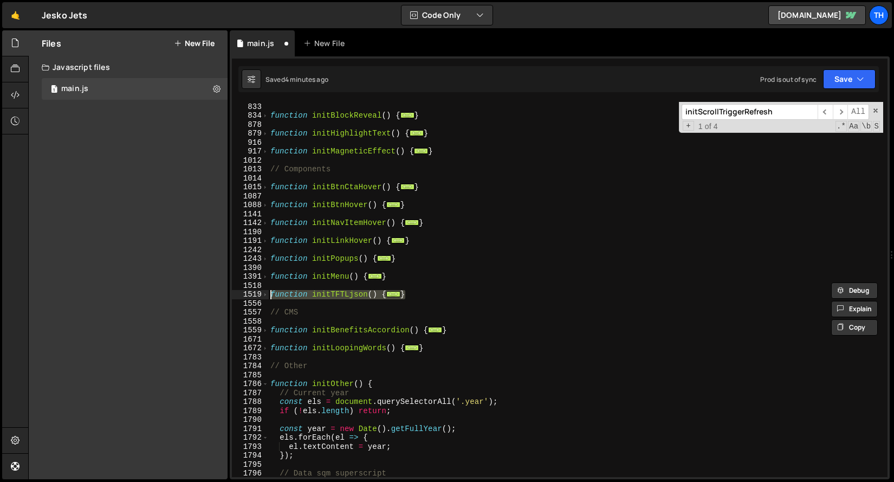
scroll to position [680, 0]
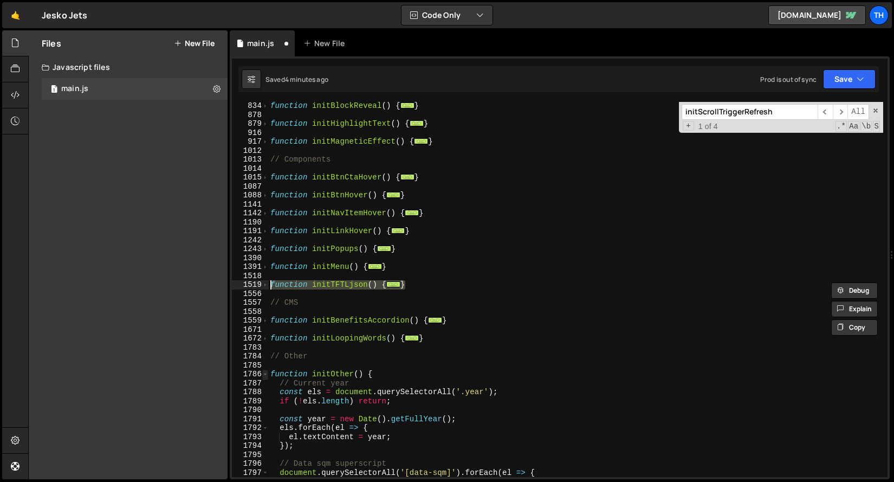
click at [265, 375] on span at bounding box center [265, 373] width 6 height 9
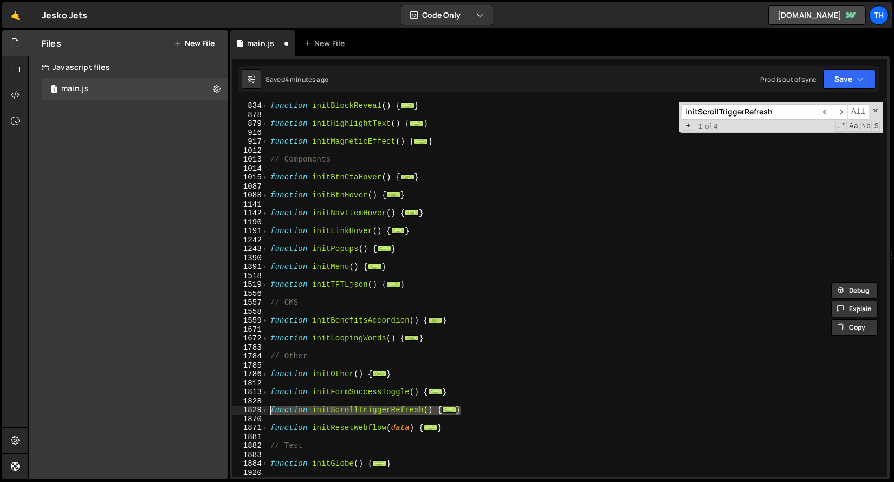
drag, startPoint x: 462, startPoint y: 410, endPoint x: 232, endPoint y: 407, distance: 229.7
click at [232, 407] on div "function initTFTLjson() { document.querySelectorAll('.credits').forEach(trigger…" at bounding box center [560, 289] width 656 height 375
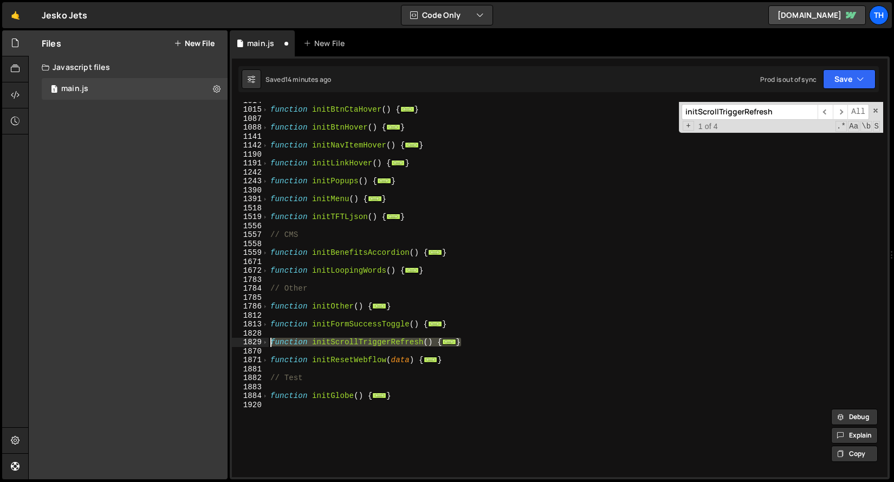
scroll to position [748, 0]
click at [265, 323] on span at bounding box center [265, 323] width 6 height 9
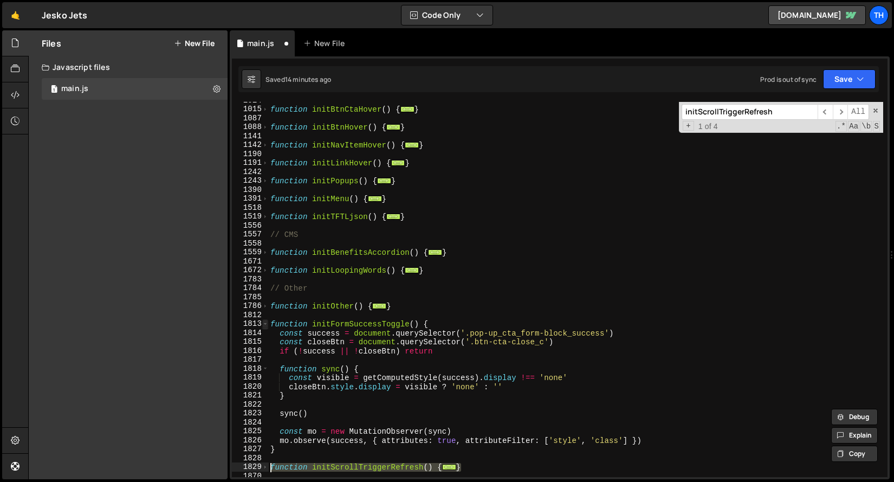
click at [264, 321] on span at bounding box center [265, 323] width 6 height 9
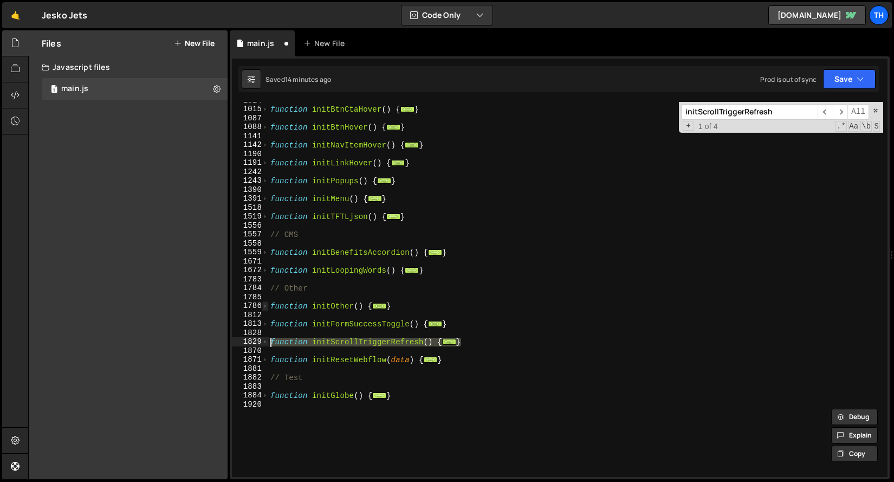
click at [263, 302] on span at bounding box center [265, 305] width 6 height 9
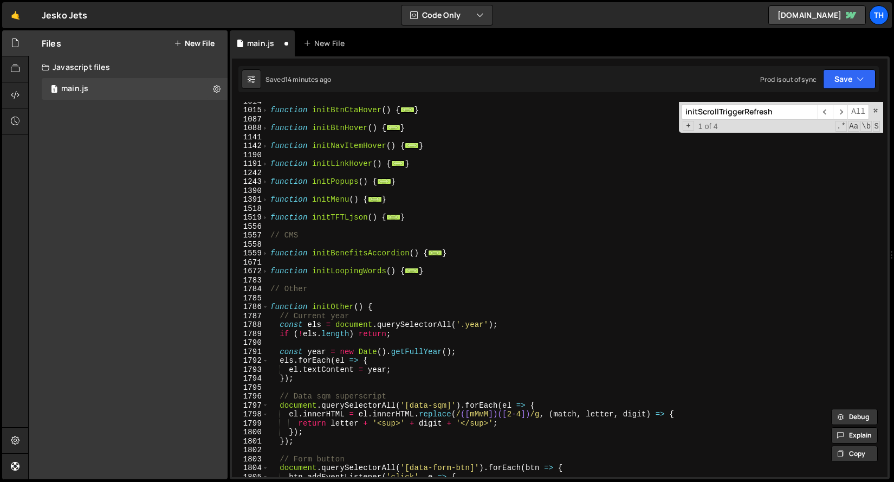
scroll to position [748, 0]
click at [265, 271] on span at bounding box center [265, 270] width 6 height 9
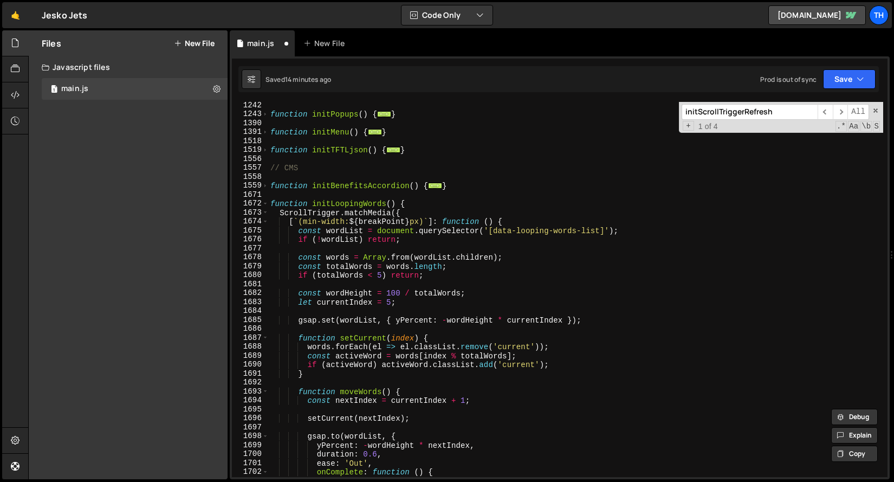
scroll to position [814, 0]
click at [264, 206] on span at bounding box center [265, 204] width 6 height 9
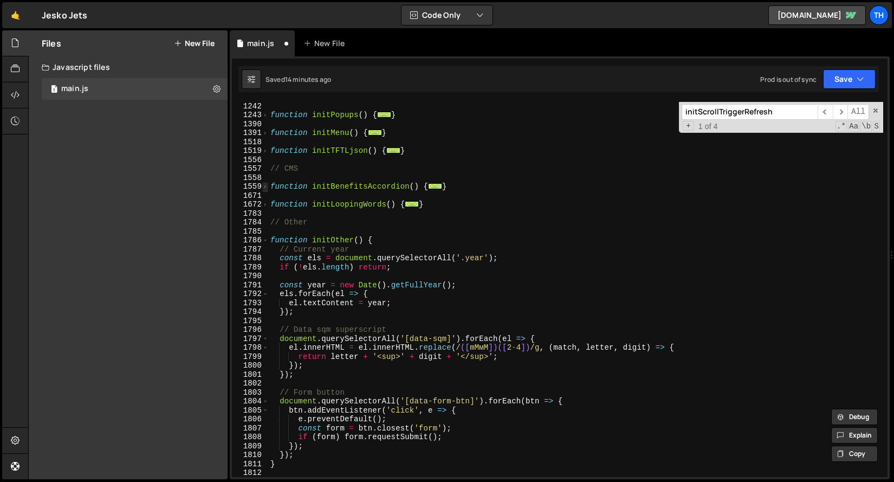
click at [264, 186] on span at bounding box center [265, 186] width 6 height 9
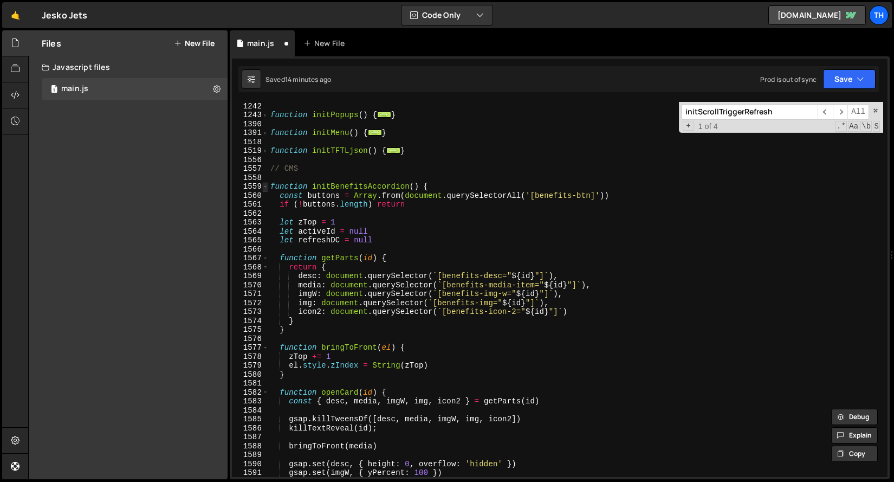
click at [265, 185] on span at bounding box center [265, 186] width 6 height 9
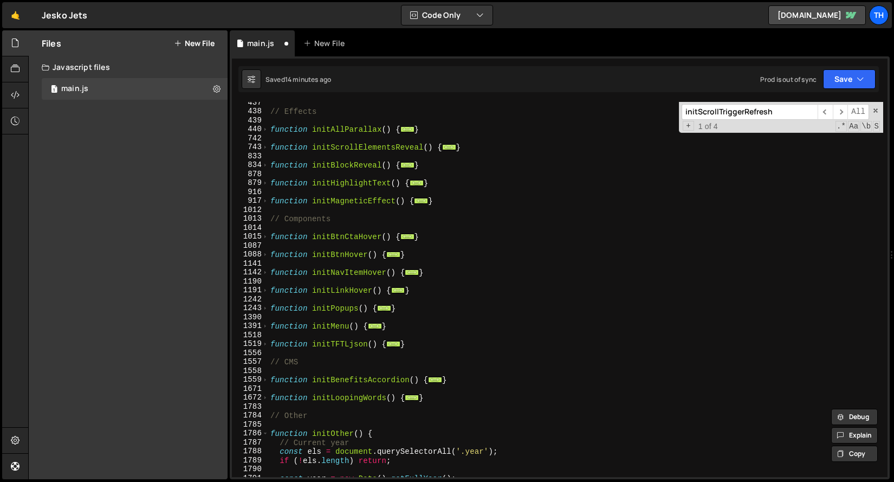
scroll to position [619, 0]
click at [264, 204] on span at bounding box center [265, 202] width 6 height 9
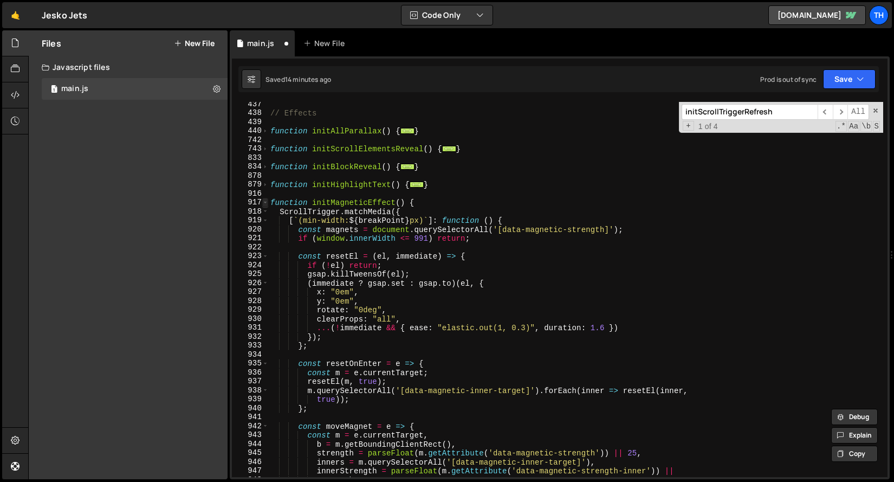
click at [264, 204] on span at bounding box center [265, 202] width 6 height 9
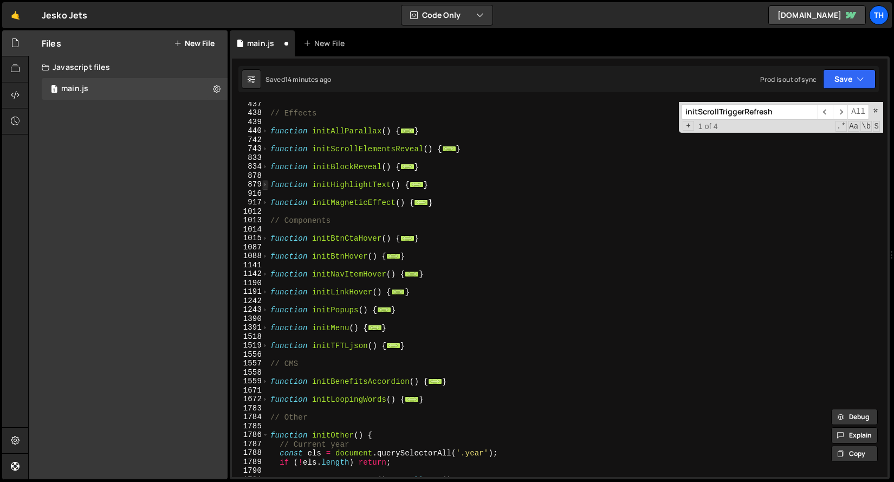
click at [266, 183] on span at bounding box center [265, 184] width 6 height 9
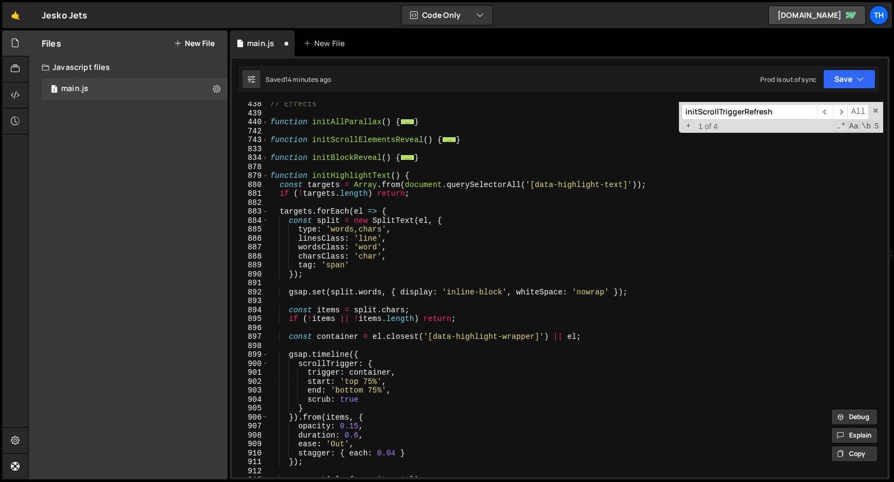
scroll to position [627, 0]
click at [267, 185] on div "880" at bounding box center [250, 185] width 37 height 9
click at [268, 188] on div "880" at bounding box center [250, 185] width 37 height 9
click at [270, 188] on div "// Effects function initAllParallax ( ) { ... } function initScrollElementsReve…" at bounding box center [575, 296] width 615 height 393
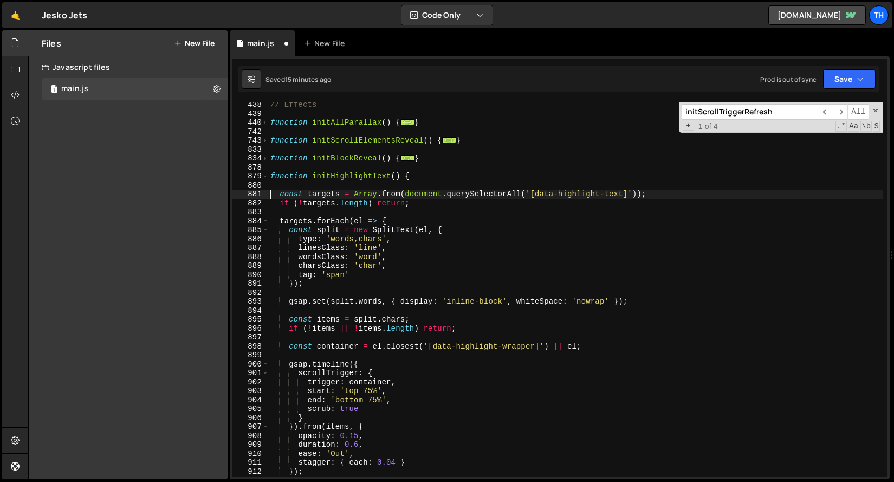
type textarea "const targets = Array.from(document.querySelectorAll('[data-highlight-text]'));"
paste textarea "});"
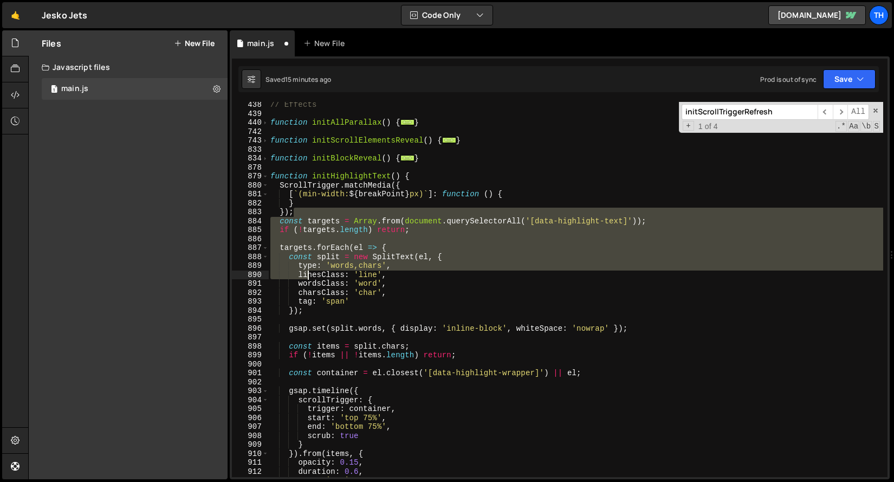
drag, startPoint x: 269, startPoint y: 222, endPoint x: 296, endPoint y: 262, distance: 48.7
click at [297, 263] on div "// Effects function initAllParallax ( ) { ... } function initScrollElementsReve…" at bounding box center [575, 296] width 615 height 393
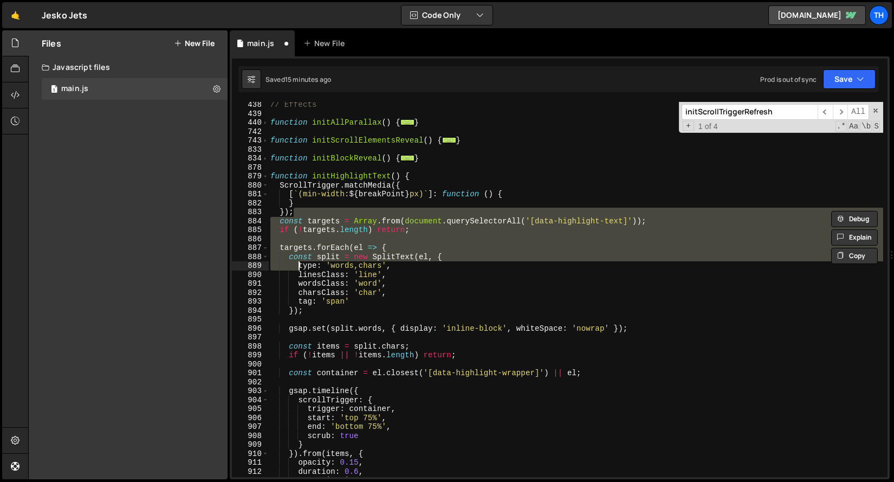
click at [283, 273] on div "// Effects function initAllParallax ( ) { ... } function initScrollElementsReve…" at bounding box center [575, 296] width 615 height 393
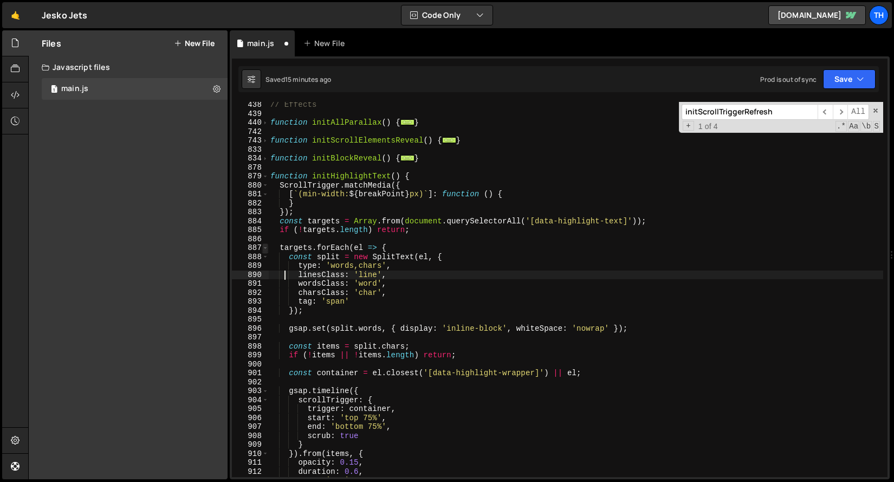
click at [262, 246] on span at bounding box center [265, 247] width 6 height 9
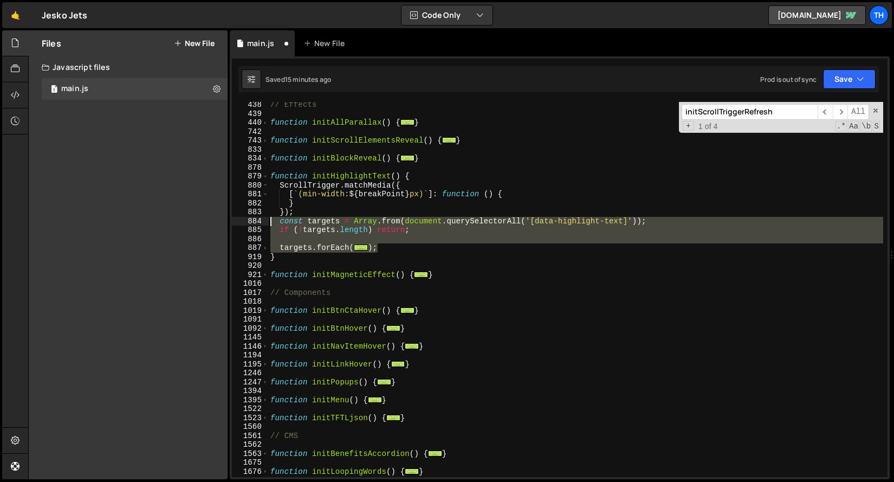
drag, startPoint x: 388, startPoint y: 249, endPoint x: 211, endPoint y: 221, distance: 178.8
click at [211, 221] on div "Files New File Javascript files 1 main.js 0 CSS files Copy share link Edit File…" at bounding box center [461, 254] width 866 height 449
type textarea "const targets = Array.from(document.querySelectorAll('[data-highlight-text]'));…"
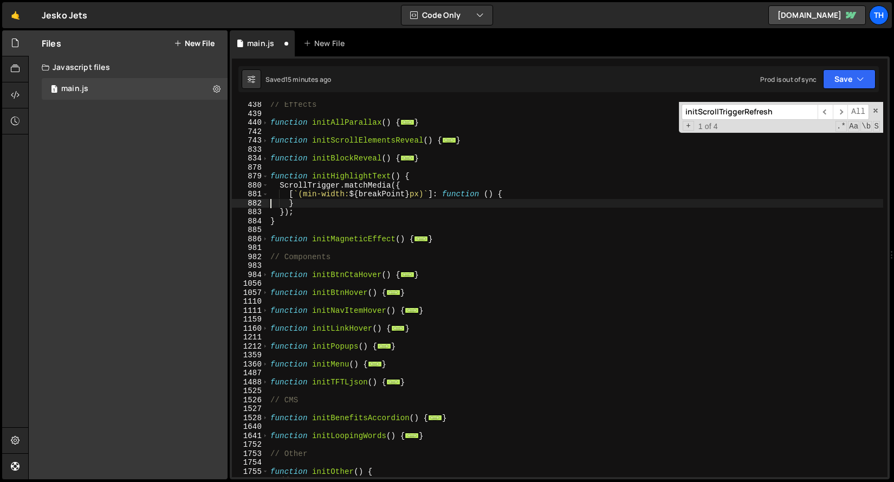
type textarea "}"
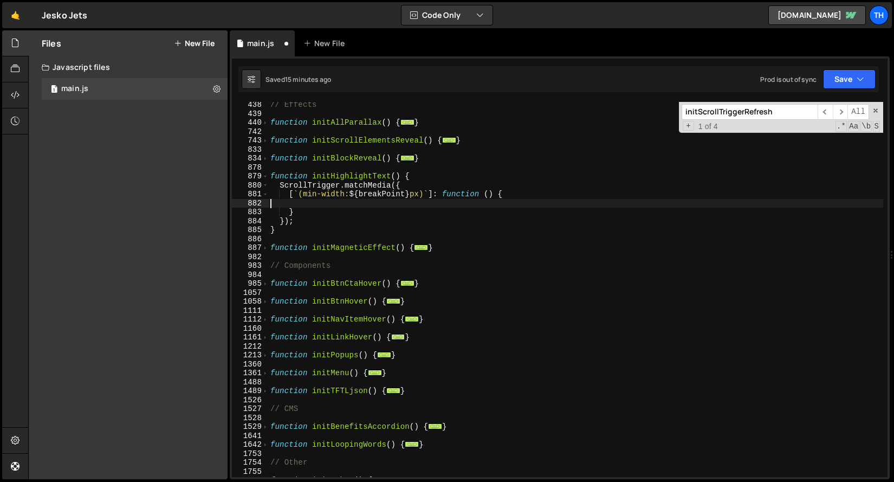
paste textarea "});"
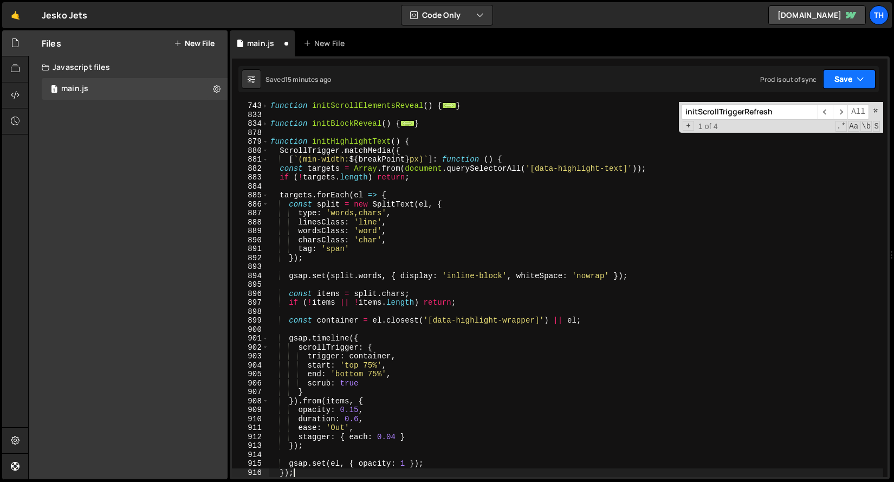
click at [846, 86] on button "Save" at bounding box center [849, 79] width 53 height 20
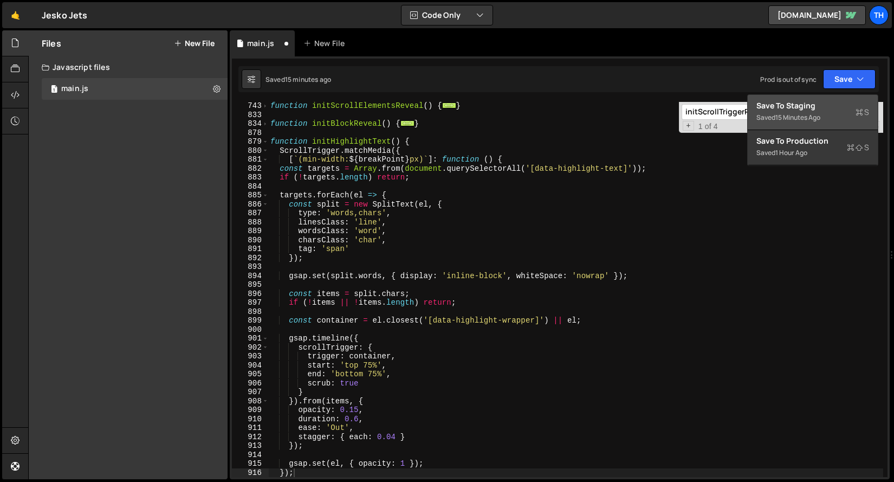
click at [822, 109] on div "Save to Staging S" at bounding box center [812, 105] width 113 height 11
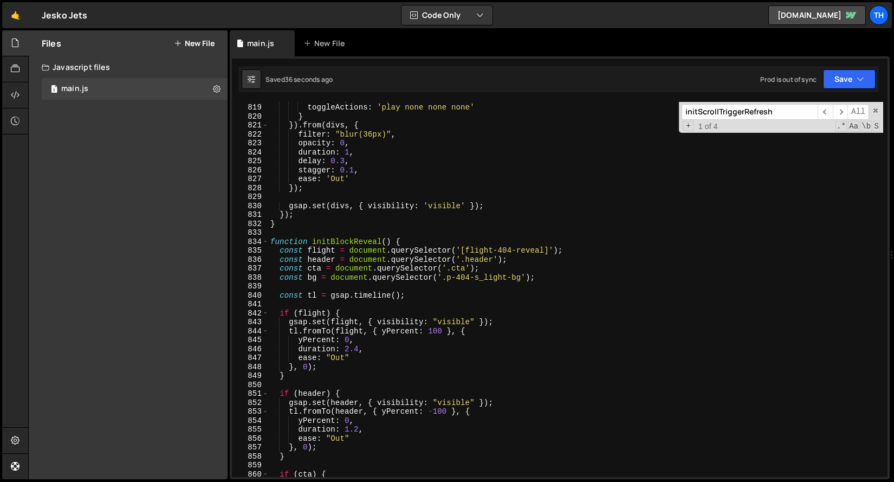
scroll to position [7308, 0]
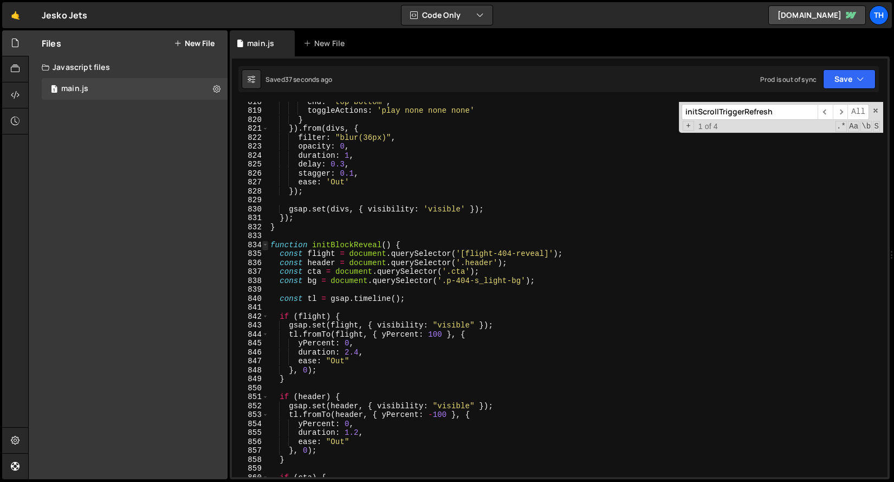
type textarea "});"
click at [263, 247] on span at bounding box center [265, 245] width 6 height 9
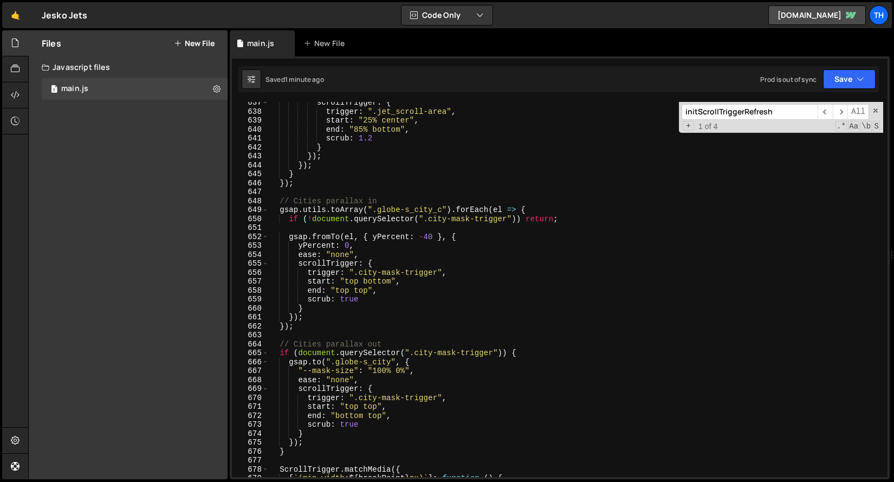
scroll to position [5688, 0]
click at [288, 196] on div "scrollTrigger : { trigger : ".jet_scroll-area" , start : "25% center" , end : "…" at bounding box center [575, 295] width 615 height 393
paste textarea "});"
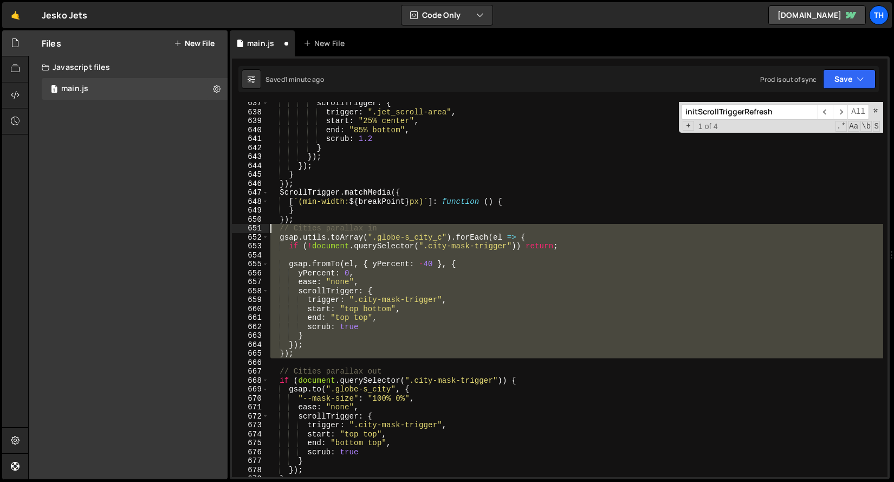
drag, startPoint x: 312, startPoint y: 358, endPoint x: 242, endPoint y: 226, distance: 149.8
click at [242, 226] on div "}); 637 638 639 640 641 642 643 644 645 646 647 648 649 650 651 652 653 654 655…" at bounding box center [560, 289] width 656 height 375
type textarea "// Cities parallax in gsap.utils.toArray(".globe-s_city_c").forEach(el => {"
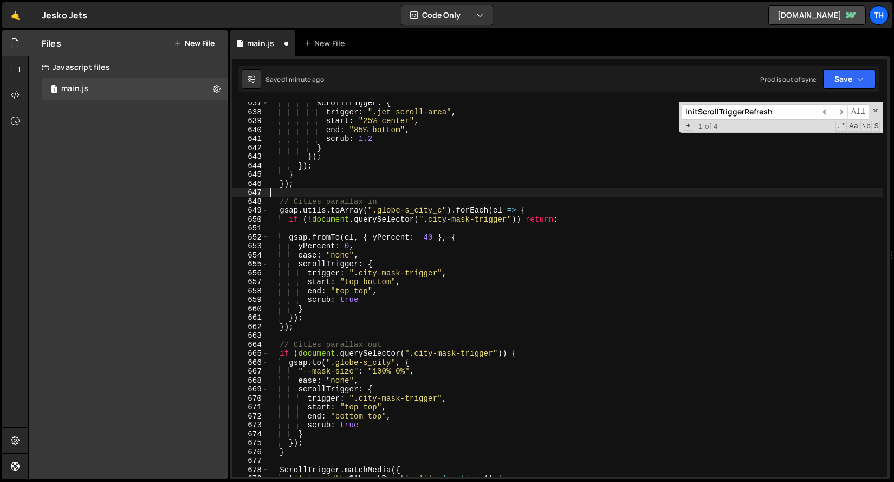
type textarea "}"
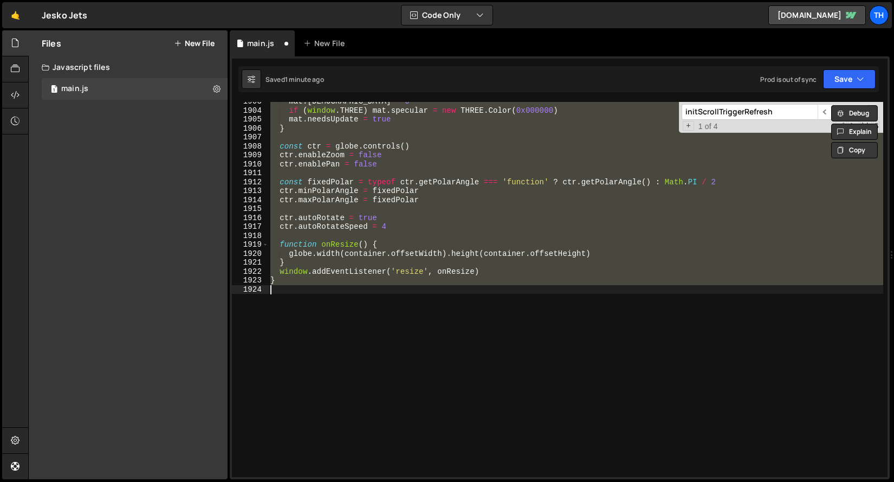
type textarea "} });"
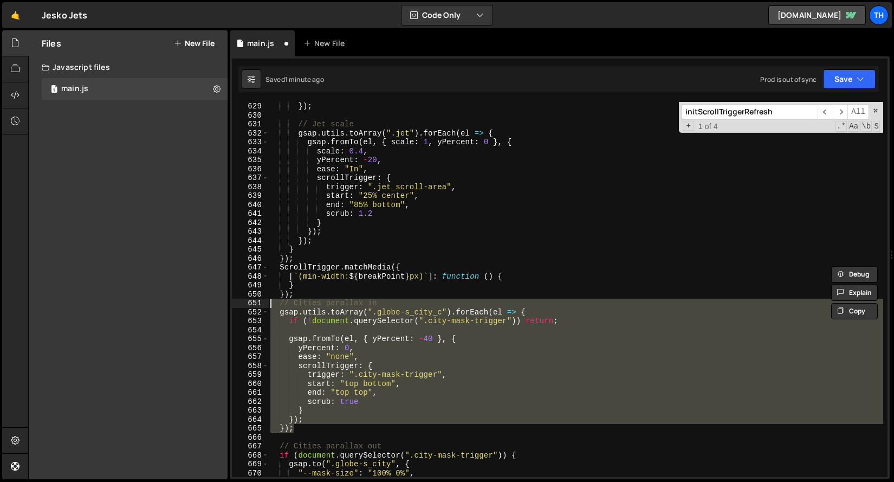
drag, startPoint x: 300, startPoint y: 428, endPoint x: 223, endPoint y: 305, distance: 145.1
click at [223, 305] on div "Files New File Javascript files 1 main.js 0 CSS files Copy share link Edit File…" at bounding box center [461, 254] width 866 height 449
type textarea "// Cities parallax in gsap.utils.toArray(".globe-s_city_c").forEach(el => {"
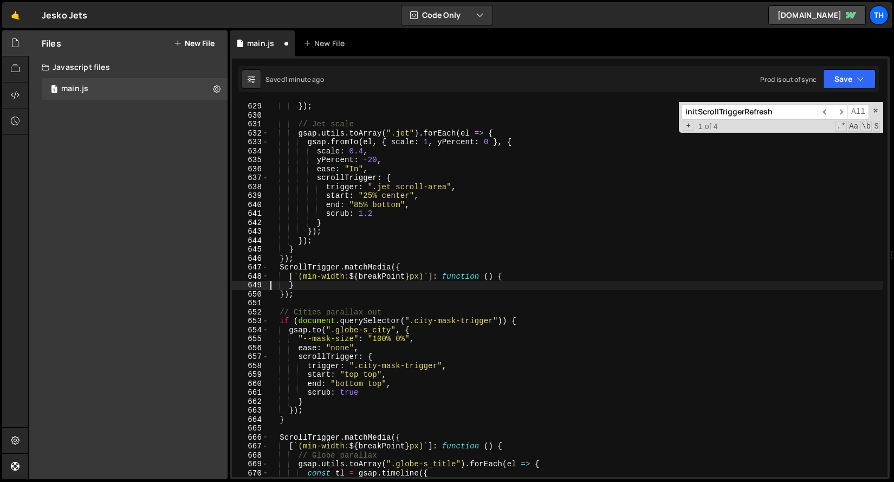
type textarea "}"
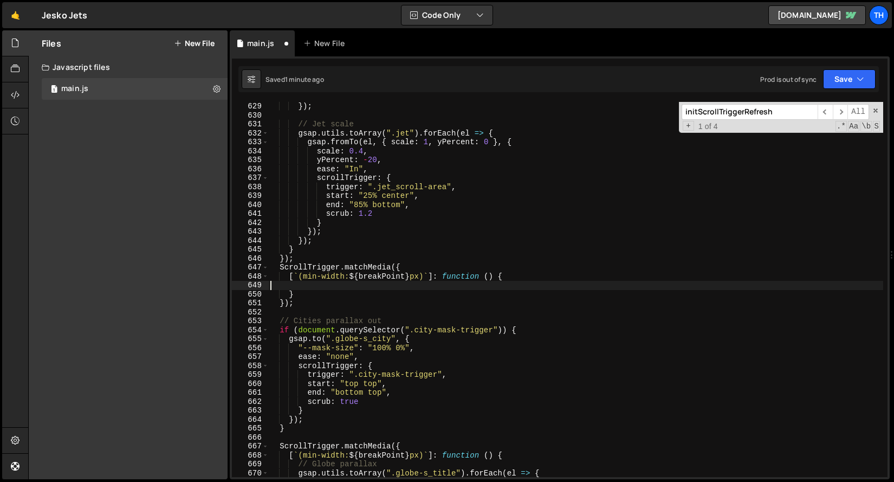
paste textarea "});"
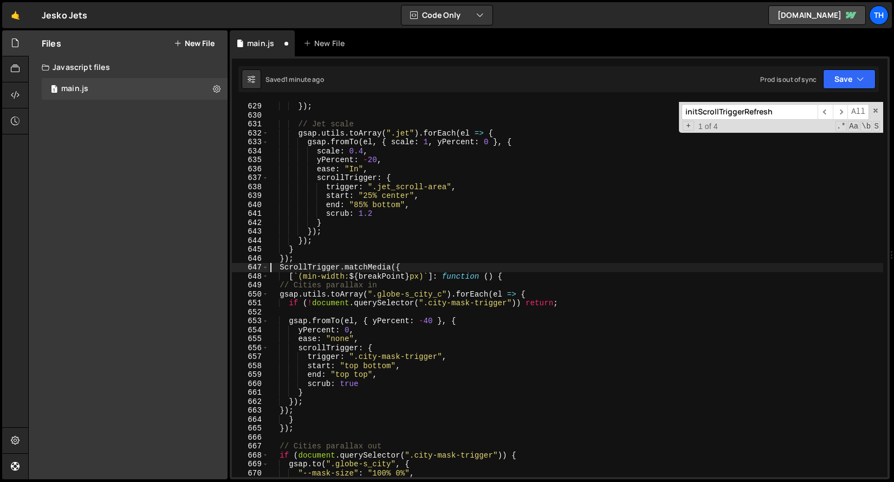
click at [269, 268] on div "}) ; // Jet scale gsap . utils . toArray ( ".jet" ) . forEach ( el => { gsap . …" at bounding box center [575, 298] width 615 height 393
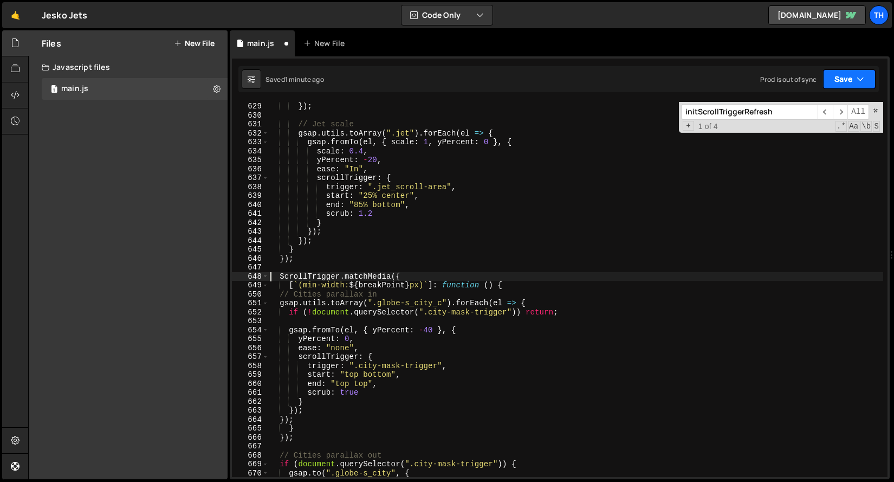
type textarea "ScrollTrigger.matchMedia({"
click at [845, 77] on button "Save" at bounding box center [849, 79] width 53 height 20
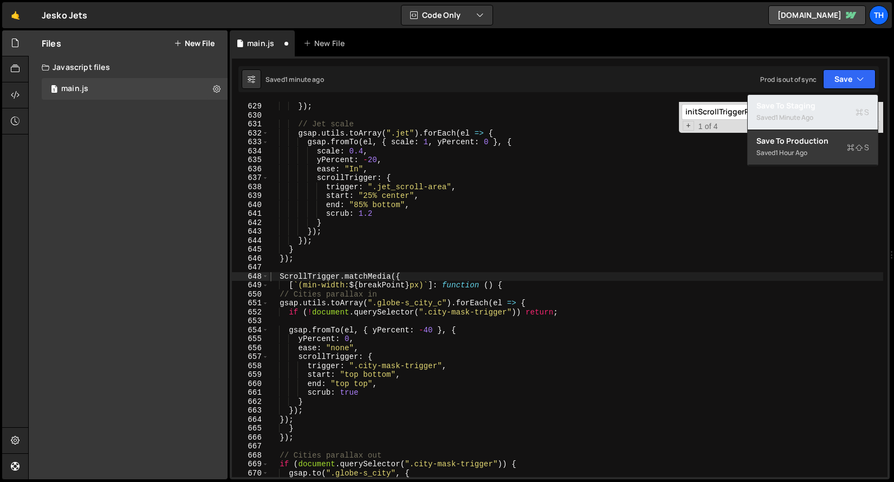
click at [810, 122] on div "Saved 1 minute ago" at bounding box center [812, 117] width 113 height 13
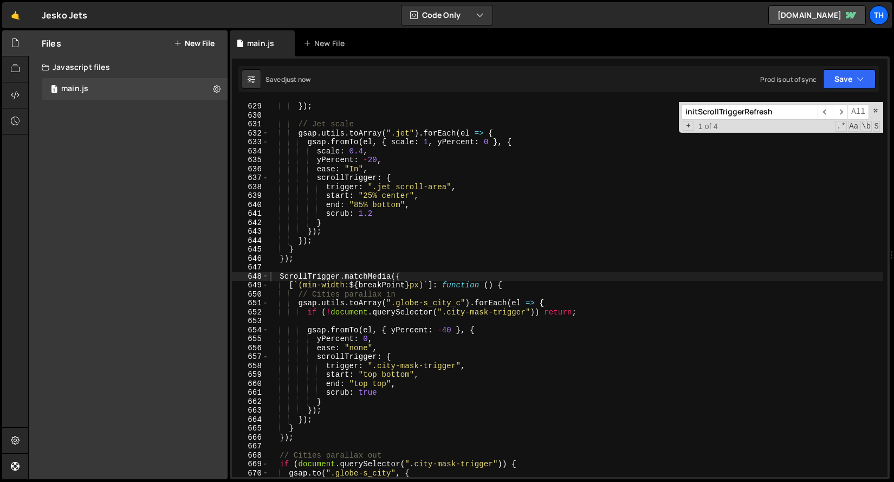
click at [830, 69] on div "Saved just now Prod is out of sync Upgrade to Edit Save Save to Staging S Saved…" at bounding box center [558, 79] width 640 height 26
click at [830, 74] on button "Save" at bounding box center [849, 79] width 53 height 20
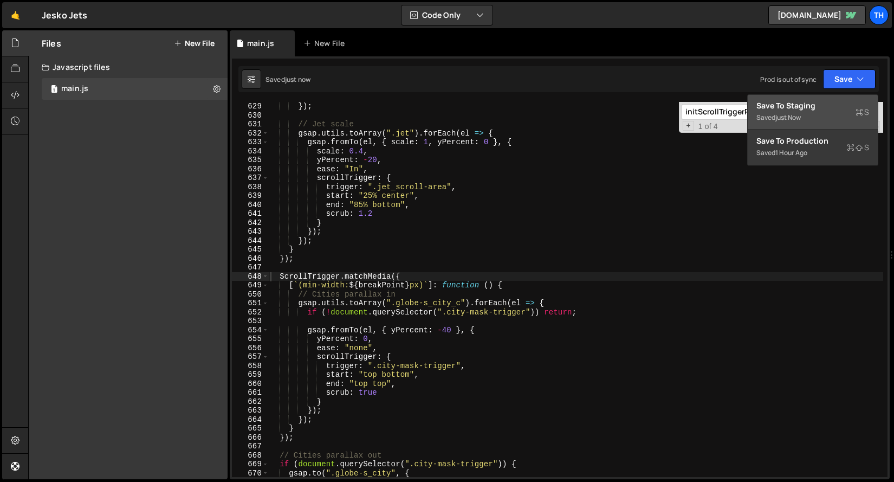
click at [790, 104] on div "Save to Staging S" at bounding box center [812, 105] width 113 height 11
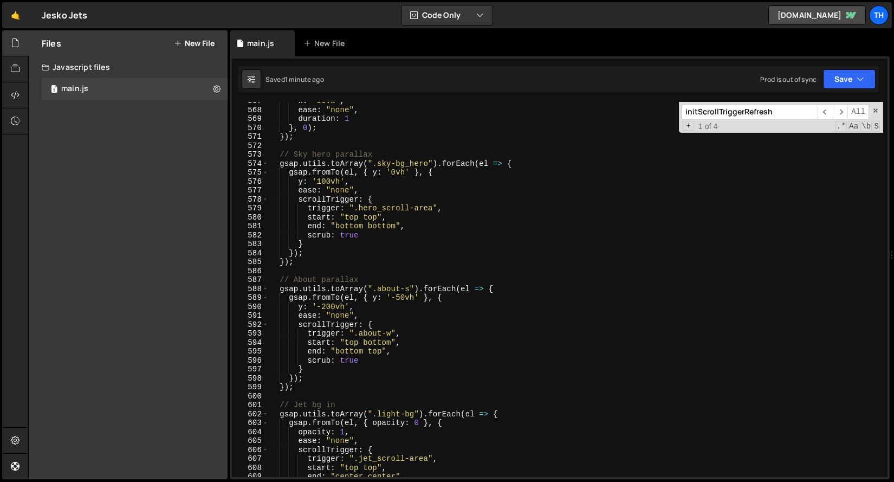
scroll to position [5054, 0]
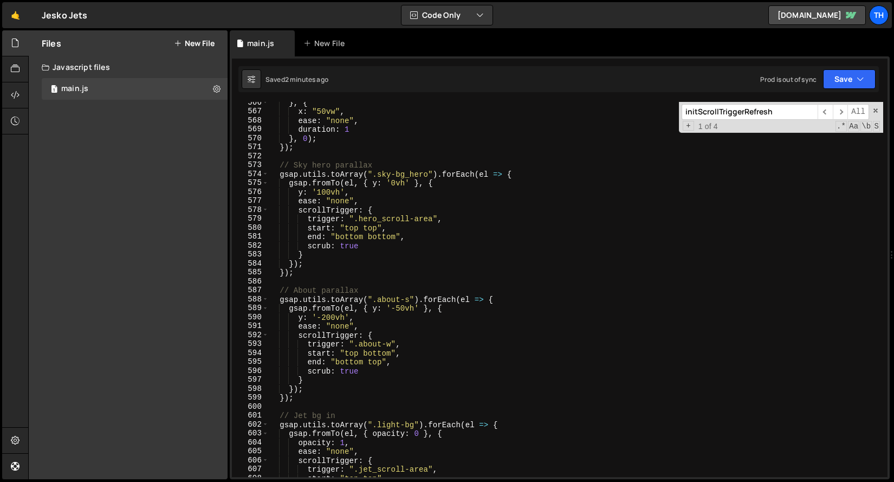
click at [451, 477] on div "ScrollTrigger.matchMedia({ 566 567 568 569 570 571 572 573 574 575 576 577 578 …" at bounding box center [560, 267] width 660 height 423
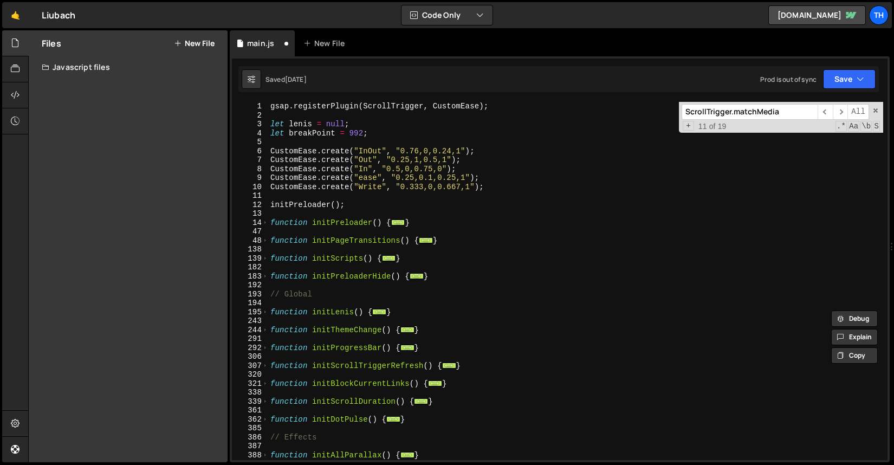
scroll to position [0, 9]
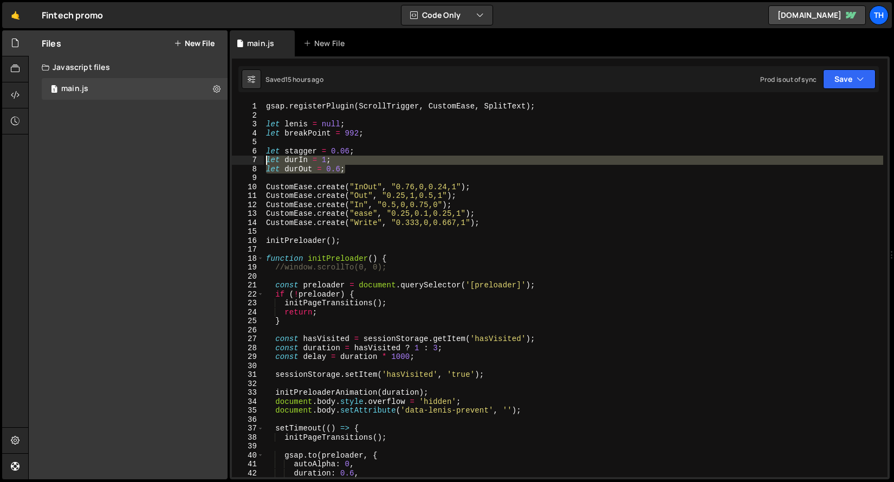
drag, startPoint x: 374, startPoint y: 170, endPoint x: 243, endPoint y: 159, distance: 131.0
click at [243, 159] on div "let durOut = 0.6; 1 2 3 4 5 6 7 8 9 10 11 12 13 14 15 16 17 18 19 20 21 22 23 2…" at bounding box center [560, 289] width 656 height 375
click at [368, 173] on div "gsap . registerPlugin ( ScrollTrigger , CustomEase , SplitText ) ; let lenis = …" at bounding box center [573, 289] width 619 height 375
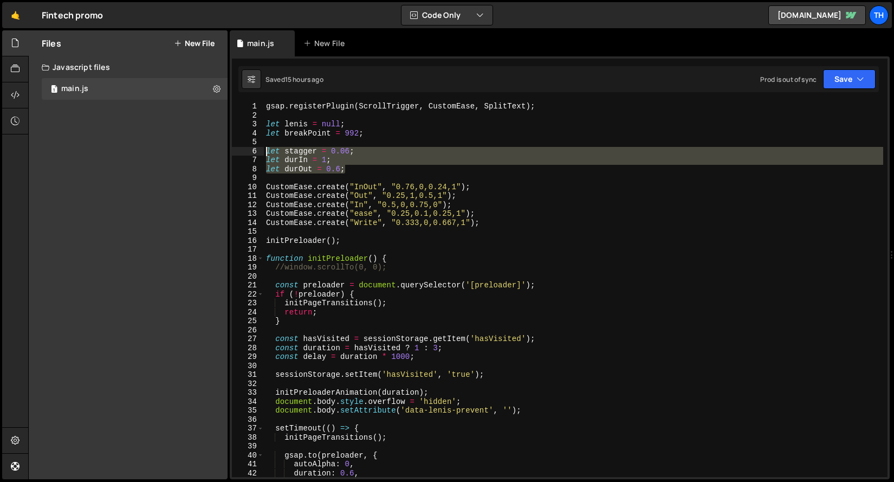
drag, startPoint x: 315, startPoint y: 167, endPoint x: 227, endPoint y: 152, distance: 89.1
click at [227, 152] on div "Files New File Javascript files 1 main.js 0 CSS files Copy share link Edit File…" at bounding box center [461, 254] width 866 height 449
type textarea "let stagger = 0.06; let durIn = 1;"
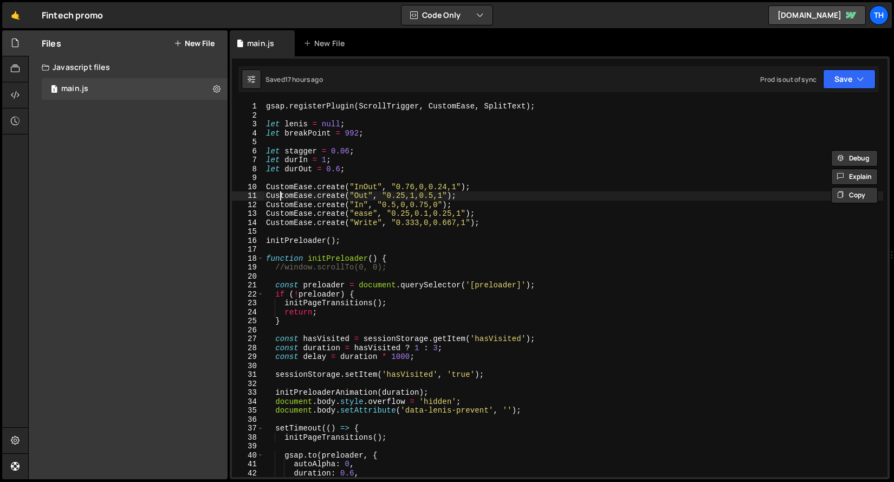
click at [279, 192] on div "gsap . registerPlugin ( ScrollTrigger , CustomEase , SplitText ) ; let [PERSON_…" at bounding box center [573, 298] width 619 height 393
type textarea "CustomEase.create("Out", "0.25,1,0.5,1");"
click at [262, 257] on span at bounding box center [260, 258] width 6 height 9
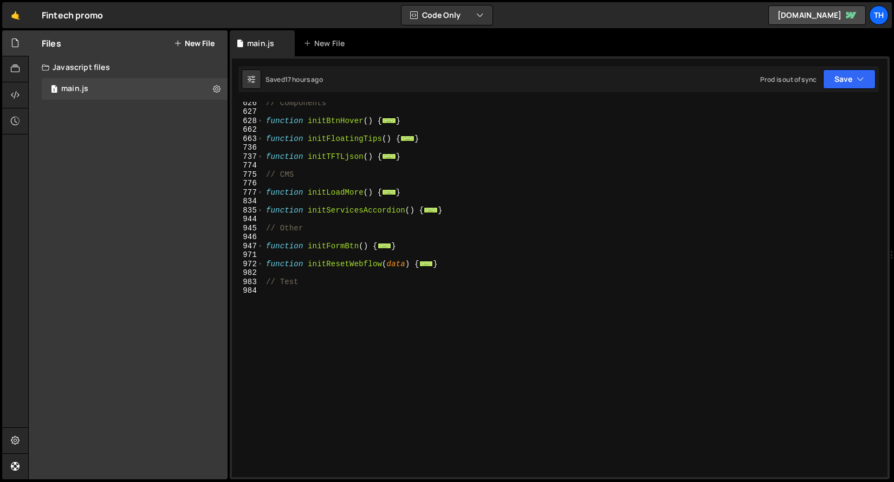
scroll to position [442, 0]
click at [446, 257] on div "// Components function initBtnHover ( ) { ... } function initFloatingTips ( ) {…" at bounding box center [573, 294] width 619 height 393
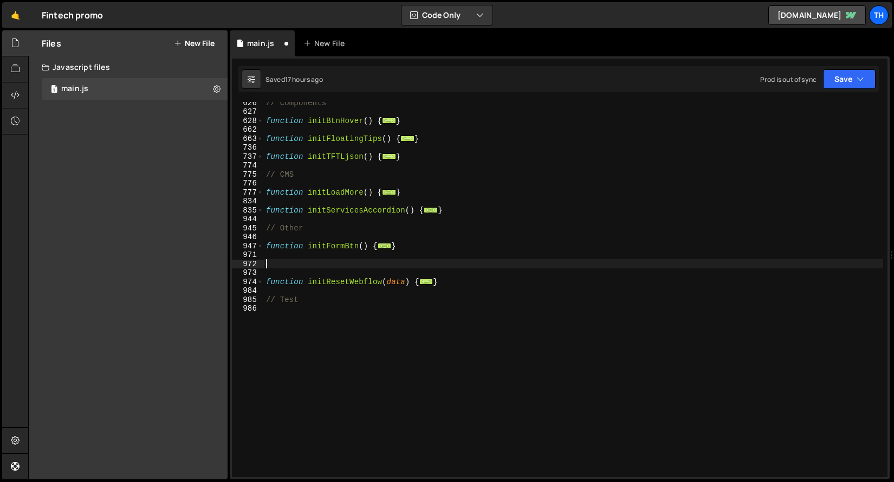
paste textarea "}"
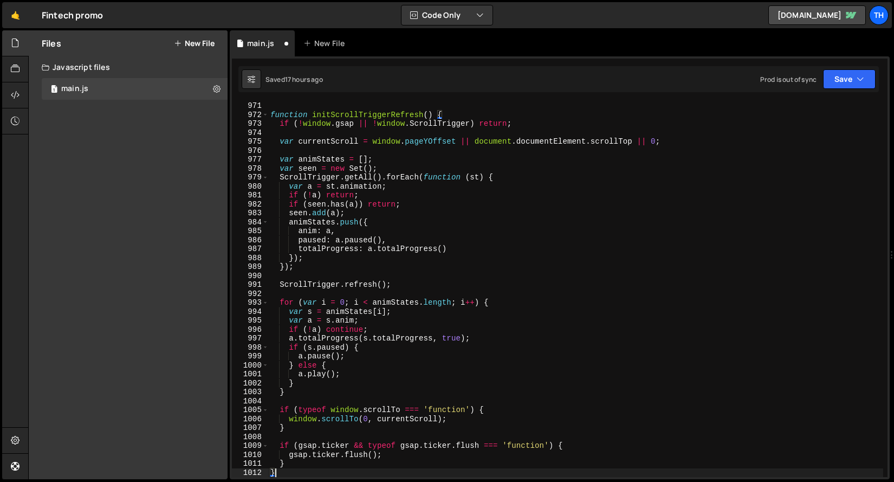
click at [385, 118] on div "function initScrollTriggerRefresh ( ) { if ( ! window . gsap || ! window . Scro…" at bounding box center [575, 297] width 615 height 393
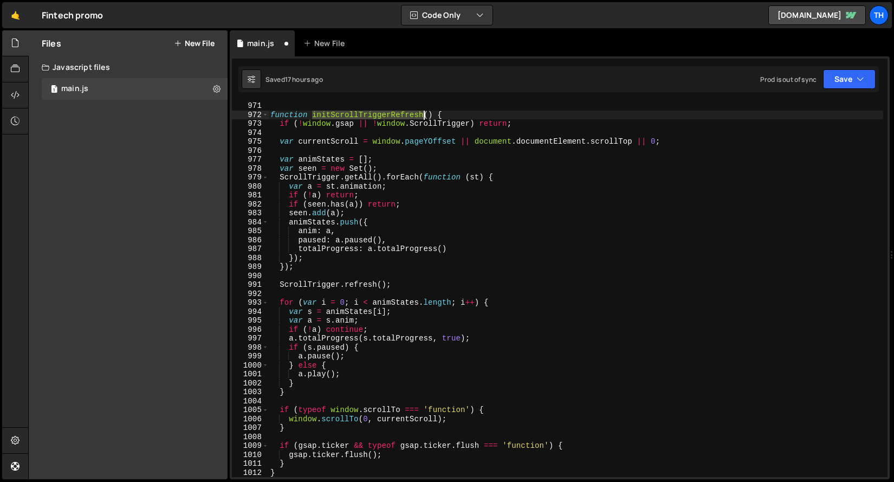
click at [385, 118] on div "function initScrollTriggerRefresh ( ) { if ( ! window . gsap || ! window . Scro…" at bounding box center [575, 297] width 615 height 393
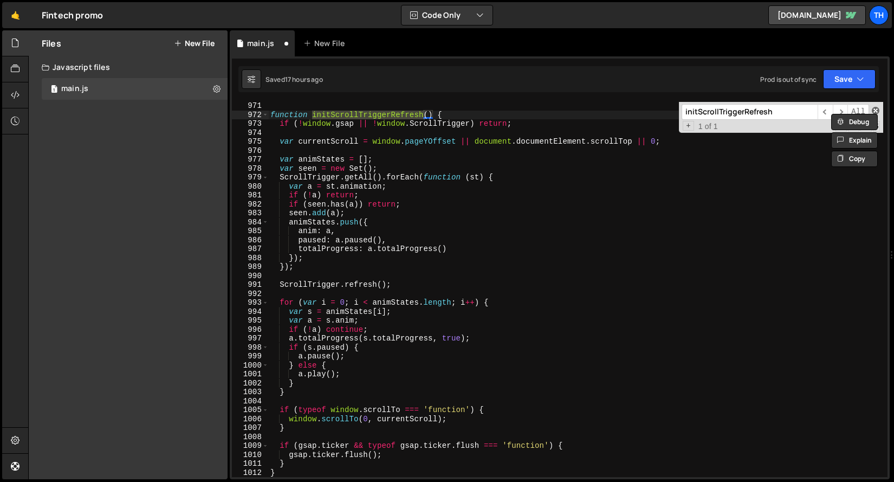
click at [878, 108] on span at bounding box center [876, 111] width 8 height 8
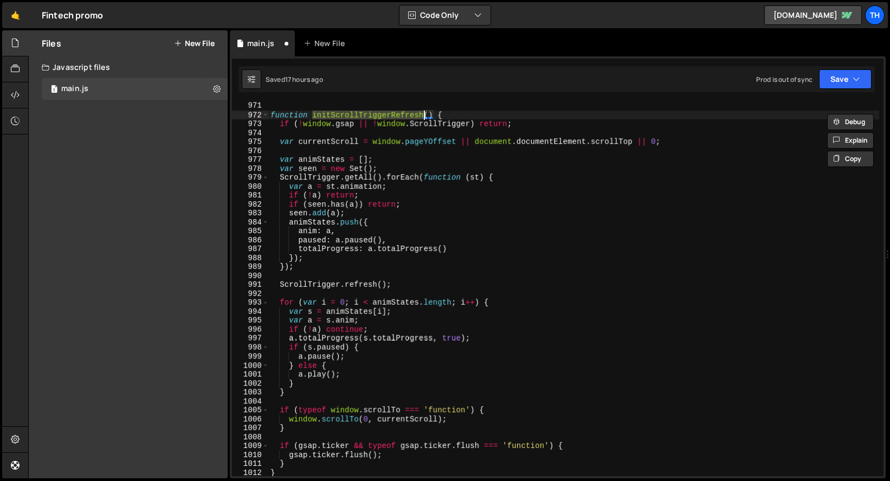
click at [262, 108] on div "971" at bounding box center [250, 105] width 37 height 9
click at [255, 111] on div "972" at bounding box center [250, 115] width 37 height 9
click at [269, 126] on div "function initScrollTriggerRefresh ( ) { if ( ! window . gsap || ! window . Scro…" at bounding box center [575, 289] width 615 height 375
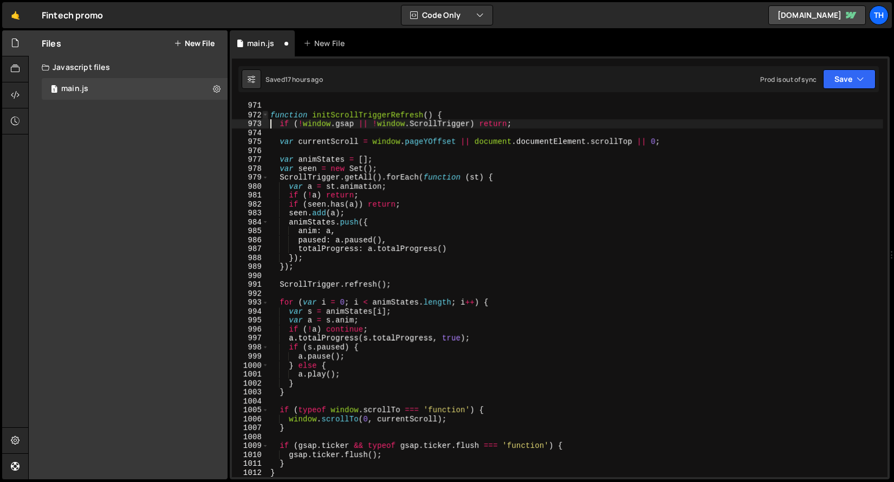
click at [263, 115] on span at bounding box center [265, 115] width 6 height 9
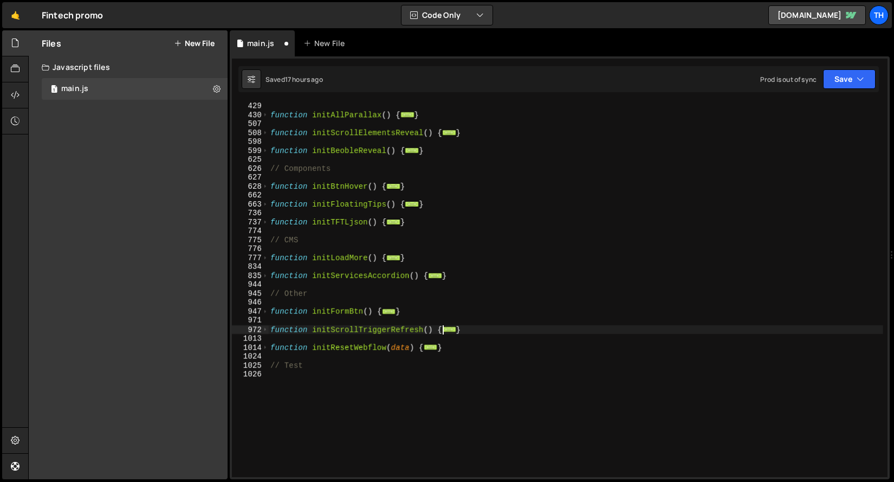
scroll to position [375, 0]
click at [267, 262] on span at bounding box center [265, 258] width 6 height 9
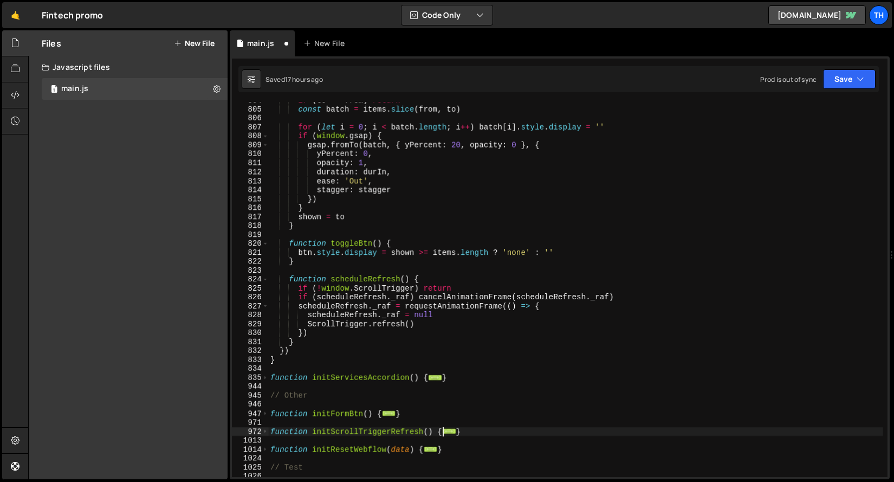
scroll to position [757, 0]
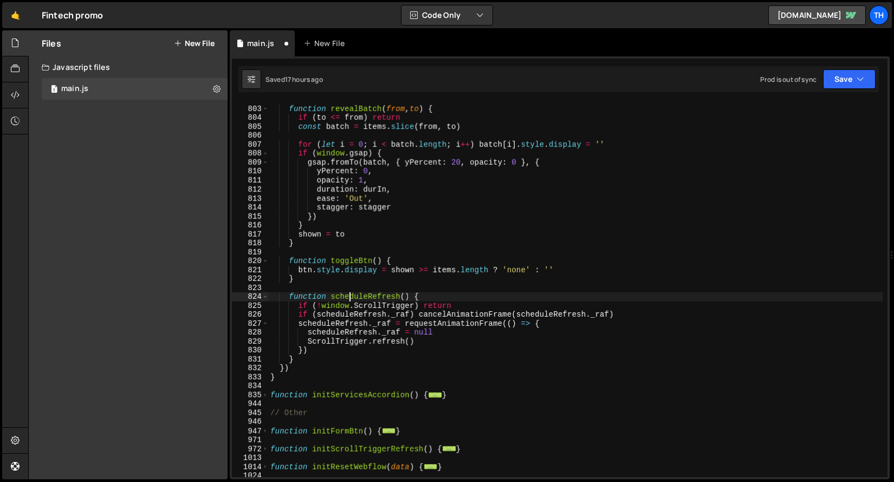
click at [349, 295] on div "function revealBatch ( from , to ) { if ( to <= from ) return const batch = ite…" at bounding box center [575, 291] width 615 height 393
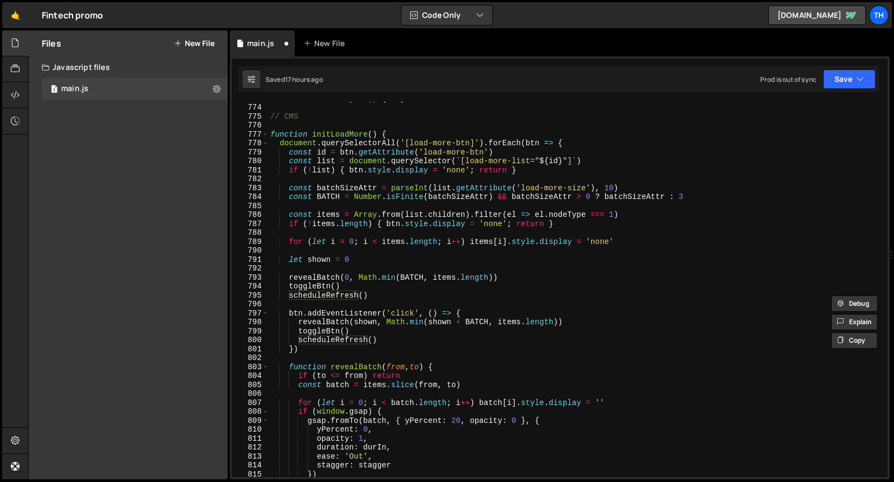
scroll to position [499, 0]
drag, startPoint x: 290, startPoint y: 295, endPoint x: 322, endPoint y: 294, distance: 32.0
click at [309, 294] on div "function initTFTLjson ( ) { ... } // CMS function initLoadMore ( ) { document .…" at bounding box center [575, 290] width 615 height 393
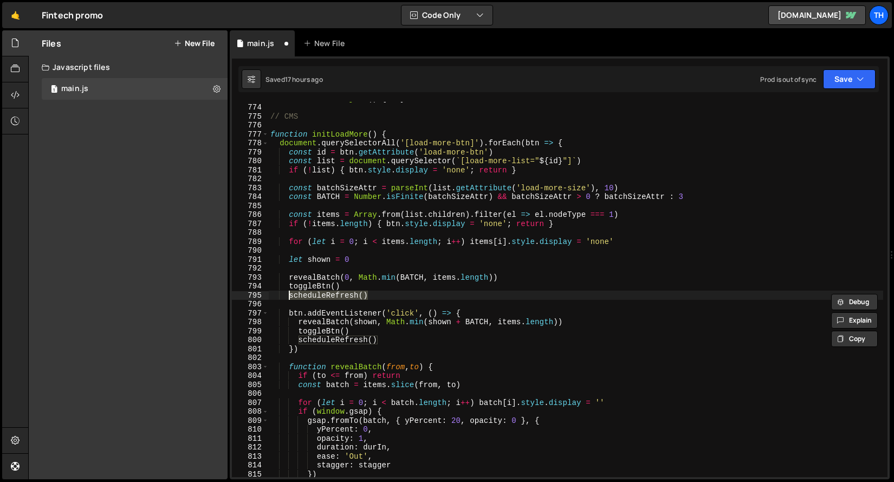
drag, startPoint x: 378, startPoint y: 294, endPoint x: 290, endPoint y: 295, distance: 88.3
click at [290, 295] on div "function initTFTLjson ( ) { ... } // CMS function initLoadMore ( ) { document .…" at bounding box center [575, 290] width 615 height 393
paste textarea "initScrollTriggerRefresh"
click at [356, 294] on div "function initTFTLjson ( ) { ... } // CMS function initLoadMore ( ) { document .…" at bounding box center [575, 289] width 615 height 375
drag, startPoint x: 360, startPoint y: 296, endPoint x: 289, endPoint y: 297, distance: 71.0
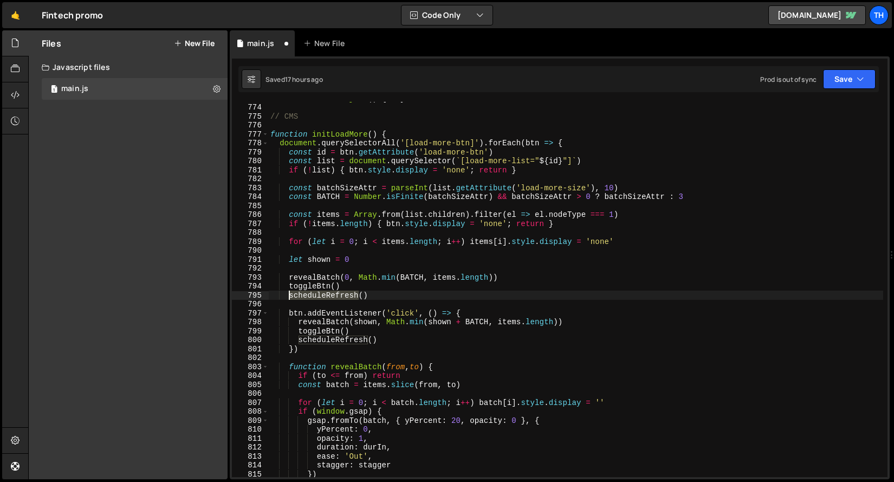
click at [289, 297] on div "function initTFTLjson ( ) { ... } // CMS function initLoadMore ( ) { document .…" at bounding box center [575, 290] width 615 height 393
paste textarea "initScrollTrigger"
drag, startPoint x: 417, startPoint y: 294, endPoint x: 291, endPoint y: 293, distance: 125.7
click at [291, 293] on div "function initTFTLjson ( ) { ... } // CMS function initLoadMore ( ) { document .…" at bounding box center [575, 290] width 615 height 393
click at [342, 342] on div "function initTFTLjson ( ) { ... } // CMS function initLoadMore ( ) { document .…" at bounding box center [575, 290] width 615 height 393
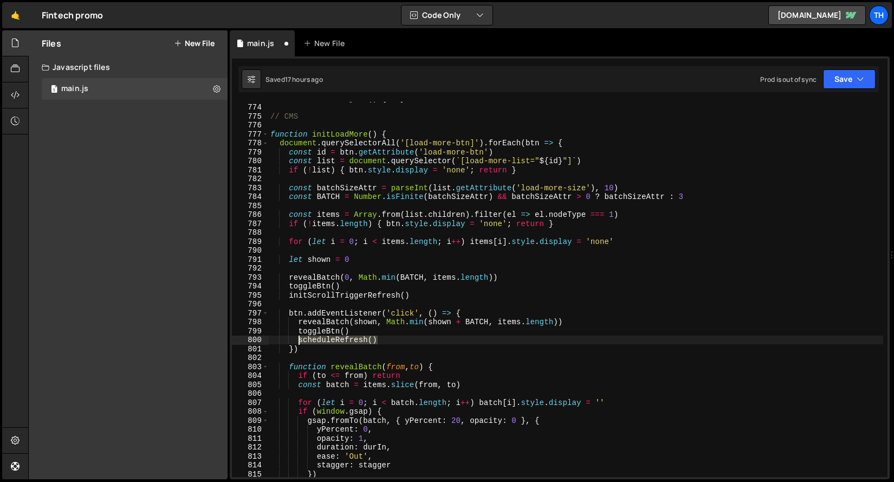
drag, startPoint x: 384, startPoint y: 338, endPoint x: 299, endPoint y: 338, distance: 85.6
click at [299, 338] on div "function initTFTLjson ( ) { ... } // CMS function initLoadMore ( ) { document .…" at bounding box center [575, 290] width 615 height 393
paste textarea "initScrollTrigger"
click at [826, 82] on button "Save" at bounding box center [849, 79] width 53 height 20
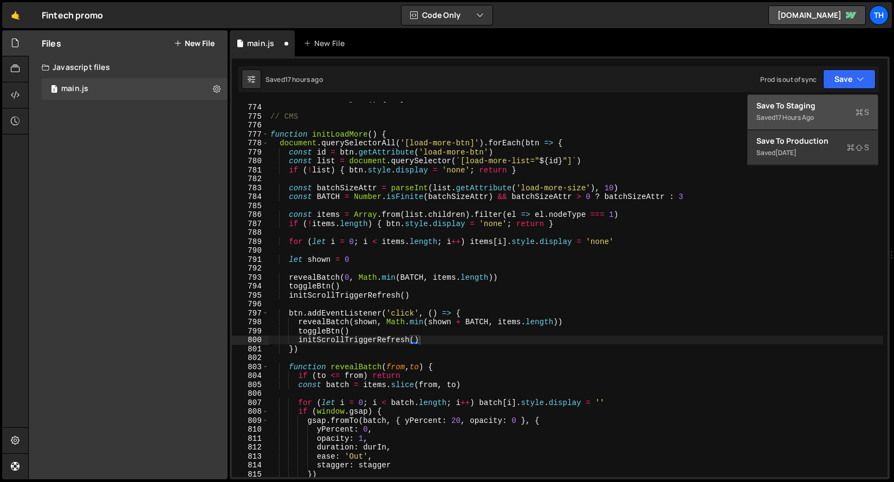
click at [804, 102] on div "Save to Staging S" at bounding box center [812, 105] width 113 height 11
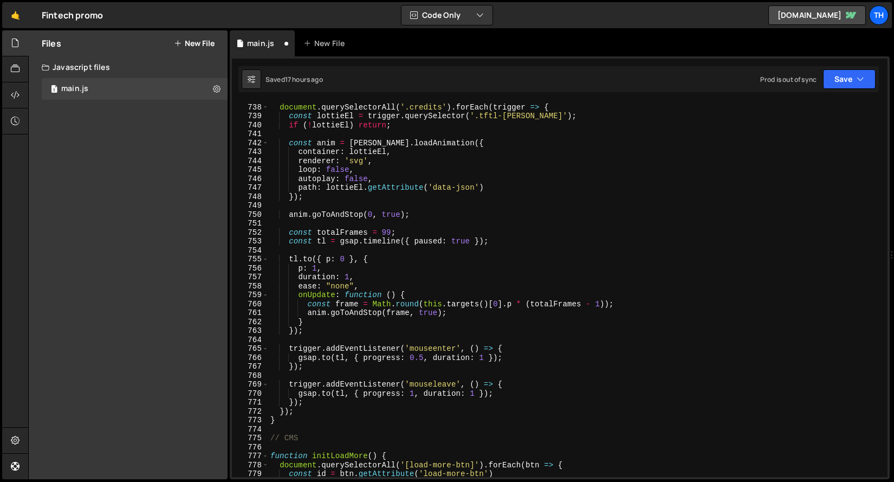
scroll to position [6587, 0]
click at [795, 18] on link "fintech-tftl.webflow.io" at bounding box center [817, 15] width 98 height 20
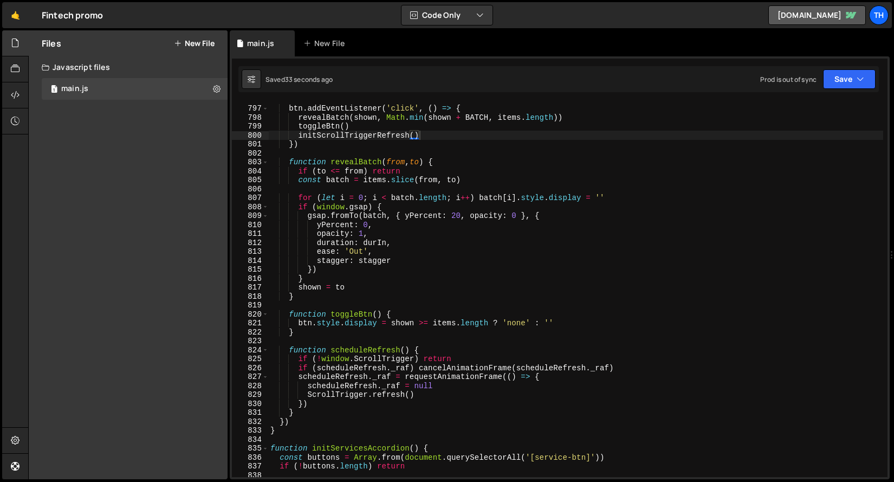
scroll to position [7114, 0]
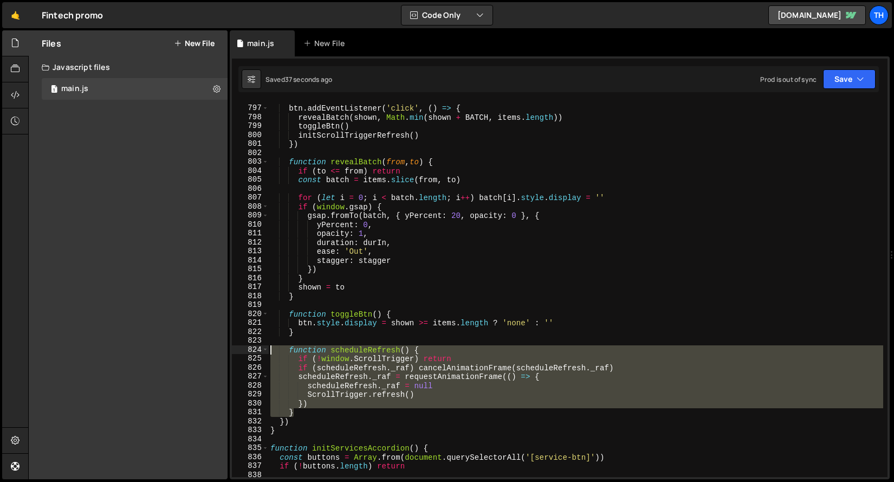
drag, startPoint x: 309, startPoint y: 411, endPoint x: 211, endPoint y: 347, distance: 117.3
click at [211, 347] on div "Files New File Javascript files 1 main.js 0 CSS files Copy share link Edit File…" at bounding box center [461, 254] width 866 height 449
type textarea "function scheduleRefresh() { if (!window.ScrollTrigger) return"
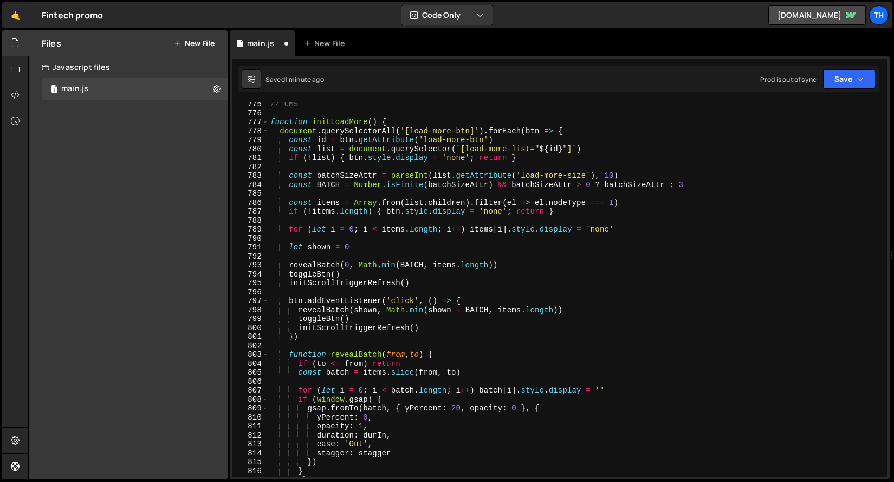
scroll to position [6922, 0]
click at [373, 355] on div "// CMS function initLoadMore ( ) { document . querySelectorAll ( '[load-more-bt…" at bounding box center [575, 294] width 615 height 393
type textarea "function revealBatch(from, to) {"
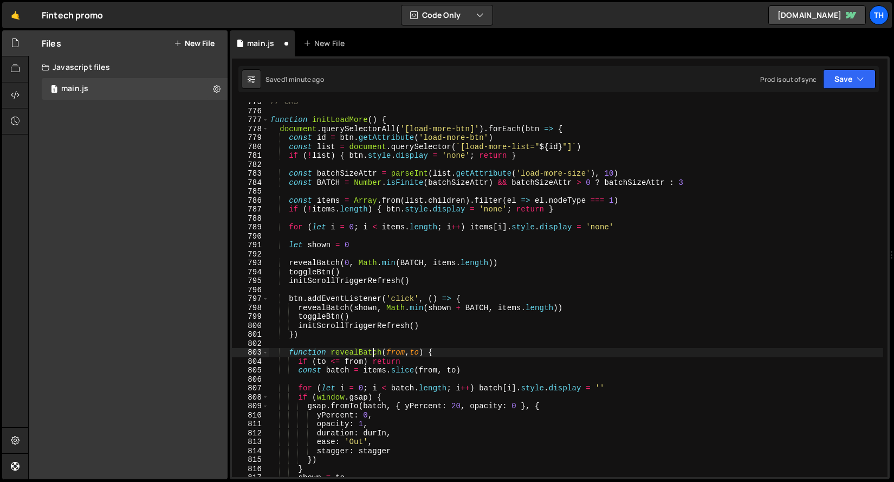
click at [373, 355] on div "// CMS function initLoadMore ( ) { document . querySelectorAll ( '[load-more-bt…" at bounding box center [575, 294] width 615 height 393
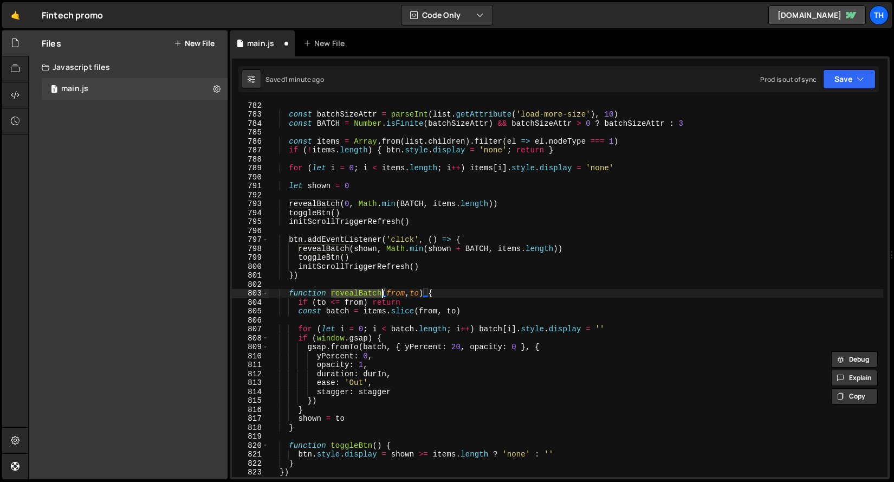
scroll to position [6981, 0]
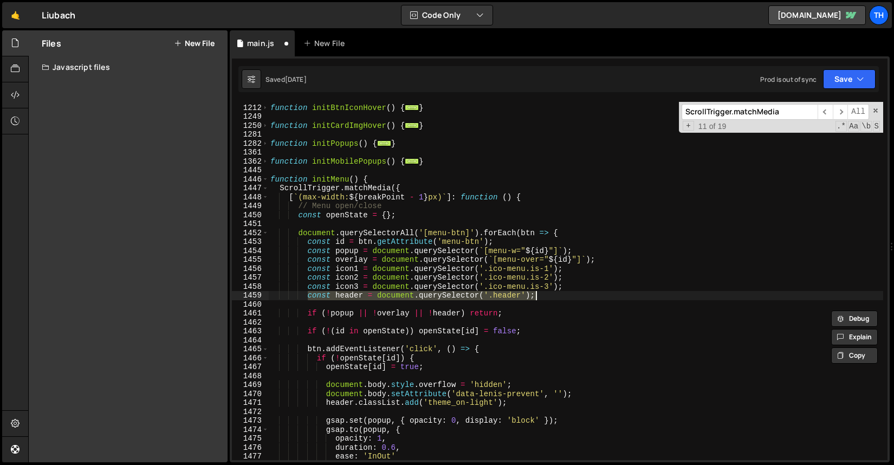
scroll to position [472, 0]
